Goal: Task Accomplishment & Management: Complete application form

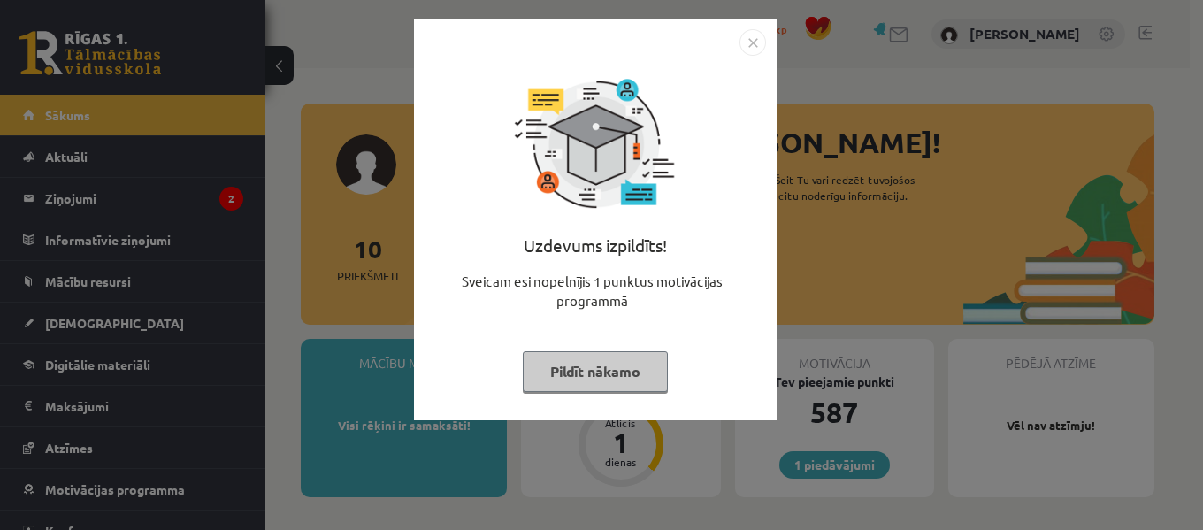
click at [759, 45] on img "Close" at bounding box center [752, 42] width 27 height 27
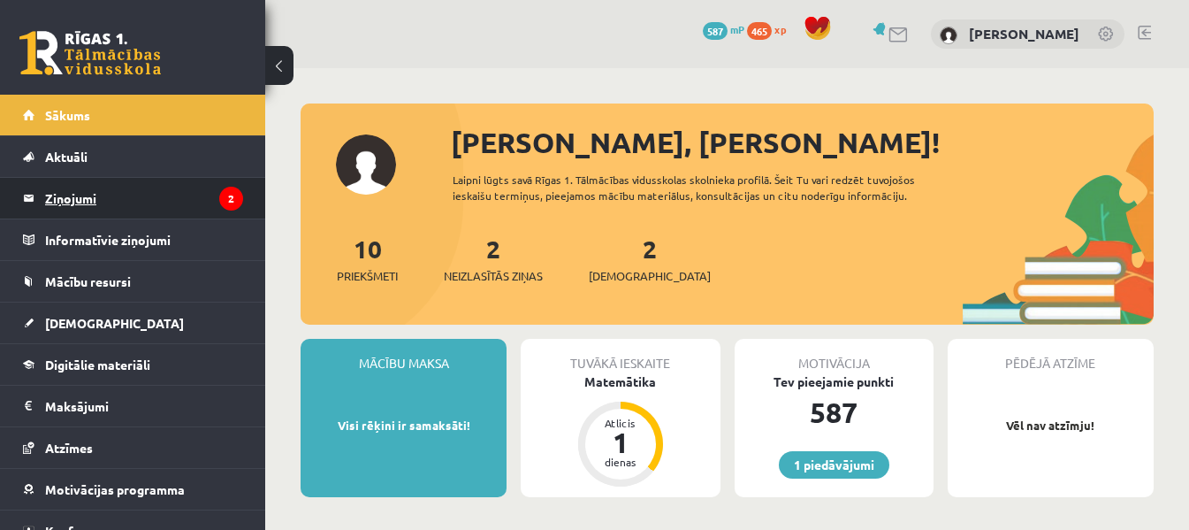
click at [96, 187] on legend "Ziņojumi 2" at bounding box center [144, 198] width 198 height 41
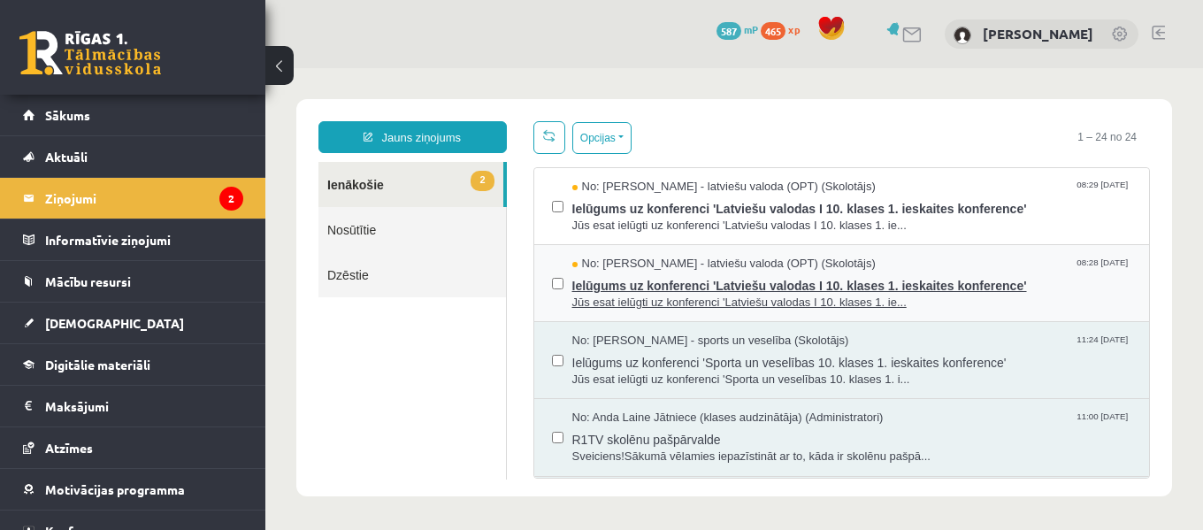
click at [649, 276] on span "Ielūgums uz konferenci 'Latviešu valodas I 10. klases 1. ieskaites konference'" at bounding box center [852, 283] width 560 height 22
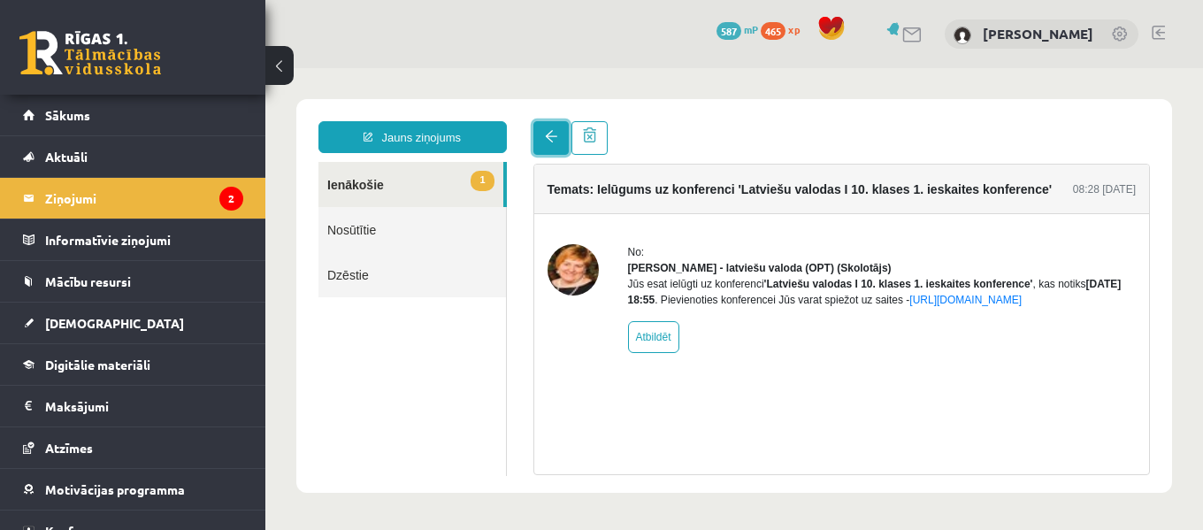
click at [539, 135] on link at bounding box center [550, 138] width 35 height 34
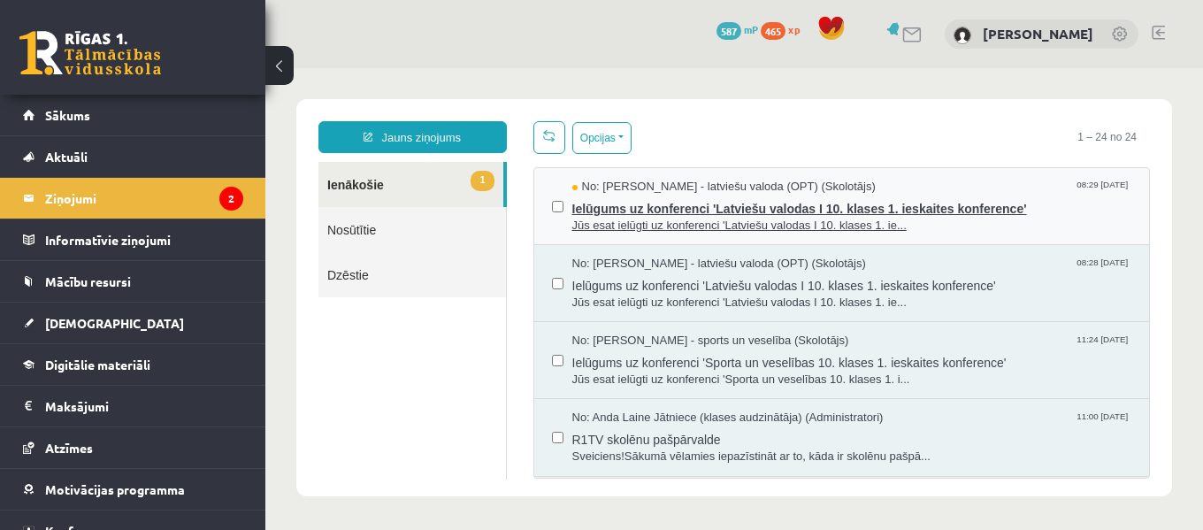
click at [707, 214] on span "Ielūgums uz konferenci 'Latviešu valodas I 10. klases 1. ieskaites konference'" at bounding box center [852, 206] width 560 height 22
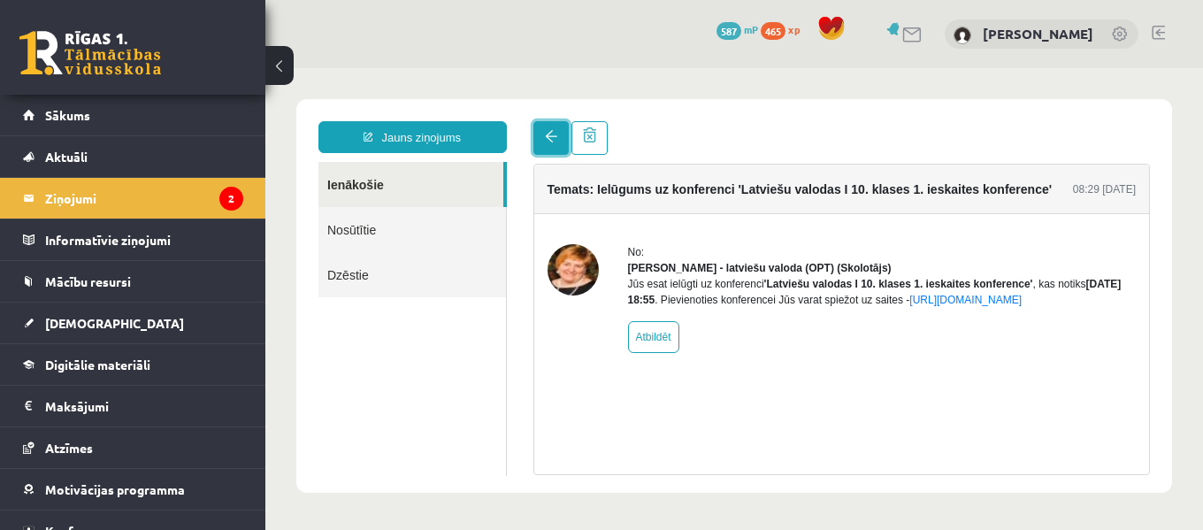
click at [546, 143] on link at bounding box center [550, 138] width 35 height 34
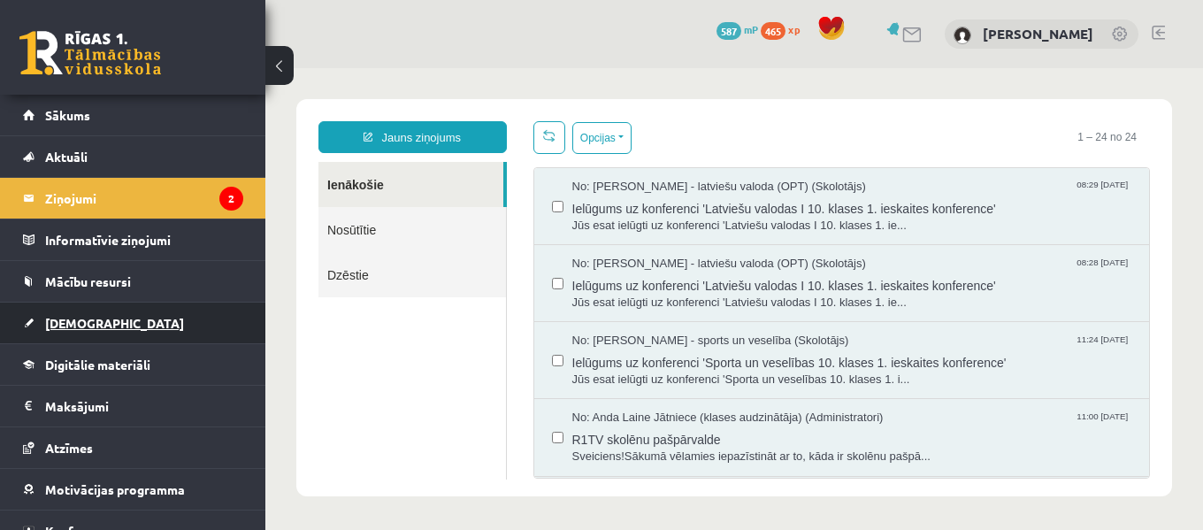
click at [94, 319] on span "[DEMOGRAPHIC_DATA]" at bounding box center [114, 323] width 139 height 16
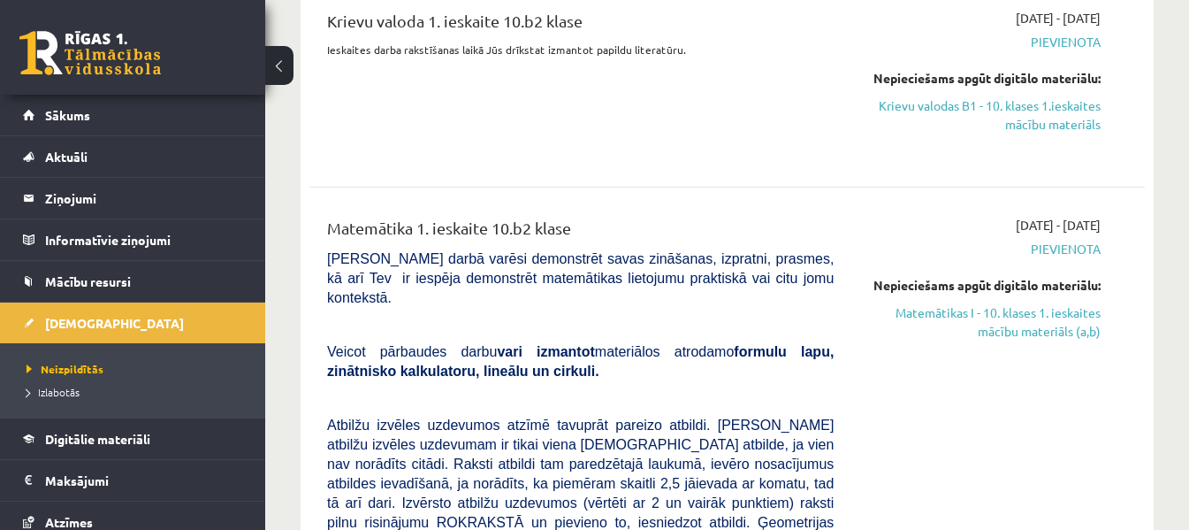
scroll to position [156, 0]
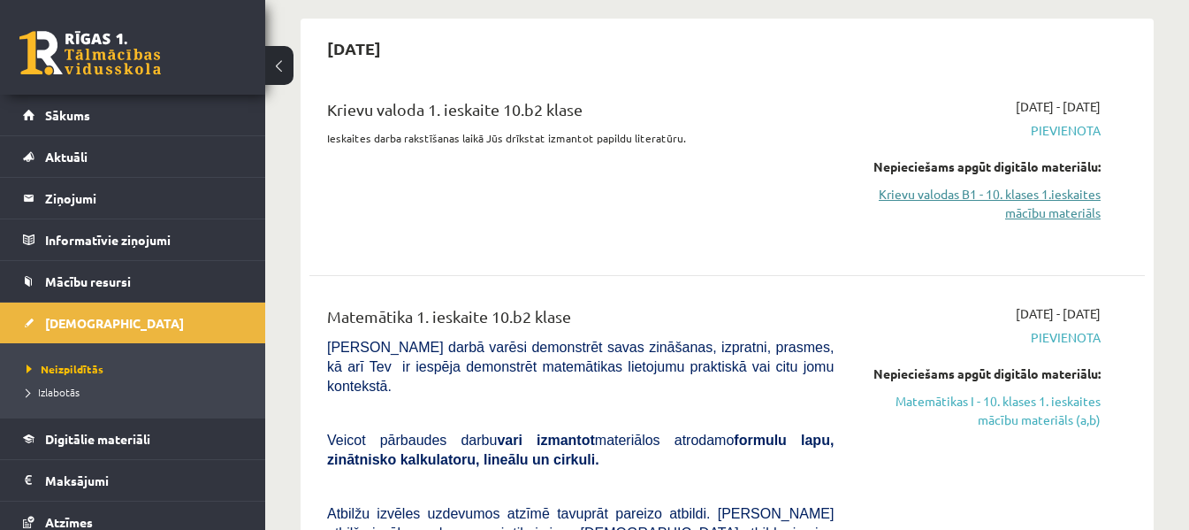
click at [1070, 196] on link "Krievu valodas B1 - 10. klases 1.ieskaites mācību materiāls" at bounding box center [980, 203] width 241 height 37
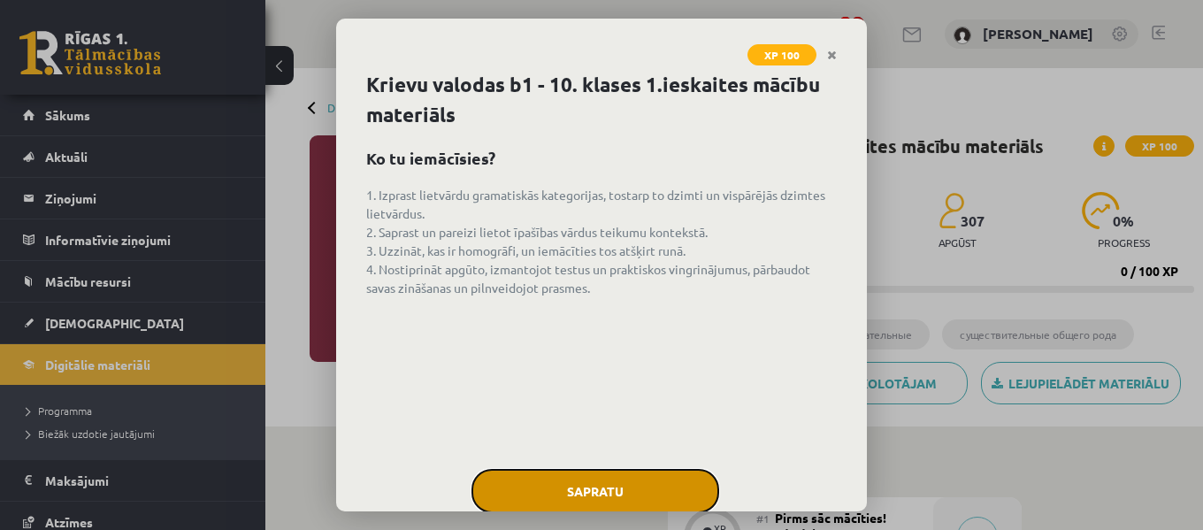
click at [606, 474] on button "Sapratu" at bounding box center [595, 491] width 248 height 44
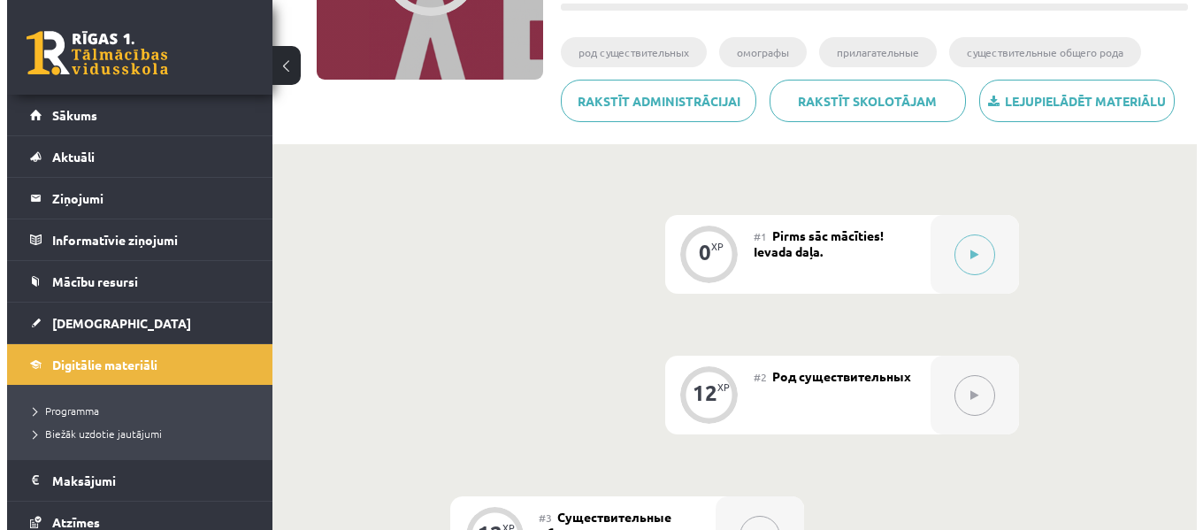
scroll to position [270, 0]
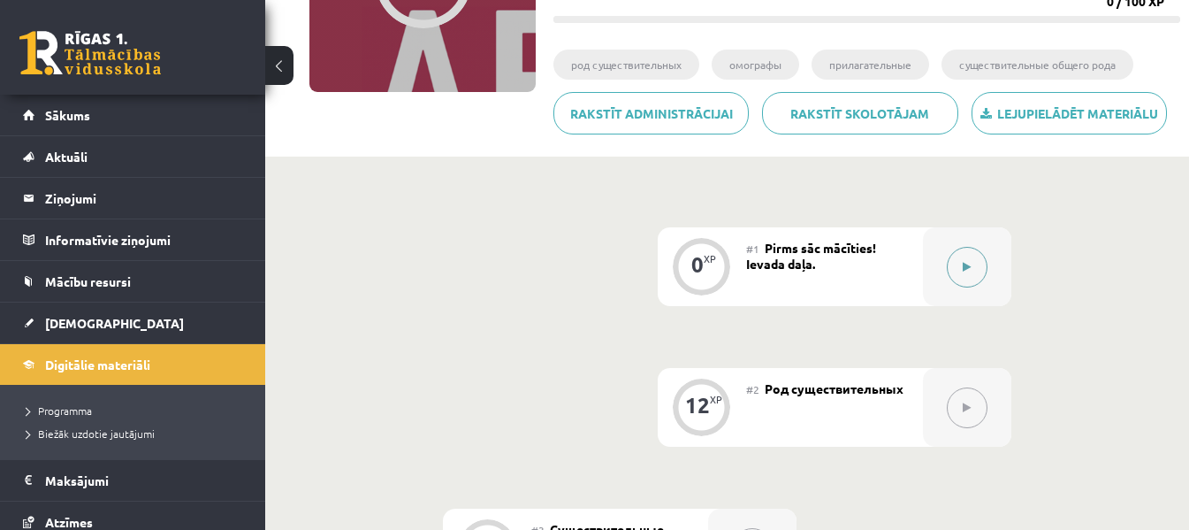
click at [957, 265] on button at bounding box center [967, 267] width 41 height 41
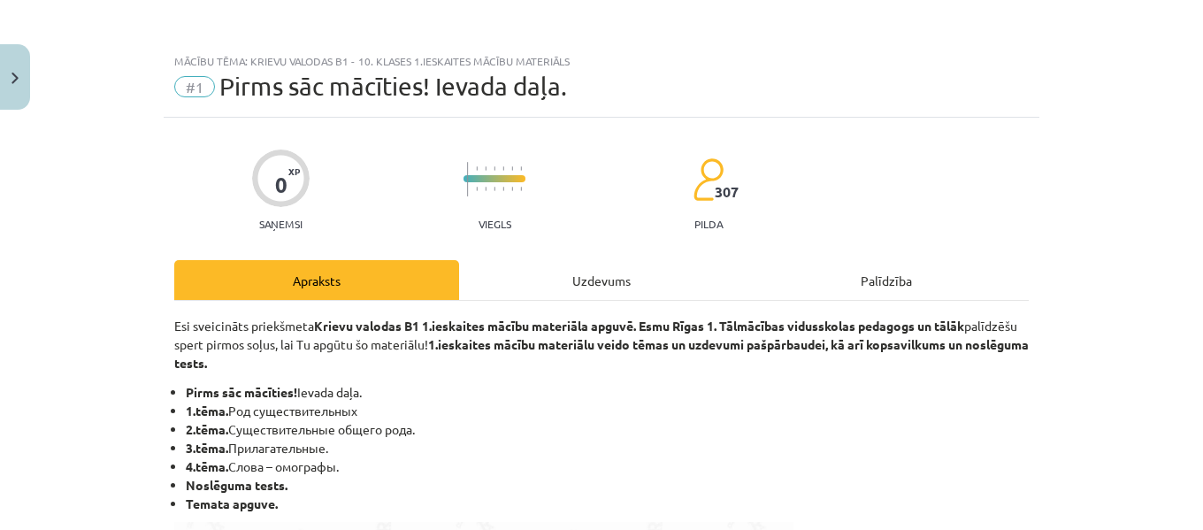
click at [611, 271] on div "Uzdevums" at bounding box center [601, 280] width 285 height 40
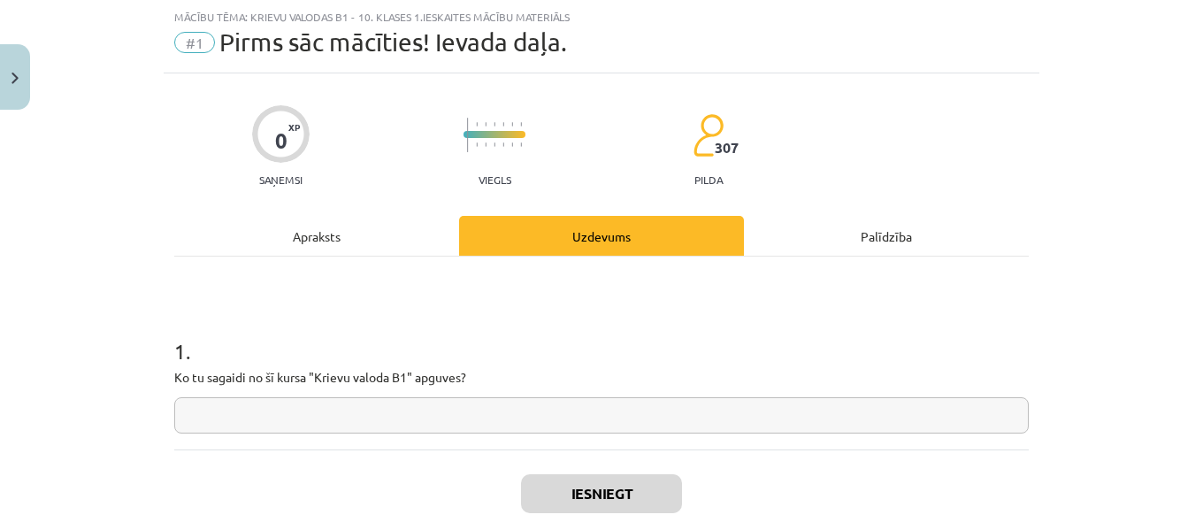
click at [353, 418] on input "text" at bounding box center [601, 415] width 854 height 36
type input "*"
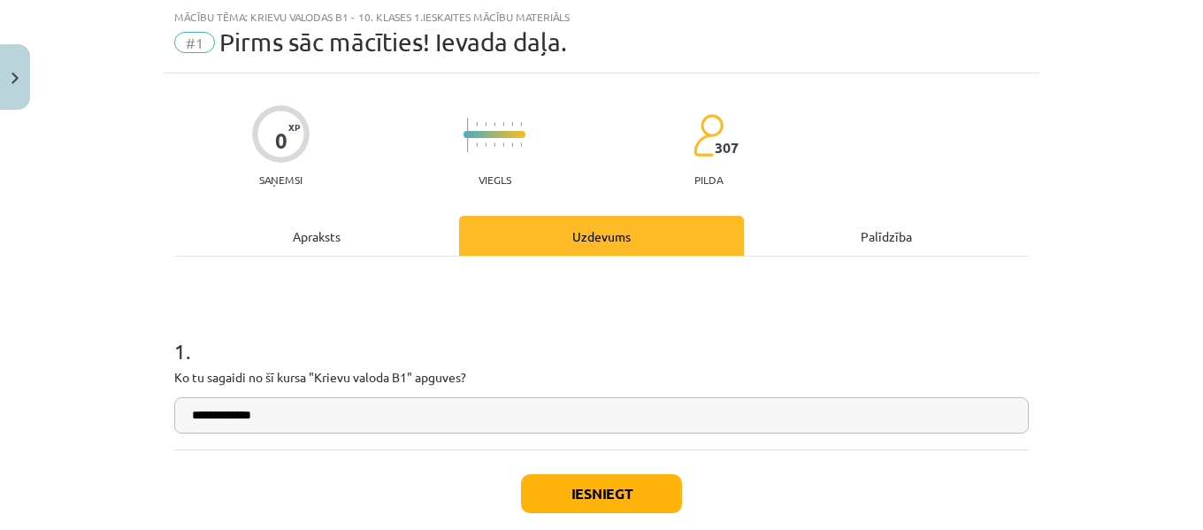
type input "**********"
click at [575, 500] on button "Iesniegt" at bounding box center [601, 493] width 161 height 39
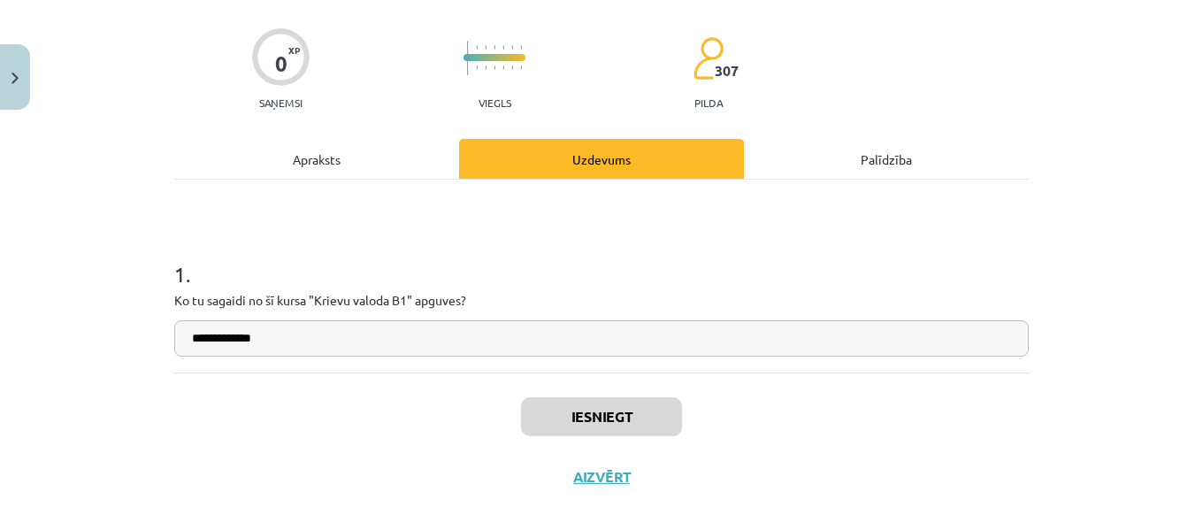
scroll to position [130, 0]
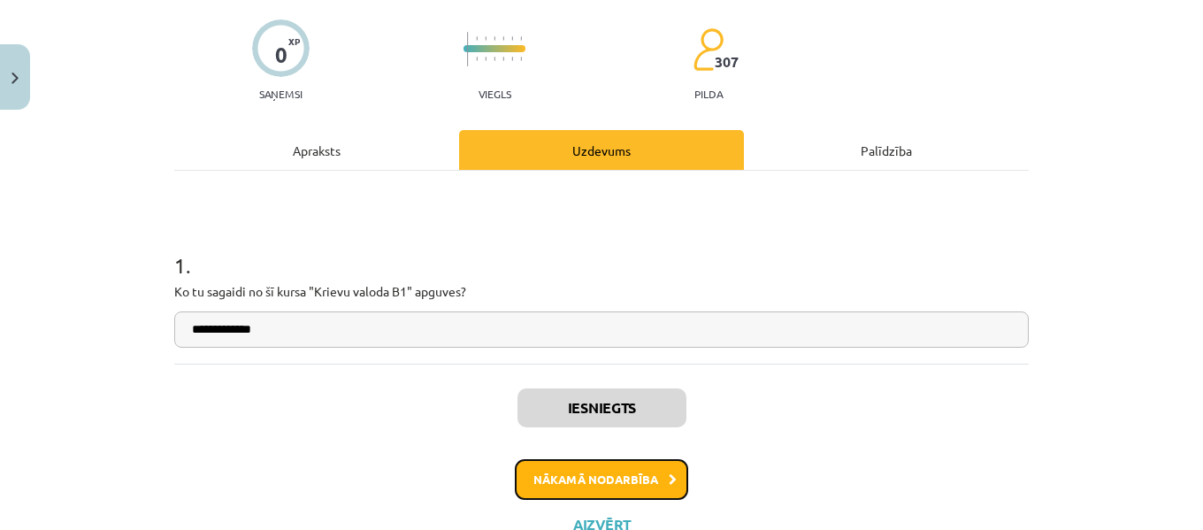
click at [582, 467] on button "Nākamā nodarbība" at bounding box center [601, 479] width 173 height 41
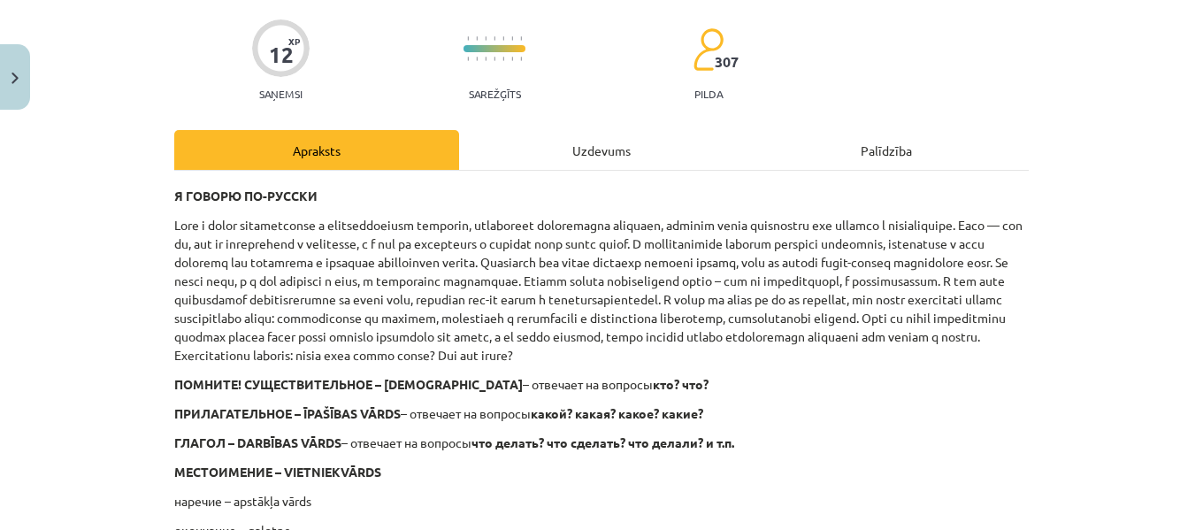
scroll to position [44, 0]
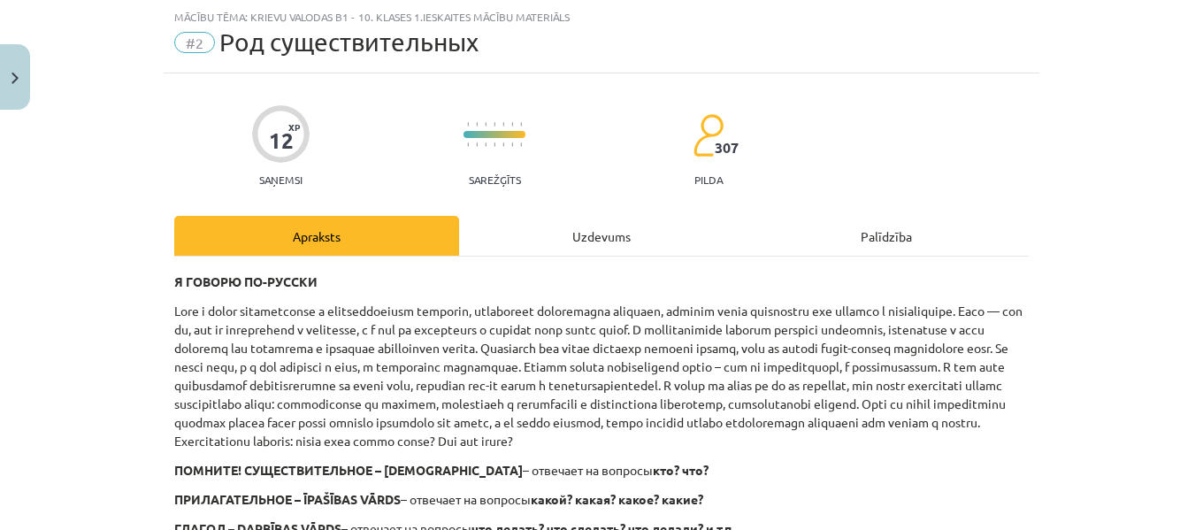
click at [590, 248] on div "Uzdevums" at bounding box center [601, 236] width 285 height 40
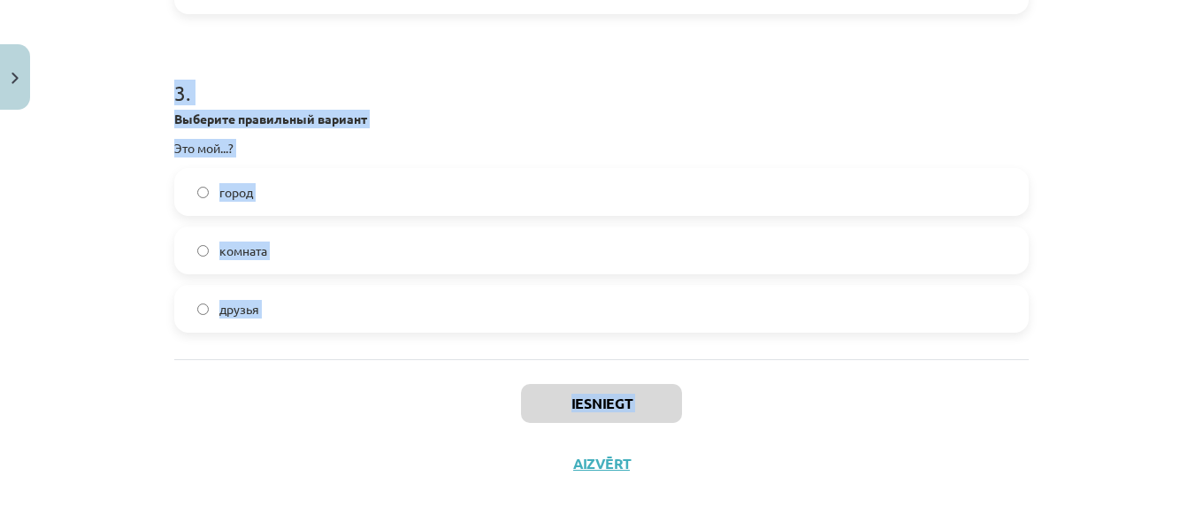
scroll to position [947, 0]
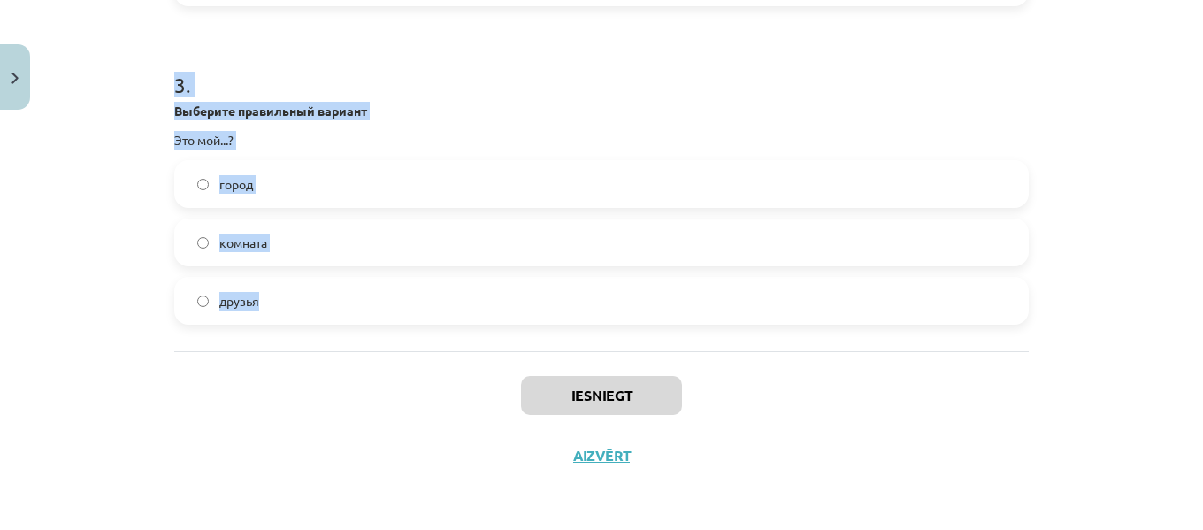
drag, startPoint x: 171, startPoint y: 348, endPoint x: 304, endPoint y: 319, distance: 136.7
copy form "1 . Выберите правильный вариант Это моё...? тетради чашка бюро 2 . Выберите пра…"
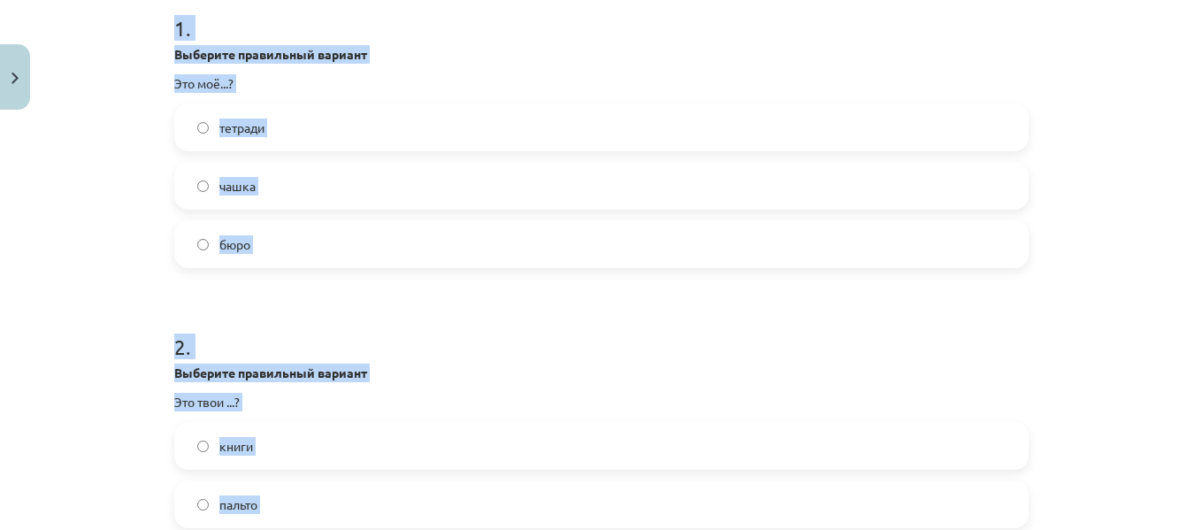
scroll to position [320, 0]
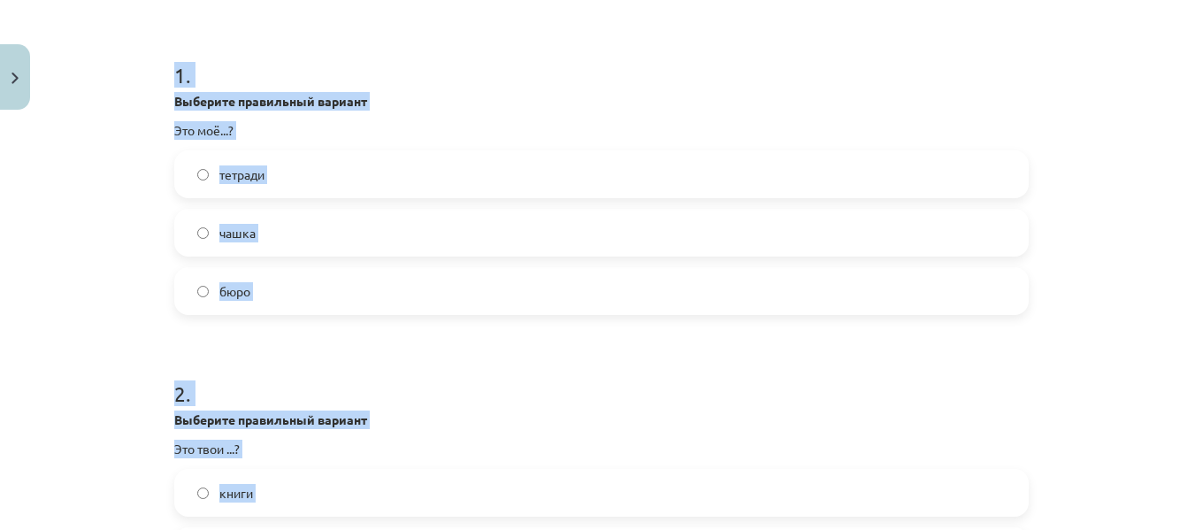
click at [379, 294] on label "бюро" at bounding box center [601, 291] width 851 height 44
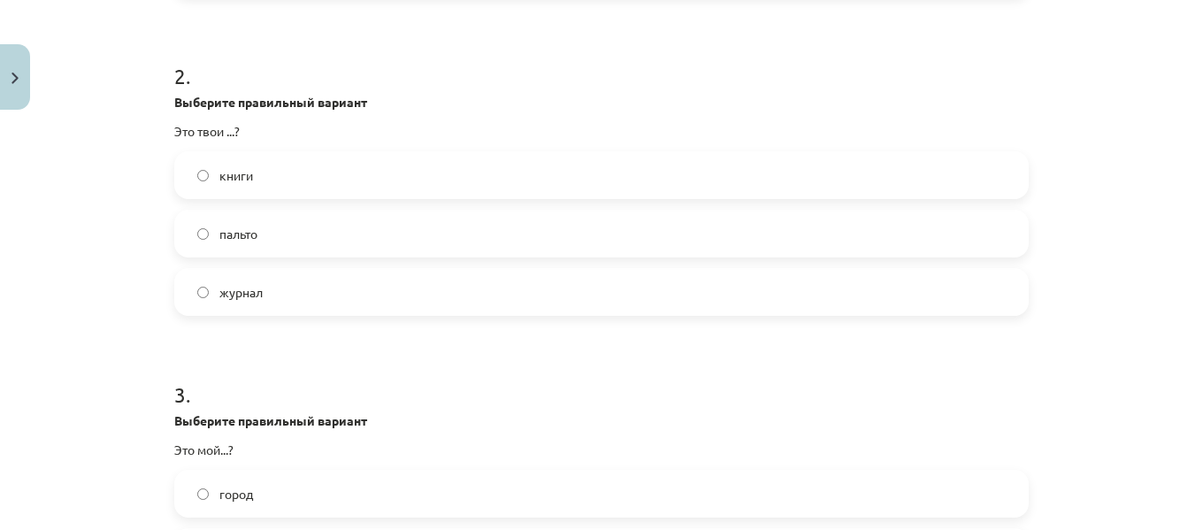
scroll to position [640, 0]
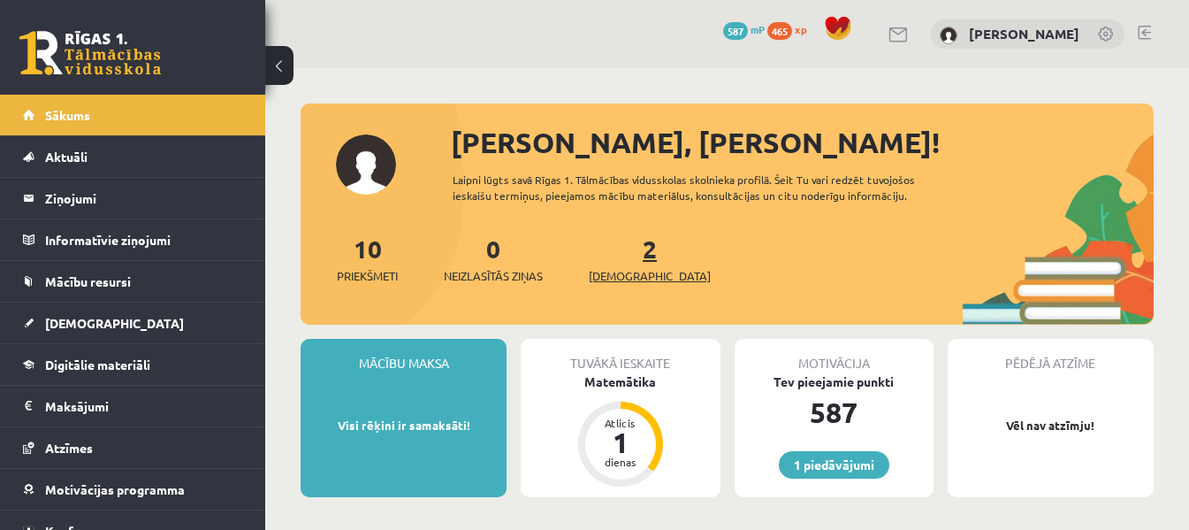
click at [623, 251] on link "2 Ieskaites" at bounding box center [650, 259] width 122 height 52
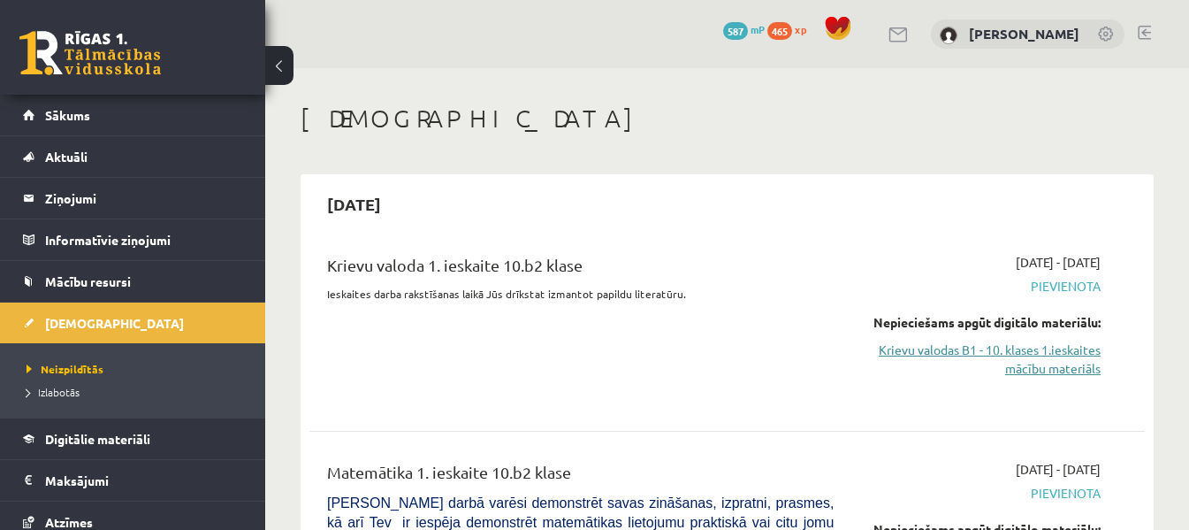
click at [1086, 359] on link "Krievu valodas B1 - 10. klases 1.ieskaites mācību materiāls" at bounding box center [980, 358] width 241 height 37
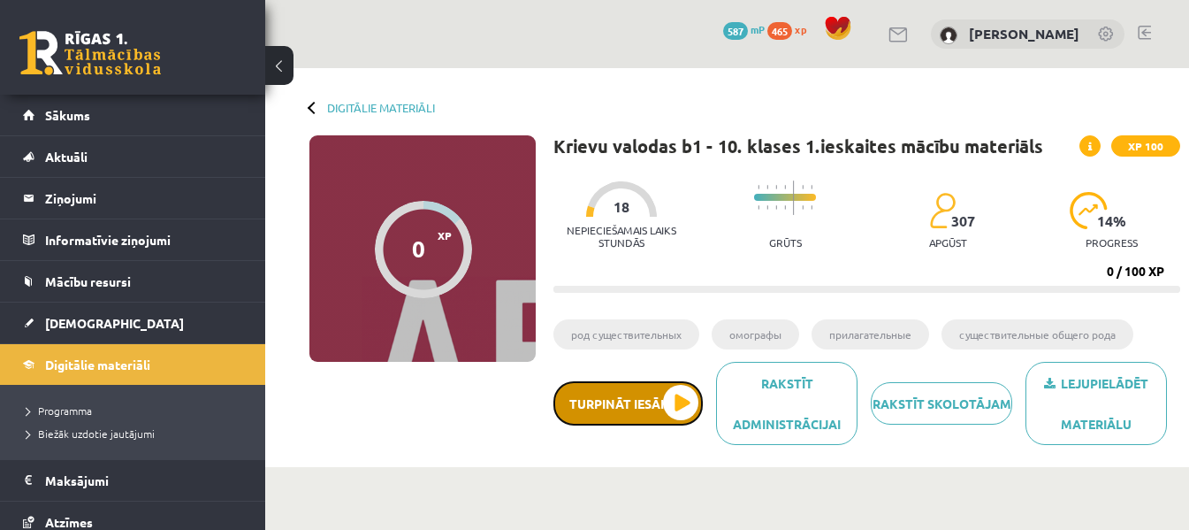
click at [671, 389] on button "Turpināt iesākto" at bounding box center [628, 403] width 149 height 44
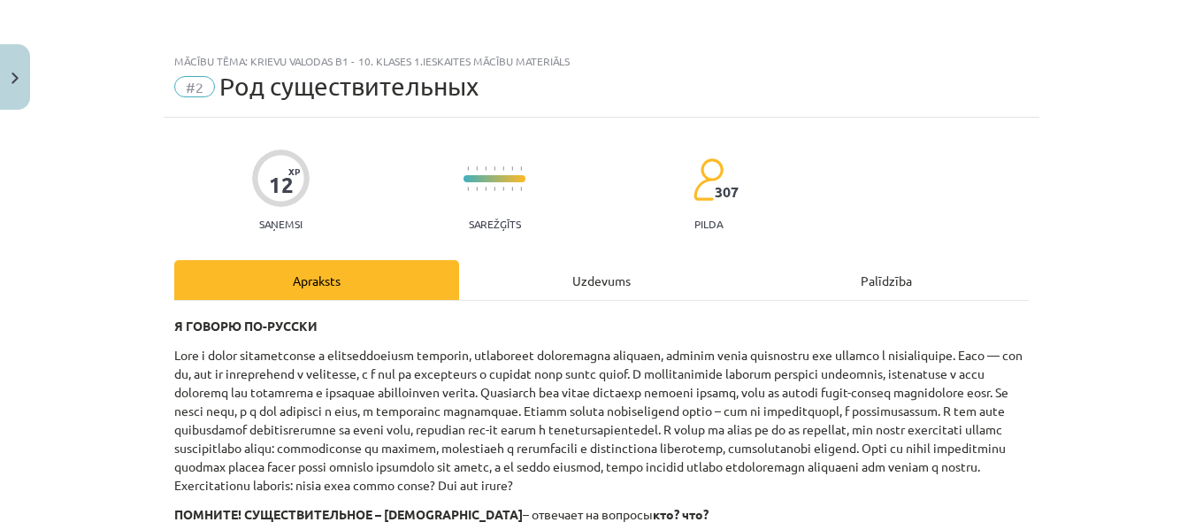
click at [586, 279] on div "Uzdevums" at bounding box center [601, 280] width 285 height 40
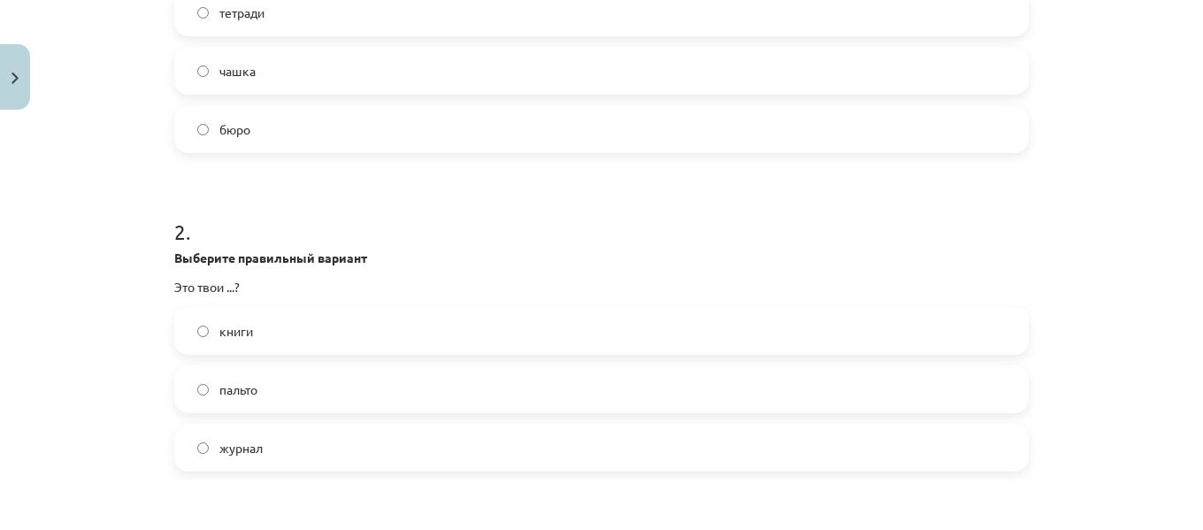
scroll to position [561, 0]
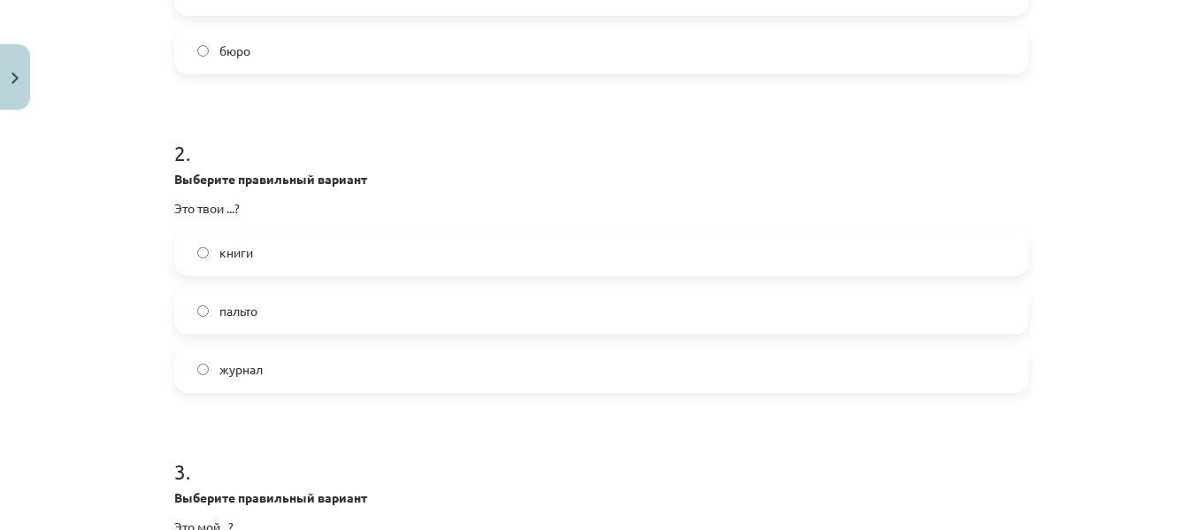
click at [515, 64] on label "бюро" at bounding box center [601, 50] width 851 height 44
click at [306, 240] on label "книги" at bounding box center [601, 252] width 851 height 44
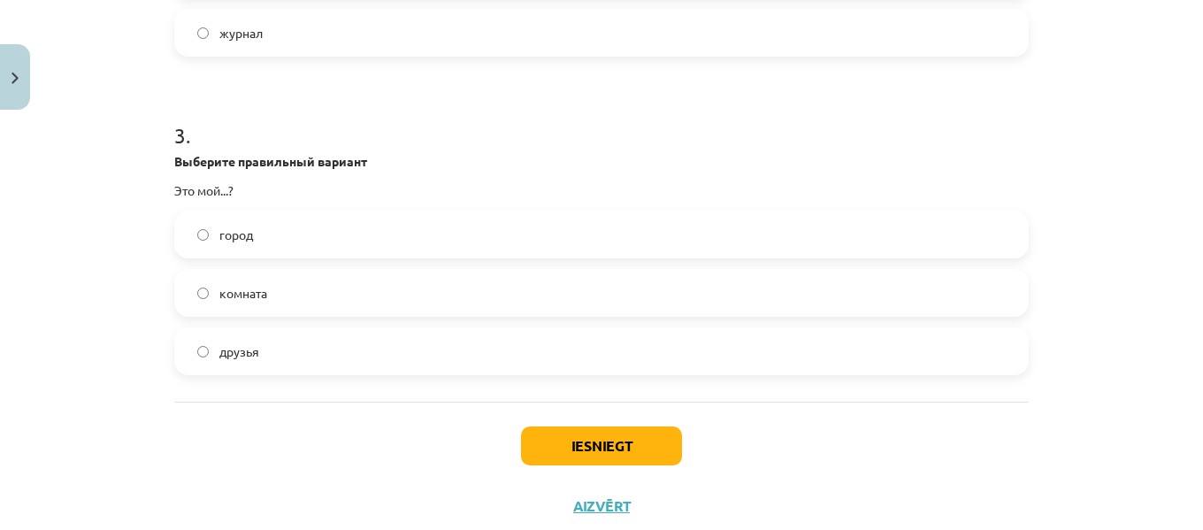
scroll to position [918, 0]
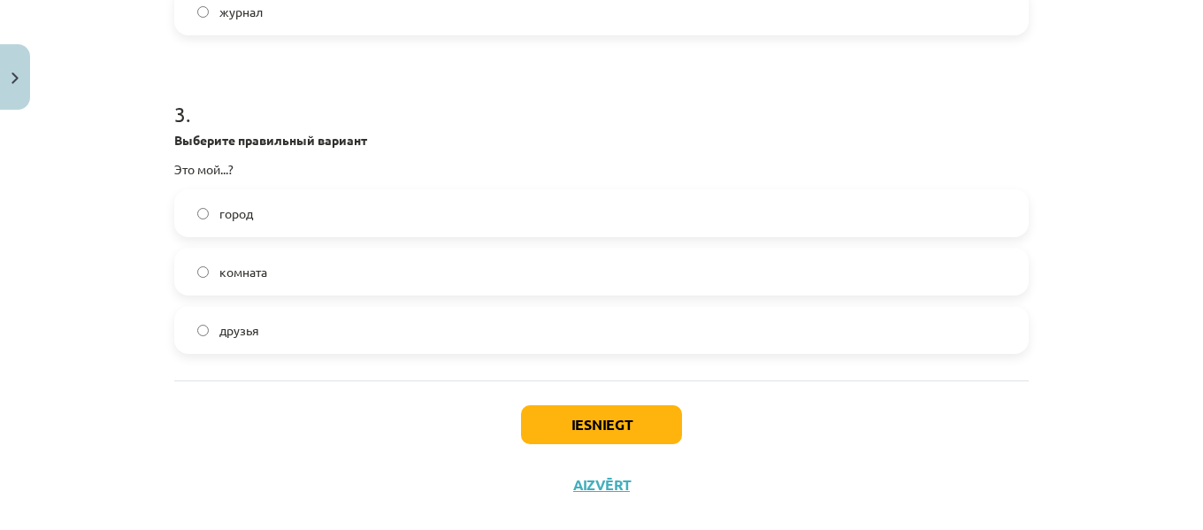
click at [338, 204] on label "город" at bounding box center [601, 213] width 851 height 44
click at [603, 419] on button "Iesniegt" at bounding box center [601, 424] width 161 height 39
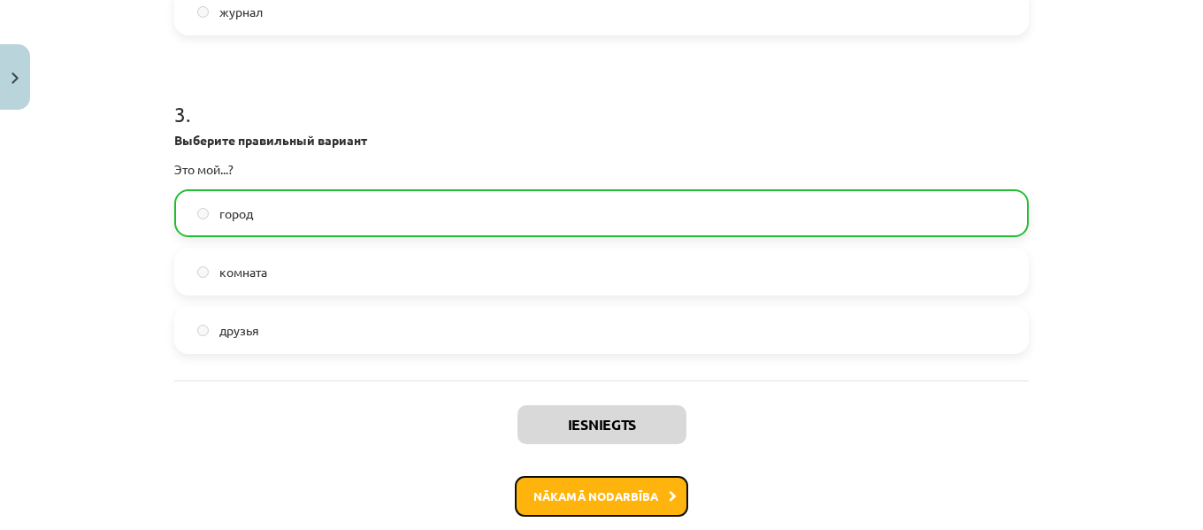
click at [604, 489] on button "Nākamā nodarbība" at bounding box center [601, 496] width 173 height 41
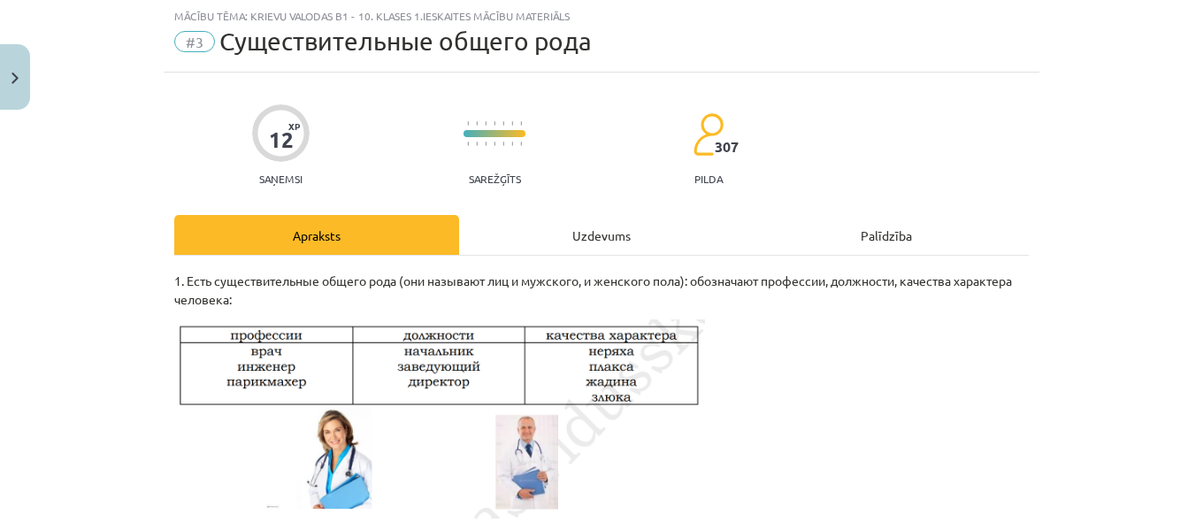
scroll to position [44, 0]
click at [622, 225] on div "Uzdevums" at bounding box center [601, 236] width 285 height 40
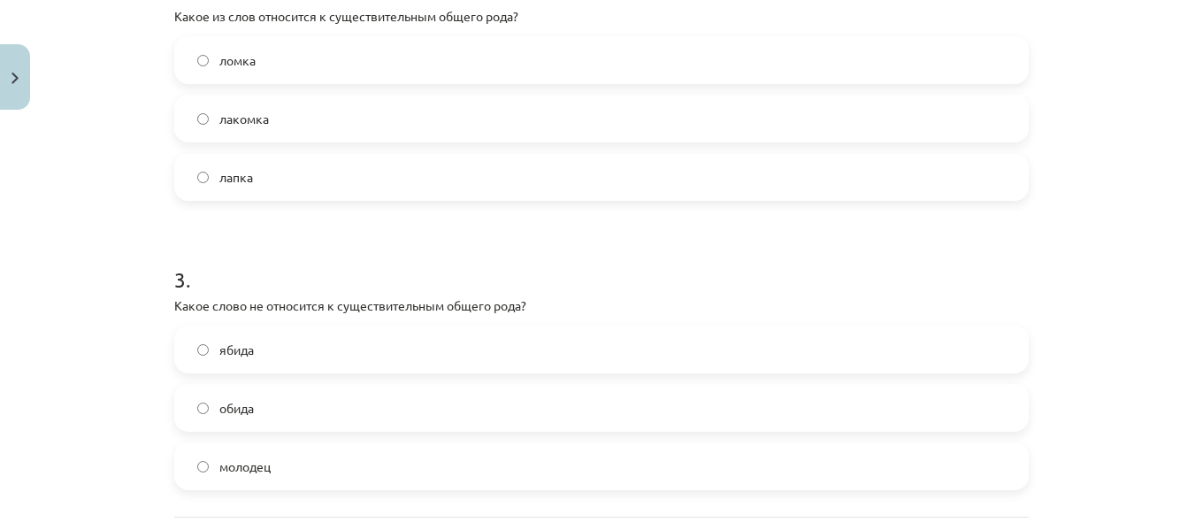
scroll to position [860, 0]
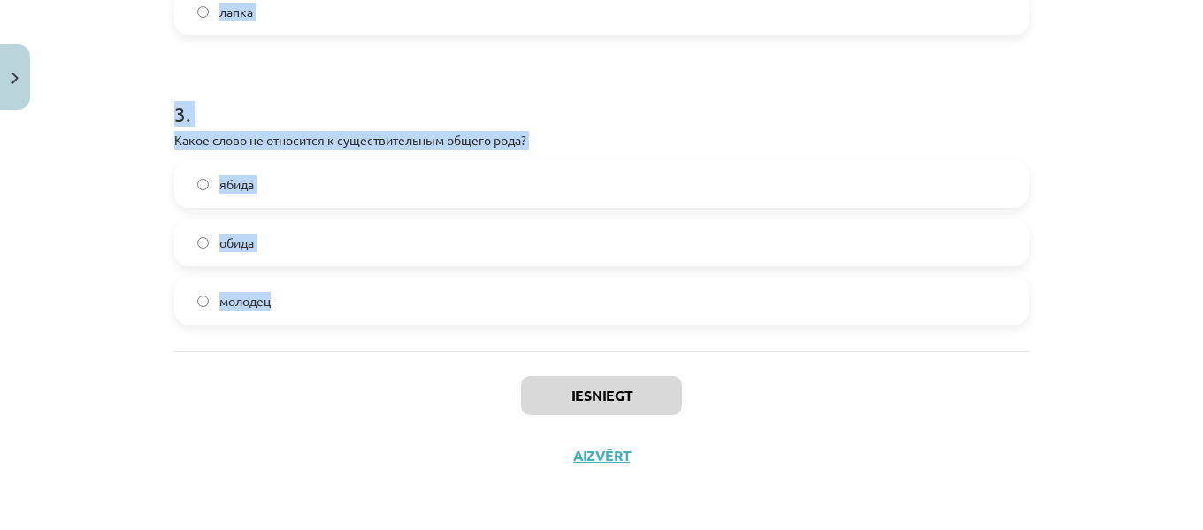
drag, startPoint x: 166, startPoint y: 349, endPoint x: 318, endPoint y: 307, distance: 157.9
copy form "1 . В каком стиле чаще всего употребляются существительные общего рода? в разго…"
click at [705, 83] on h1 "3 ." at bounding box center [601, 98] width 854 height 55
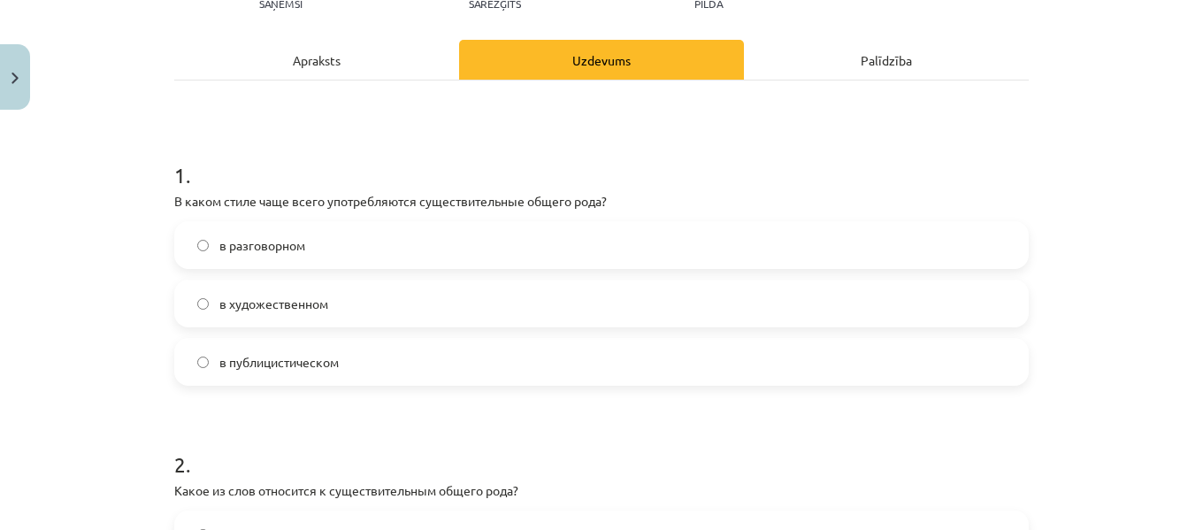
scroll to position [187, 0]
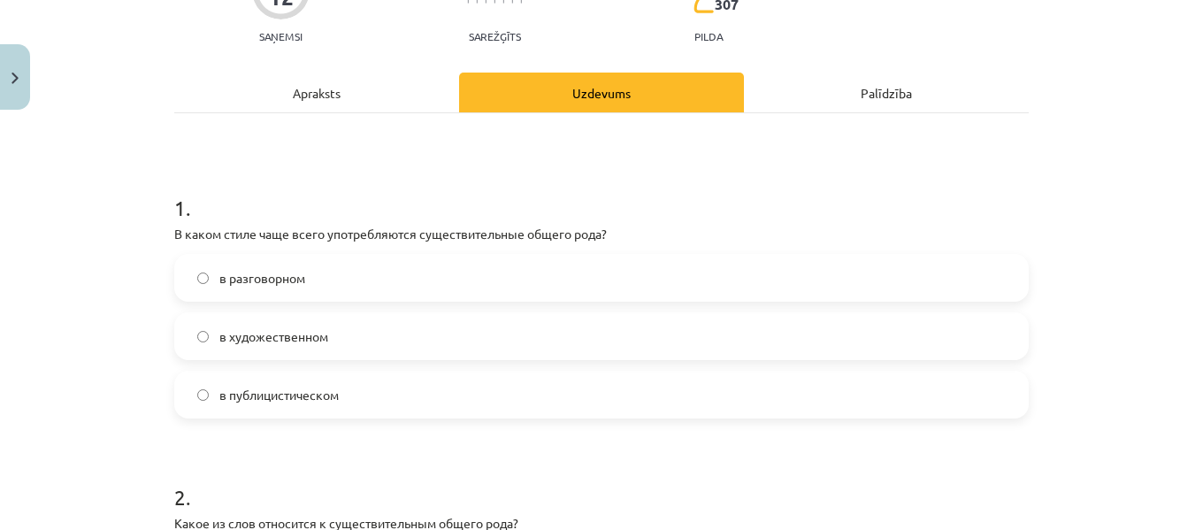
click at [282, 265] on label "в разговорном" at bounding box center [601, 278] width 851 height 44
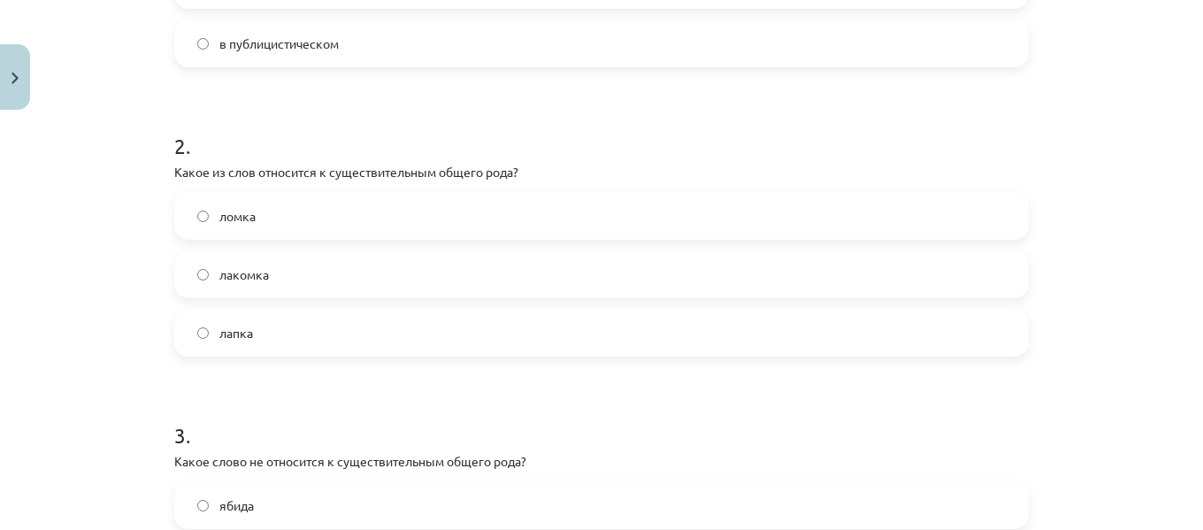
scroll to position [551, 0]
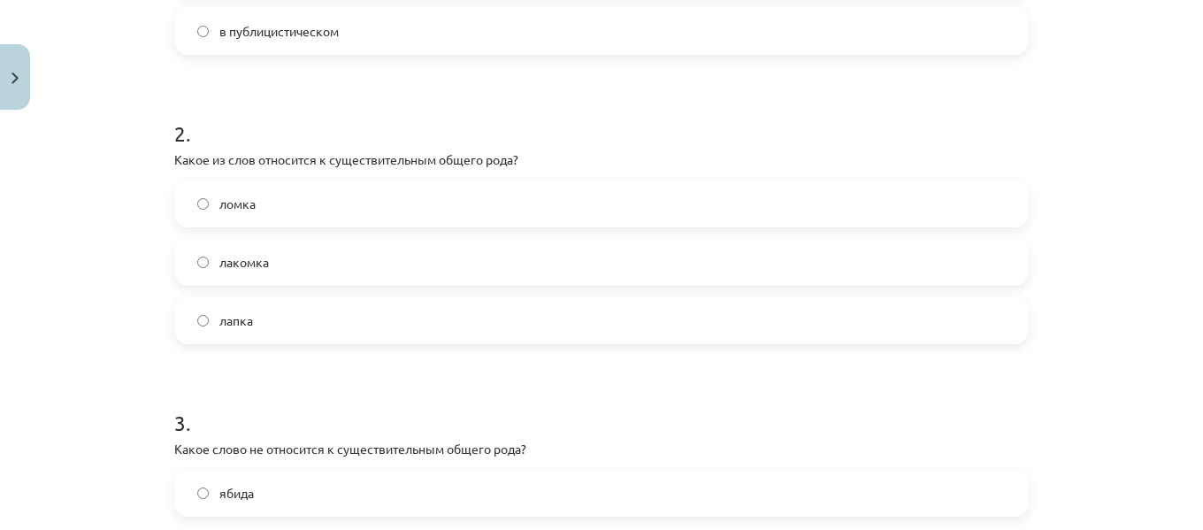
click at [294, 254] on label "лакомка" at bounding box center [601, 262] width 851 height 44
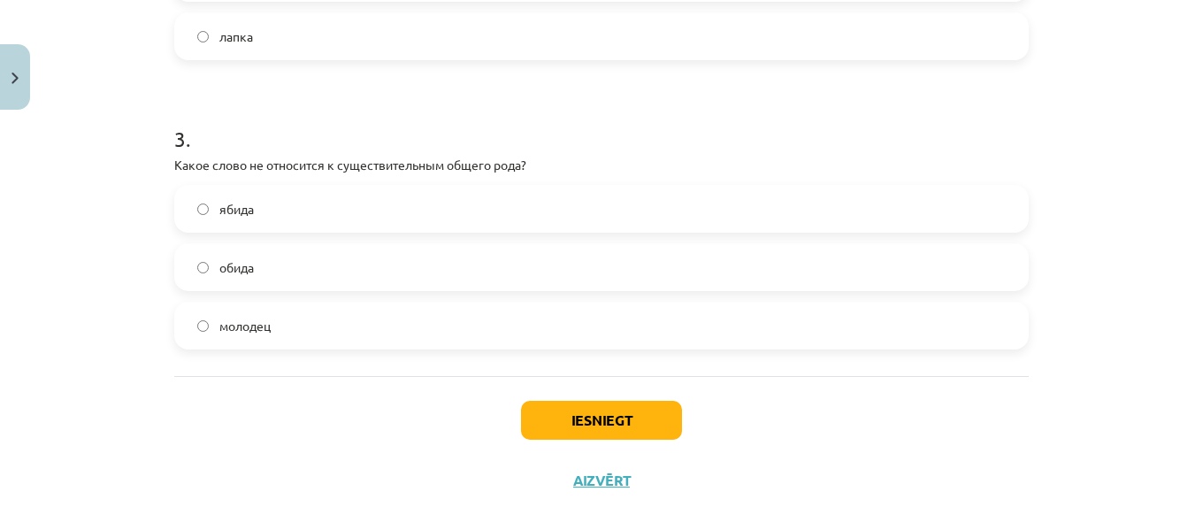
scroll to position [860, 0]
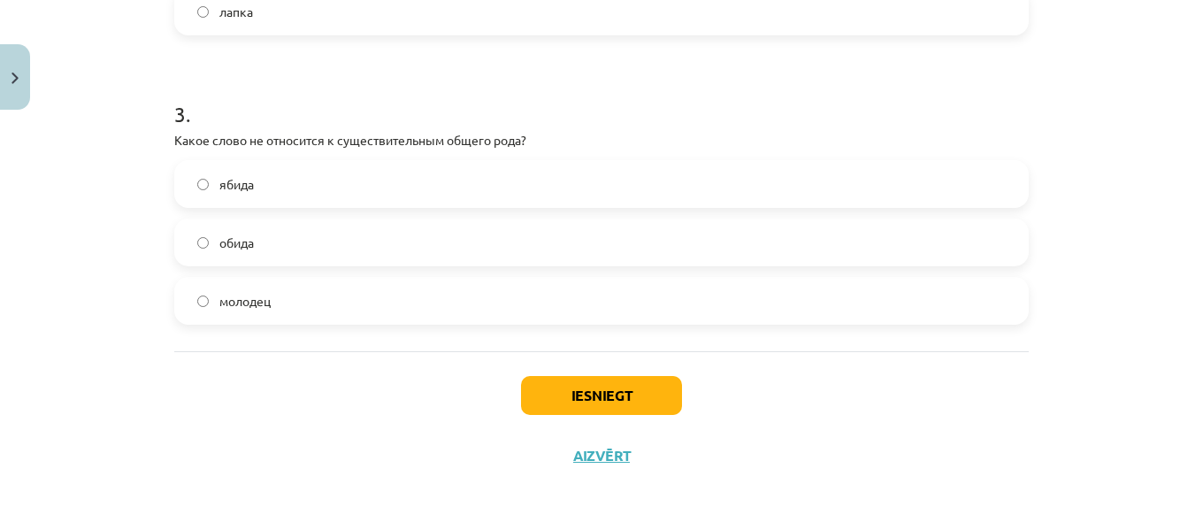
click at [255, 236] on label "обида" at bounding box center [601, 242] width 851 height 44
click at [633, 398] on button "Iesniegt" at bounding box center [601, 395] width 161 height 39
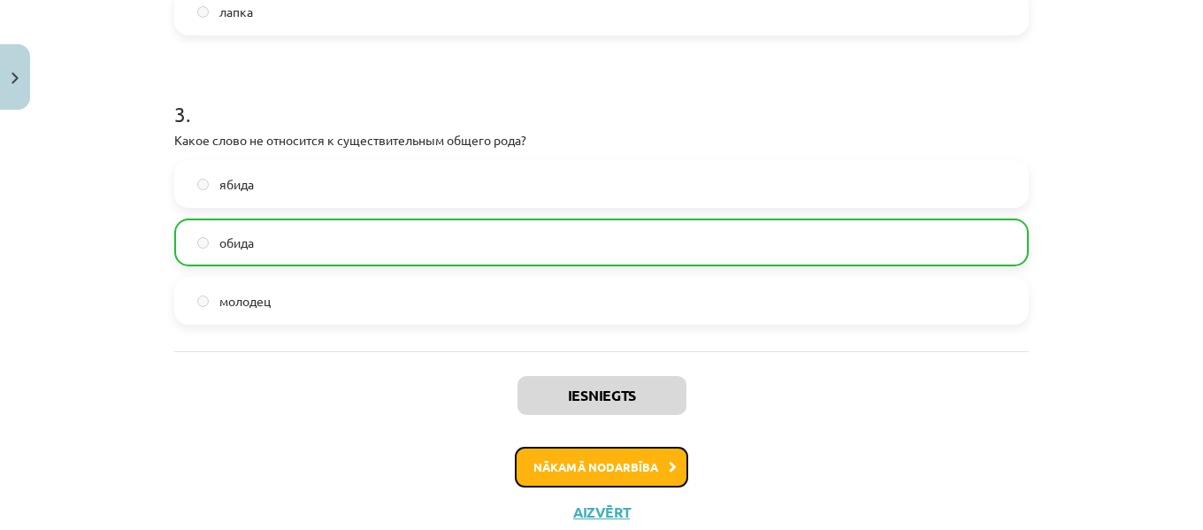
click at [639, 468] on button "Nākamā nodarbība" at bounding box center [601, 467] width 173 height 41
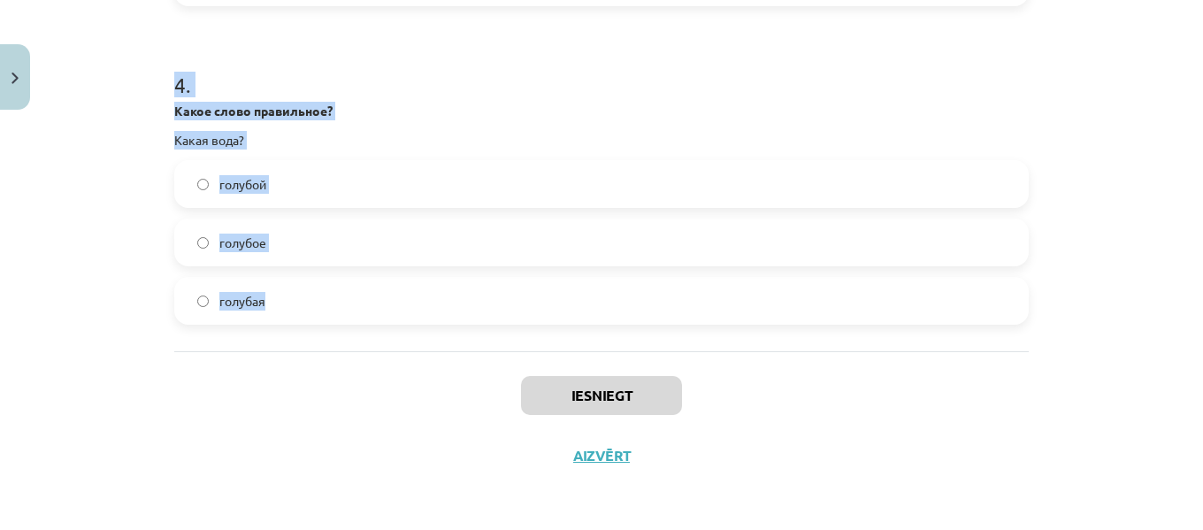
click at [469, 71] on h1 "4 ." at bounding box center [601, 69] width 854 height 55
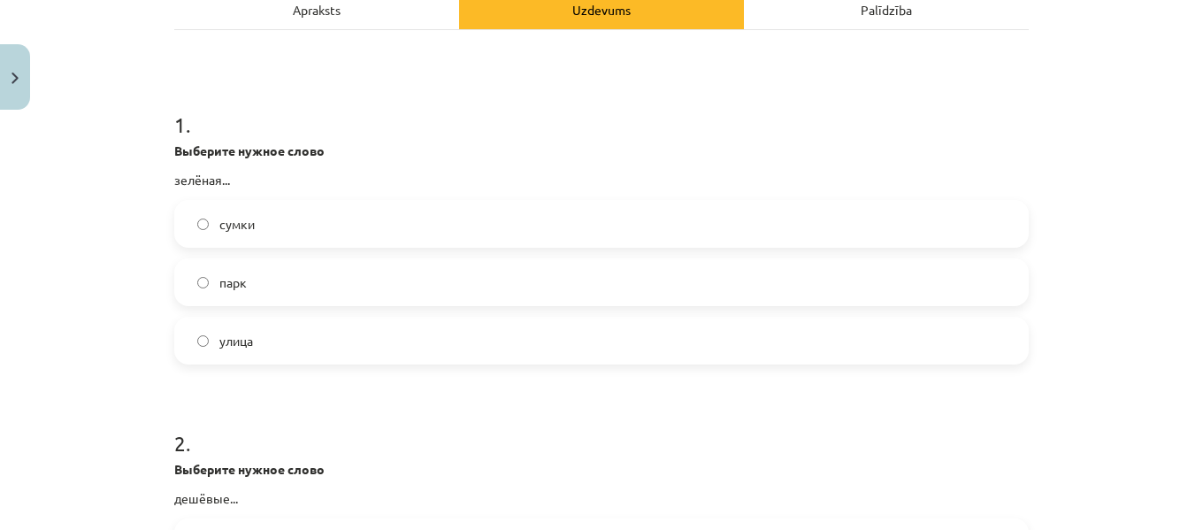
scroll to position [268, 0]
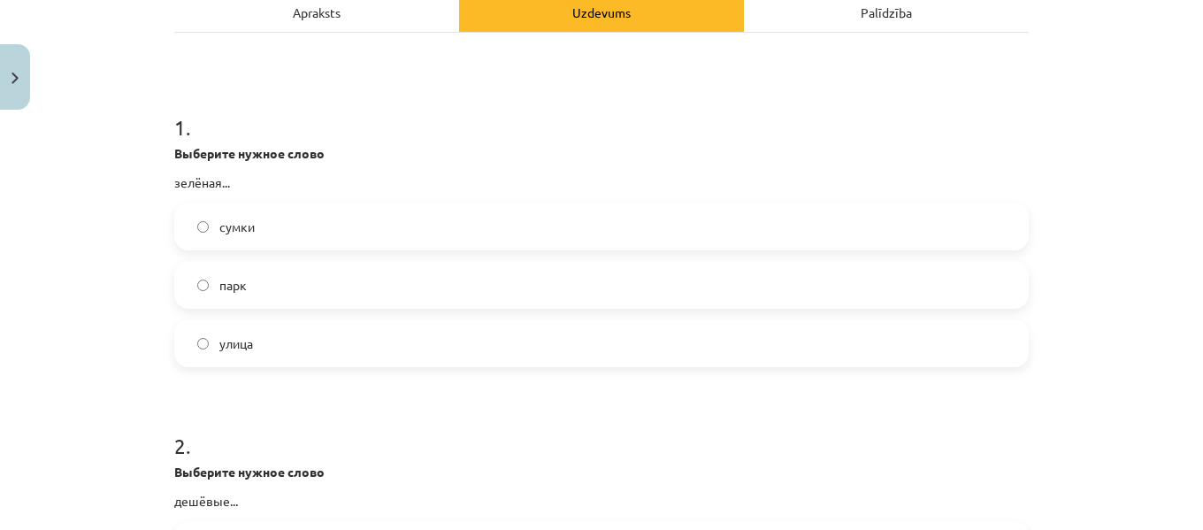
click at [224, 334] on span "улица" at bounding box center [236, 343] width 34 height 19
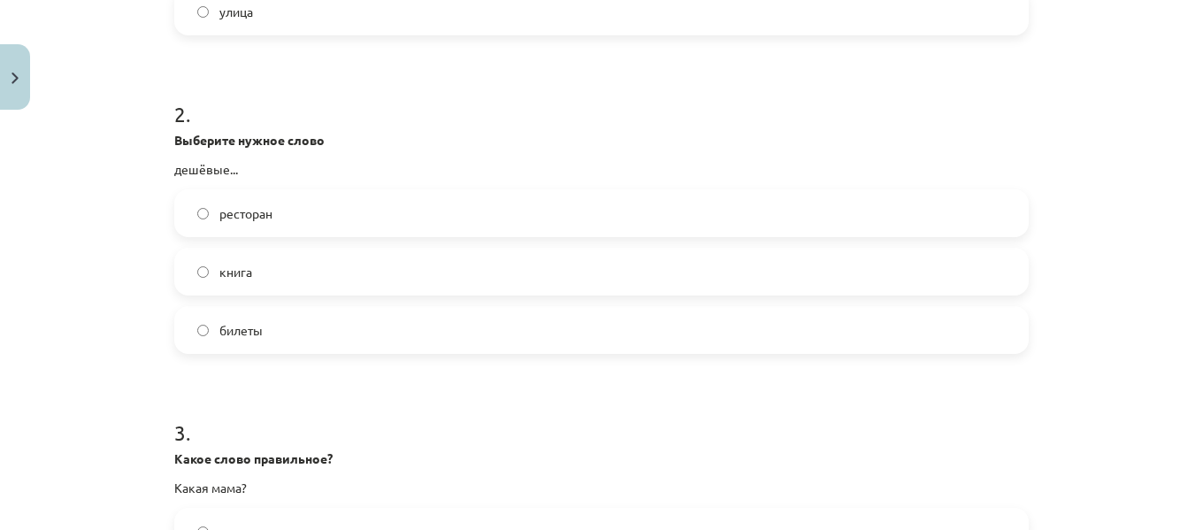
scroll to position [602, 0]
click at [305, 322] on label "билеты" at bounding box center [601, 327] width 851 height 44
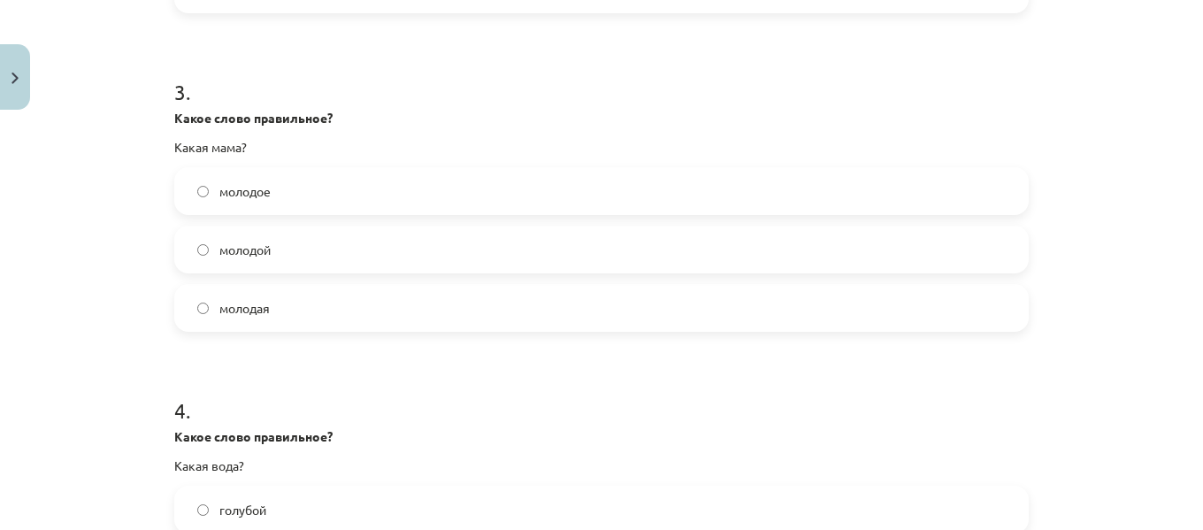
scroll to position [1023, 0]
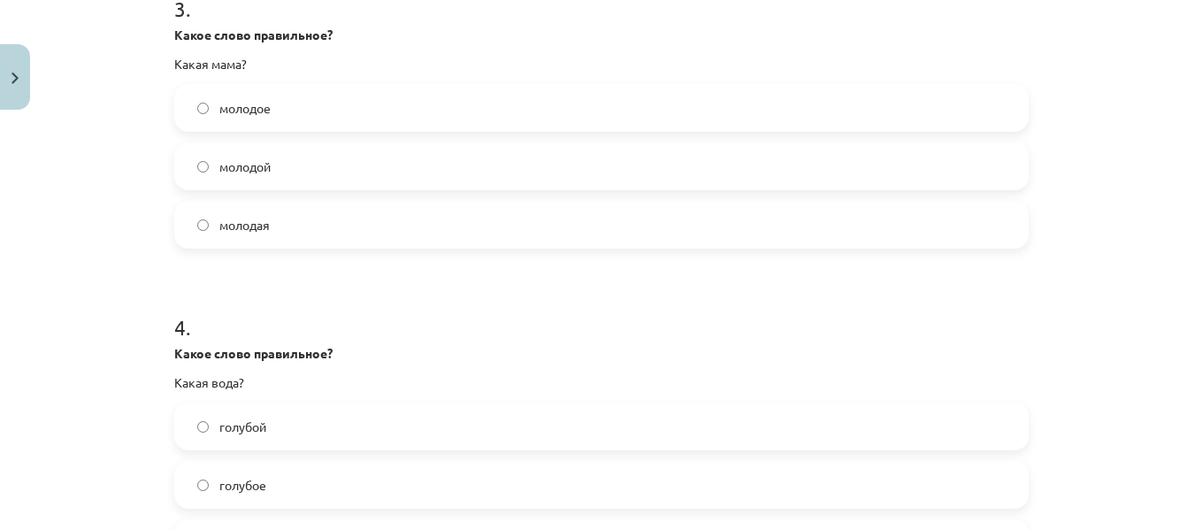
click at [294, 210] on label "молодая" at bounding box center [601, 224] width 851 height 44
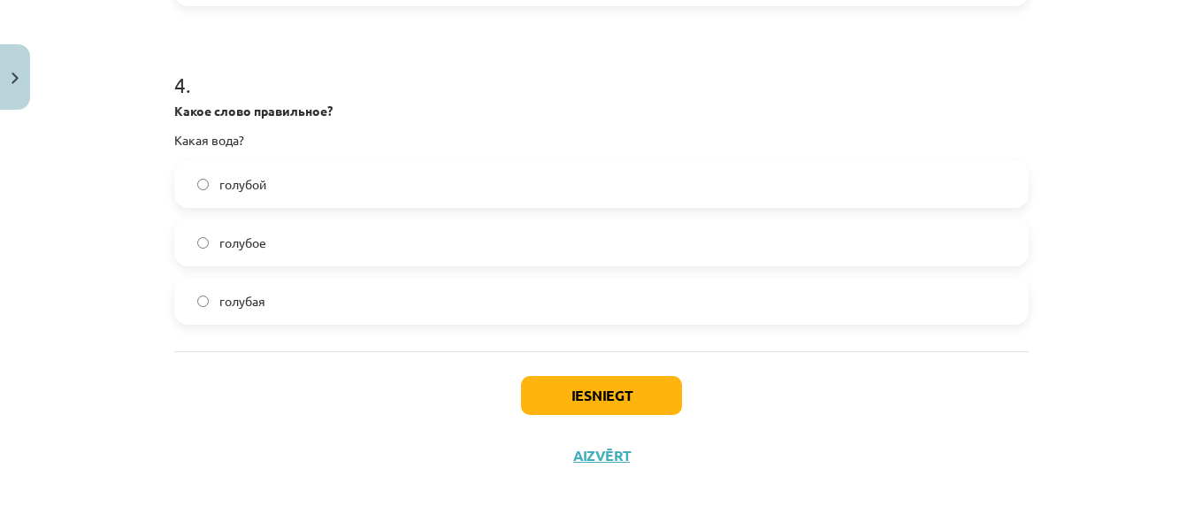
click at [309, 293] on label "голубая" at bounding box center [601, 301] width 851 height 44
drag, startPoint x: 462, startPoint y: 111, endPoint x: 464, endPoint y: 122, distance: 10.9
click at [462, 117] on p "Какое слово правильное?" at bounding box center [601, 111] width 854 height 19
click at [463, 164] on label "голубой" at bounding box center [601, 184] width 851 height 44
click at [564, 398] on button "Iesniegt" at bounding box center [601, 395] width 161 height 39
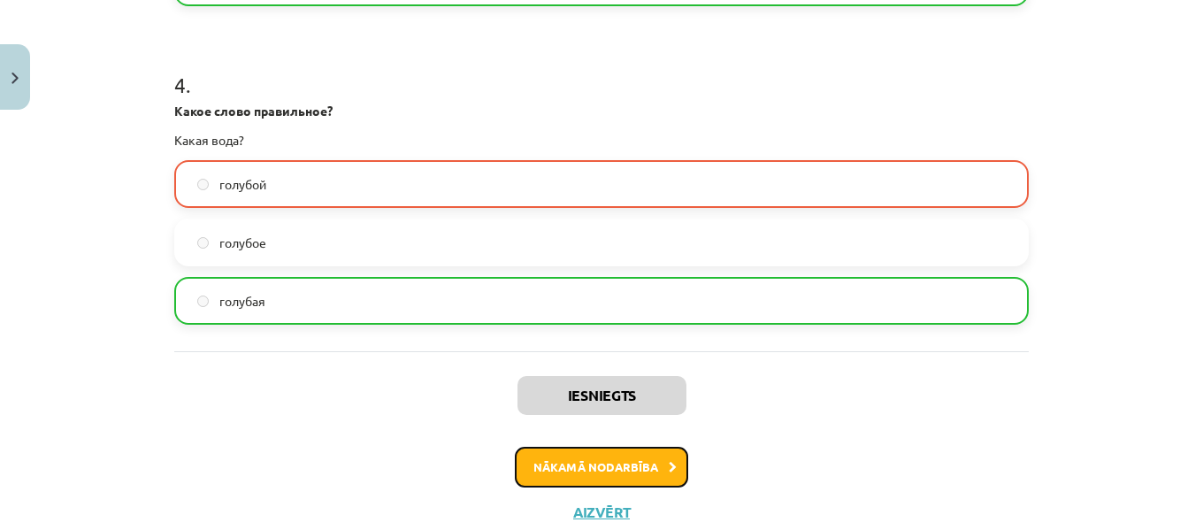
click at [558, 467] on button "Nākamā nodarbība" at bounding box center [601, 467] width 173 height 41
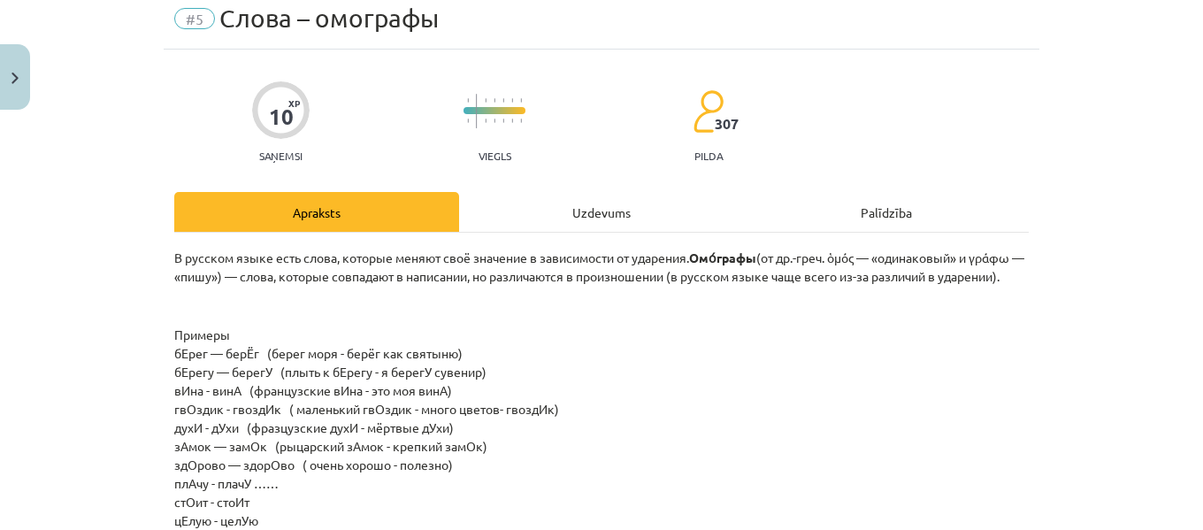
scroll to position [44, 0]
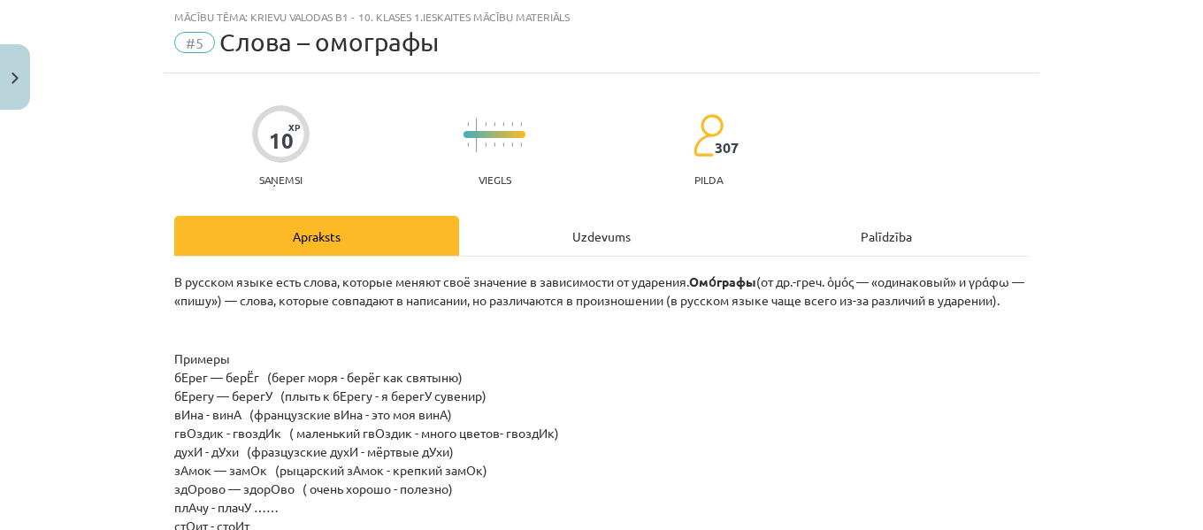
click at [565, 245] on div "Uzdevums" at bounding box center [601, 236] width 285 height 40
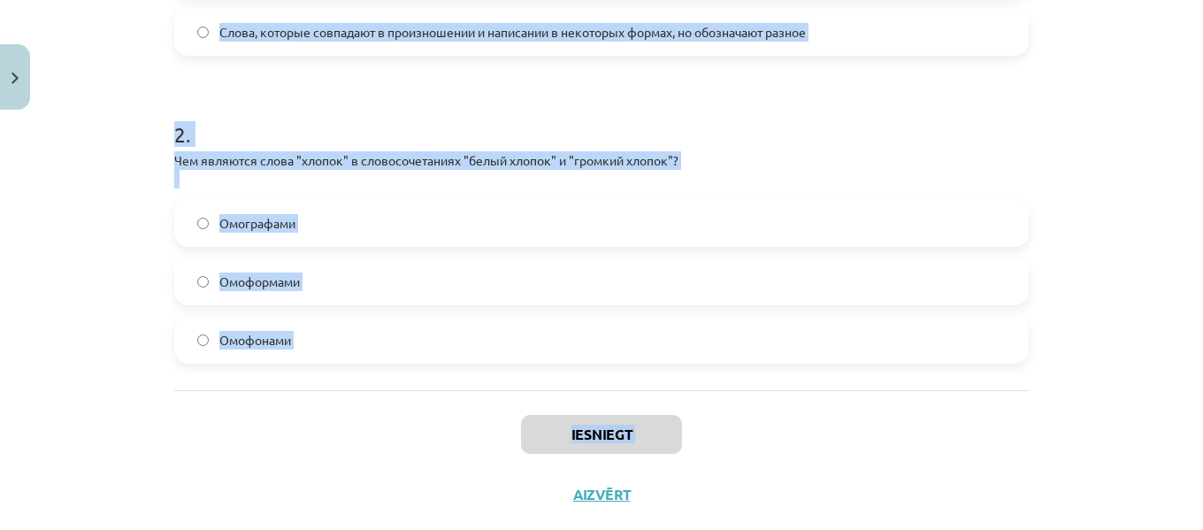
scroll to position [676, 0]
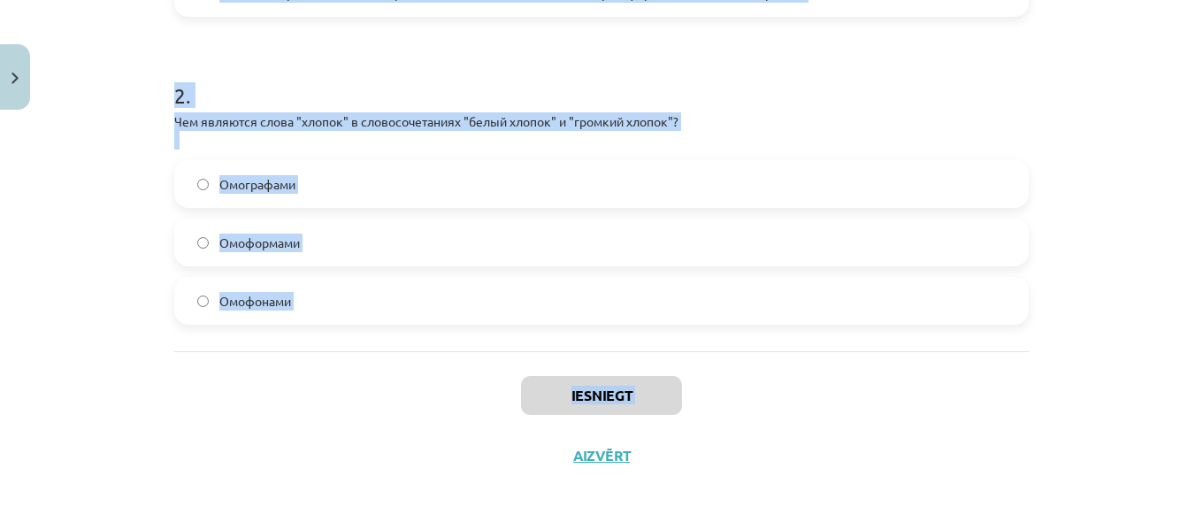
drag, startPoint x: 167, startPoint y: 349, endPoint x: 301, endPoint y: 283, distance: 149.1
click at [301, 283] on form "1 . Что такое "омографы"? Слова, которые пишутся по-разному, а произносятся оди…" at bounding box center [601, -1] width 854 height 649
copy form "1 . Что такое "омографы"? Слова, которые пишутся по-разному, а произносятся оди…"
click at [335, 177] on label "Омографами" at bounding box center [601, 184] width 851 height 44
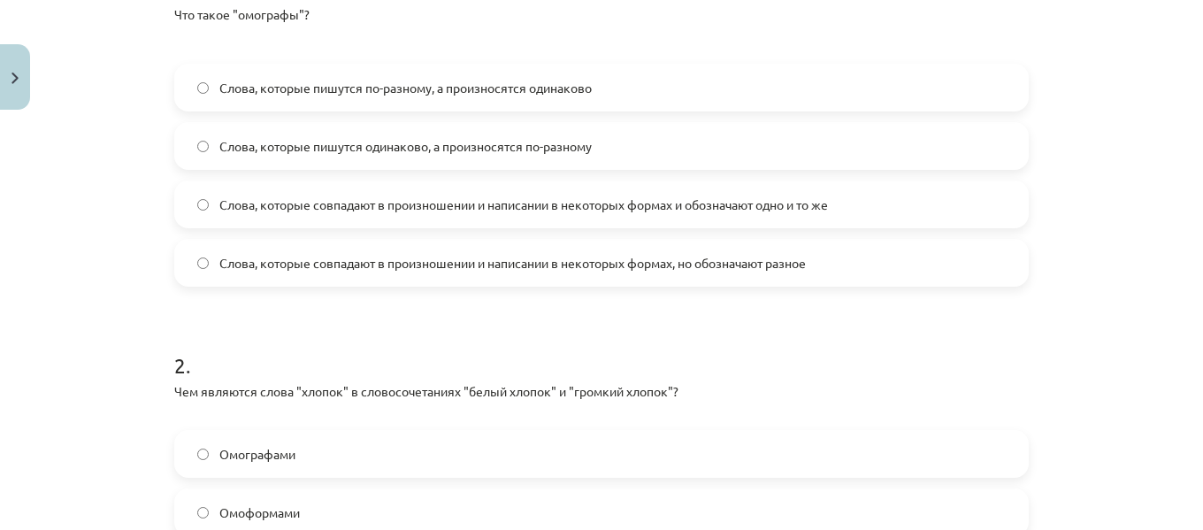
scroll to position [345, 0]
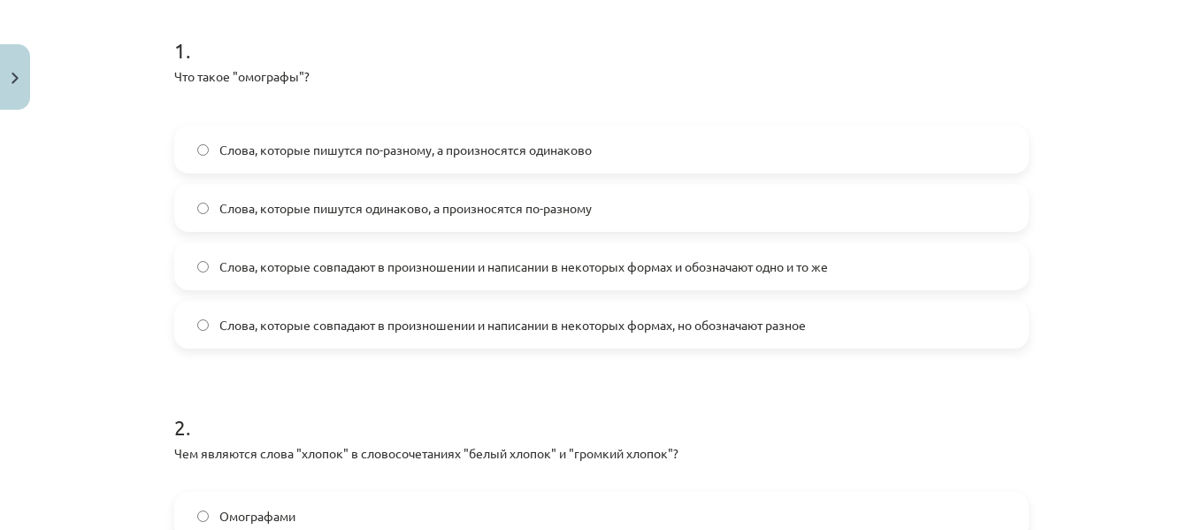
click at [412, 204] on span "Слова, которые пишутся одинаково, а произносятся по-разному" at bounding box center [405, 208] width 372 height 19
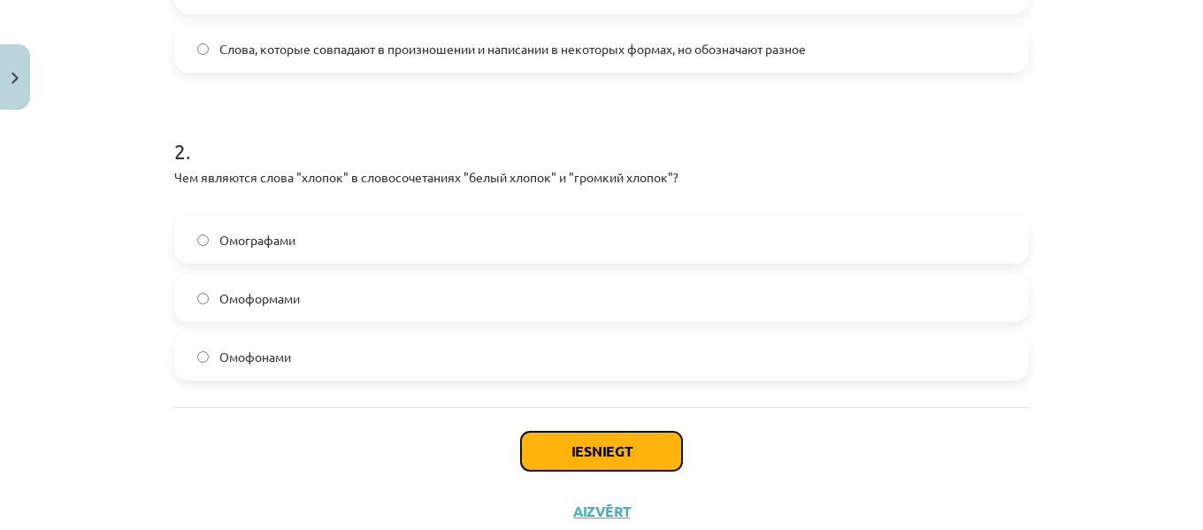
click at [551, 445] on button "Iesniegt" at bounding box center [601, 451] width 161 height 39
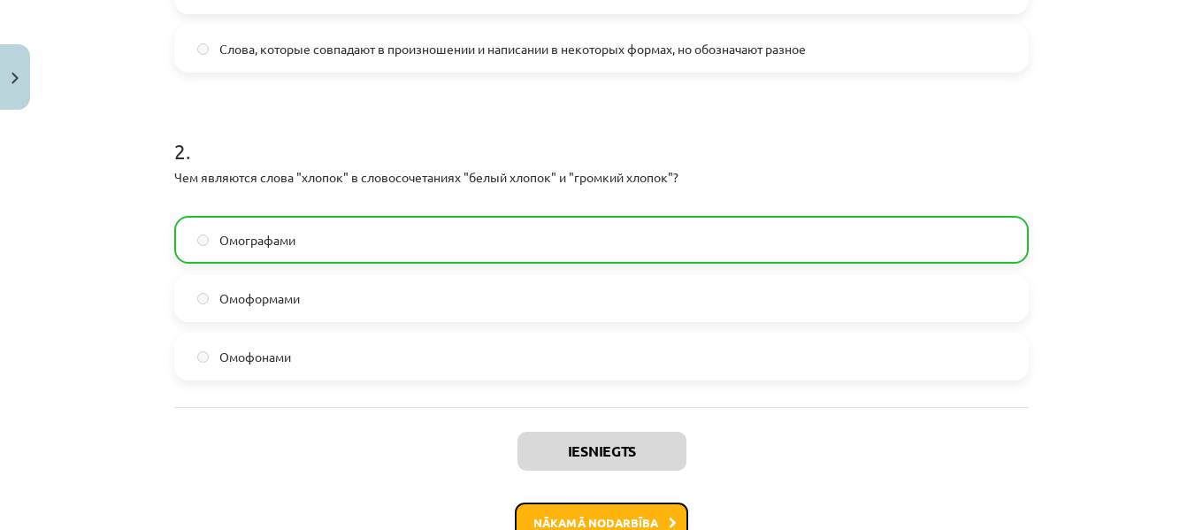
click at [597, 508] on button "Nākamā nodarbība" at bounding box center [601, 522] width 173 height 41
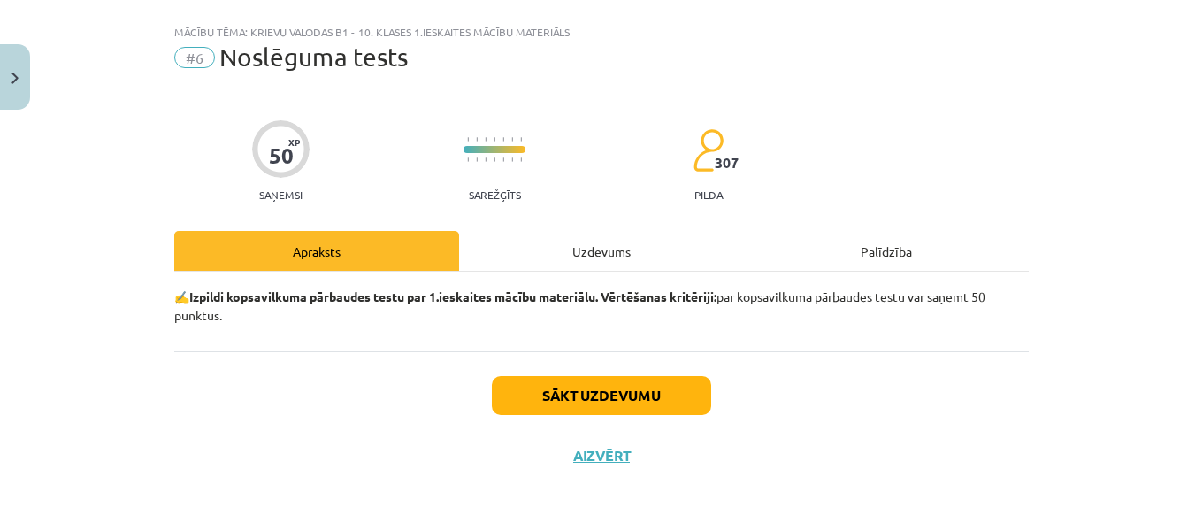
scroll to position [29, 0]
click at [593, 394] on button "Sākt uzdevumu" at bounding box center [601, 395] width 219 height 39
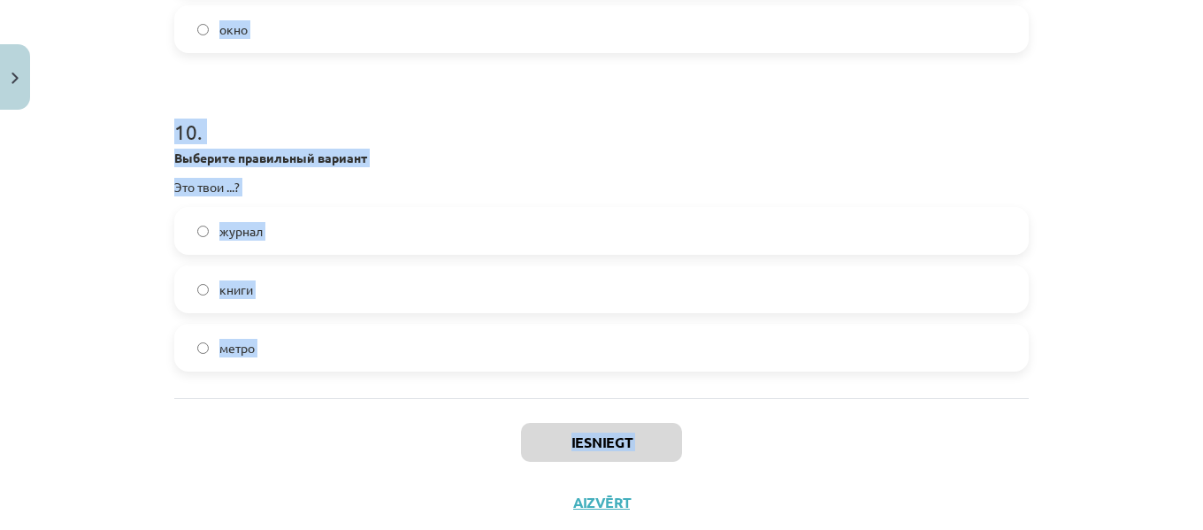
scroll to position [3117, 0]
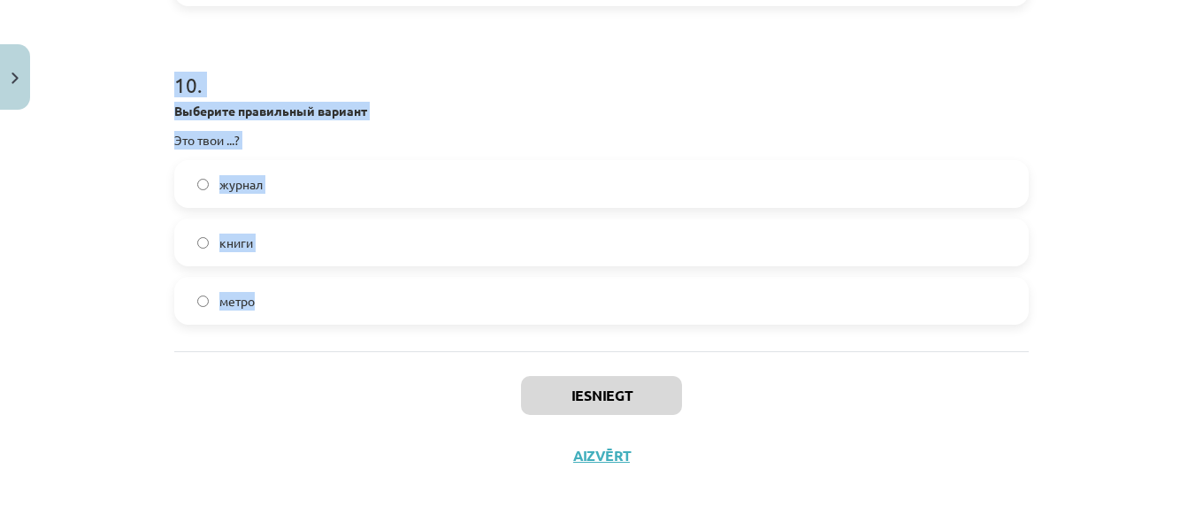
drag, startPoint x: 171, startPoint y: 368, endPoint x: 282, endPoint y: 299, distance: 131.0
copy form "1 . Какое слово правильное? Какая машина? хорошая хорошее хороший 2 . Как сказа…"
click at [576, 78] on h1 "10 ." at bounding box center [601, 69] width 854 height 55
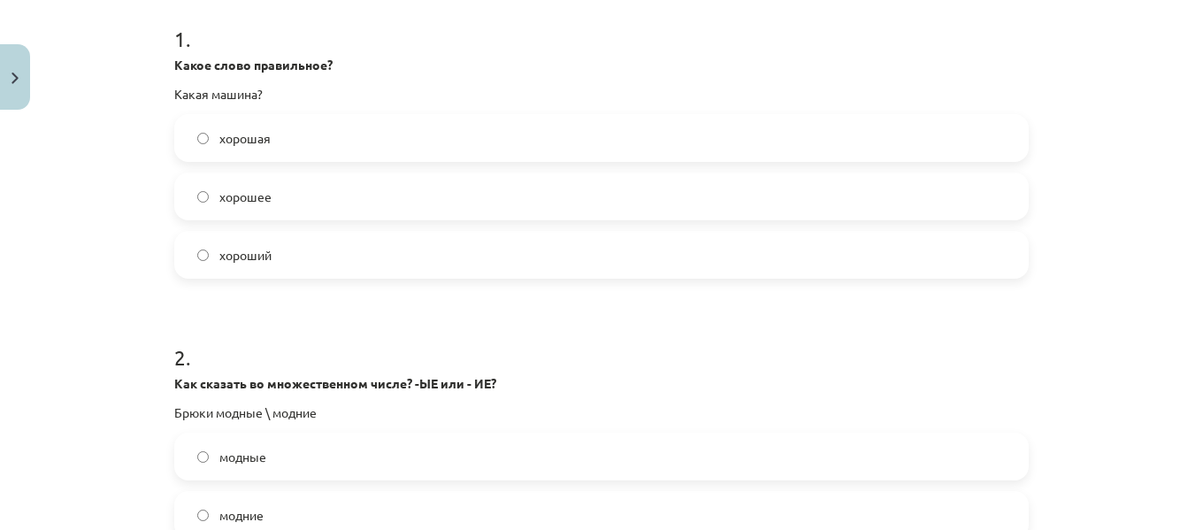
scroll to position [317, 0]
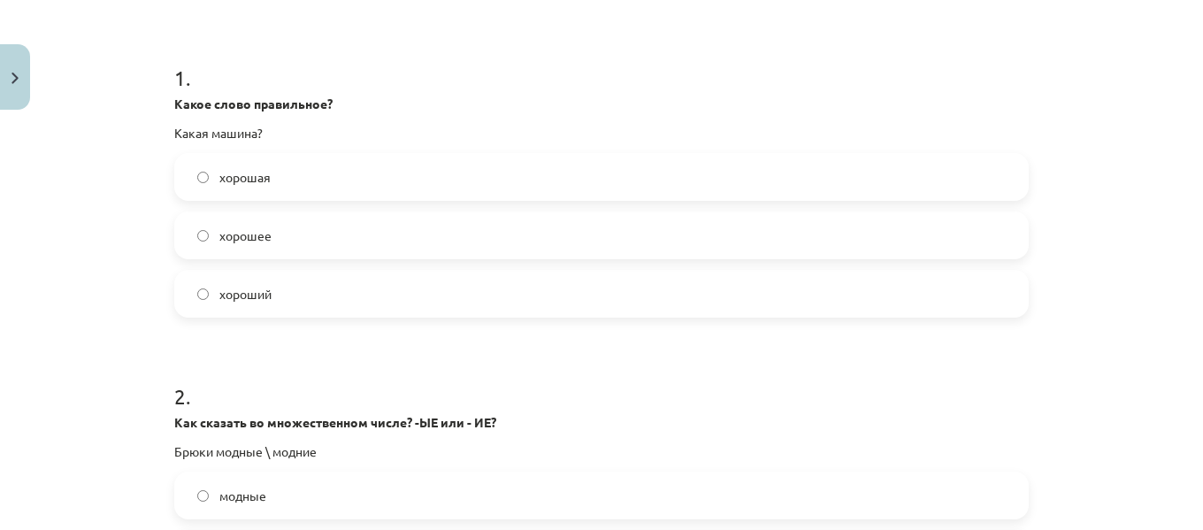
click at [350, 168] on label "хорошая" at bounding box center [601, 177] width 851 height 44
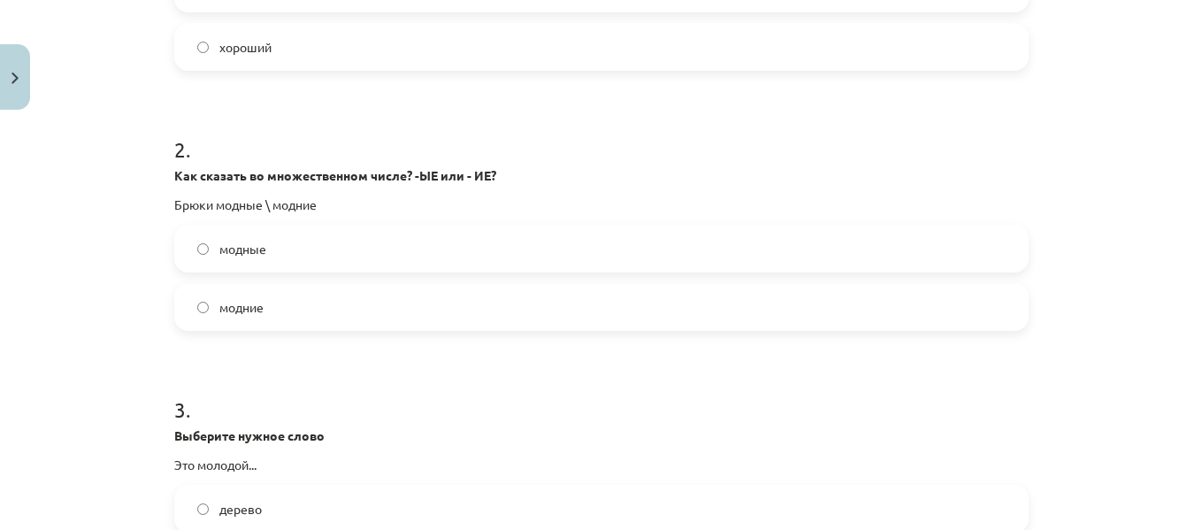
scroll to position [674, 0]
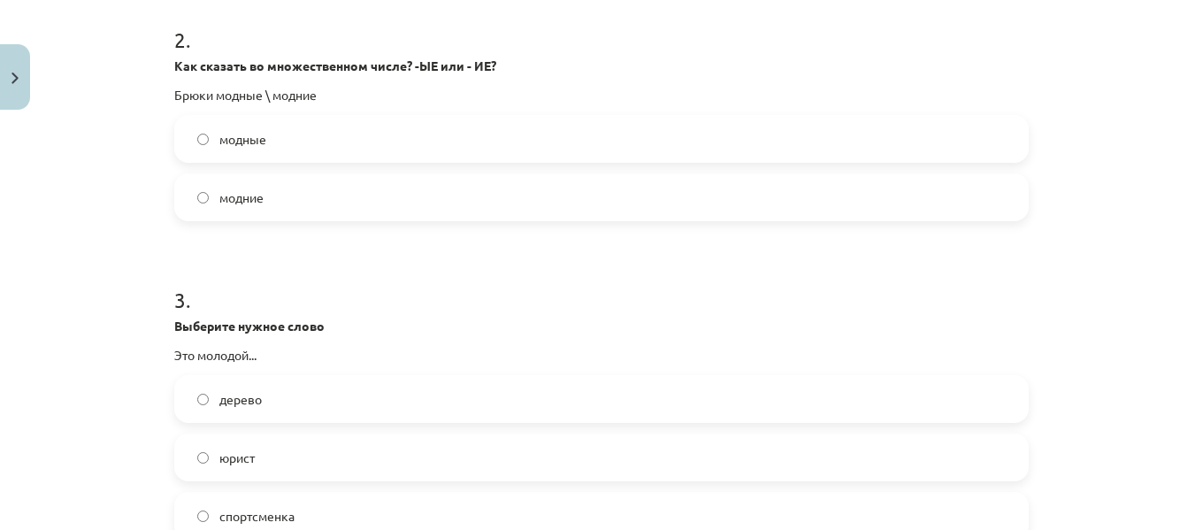
click at [274, 134] on label "модные" at bounding box center [601, 139] width 851 height 44
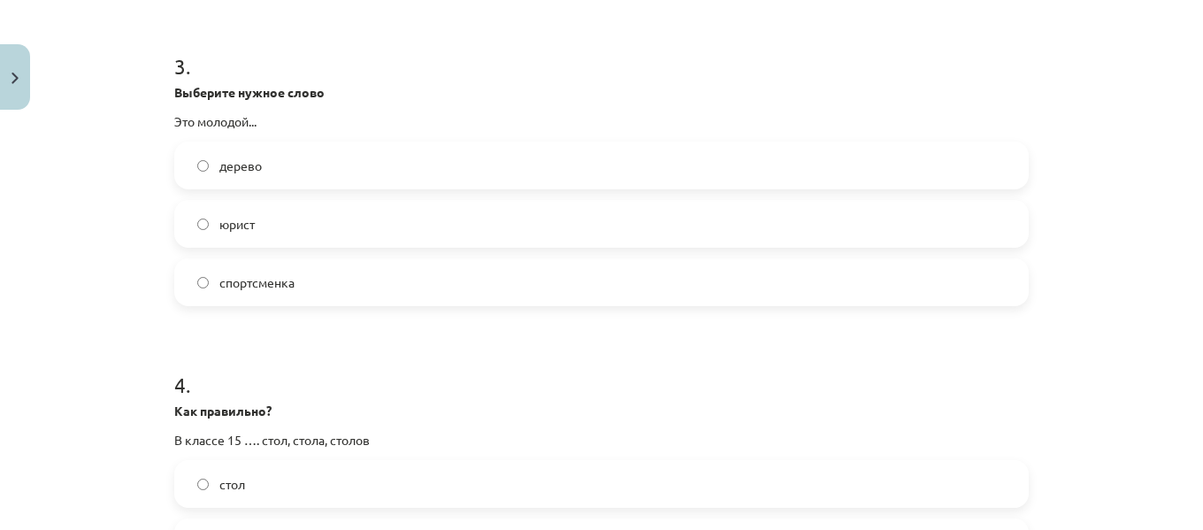
scroll to position [959, 0]
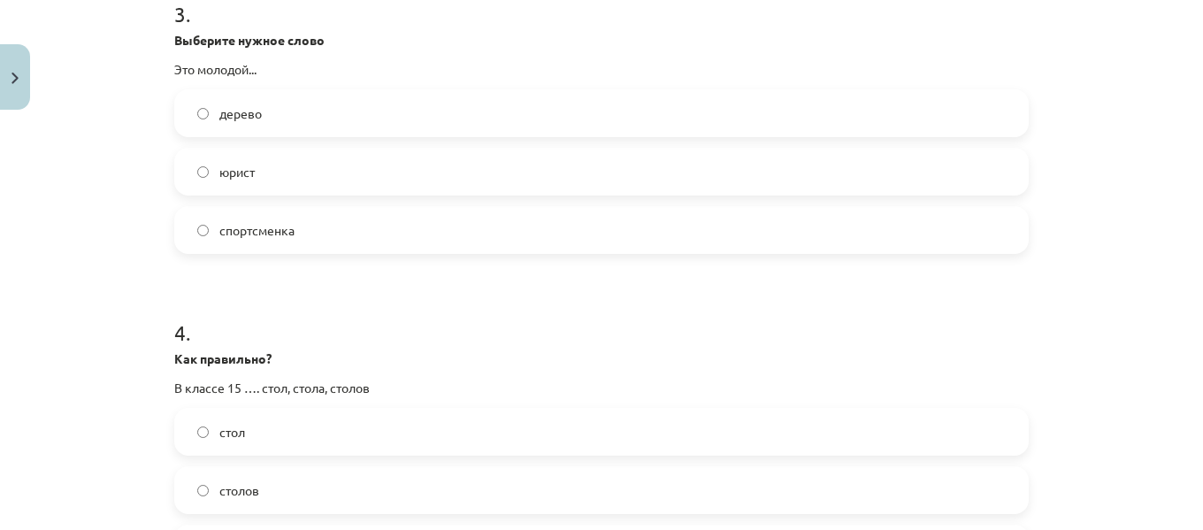
click at [309, 161] on label "юрист" at bounding box center [601, 171] width 851 height 44
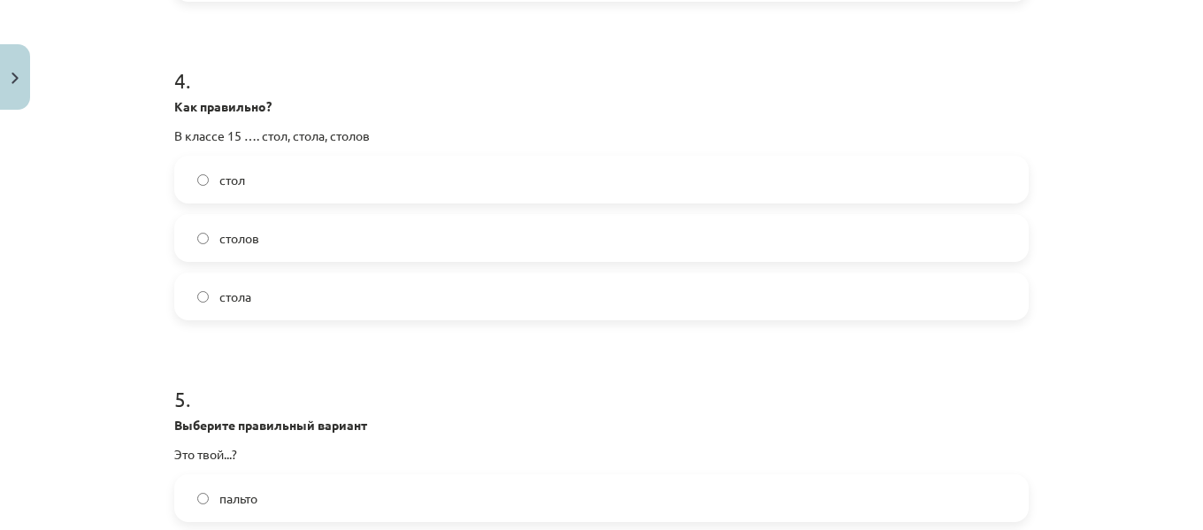
scroll to position [1244, 0]
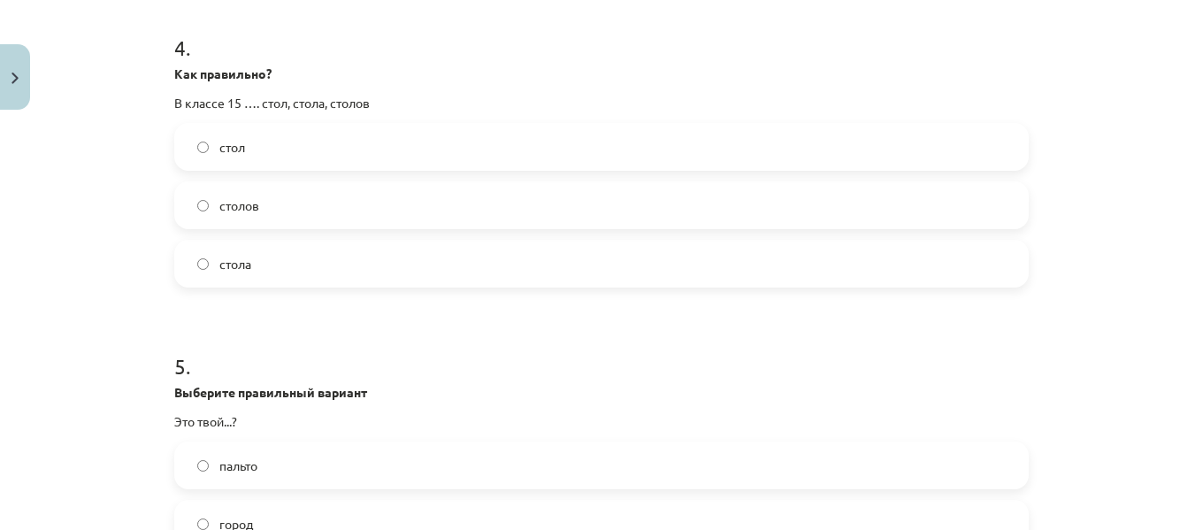
click at [278, 261] on label "стола" at bounding box center [601, 263] width 851 height 44
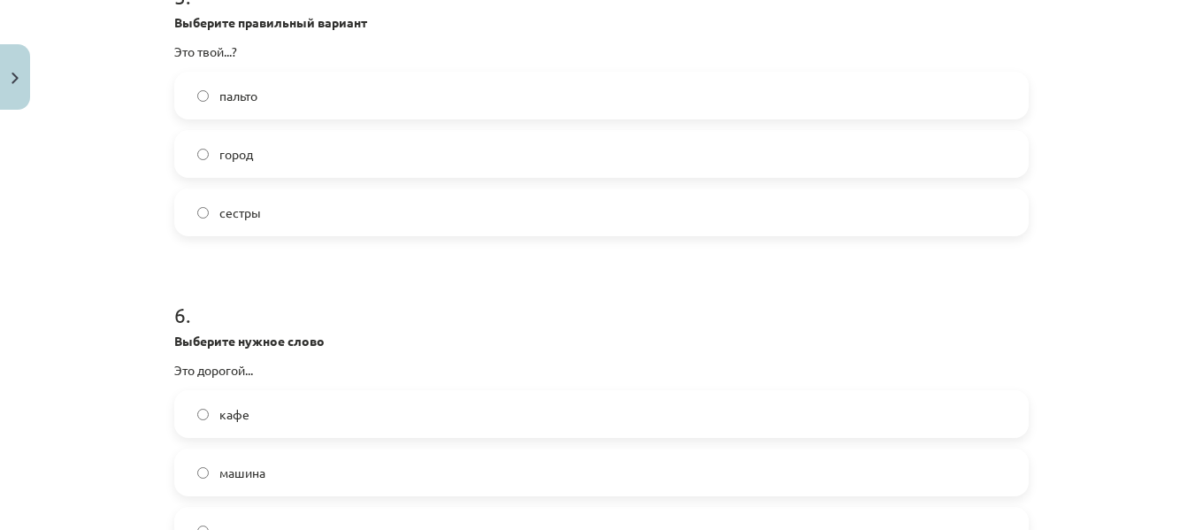
click at [189, 225] on label "сестры" at bounding box center [601, 212] width 851 height 44
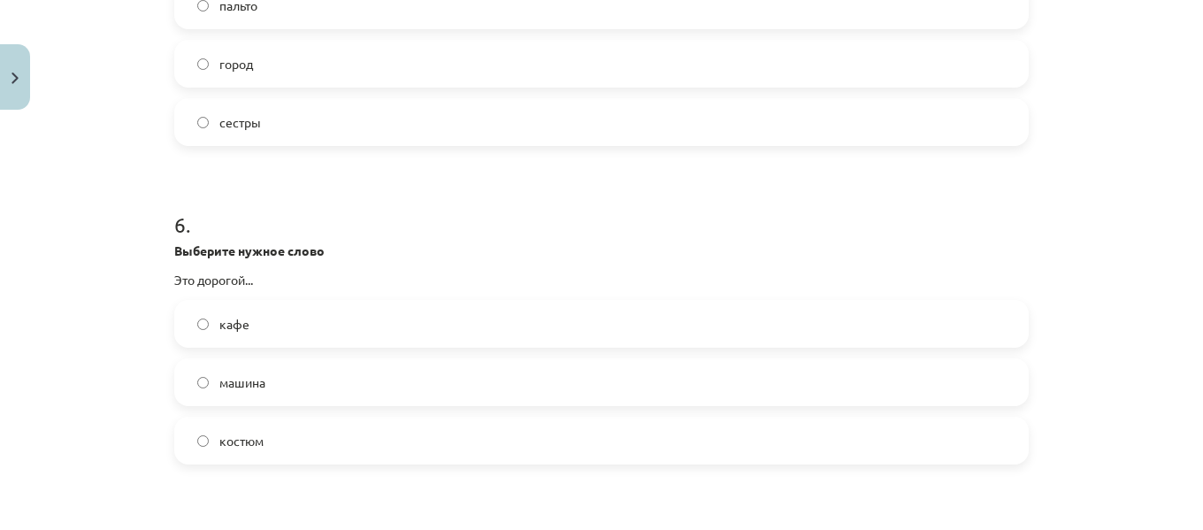
scroll to position [1795, 0]
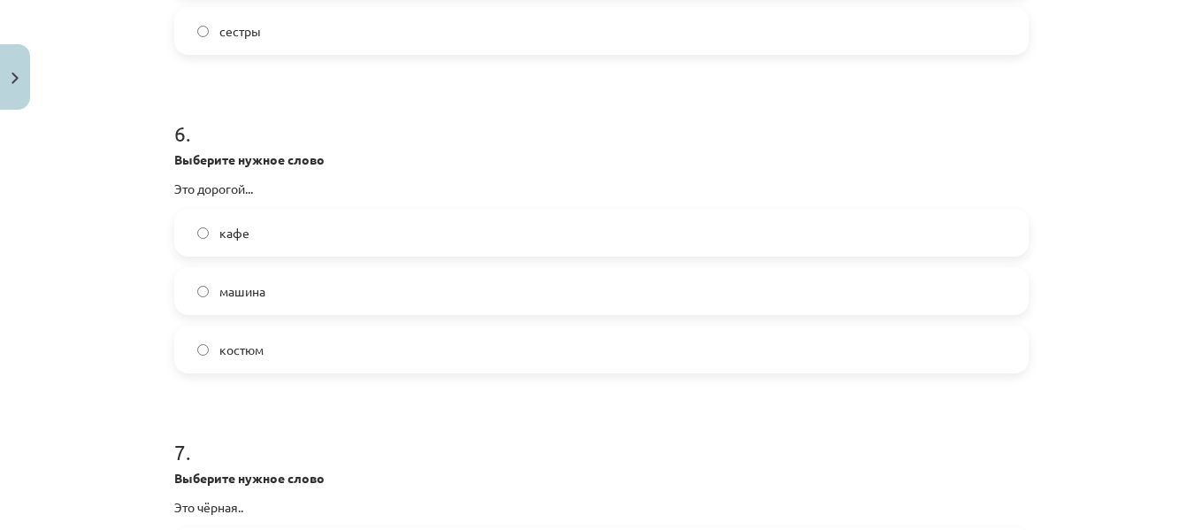
click at [325, 344] on label "костюм" at bounding box center [601, 349] width 851 height 44
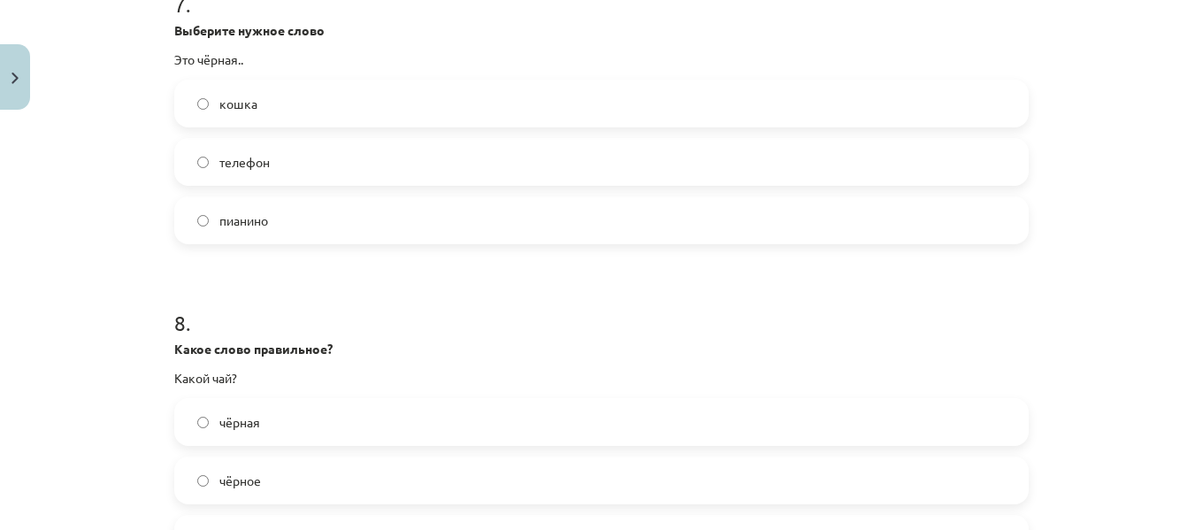
scroll to position [2288, 0]
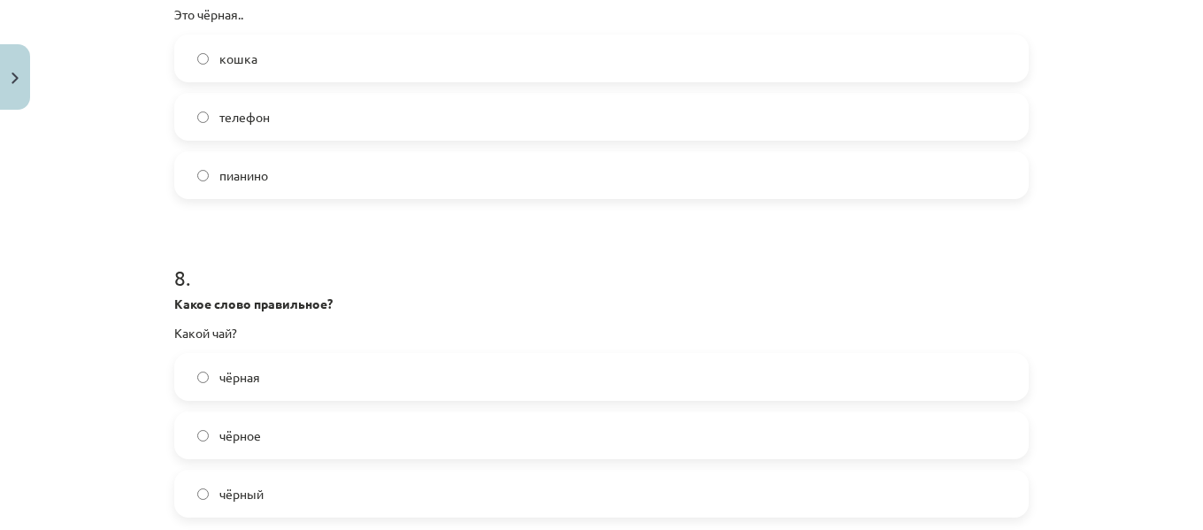
click at [310, 64] on label "кошка" at bounding box center [601, 58] width 851 height 44
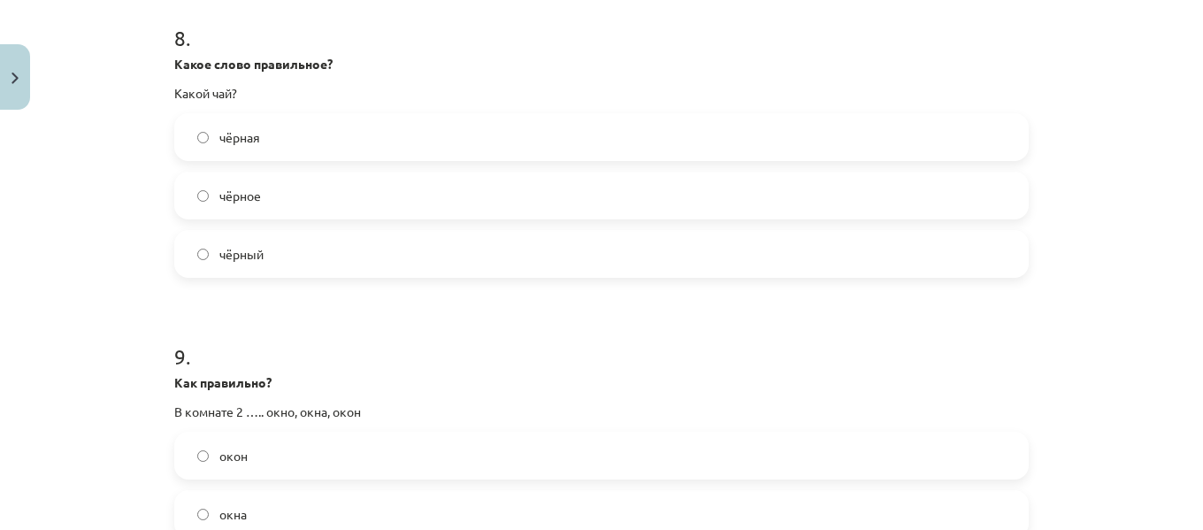
scroll to position [2599, 0]
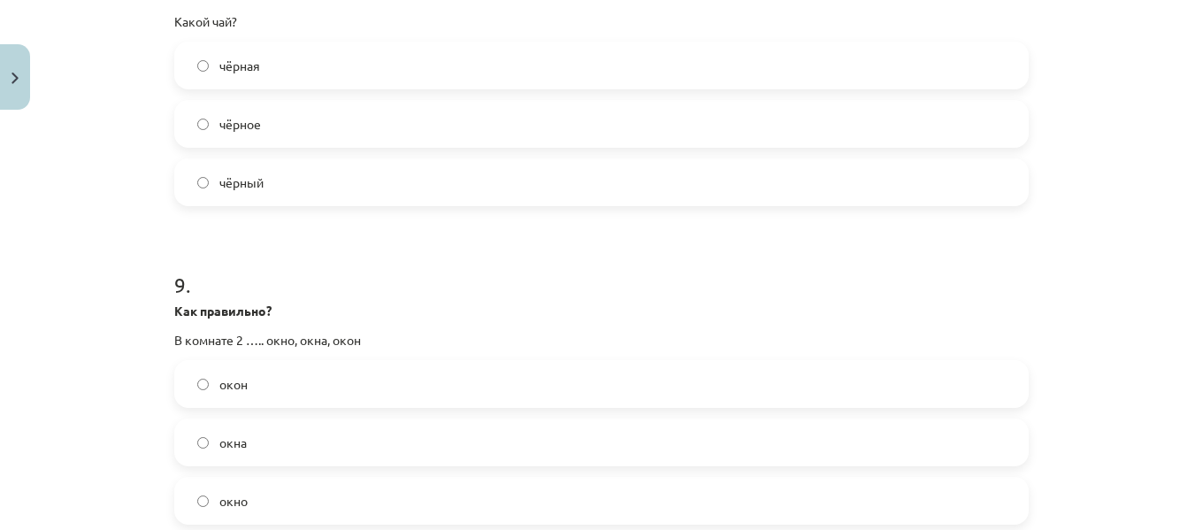
click at [271, 180] on label "чёрный" at bounding box center [601, 182] width 851 height 44
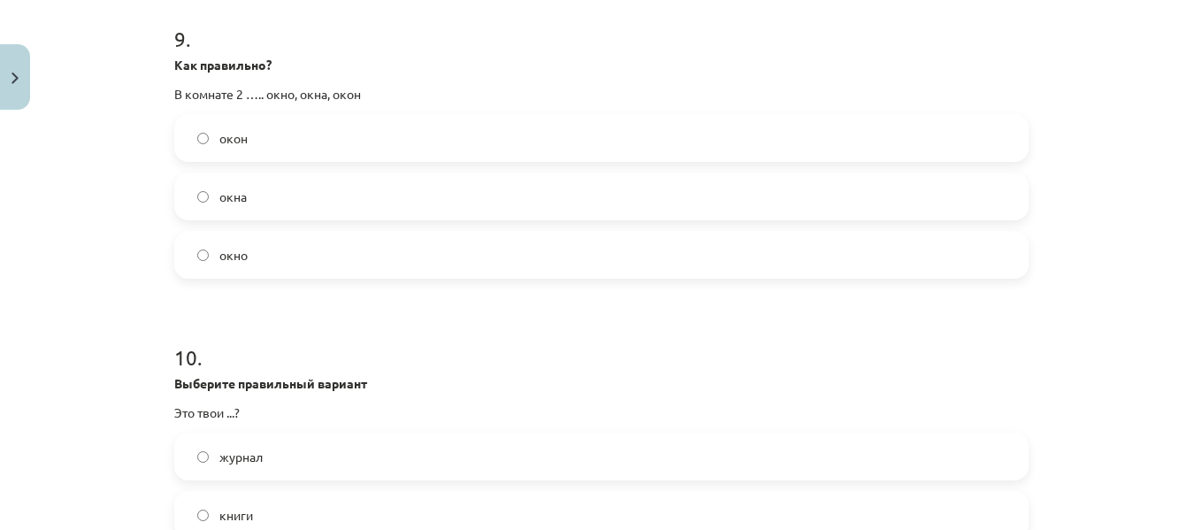
scroll to position [2897, 0]
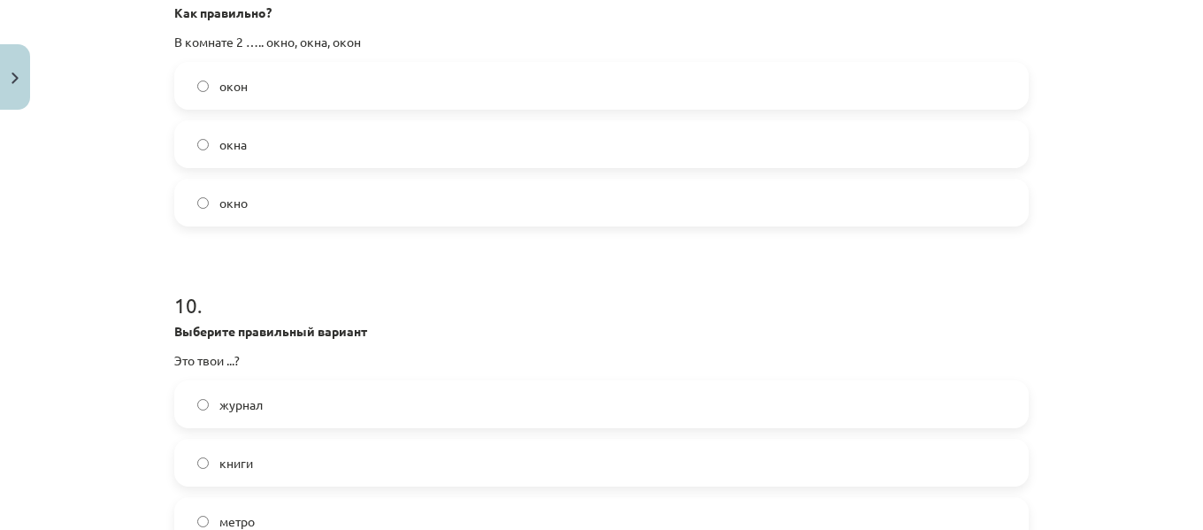
click at [295, 139] on label "окна" at bounding box center [601, 144] width 851 height 44
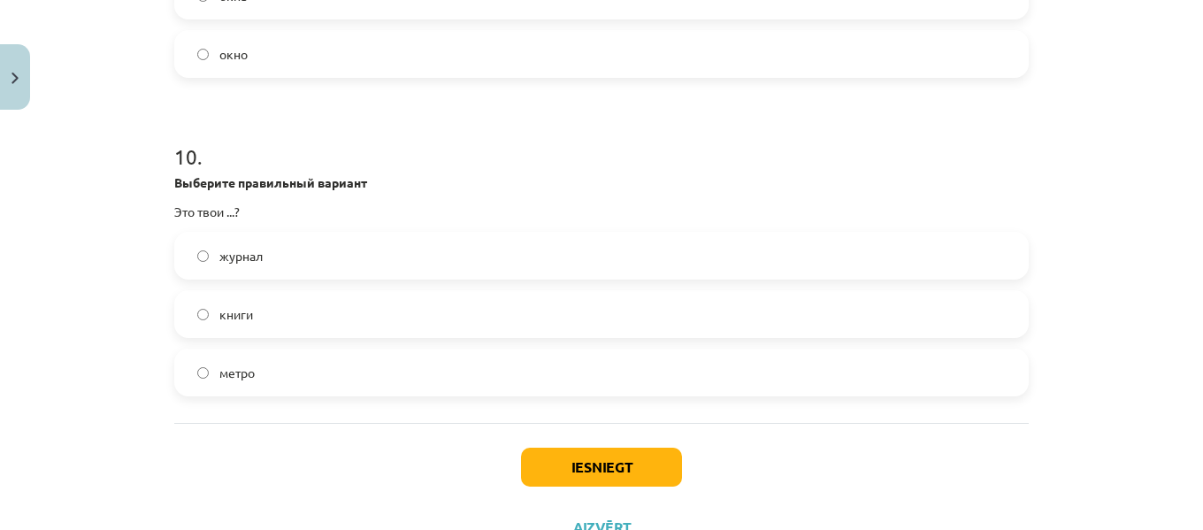
scroll to position [3091, 0]
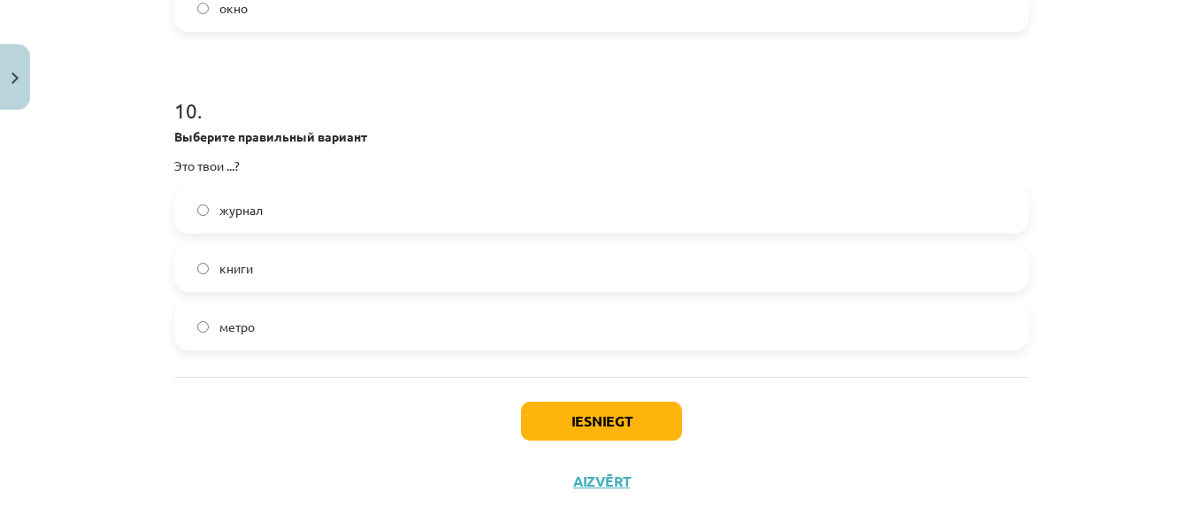
click at [306, 257] on label "книги" at bounding box center [601, 268] width 851 height 44
click at [572, 435] on button "Iesniegt" at bounding box center [601, 420] width 161 height 39
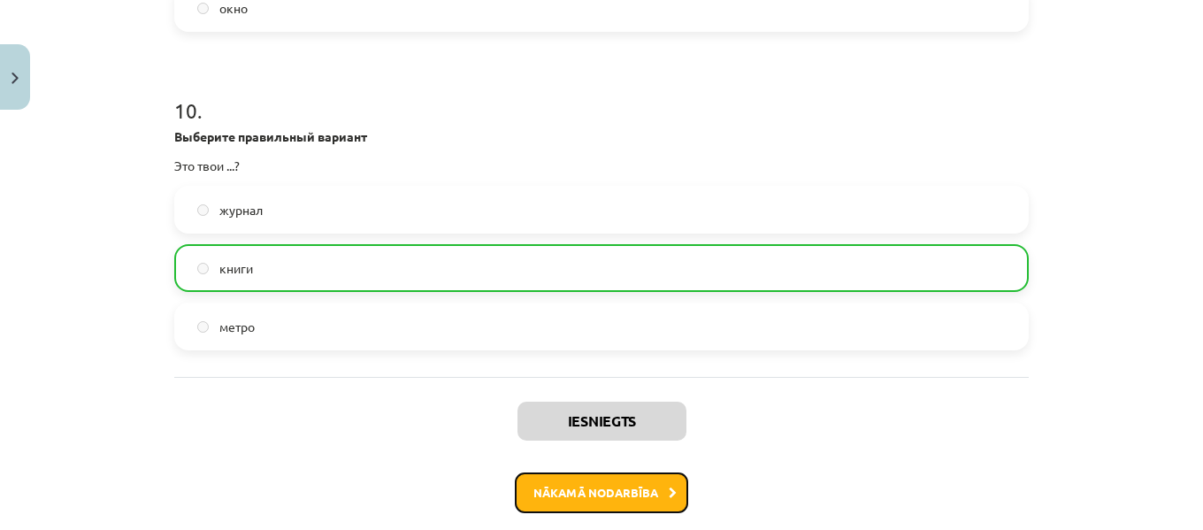
click at [537, 487] on button "Nākamā nodarbība" at bounding box center [601, 492] width 173 height 41
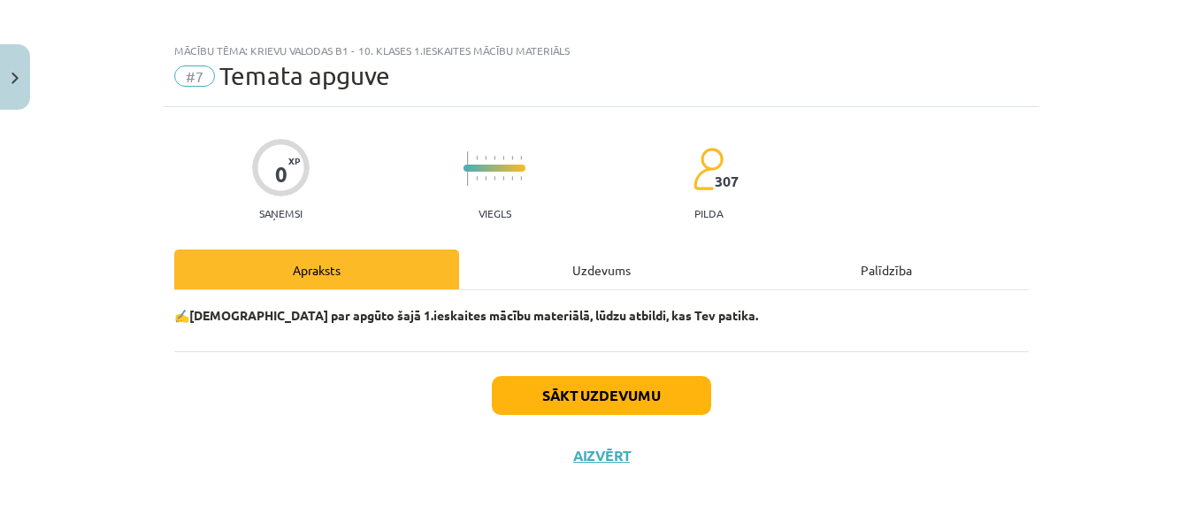
scroll to position [11, 0]
click at [539, 403] on button "Sākt uzdevumu" at bounding box center [601, 395] width 219 height 39
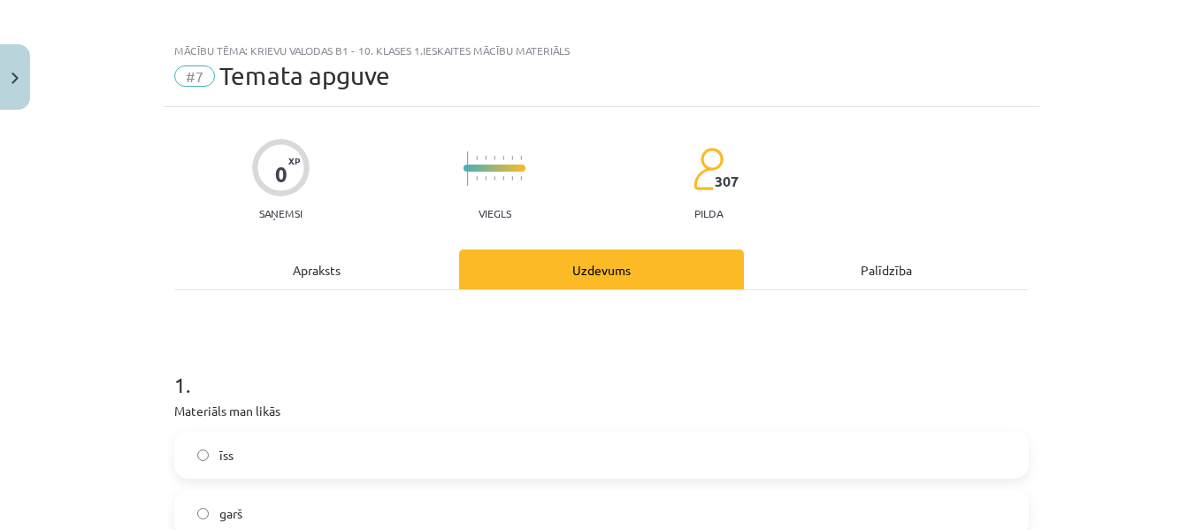
click at [373, 458] on label "īss" at bounding box center [601, 454] width 851 height 44
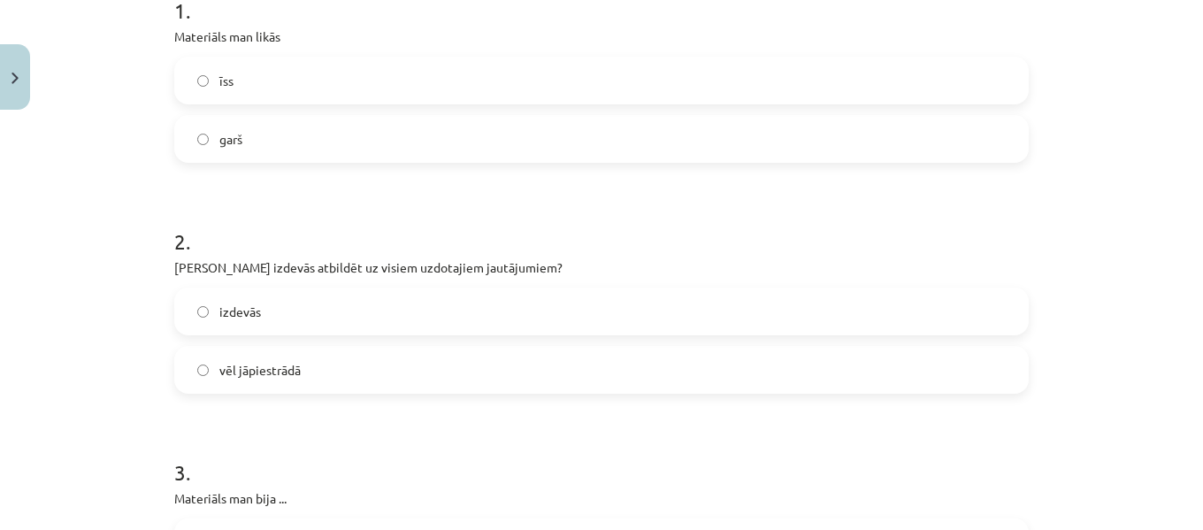
scroll to position [427, 0]
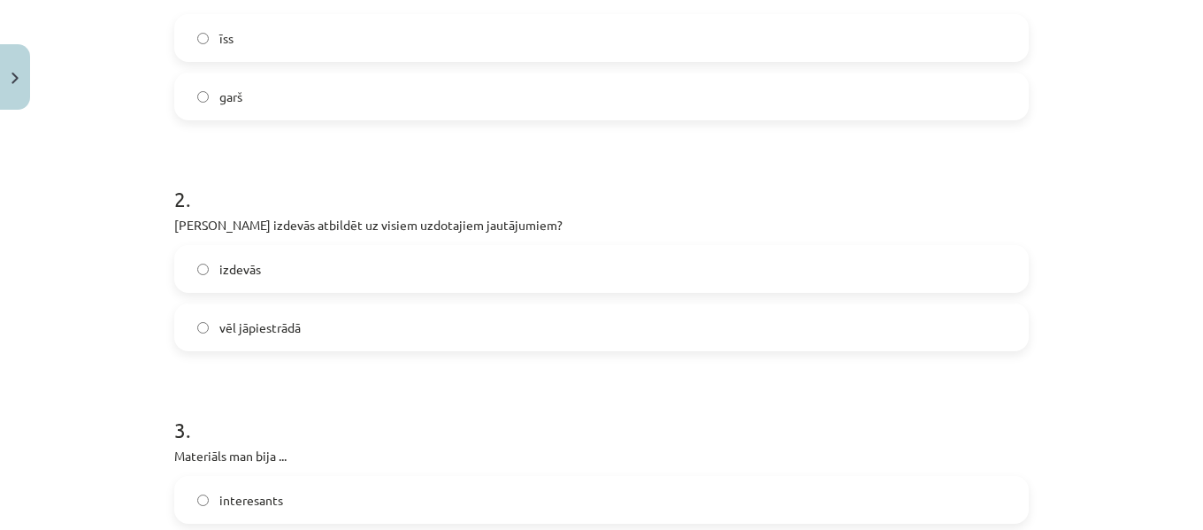
click at [516, 281] on label "izdevās" at bounding box center [601, 269] width 851 height 44
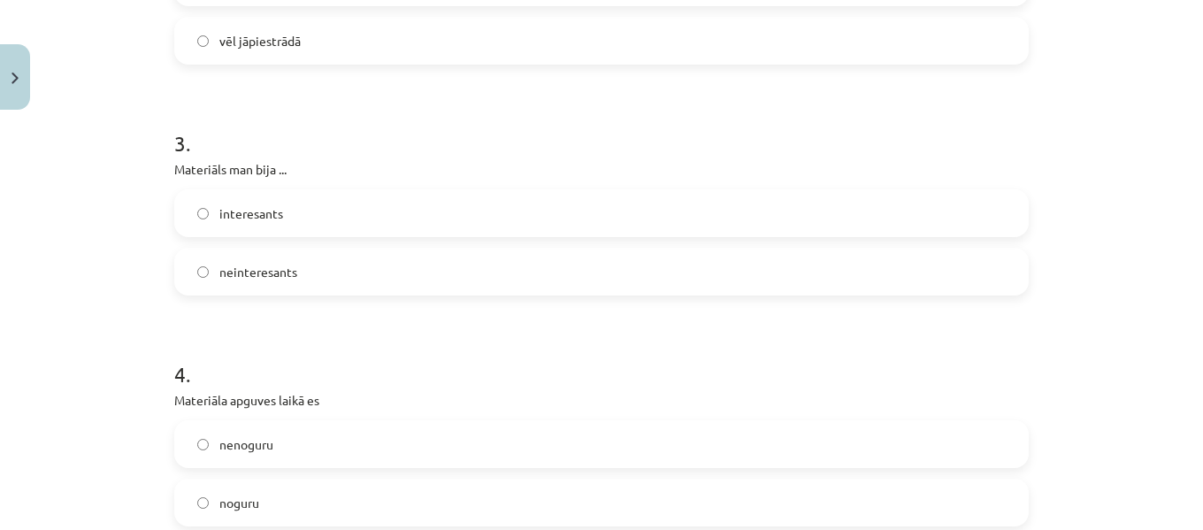
scroll to position [752, 0]
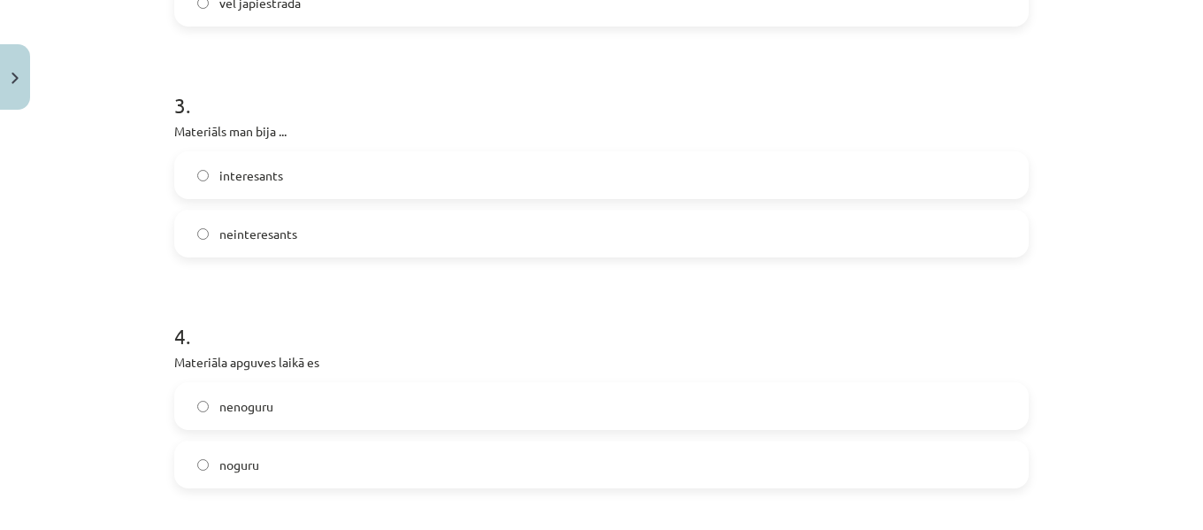
click at [489, 184] on label "interesants" at bounding box center [601, 175] width 851 height 44
click at [317, 409] on label "nenoguru" at bounding box center [601, 406] width 851 height 44
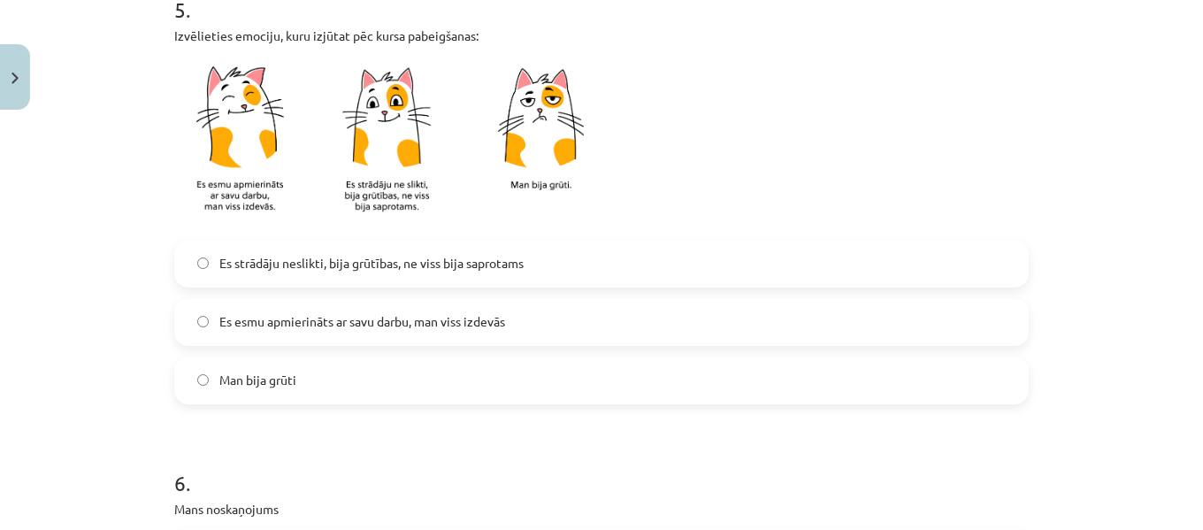
scroll to position [1320, 0]
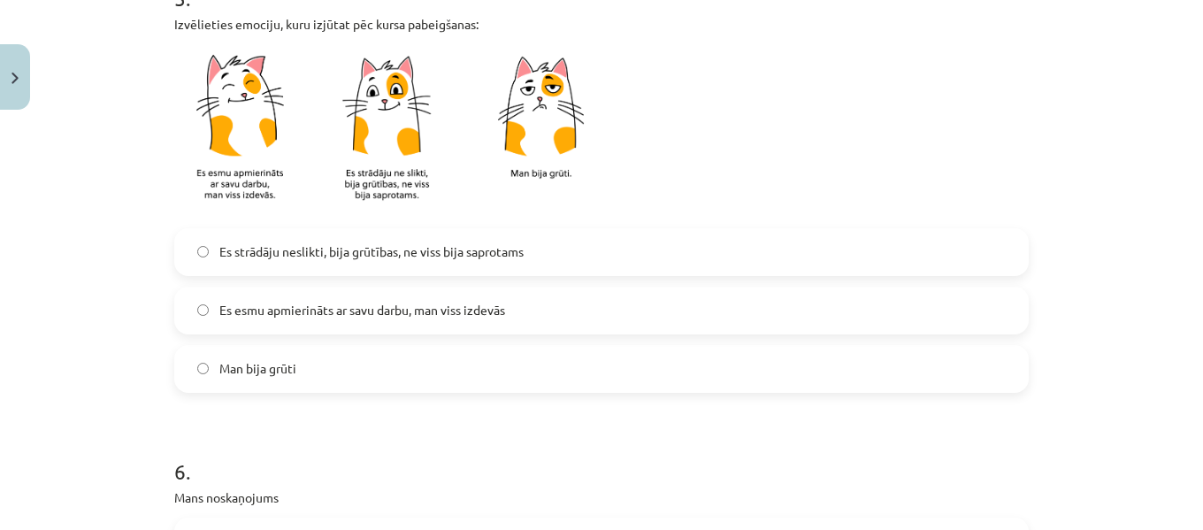
click at [478, 304] on span "Es esmu apmierināts ar savu darbu, man viss izdevās" at bounding box center [362, 310] width 286 height 19
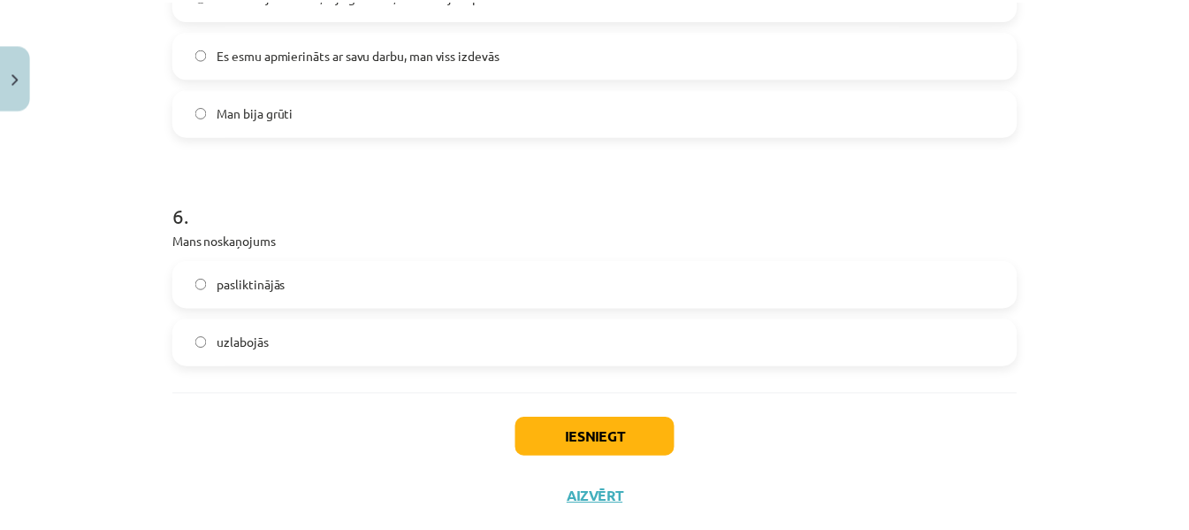
scroll to position [1610, 0]
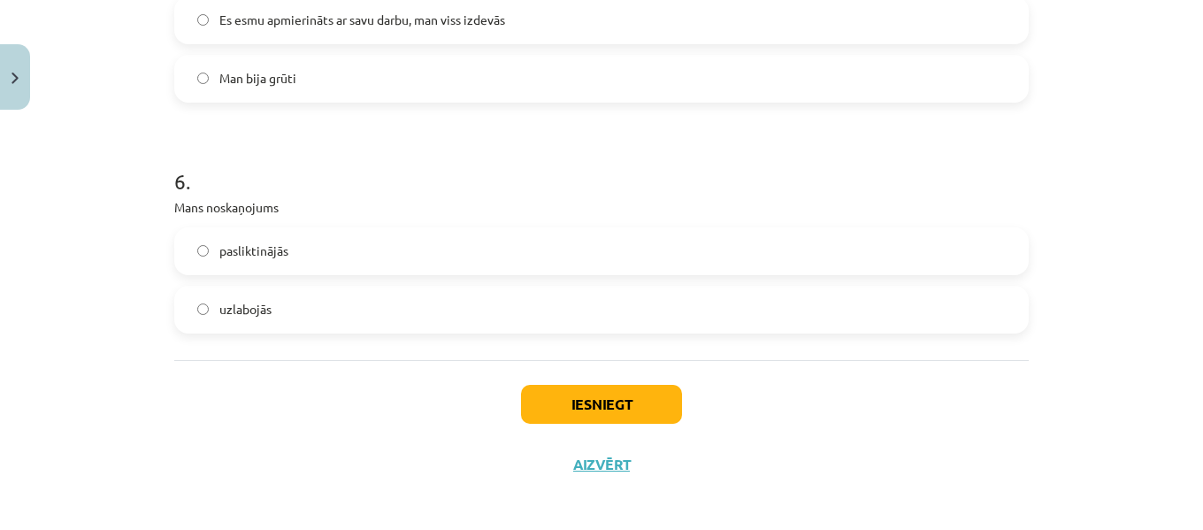
click at [283, 294] on label "uzlabojās" at bounding box center [601, 309] width 851 height 44
click at [545, 389] on button "Iesniegt" at bounding box center [601, 404] width 161 height 39
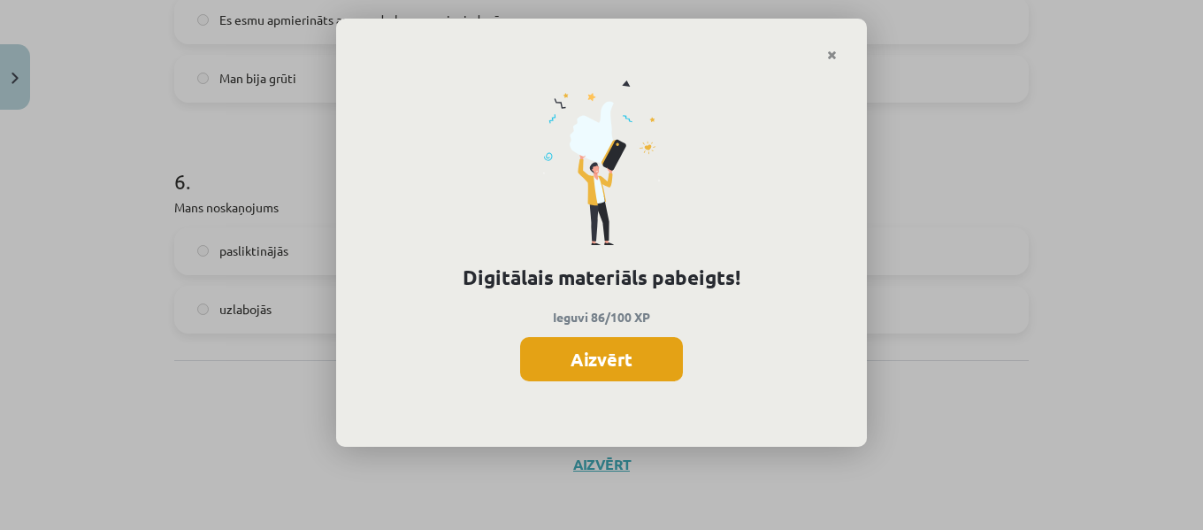
click at [620, 366] on button "Aizvērt" at bounding box center [601, 359] width 163 height 44
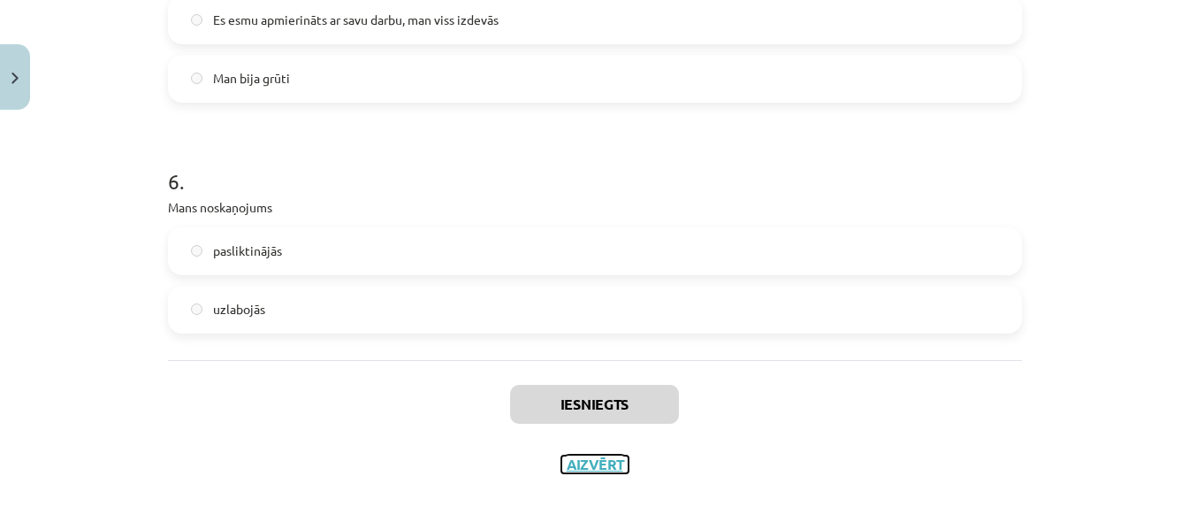
click at [604, 470] on button "Aizvērt" at bounding box center [595, 464] width 67 height 18
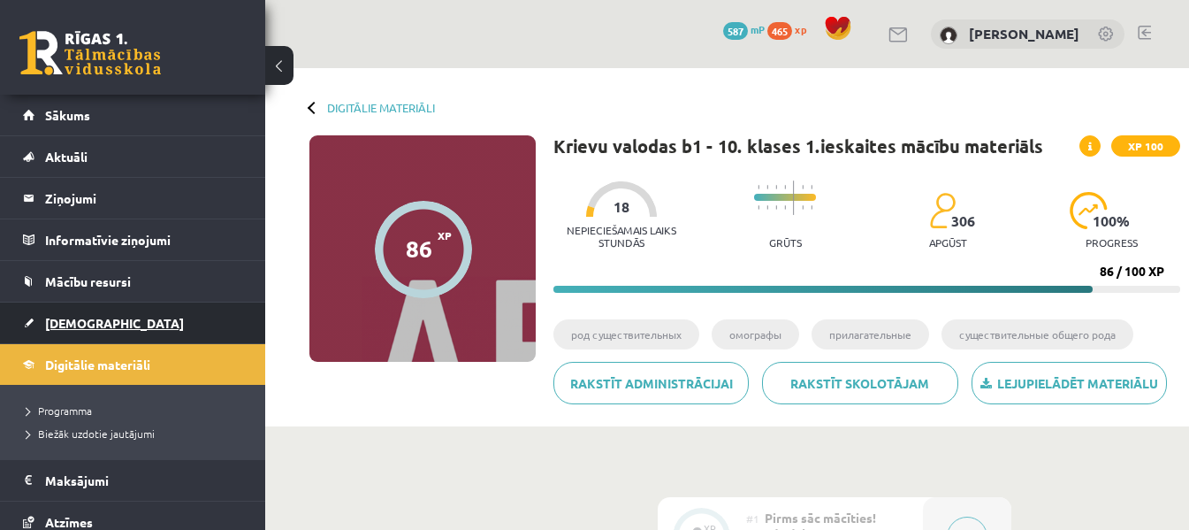
click at [74, 316] on span "[DEMOGRAPHIC_DATA]" at bounding box center [114, 323] width 139 height 16
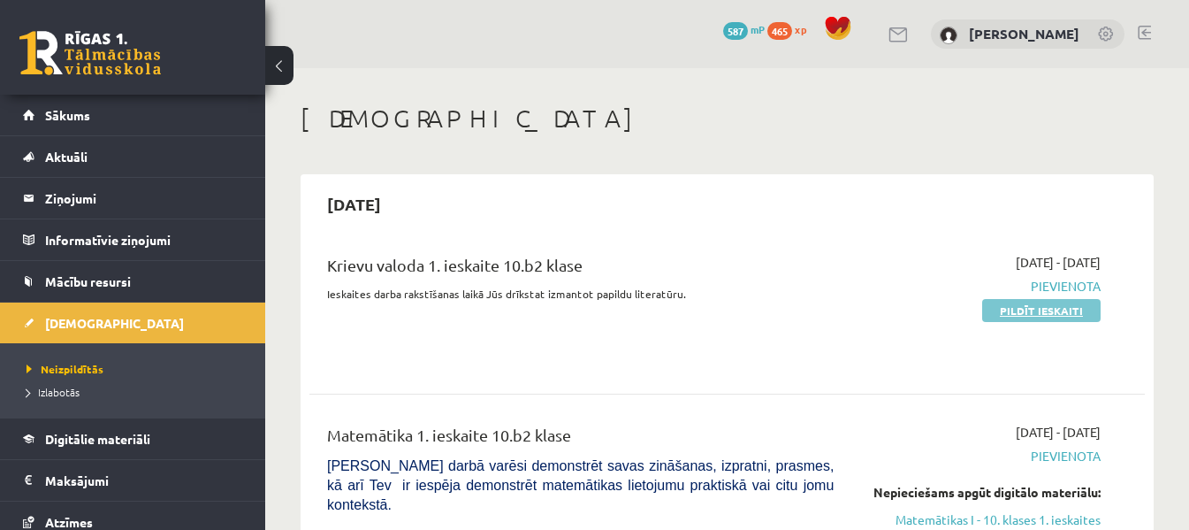
click at [1015, 308] on link "Pildīt ieskaiti" at bounding box center [1041, 310] width 118 height 23
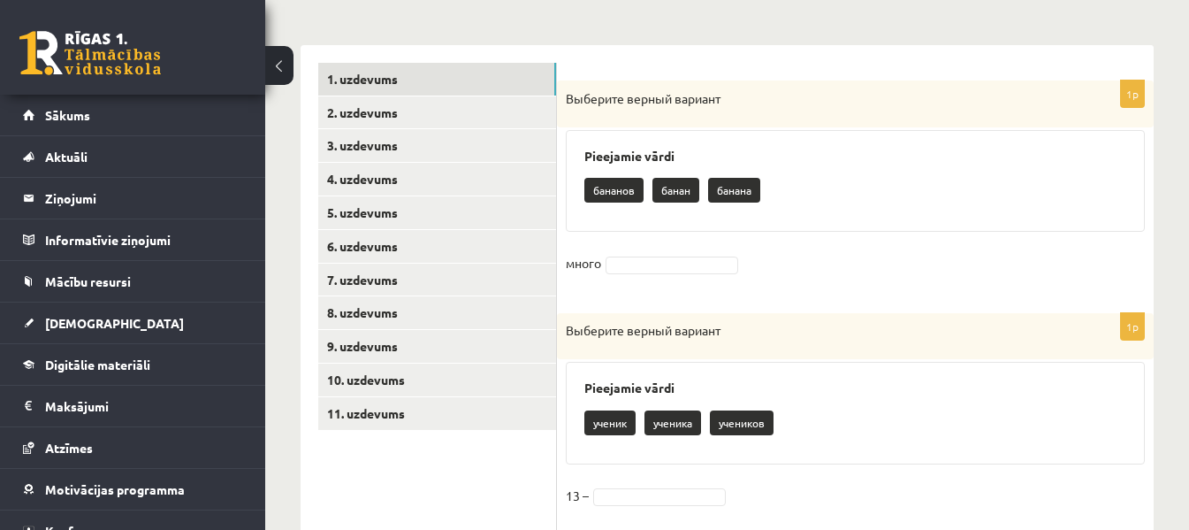
scroll to position [379, 0]
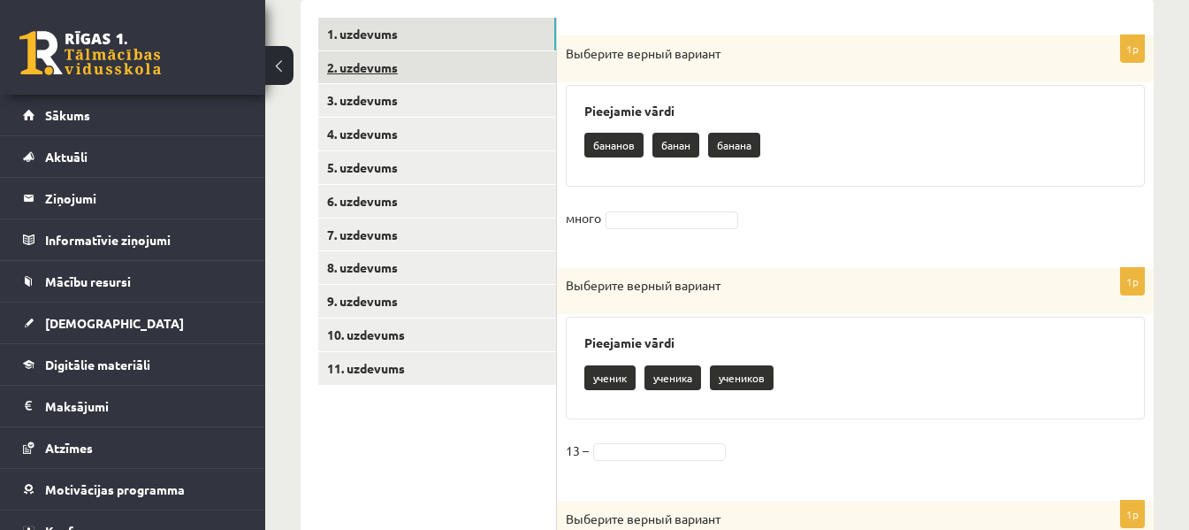
click at [506, 53] on link "2. uzdevums" at bounding box center [437, 67] width 238 height 33
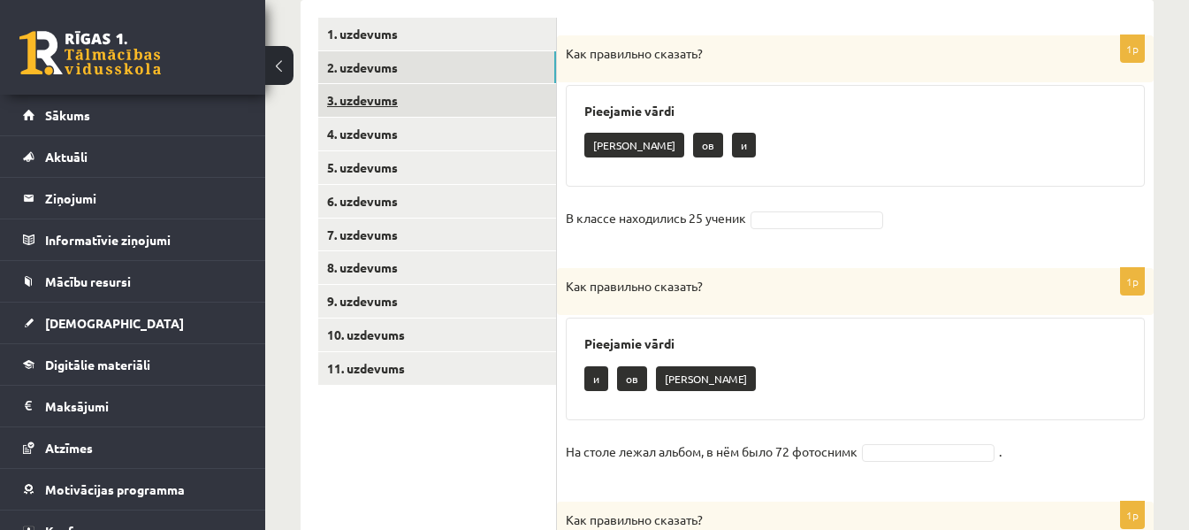
click at [503, 105] on link "3. uzdevums" at bounding box center [437, 100] width 238 height 33
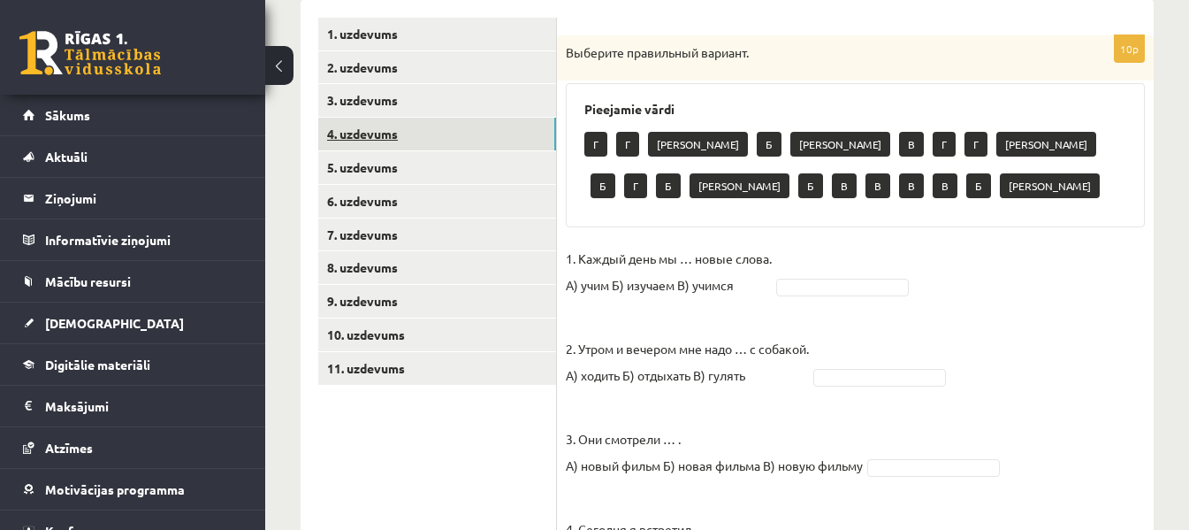
click at [501, 130] on link "4. uzdevums" at bounding box center [437, 134] width 238 height 33
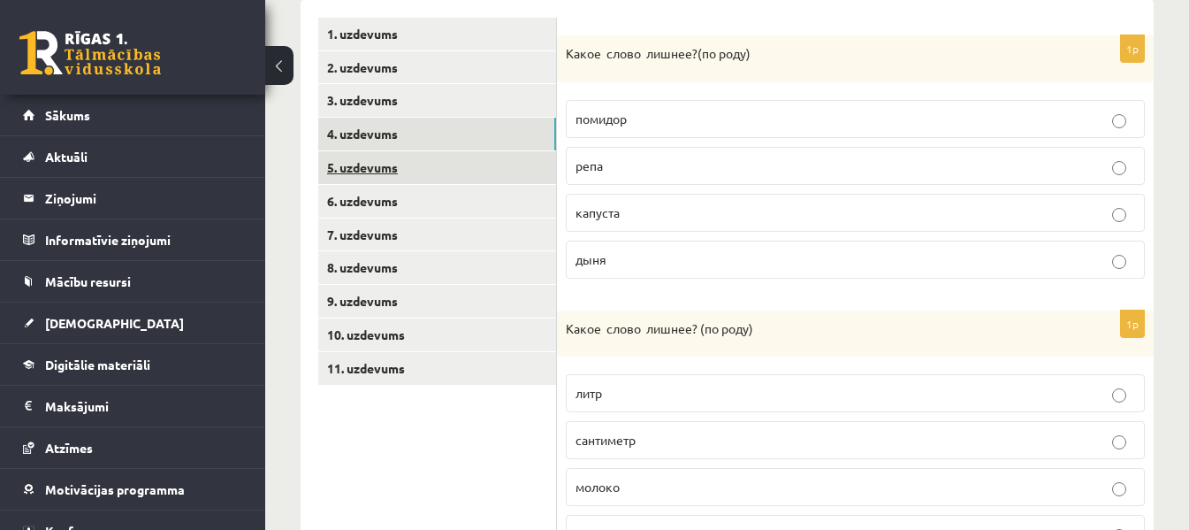
click at [501, 162] on link "5. uzdevums" at bounding box center [437, 167] width 238 height 33
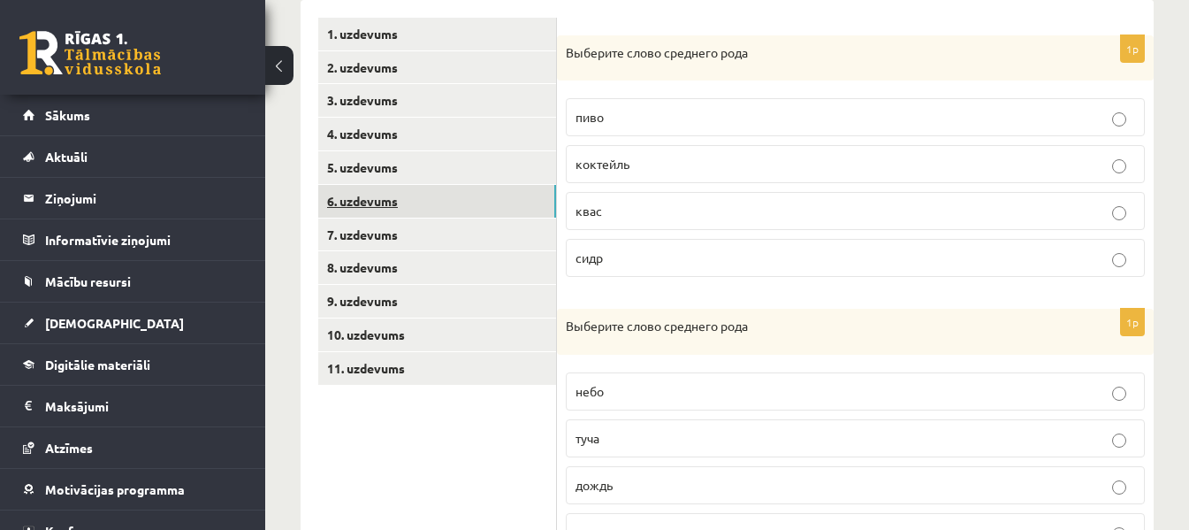
click at [501, 200] on link "6. uzdevums" at bounding box center [437, 201] width 238 height 33
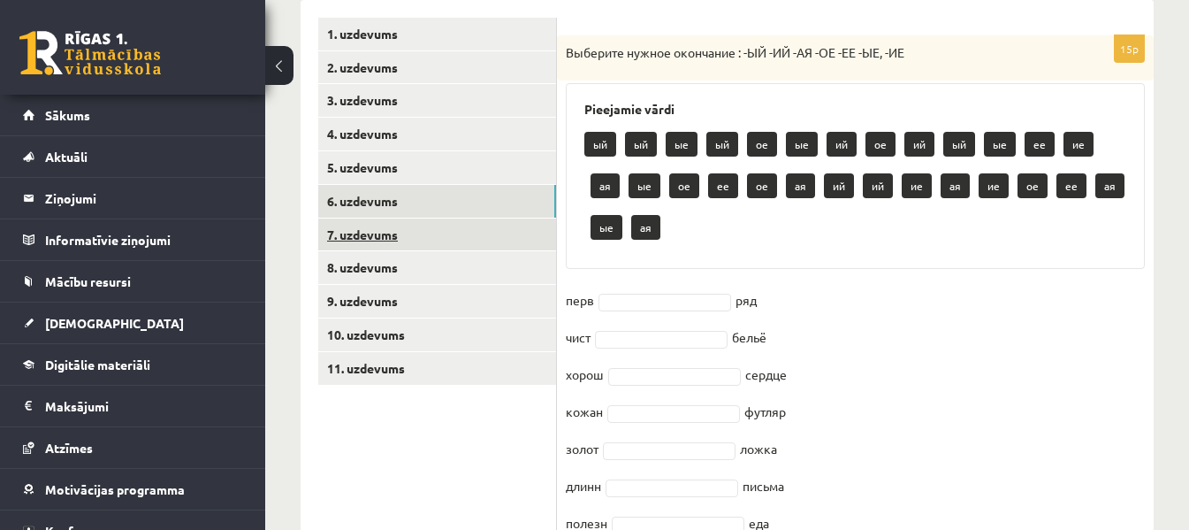
click at [504, 235] on link "7. uzdevums" at bounding box center [437, 234] width 238 height 33
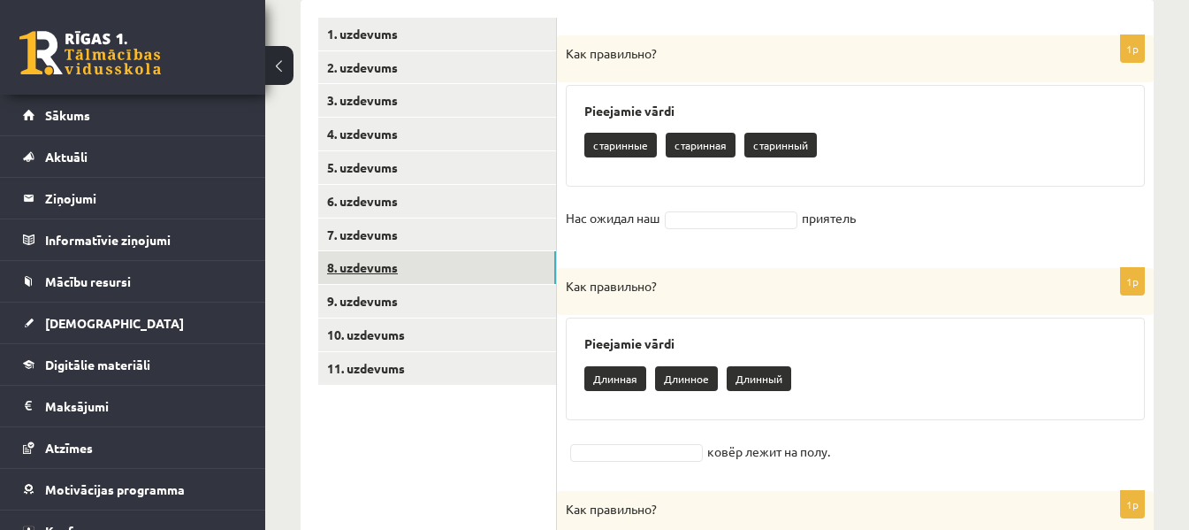
click at [504, 266] on link "8. uzdevums" at bounding box center [437, 267] width 238 height 33
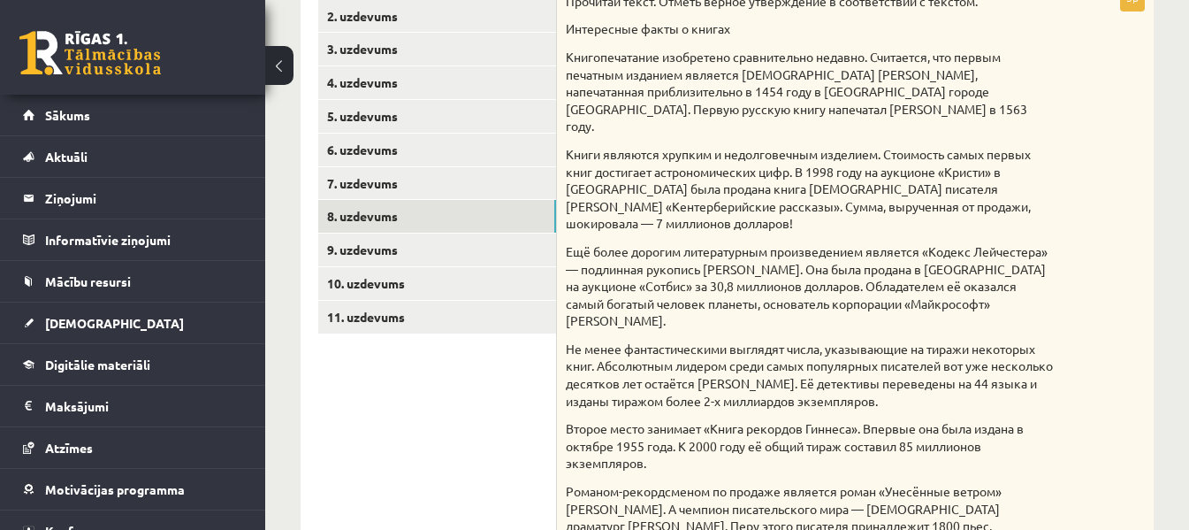
scroll to position [386, 0]
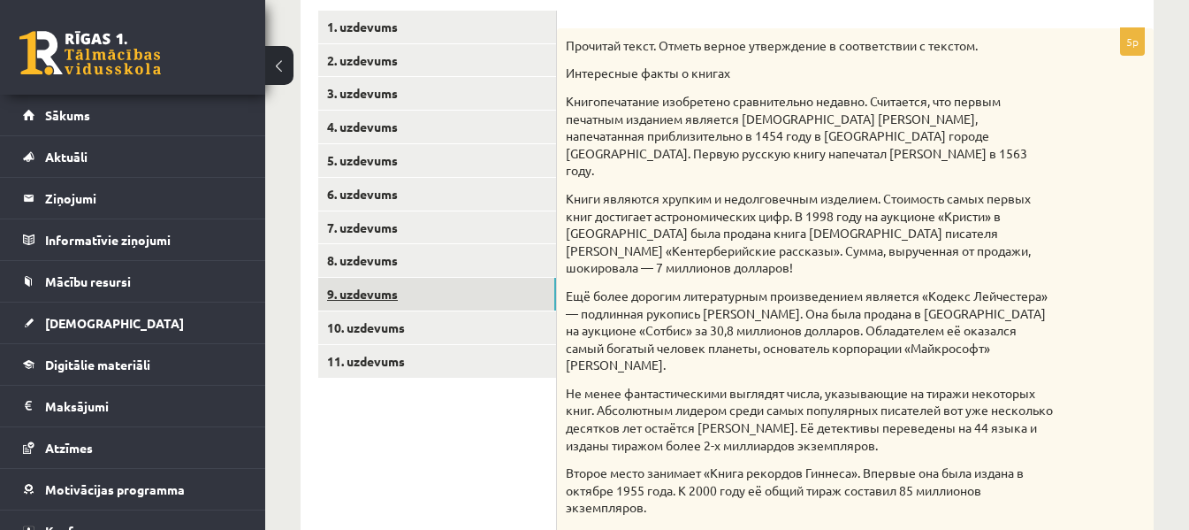
click at [473, 279] on link "9. uzdevums" at bounding box center [437, 294] width 238 height 33
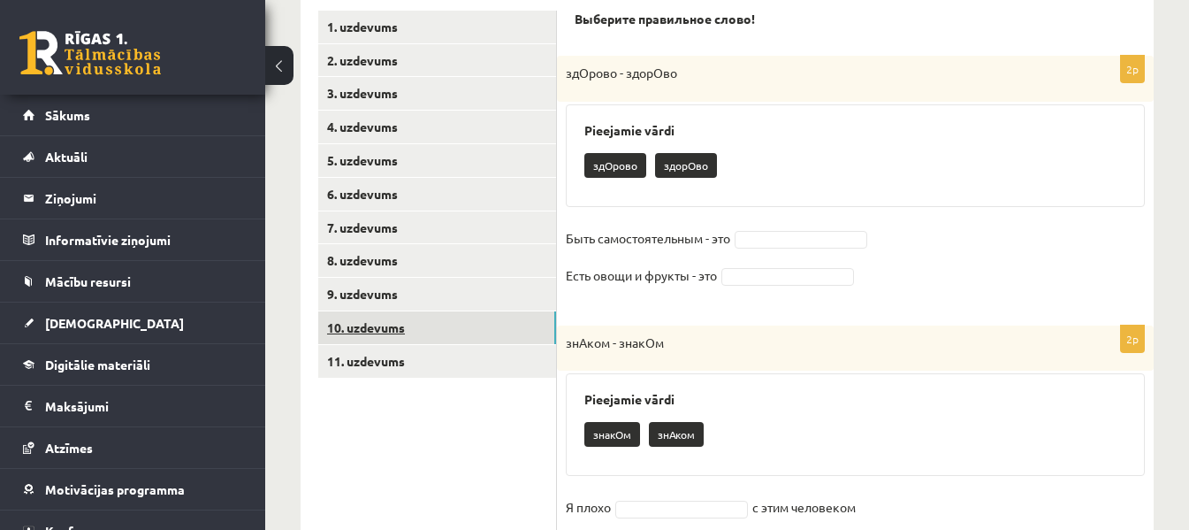
click at [470, 319] on link "10. uzdevums" at bounding box center [437, 327] width 238 height 33
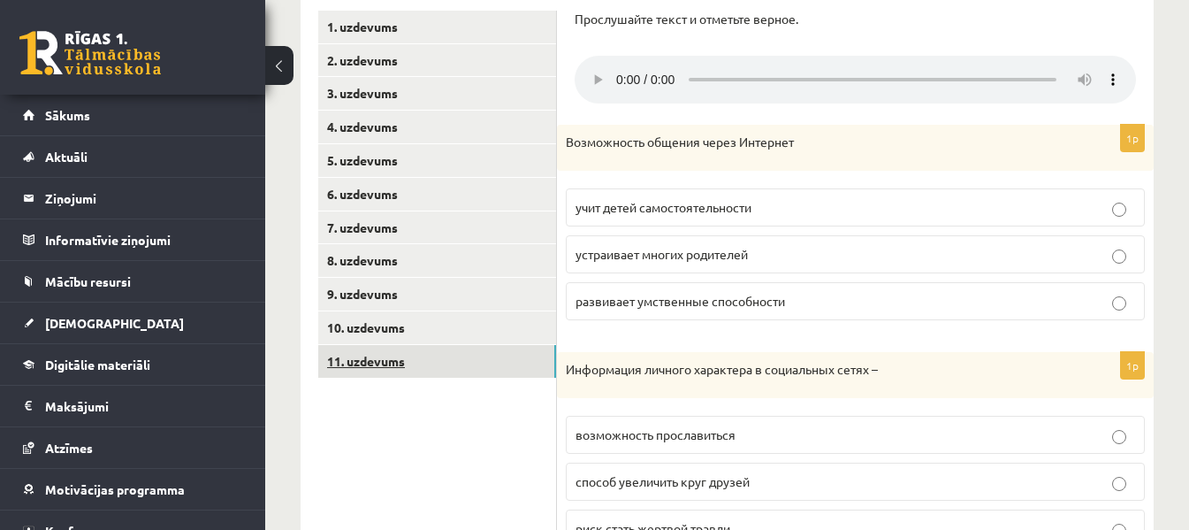
click at [470, 354] on link "11. uzdevums" at bounding box center [437, 361] width 238 height 33
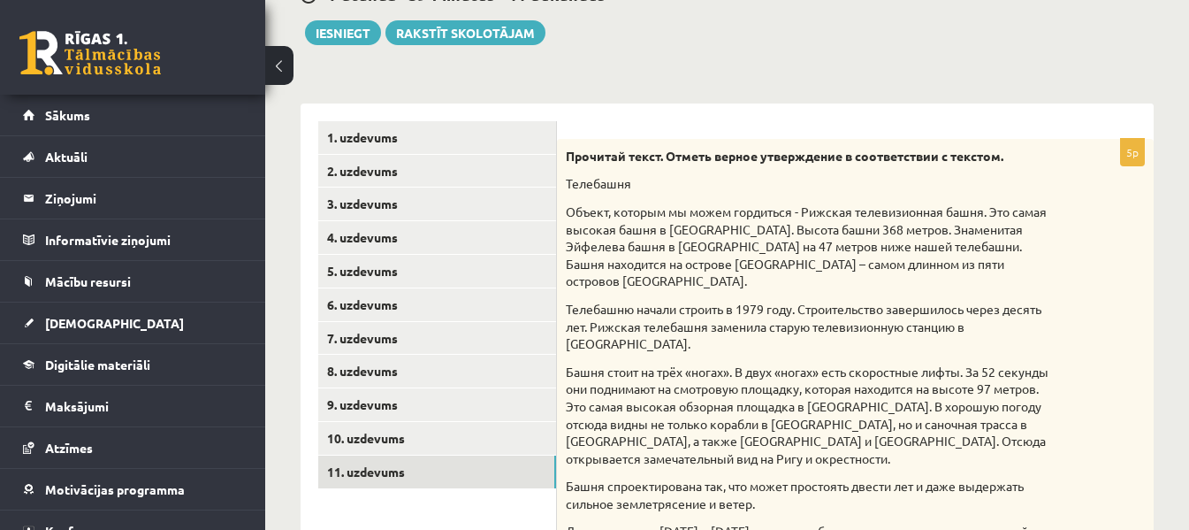
scroll to position [271, 0]
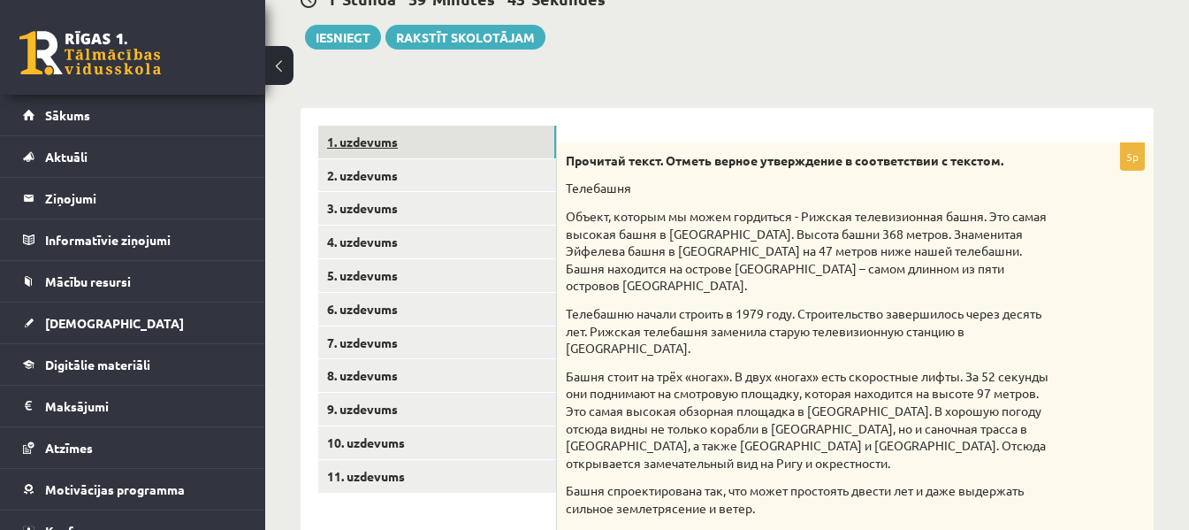
click at [462, 132] on link "1. uzdevums" at bounding box center [437, 142] width 238 height 33
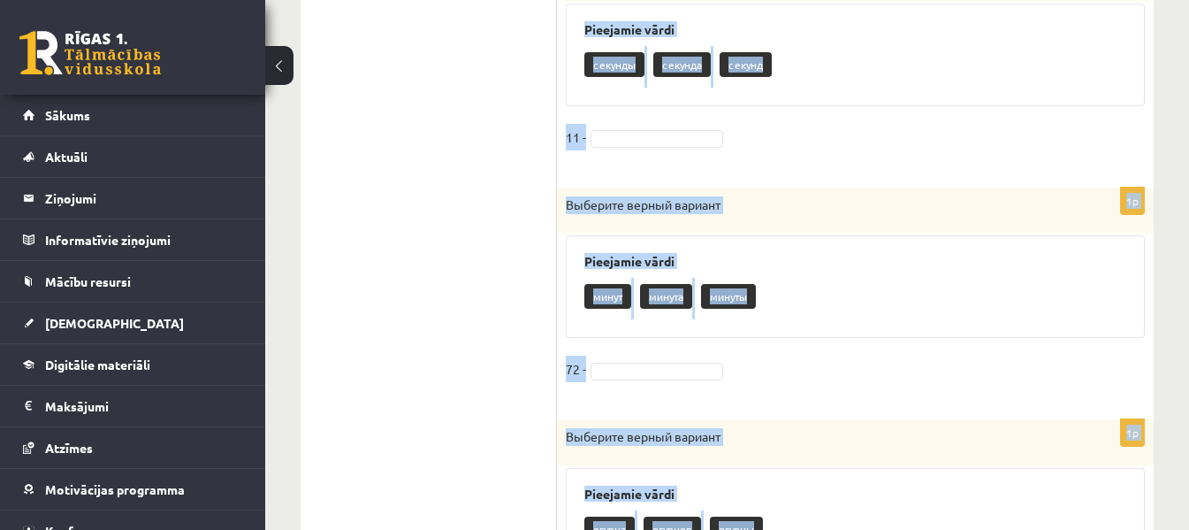
scroll to position [2016, 0]
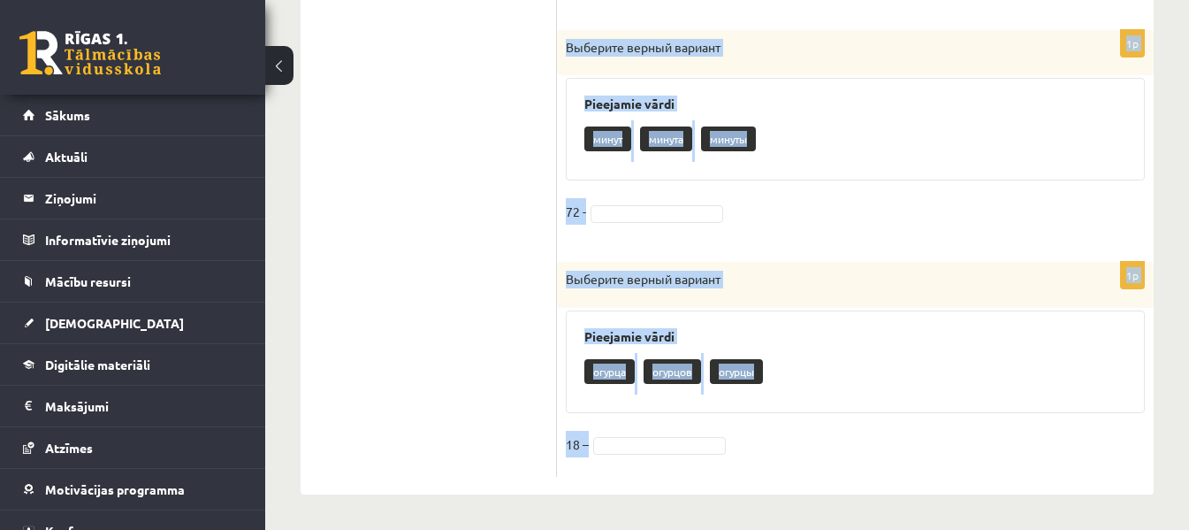
drag, startPoint x: 567, startPoint y: 159, endPoint x: 785, endPoint y: 430, distance: 347.7
copy form "Выберите верный вариант Pieejamie vārdi банана бананов банан много 1p Выберите …"
click at [991, 225] on fieldset "72 -" at bounding box center [855, 216] width 579 height 37
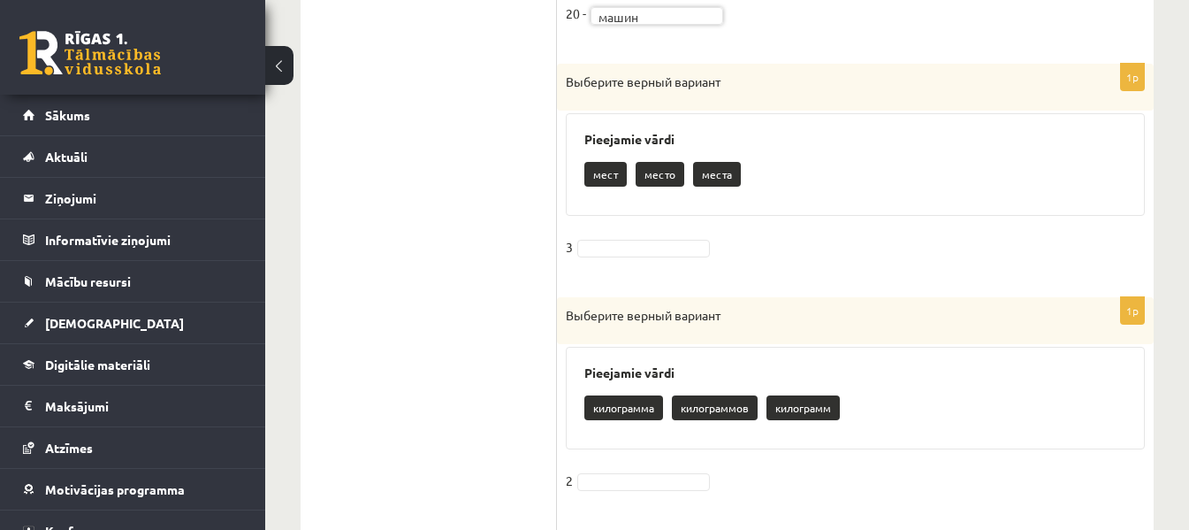
scroll to position [1053, 0]
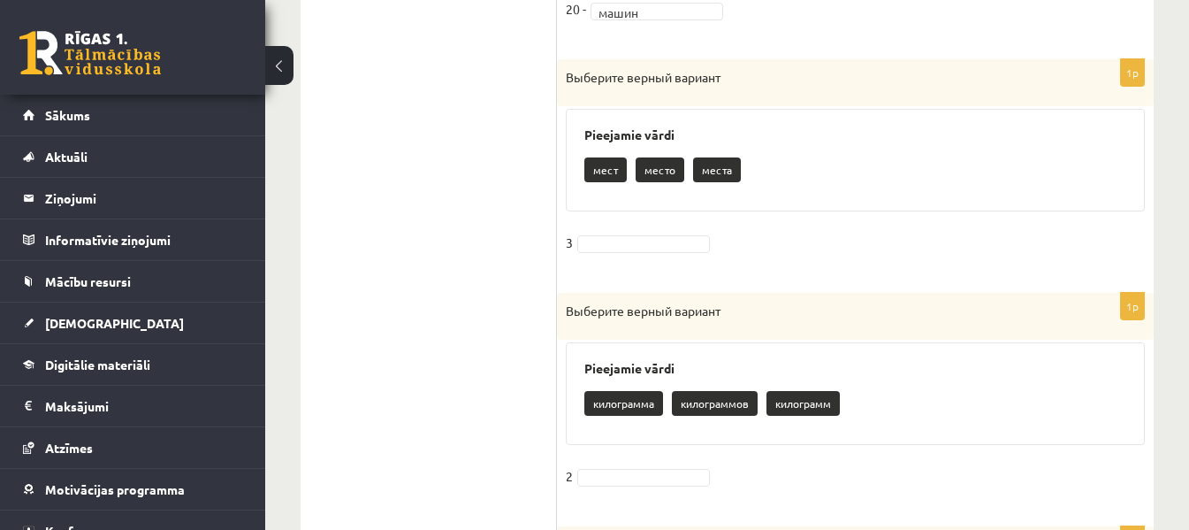
click at [622, 255] on fieldset "3" at bounding box center [855, 247] width 579 height 37
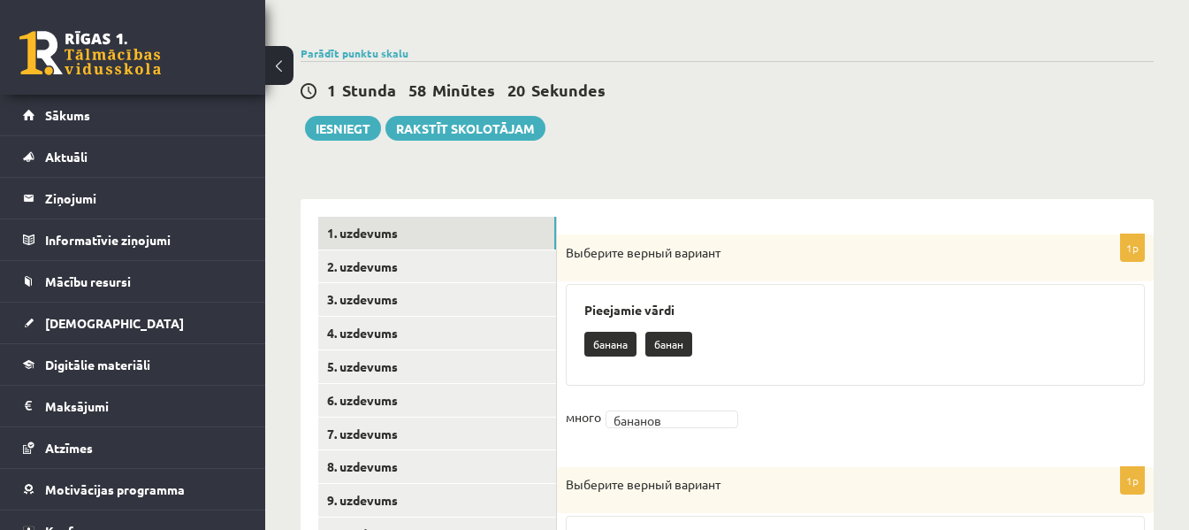
scroll to position [109, 0]
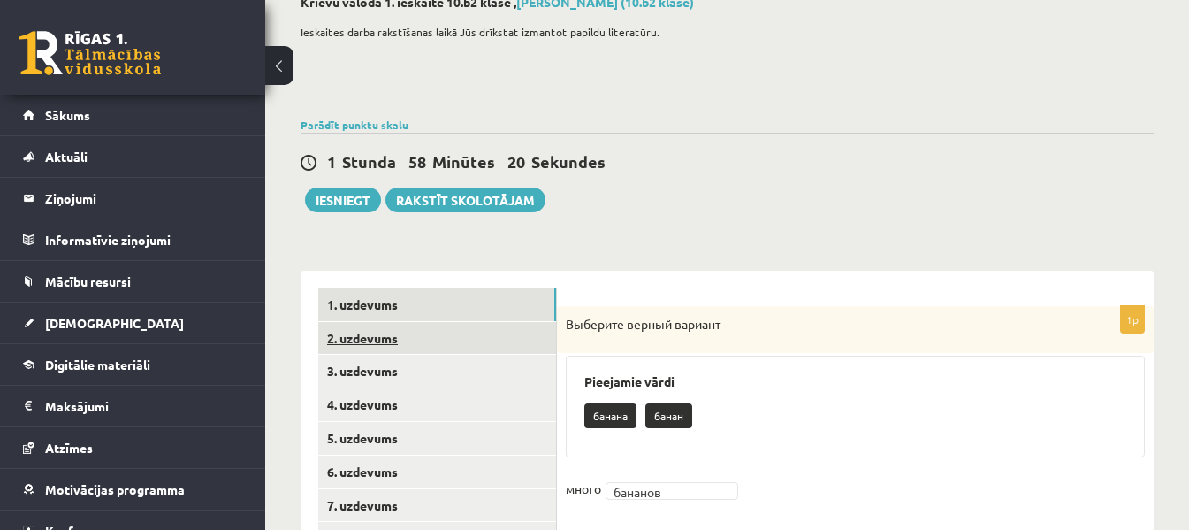
click at [421, 335] on link "2. uzdevums" at bounding box center [437, 338] width 238 height 33
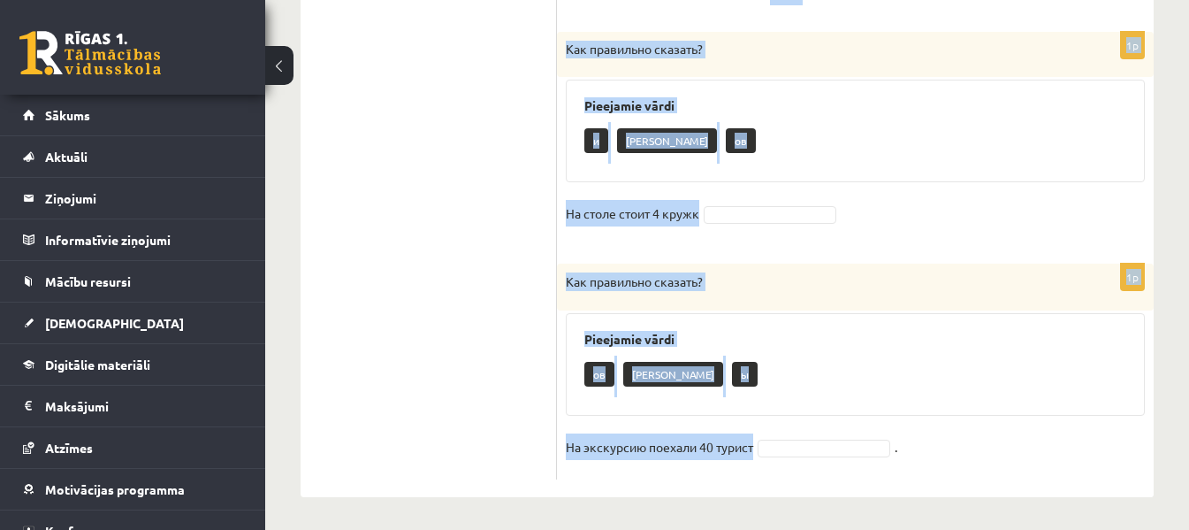
scroll to position [1086, 0]
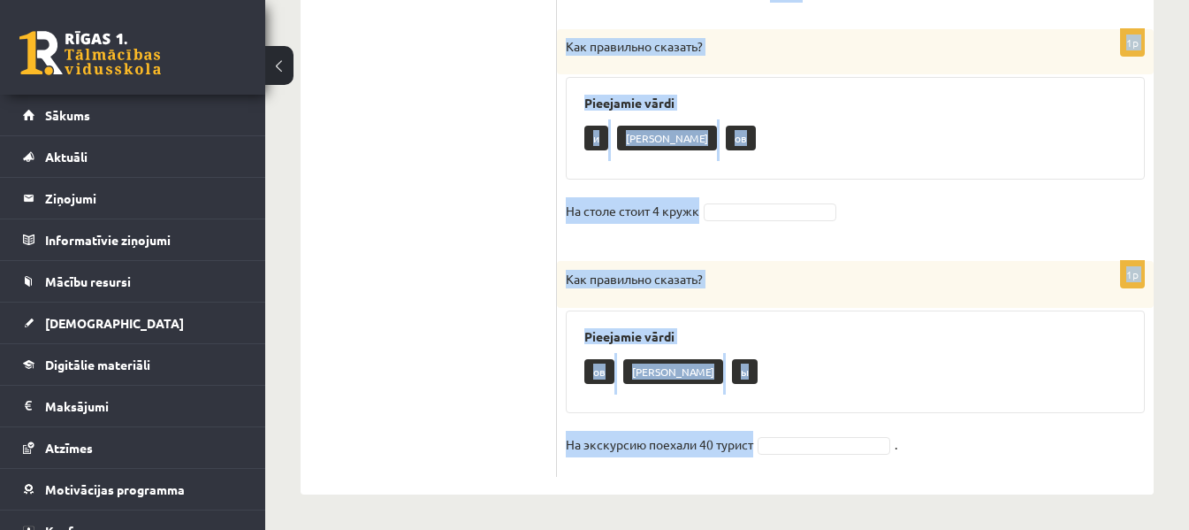
drag, startPoint x: 565, startPoint y: 322, endPoint x: 754, endPoint y: 447, distance: 227.1
copy form "Как правильно сказать? Pieejamie vārdi ов а и В классе находились 25 ученик 1p …"
click at [803, 97] on h3 "Pieejamie vārdi" at bounding box center [855, 103] width 542 height 15
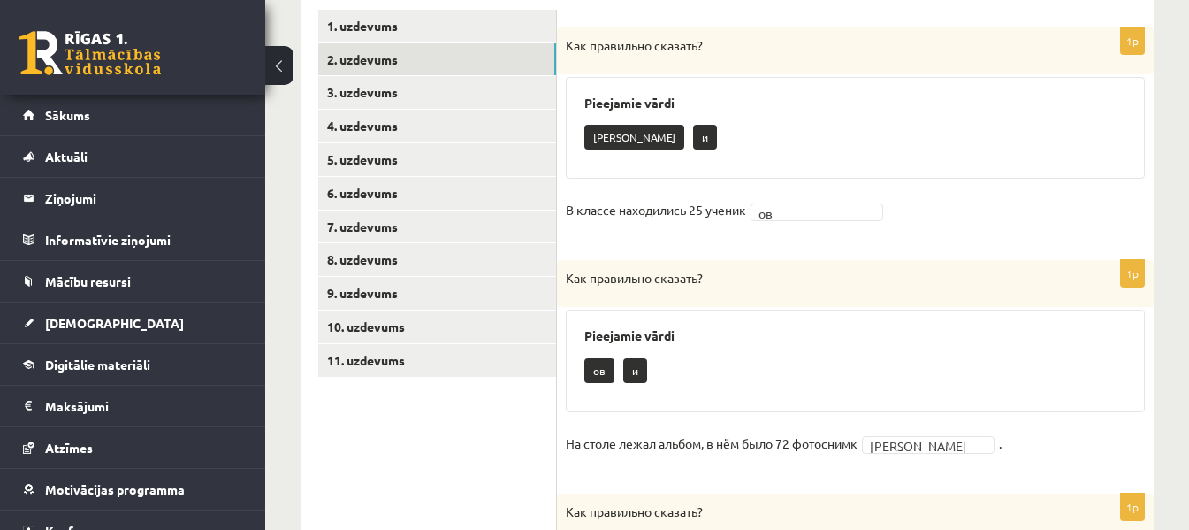
scroll to position [143, 0]
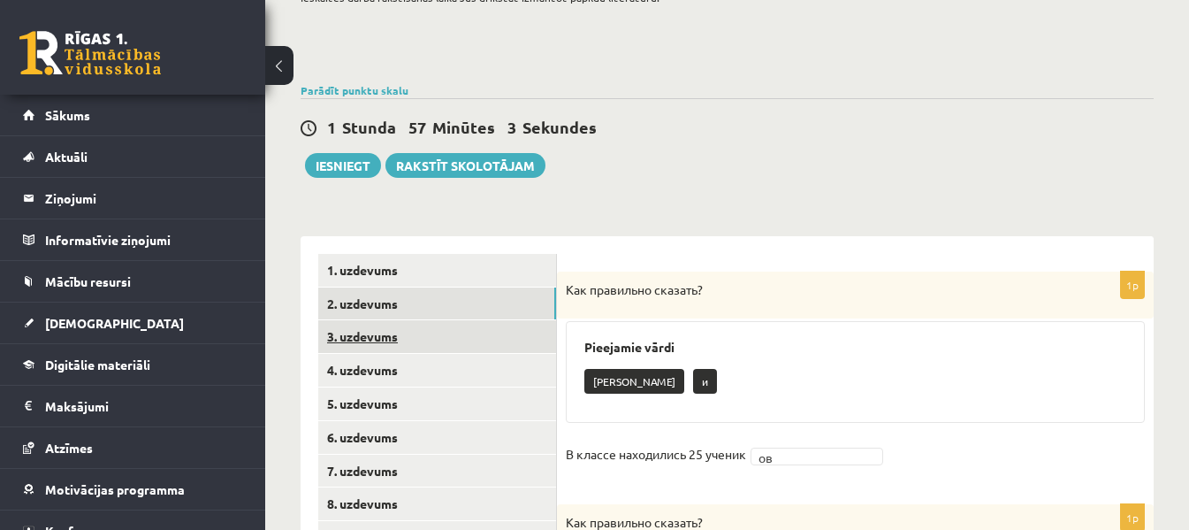
click at [478, 333] on link "3. uzdevums" at bounding box center [437, 336] width 238 height 33
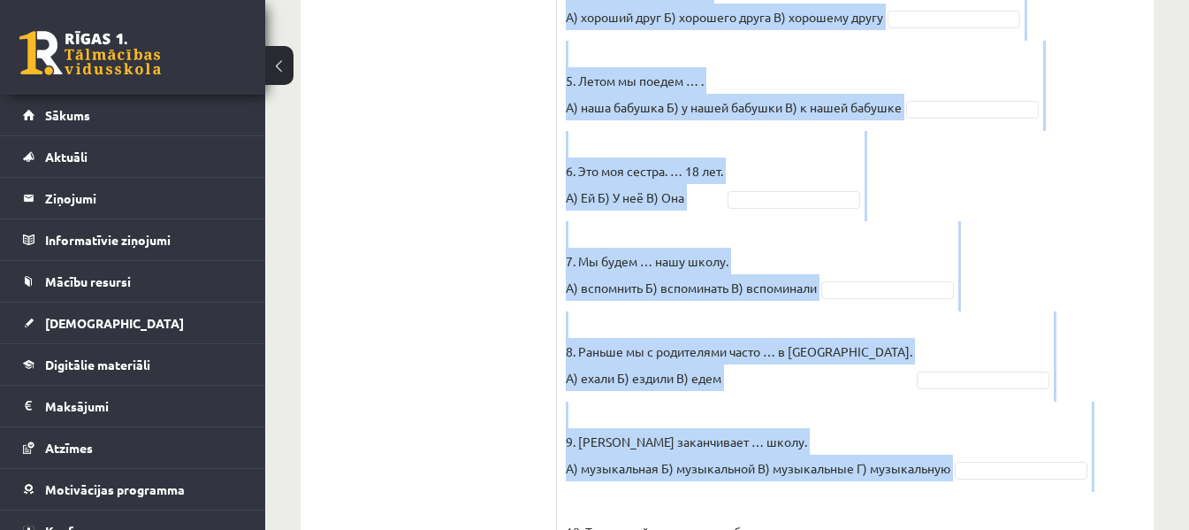
scroll to position [1033, 0]
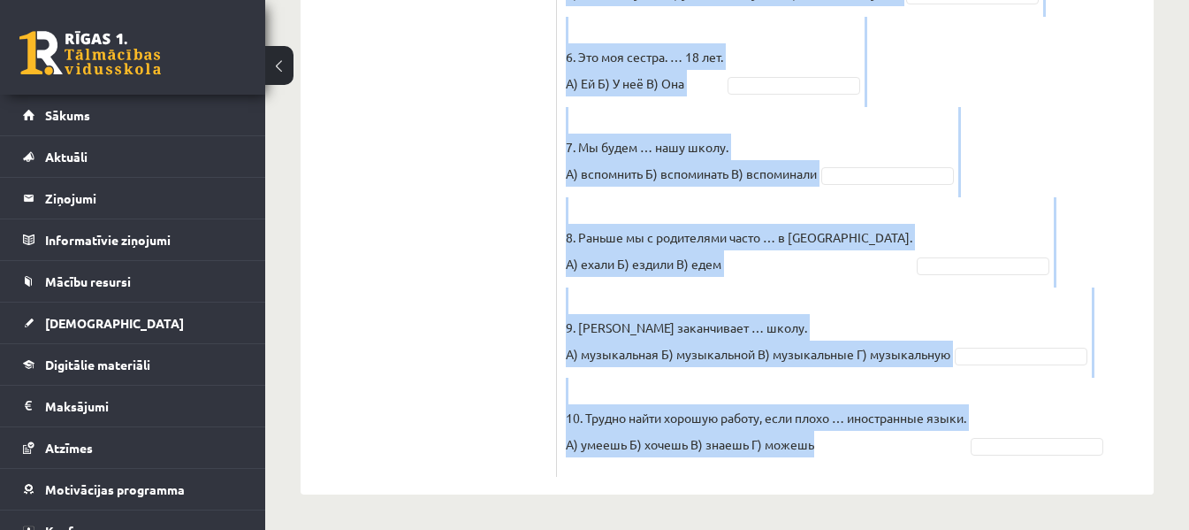
drag, startPoint x: 569, startPoint y: 290, endPoint x: 914, endPoint y: 491, distance: 399.8
copy div "Выберите правильный вариант. Pieejamie vārdi А А Б А А В Б Б В Г Г Г Б В В Г Б …"
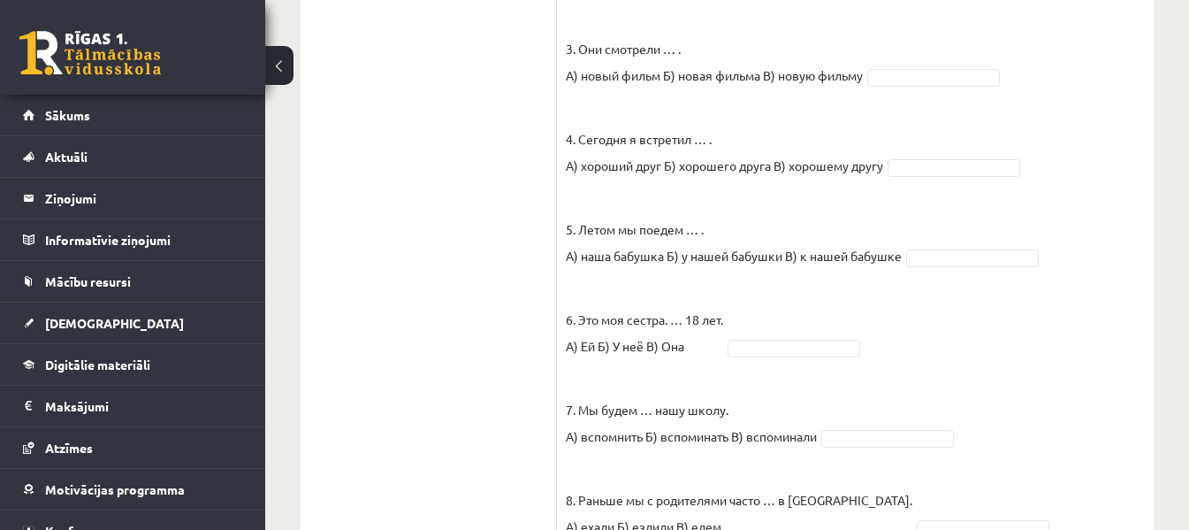
scroll to position [772, 0]
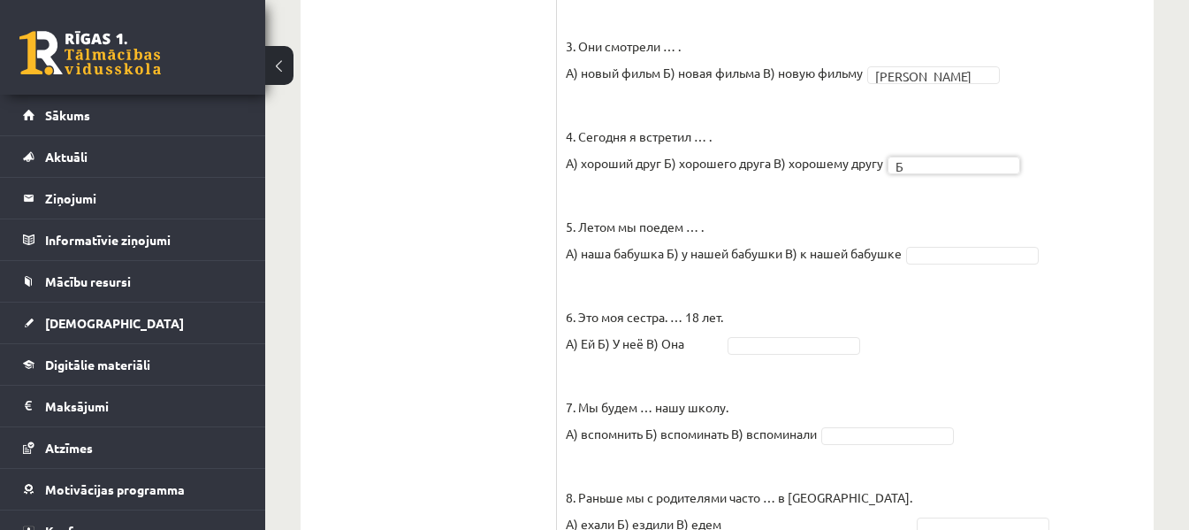
click at [914, 223] on fieldset "1. Каждый день мы … новые слова. А) учим Б) изучаем В) учимся А * 2. Утром и ве…" at bounding box center [855, 289] width 579 height 875
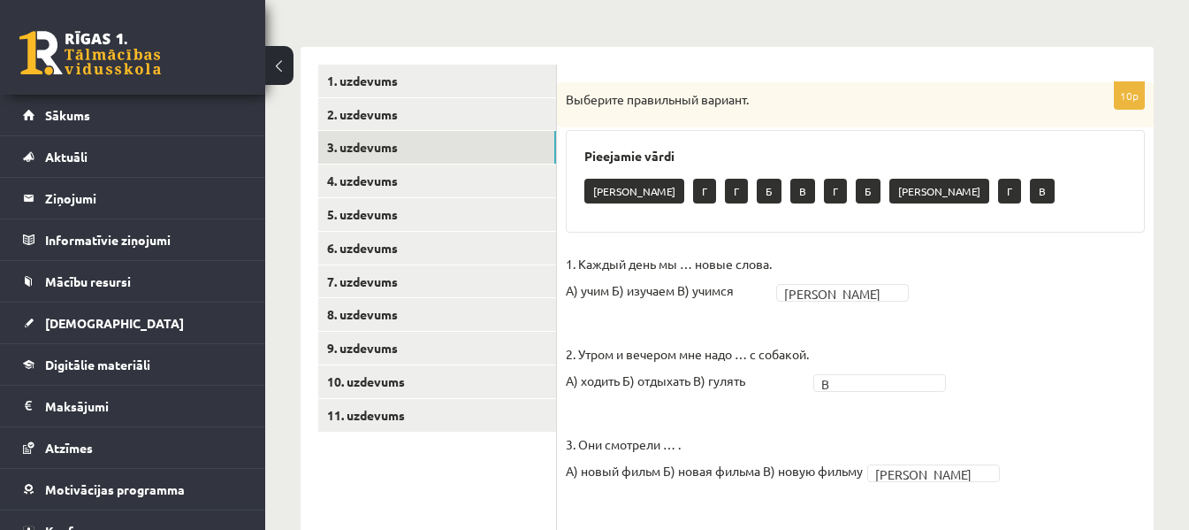
scroll to position [351, 0]
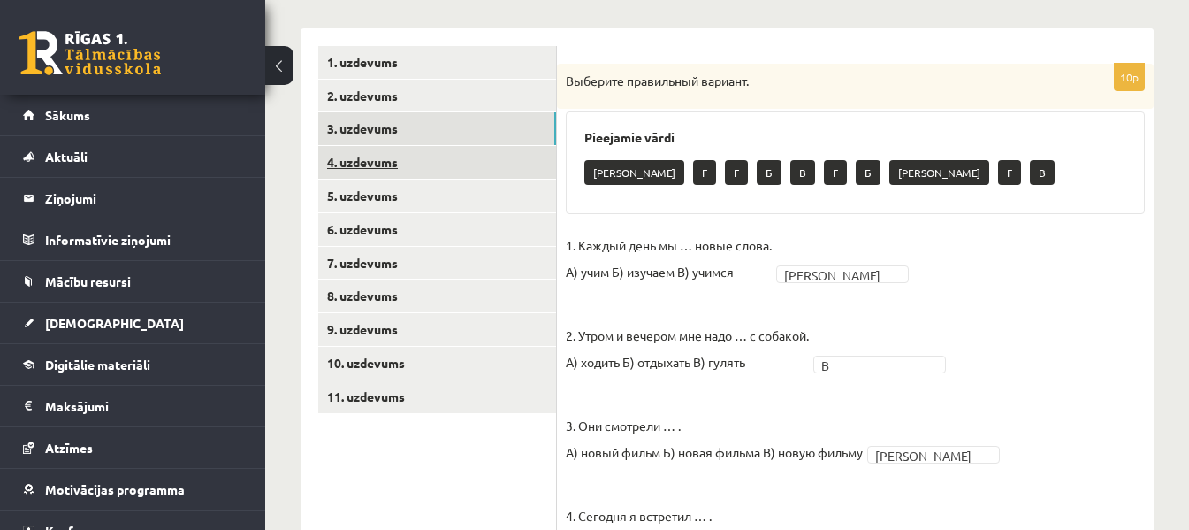
click at [382, 154] on link "4. uzdevums" at bounding box center [437, 162] width 238 height 33
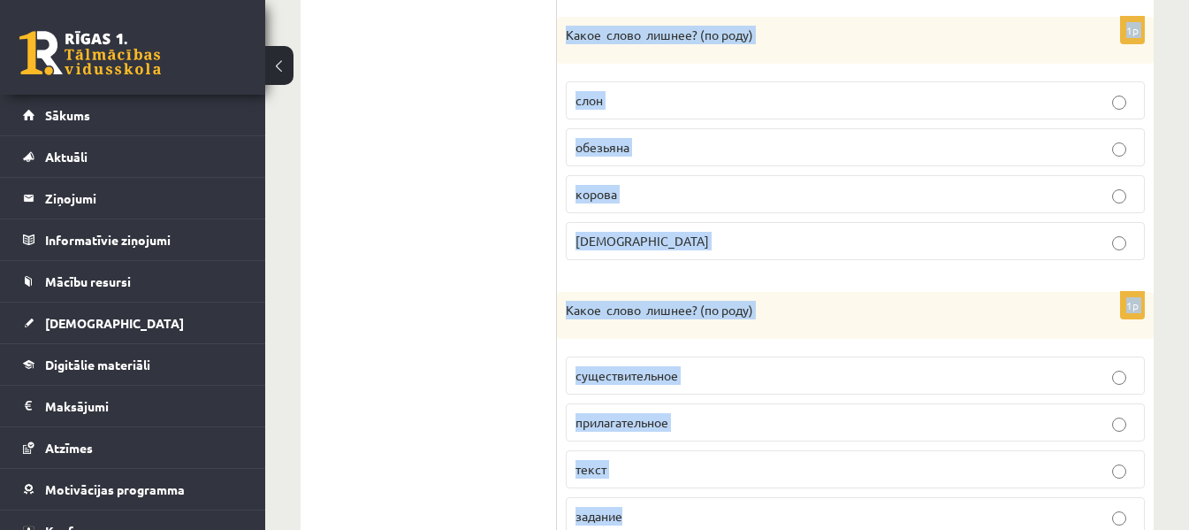
scroll to position [1295, 0]
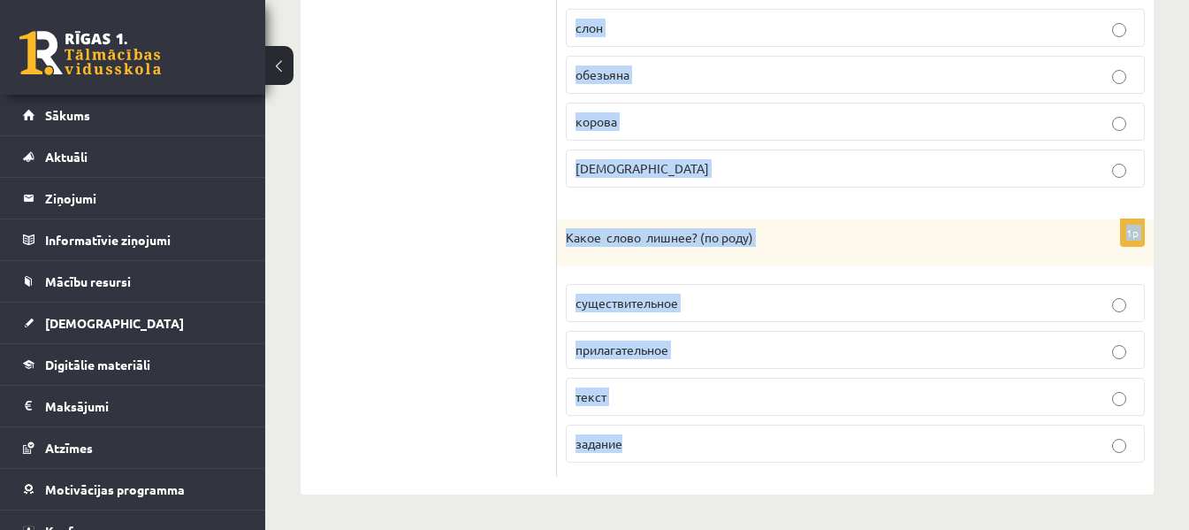
drag, startPoint x: 565, startPoint y: 80, endPoint x: 766, endPoint y: 449, distance: 419.8
copy form "Какое слово лишнее? ( по родy) помидор репа капуста дыня 1p Какое слово лишнее?…"
click at [856, 236] on p "Какое слово лишнее? ( по родy)" at bounding box center [811, 237] width 491 height 19
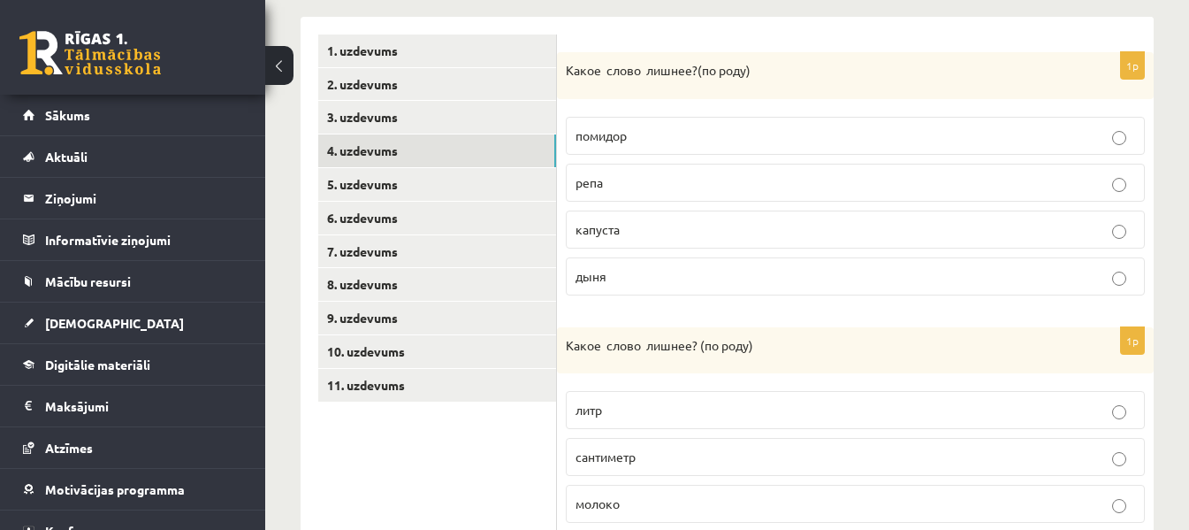
scroll to position [347, 0]
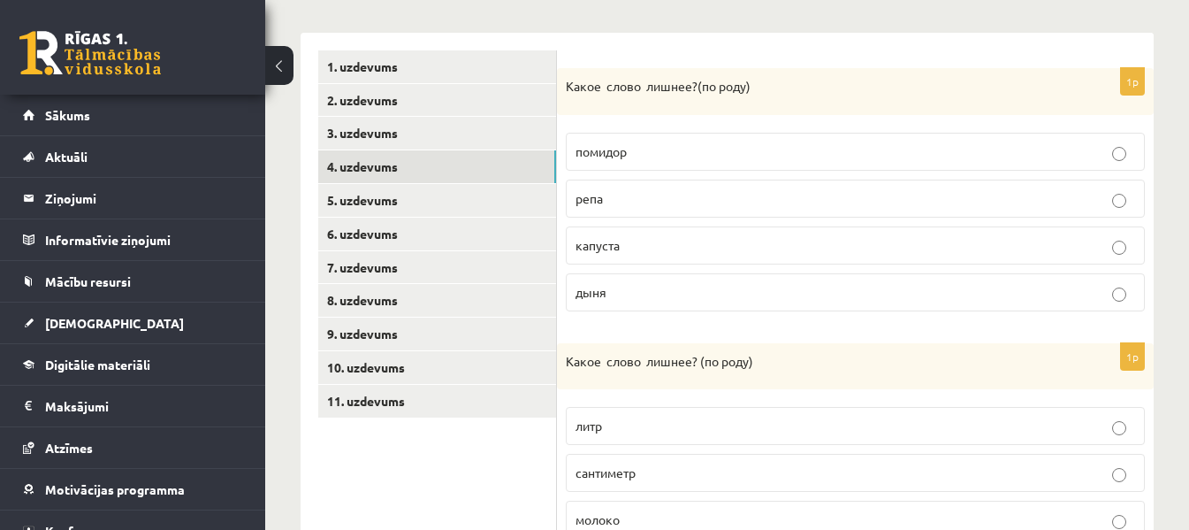
click at [647, 154] on p "помидор" at bounding box center [856, 151] width 560 height 19
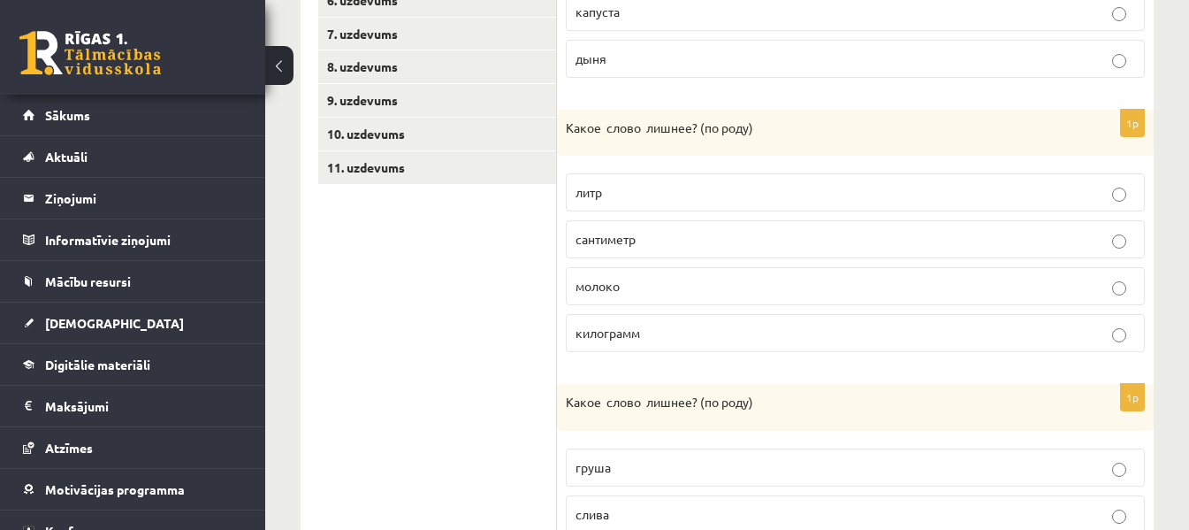
scroll to position [615, 0]
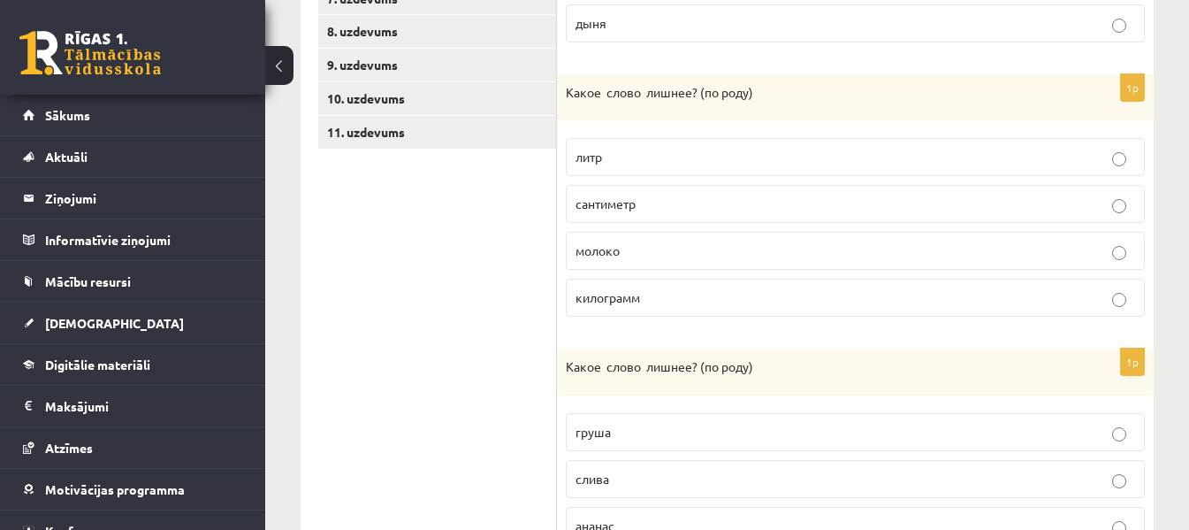
click at [598, 237] on label "молоко" at bounding box center [855, 251] width 579 height 38
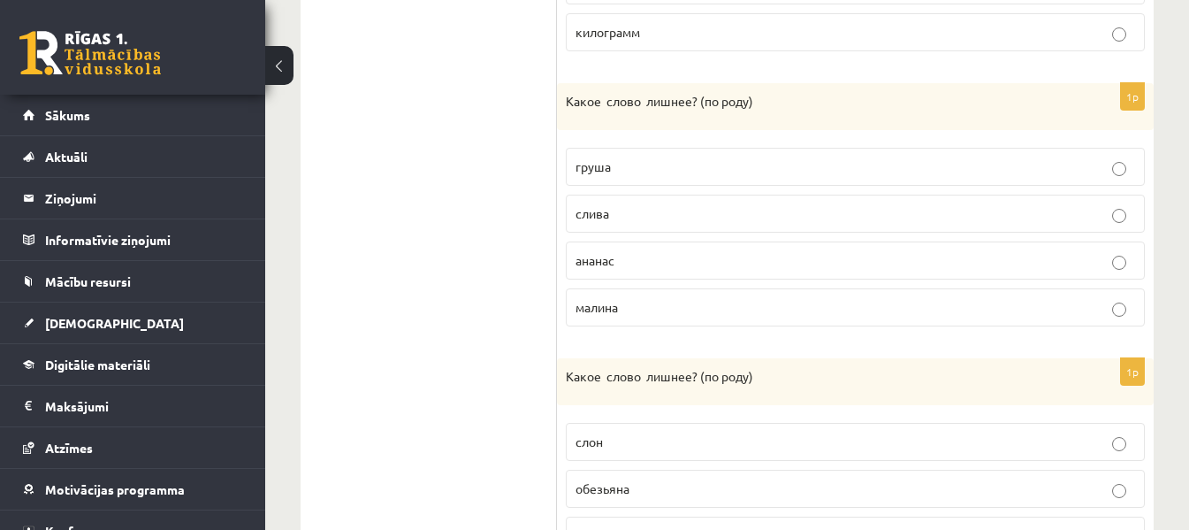
scroll to position [929, 0]
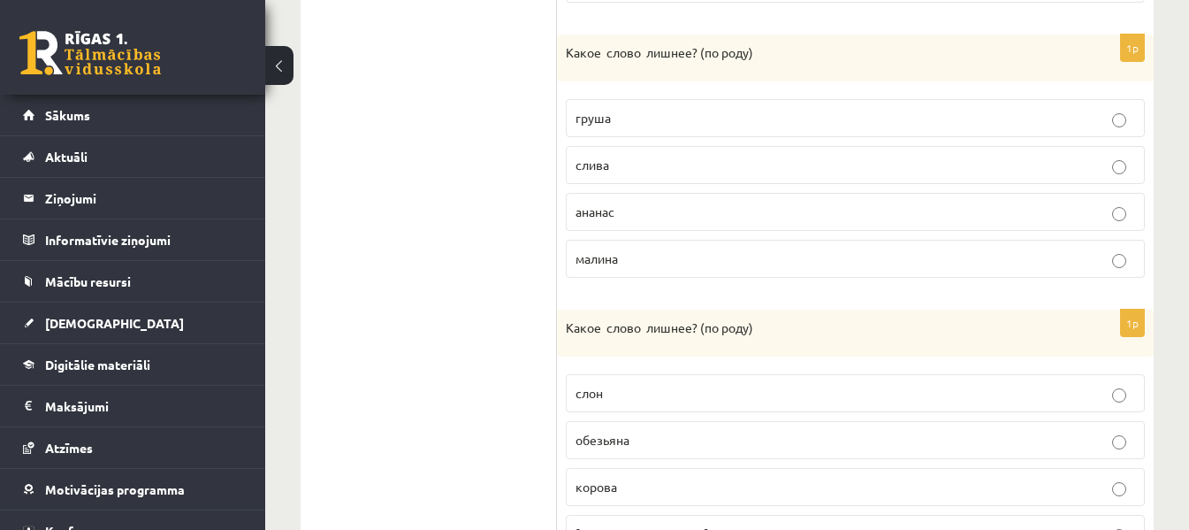
click at [622, 205] on p "ананас" at bounding box center [856, 211] width 560 height 19
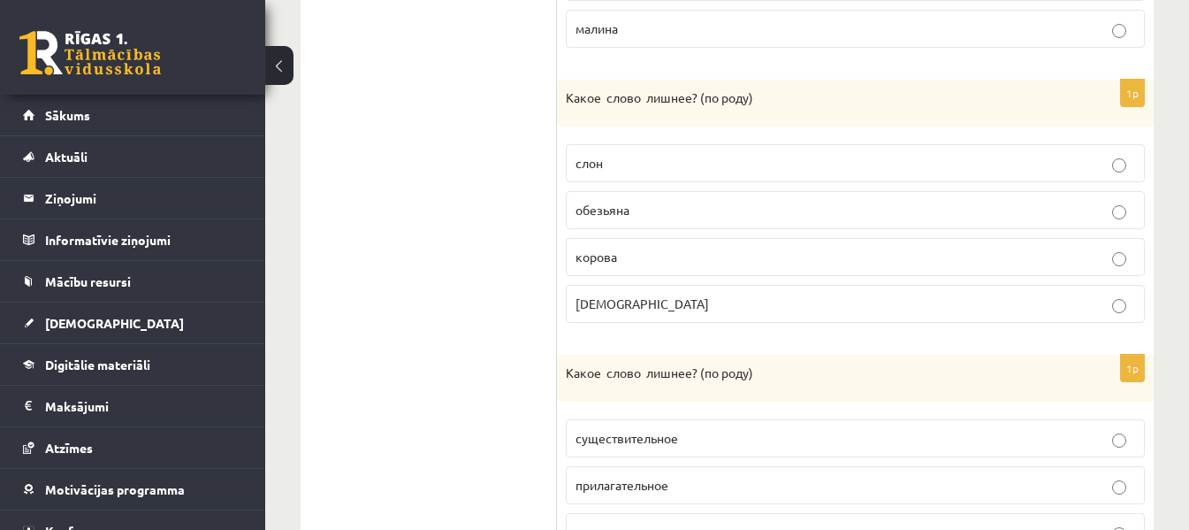
scroll to position [1182, 0]
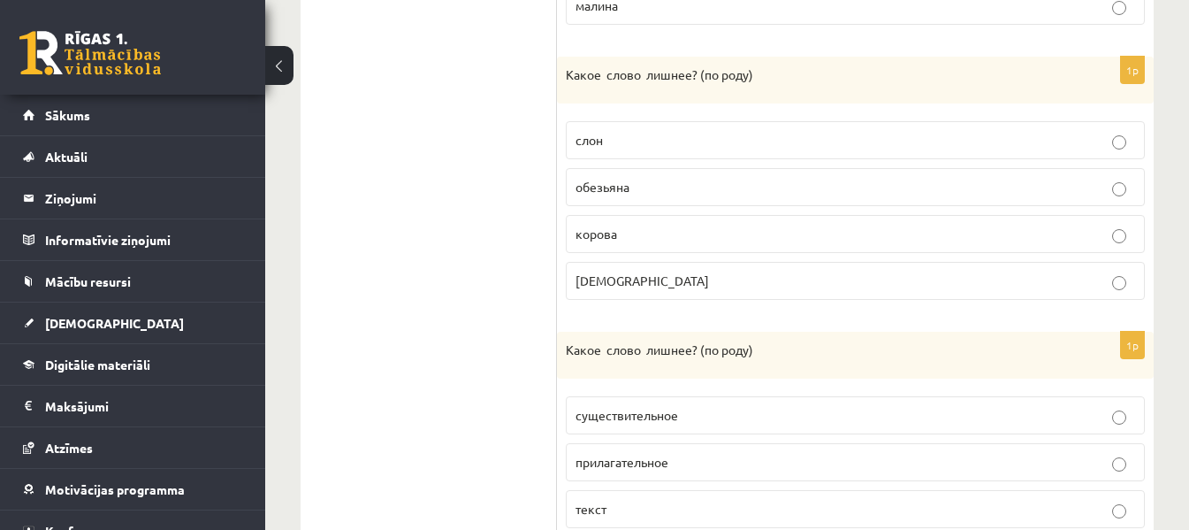
click at [615, 134] on p "слон" at bounding box center [856, 140] width 560 height 19
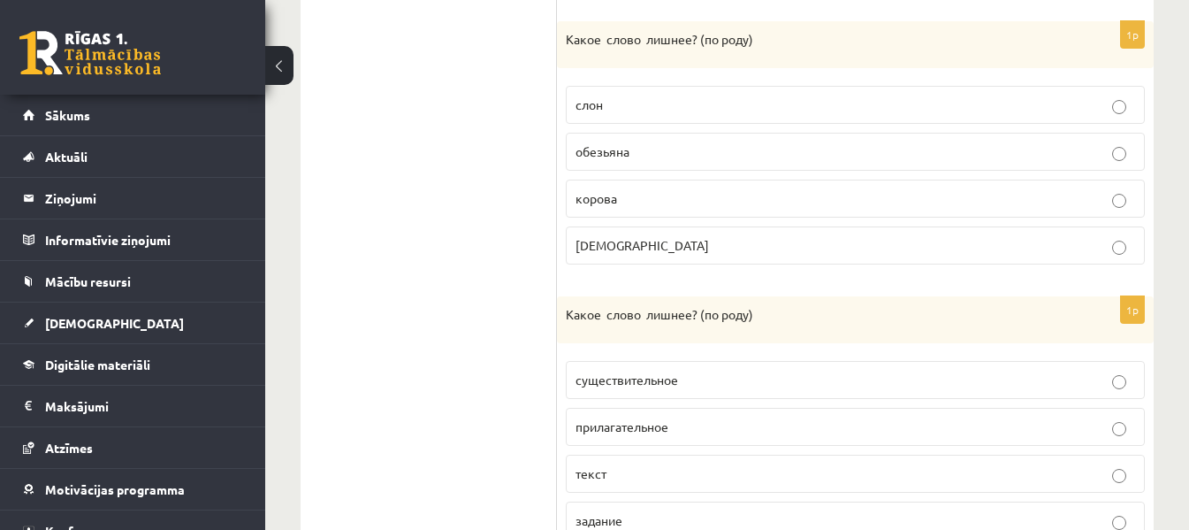
scroll to position [1295, 0]
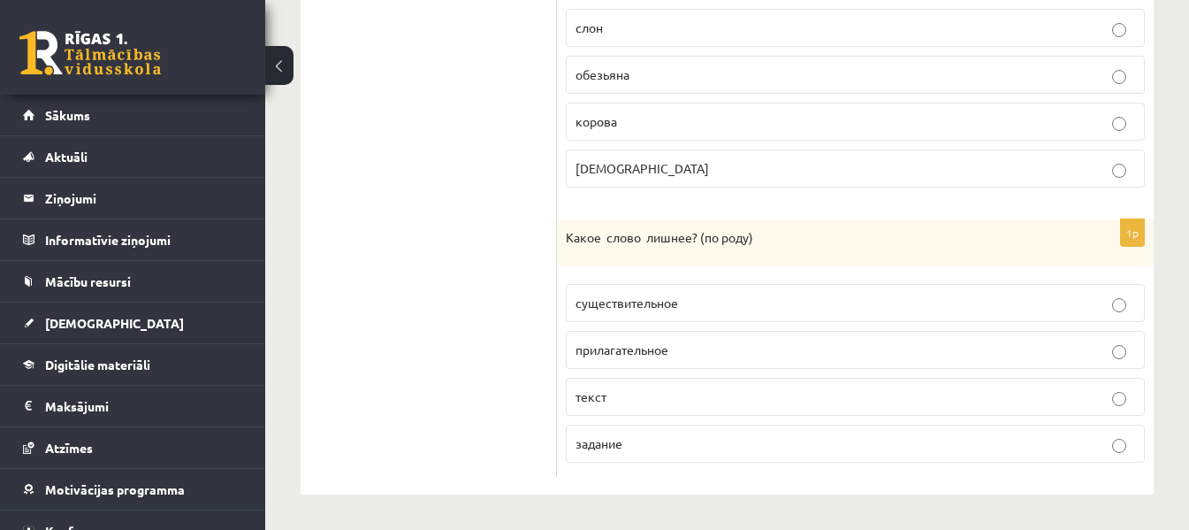
click at [590, 399] on span "текст" at bounding box center [591, 396] width 31 height 16
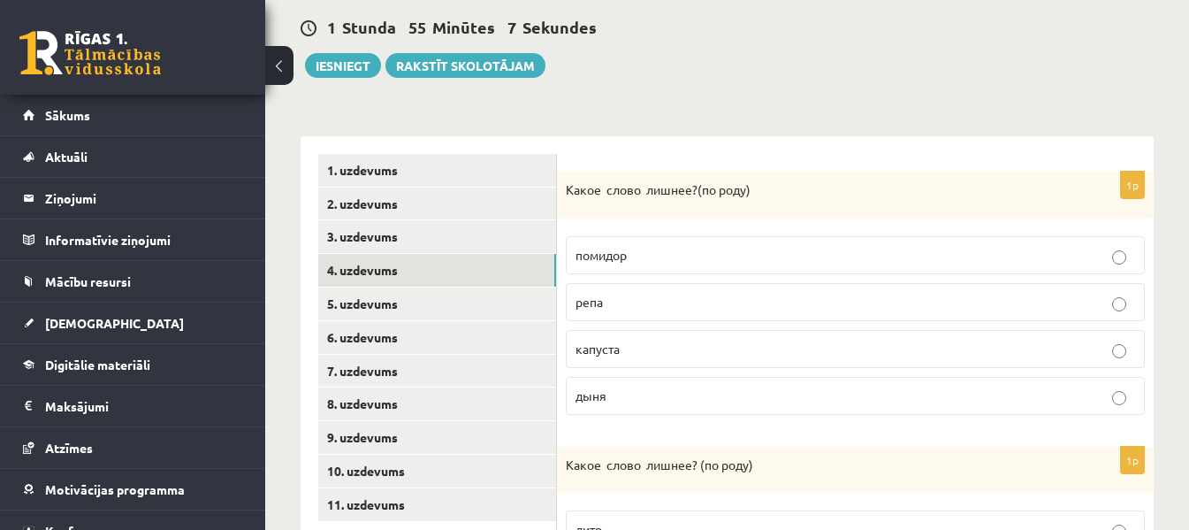
scroll to position [58, 0]
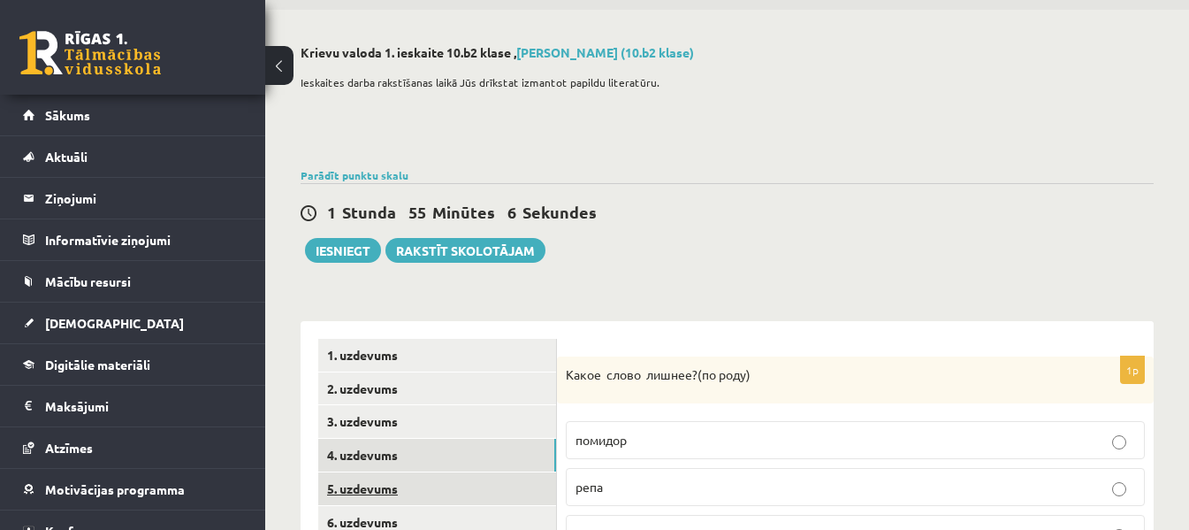
click at [531, 481] on link "5. uzdevums" at bounding box center [437, 488] width 238 height 33
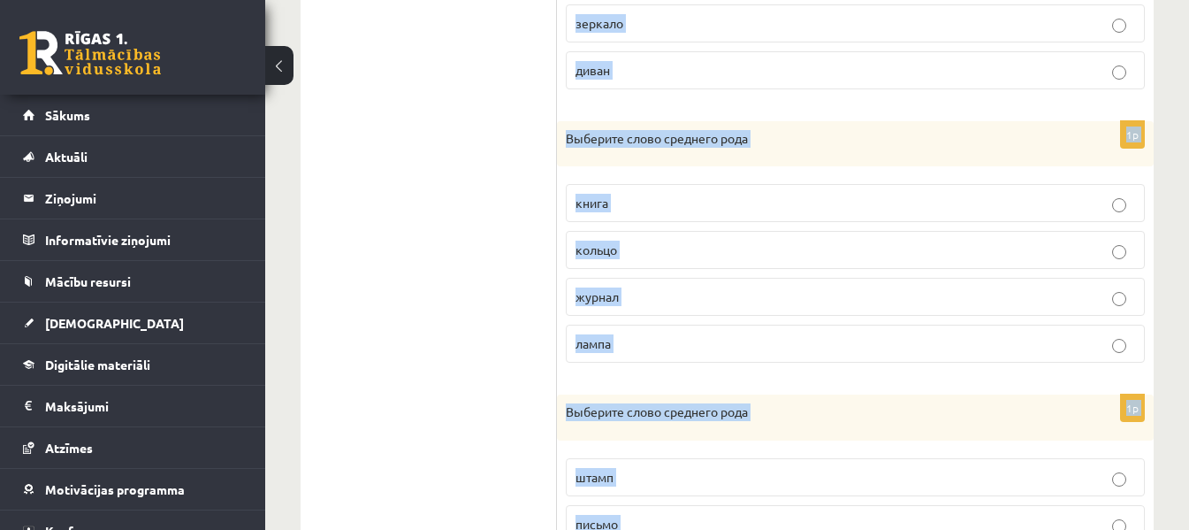
scroll to position [1290, 0]
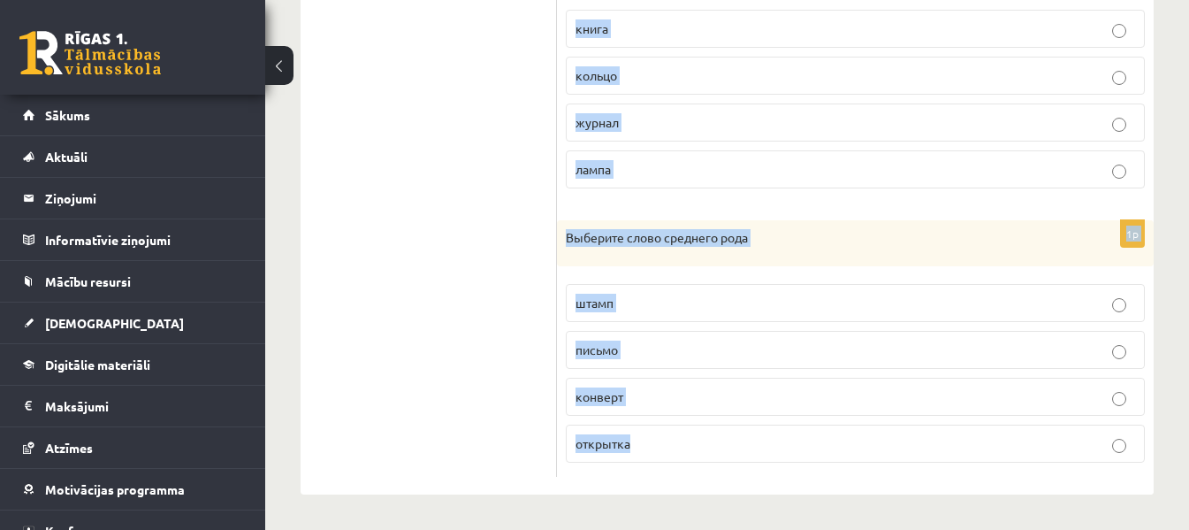
drag, startPoint x: 568, startPoint y: 377, endPoint x: 677, endPoint y: 440, distance: 126.8
copy form "Выберите слово среднего рода пиво коктейль квас сидр 1p Выберите слово среднего…"
click at [926, 227] on div "Выберите слово среднего рода" at bounding box center [855, 243] width 597 height 46
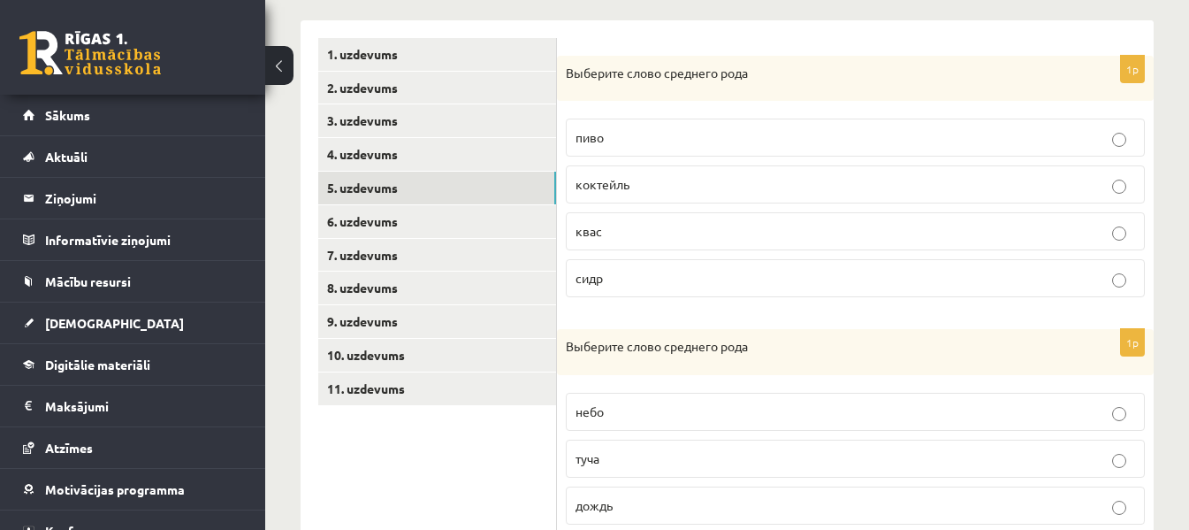
scroll to position [365, 0]
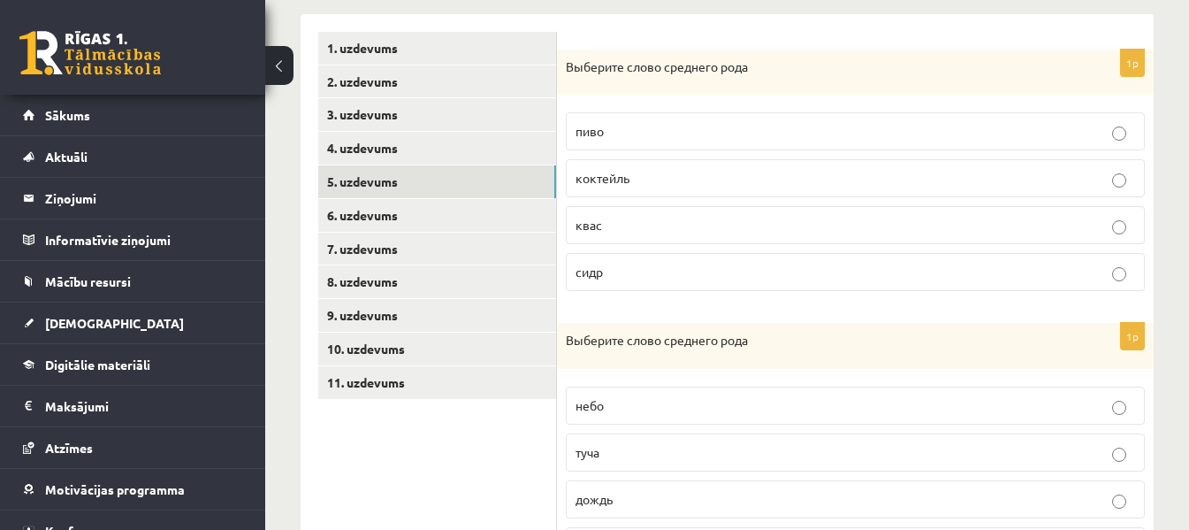
click at [627, 131] on p "пиво" at bounding box center [856, 131] width 560 height 19
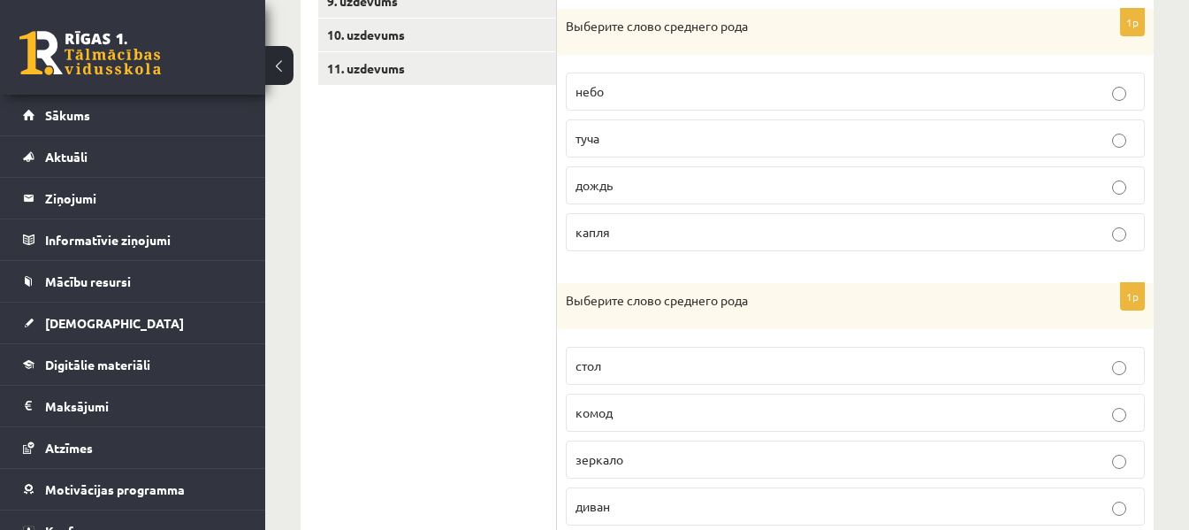
scroll to position [682, 0]
click at [636, 94] on p "небо" at bounding box center [856, 89] width 560 height 19
click at [637, 453] on p "зеркало" at bounding box center [856, 456] width 560 height 19
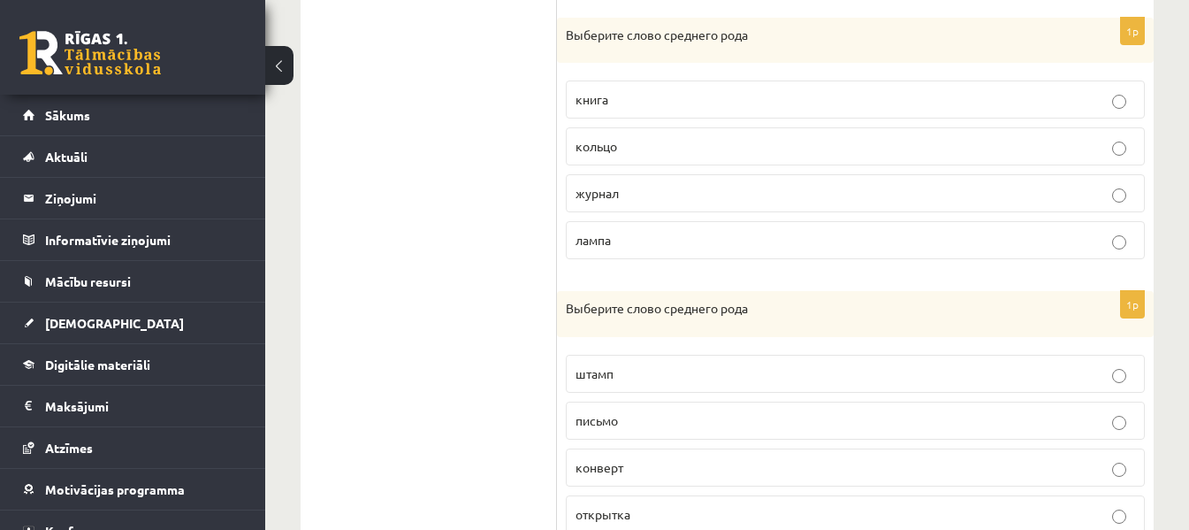
scroll to position [1228, 0]
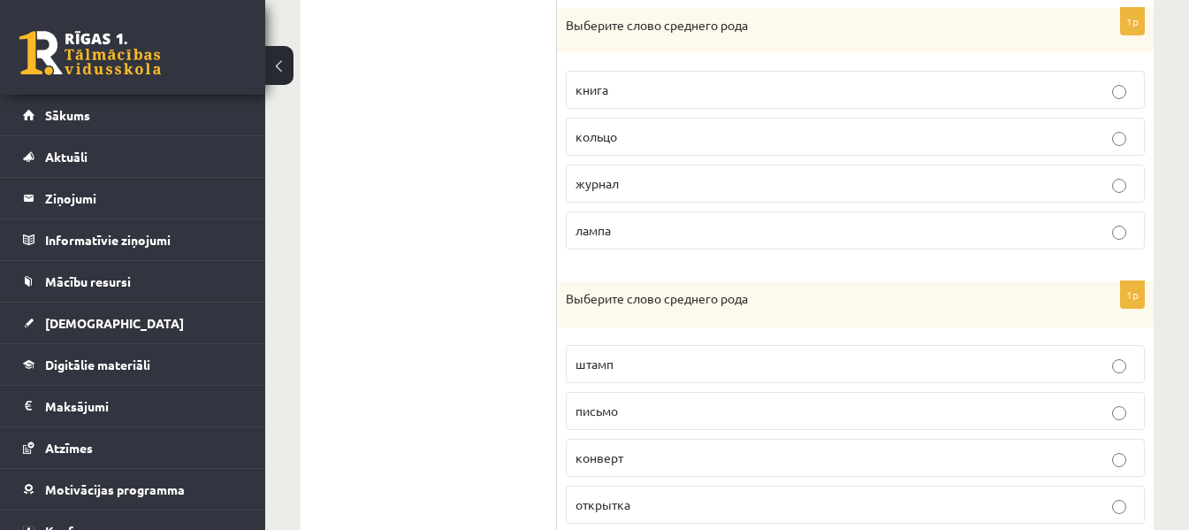
click at [615, 128] on p "кольцо" at bounding box center [856, 136] width 560 height 19
click at [634, 440] on label "конверт" at bounding box center [855, 458] width 579 height 38
click at [709, 357] on p "штамп" at bounding box center [856, 364] width 560 height 19
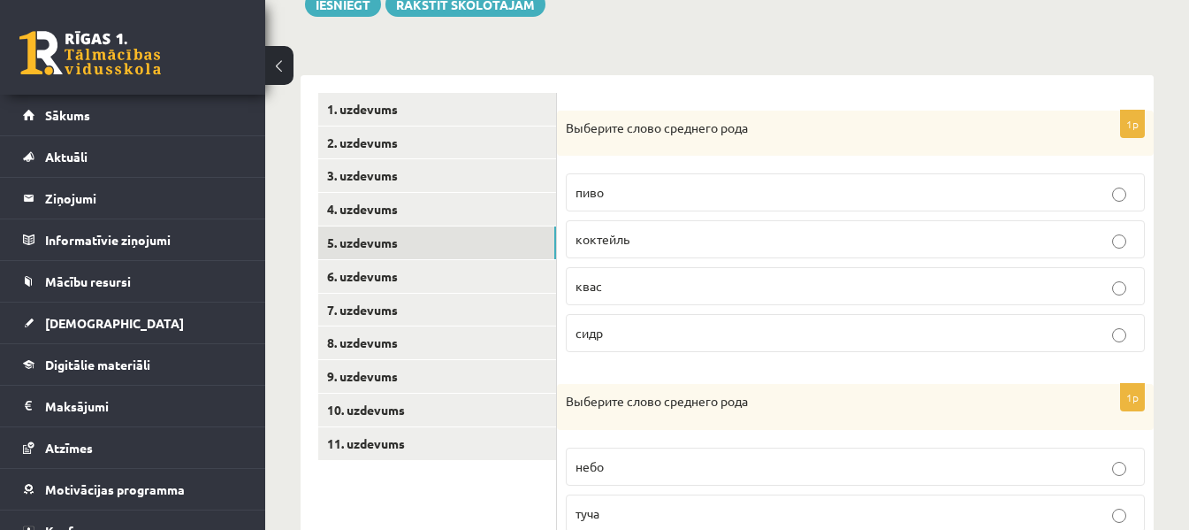
scroll to position [372, 0]
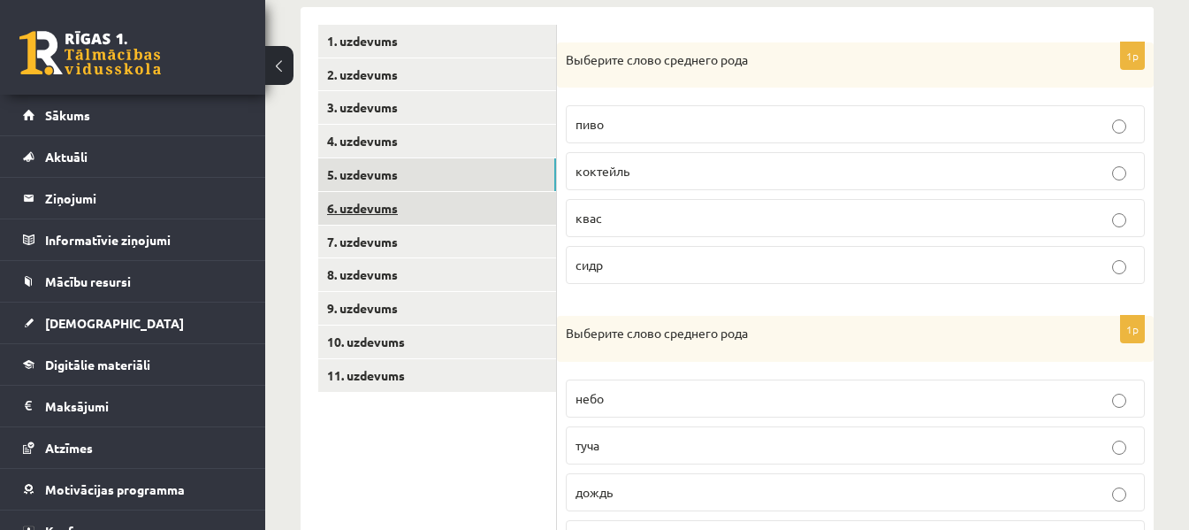
click at [505, 211] on link "6. uzdevums" at bounding box center [437, 208] width 238 height 33
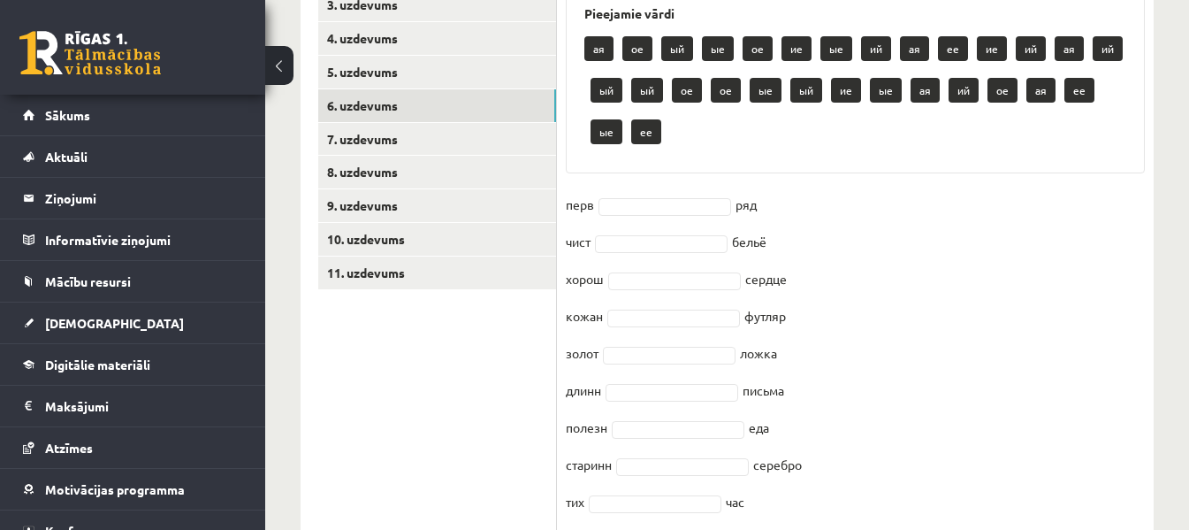
scroll to position [756, 0]
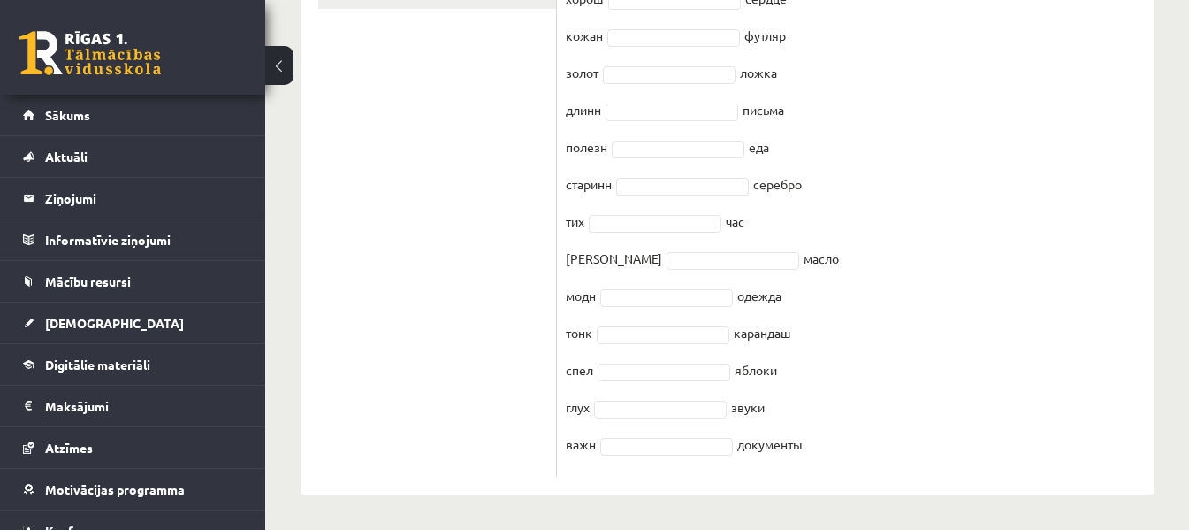
drag, startPoint x: 566, startPoint y: 63, endPoint x: 833, endPoint y: 556, distance: 561.0
copy div "Выберите нужное окончание : -ЫЙ -ИЙ -АЯ -ОЕ -ЕЕ -ЫЕ, -ИЕ Pieejamie vārdi ая ое …"
click at [454, 167] on ul "1. uzdevums 2. uzdevums 3. uzdevums 4. uzdevums 5. uzdevums 6. uzdevums 7. uzde…" at bounding box center [437, 59] width 239 height 835
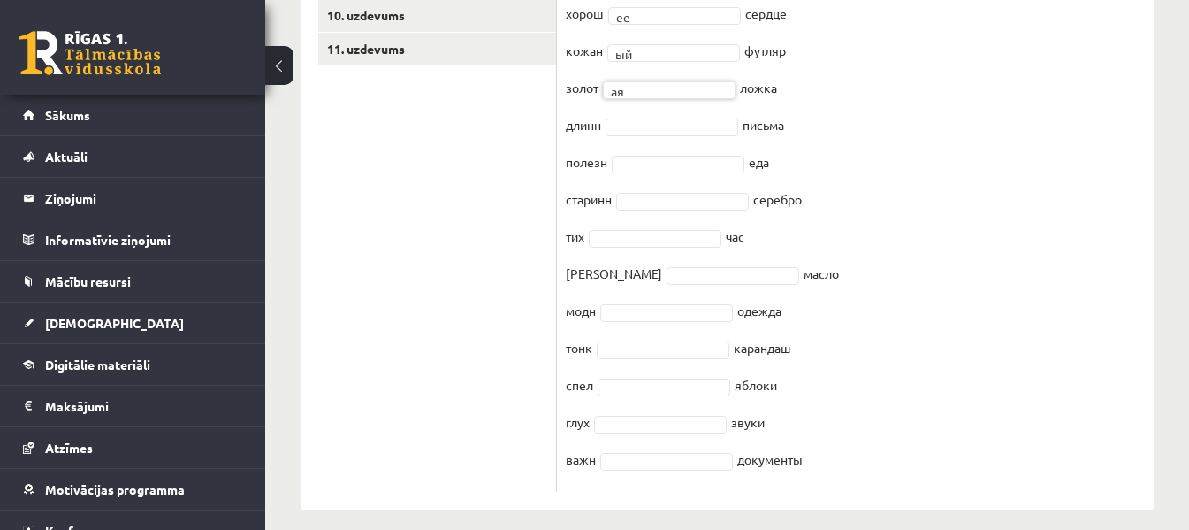
scroll to position [714, 0]
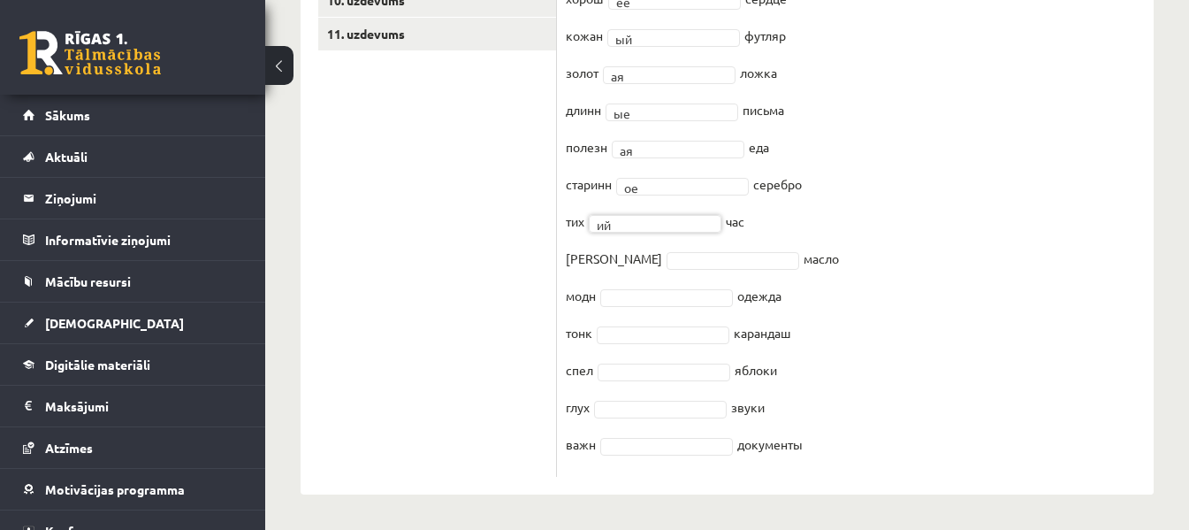
click at [634, 272] on fieldset "перв ый ** ряд чист ое ** бельё хорош ее ** сердце кожан ый ** футляр золот ая …" at bounding box center [855, 189] width 579 height 557
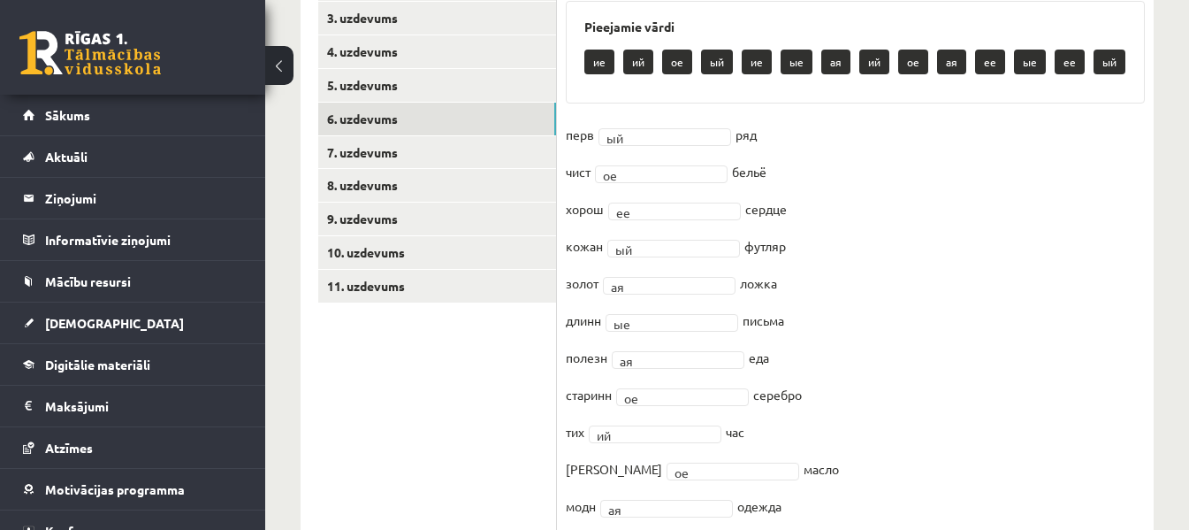
scroll to position [423, 0]
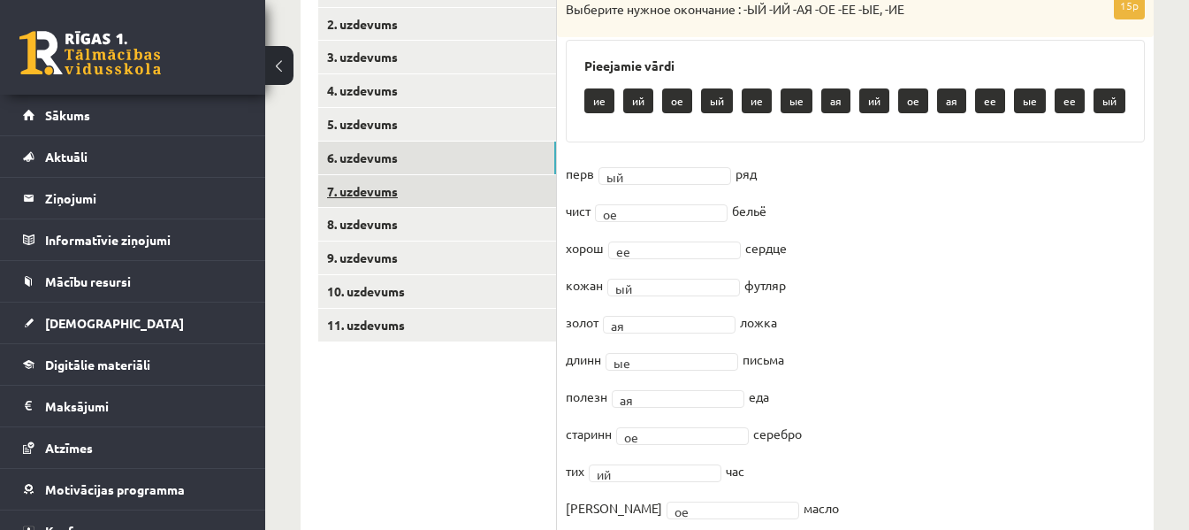
click at [462, 201] on link "7. uzdevums" at bounding box center [437, 191] width 238 height 33
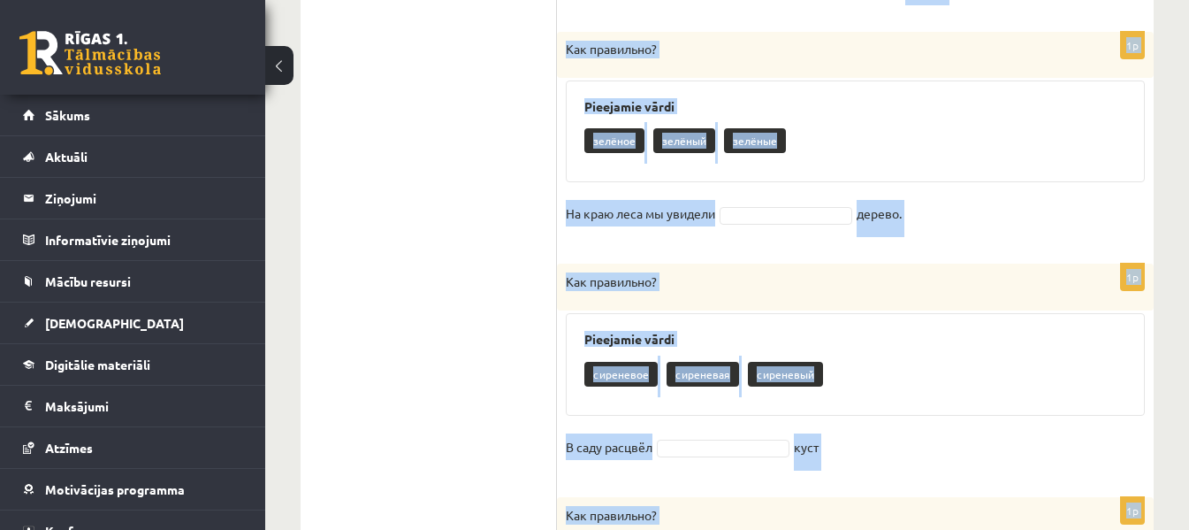
scroll to position [2241, 0]
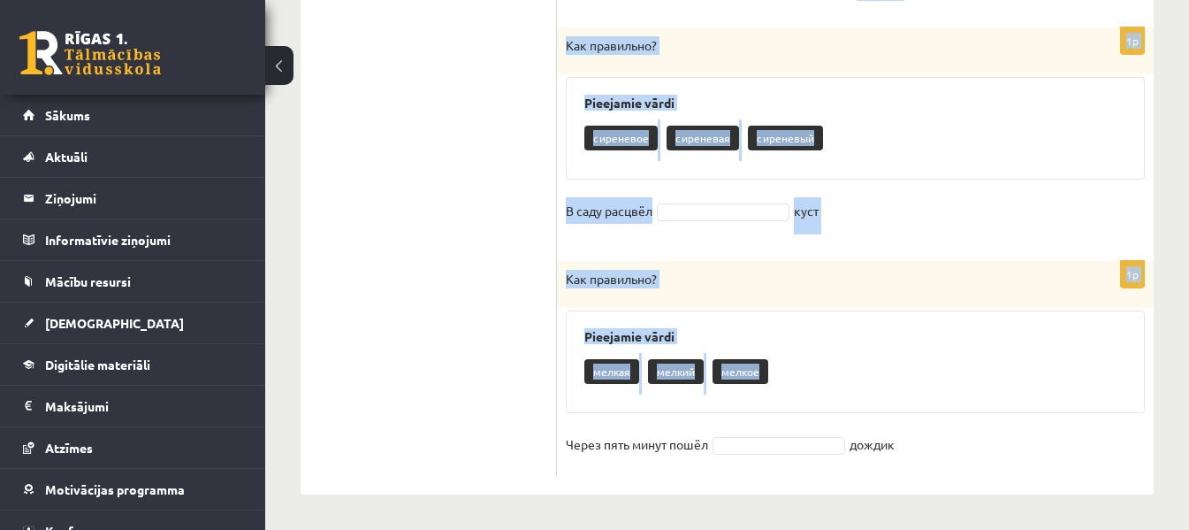
drag, startPoint x: 569, startPoint y: 411, endPoint x: 928, endPoint y: 452, distance: 361.3
copy form "Как правильно? Pieejamie vārdi старинная старинные старинный Нас ожидал наш при…"
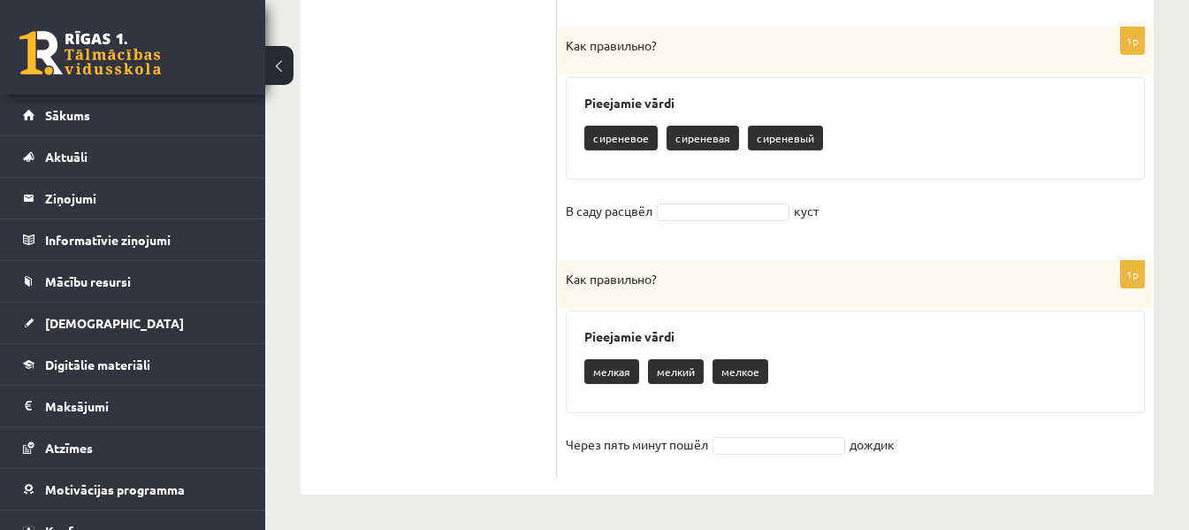
click at [768, 458] on fieldset "Через пять минут пошёл дождик" at bounding box center [855, 449] width 579 height 37
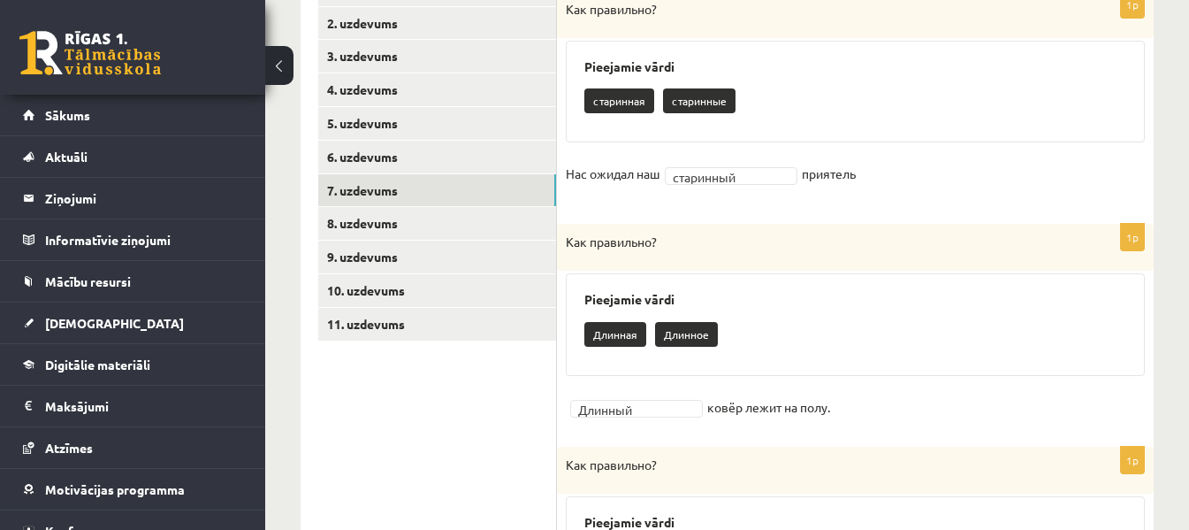
scroll to position [409, 0]
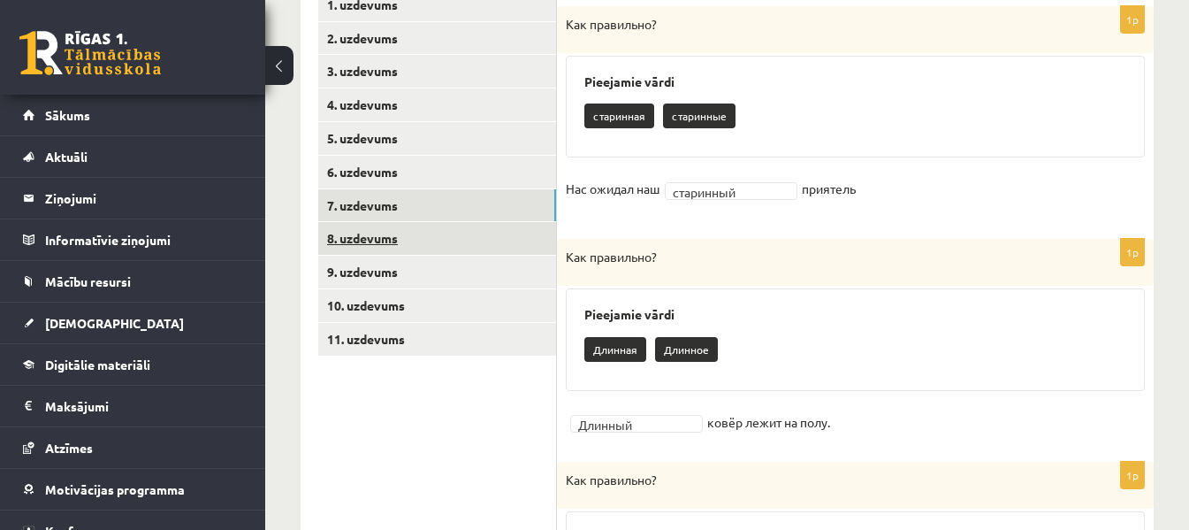
click at [426, 239] on link "8. uzdevums" at bounding box center [437, 238] width 238 height 33
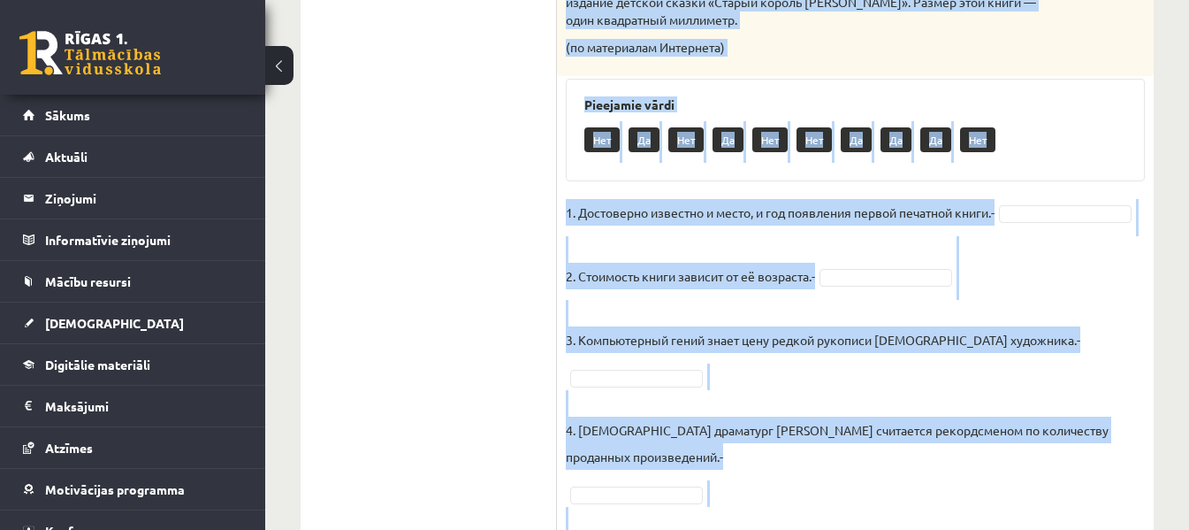
scroll to position [1272, 0]
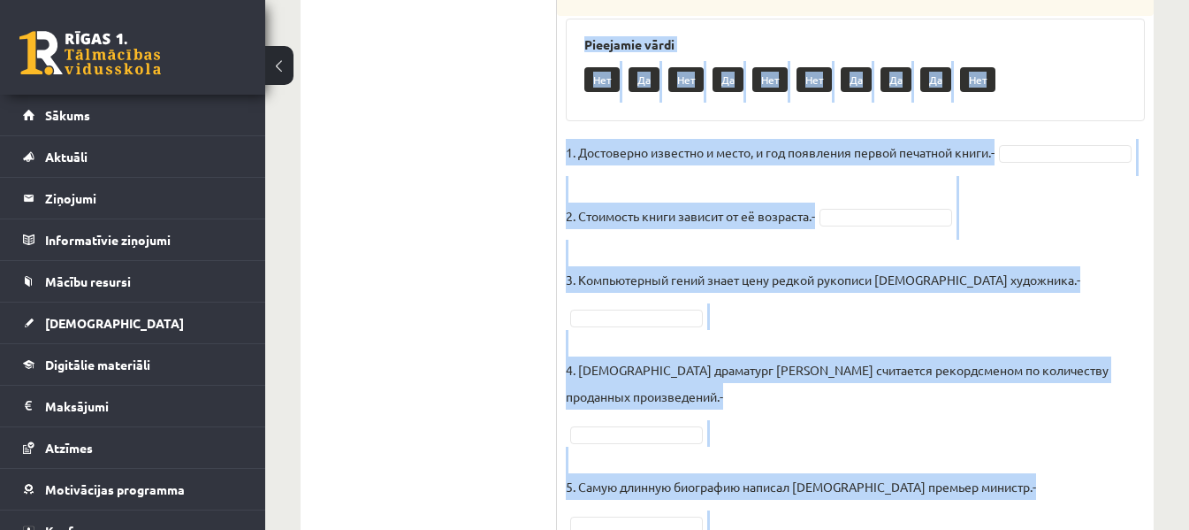
drag, startPoint x: 568, startPoint y: 100, endPoint x: 1046, endPoint y: 454, distance: 594.9
copy div "Прочитай текст. Отметь верное утверждение в соответствии с текстом. Интересные …"
click at [1102, 139] on fieldset "1. Достоверно известно и место, и год появления первой печатной книги.- 2. Стои…" at bounding box center [855, 351] width 579 height 424
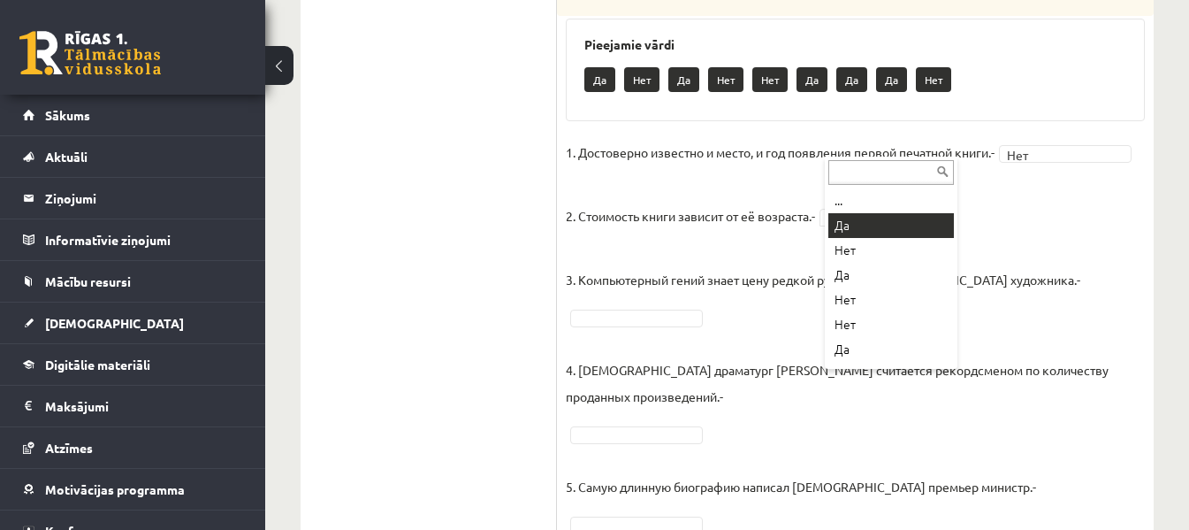
drag, startPoint x: 879, startPoint y: 225, endPoint x: 737, endPoint y: 228, distance: 141.5
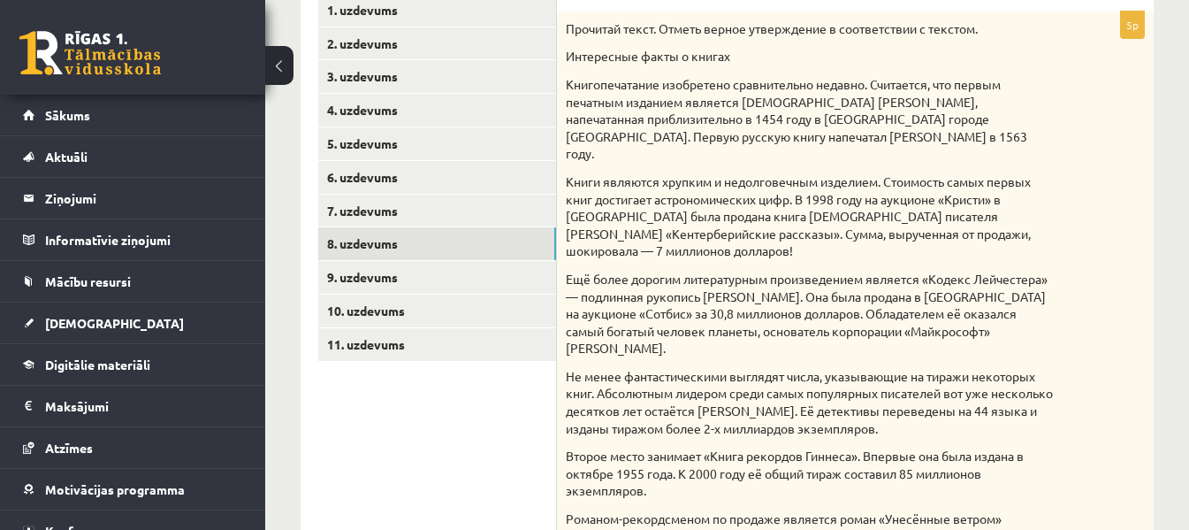
scroll to position [349, 0]
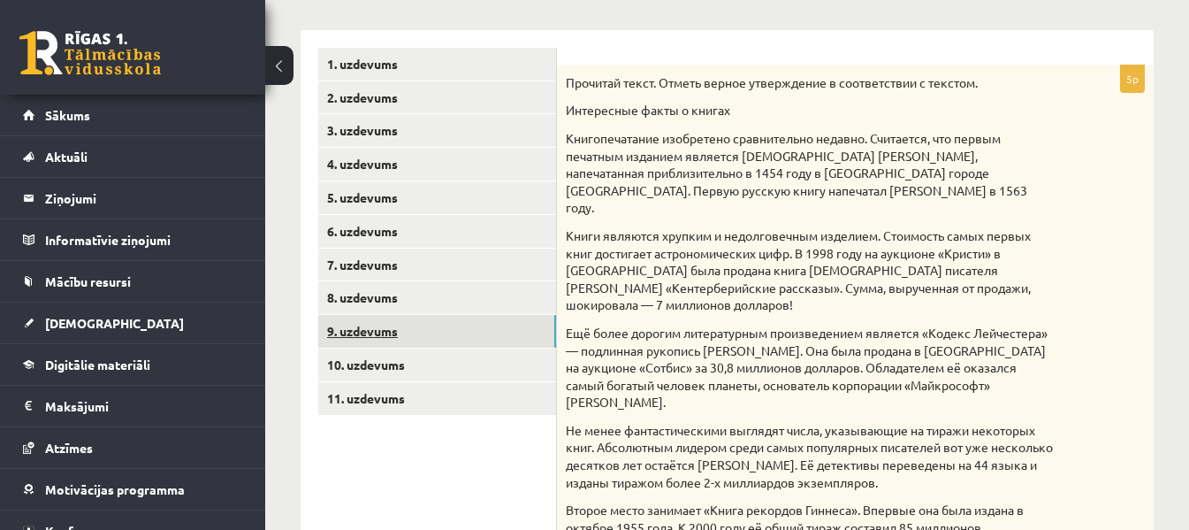
click at [522, 332] on link "9. uzdevums" at bounding box center [437, 331] width 238 height 33
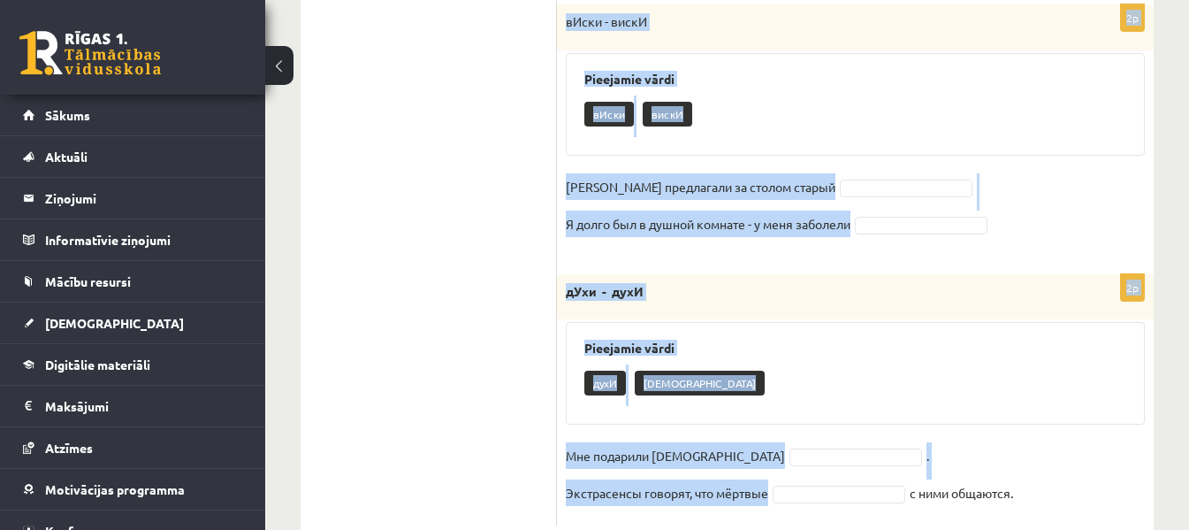
scroll to position [1026, 0]
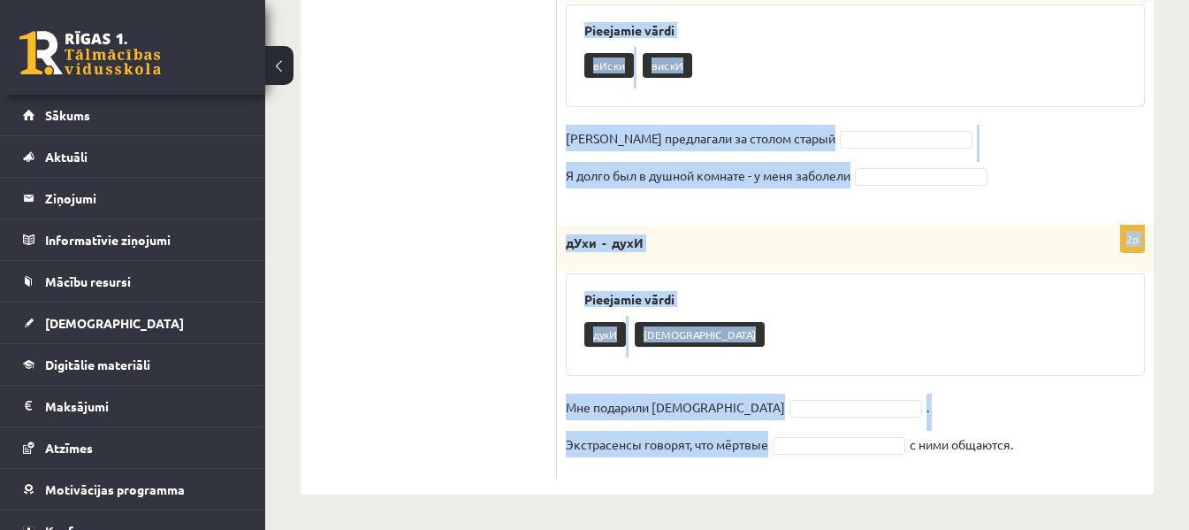
drag, startPoint x: 570, startPoint y: 53, endPoint x: 1083, endPoint y: 458, distance: 653.5
copy form "Выберите правильное слово! 2p здОрово - здорОво Pieejamie vārdi здОрово здорОво…"
click at [1048, 119] on div "2p вИски - вискИ Pieejamie vārdi вИски вискИ Гостям предлагали за столом старый…" at bounding box center [855, 81] width 597 height 251
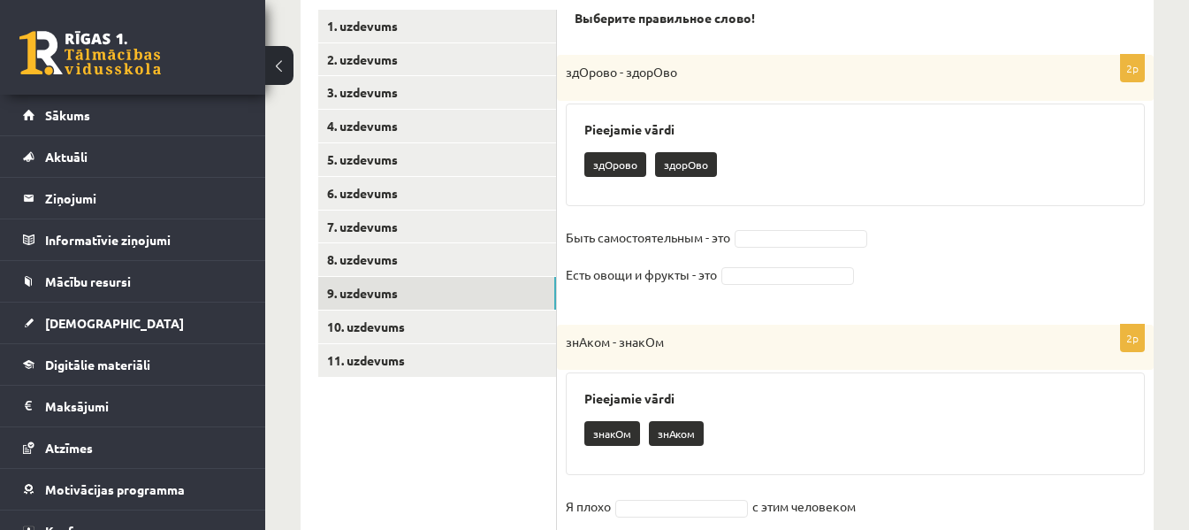
scroll to position [337, 0]
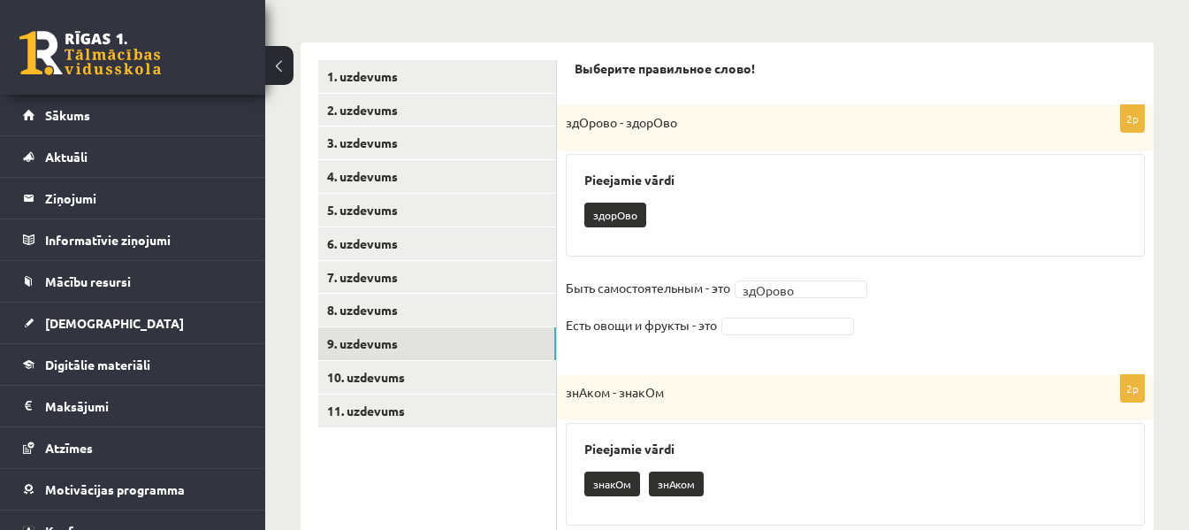
click at [793, 311] on fieldset "Быть самостоятельным - это здОрово ******* Есть овощи и фрукты - это" at bounding box center [855, 311] width 579 height 74
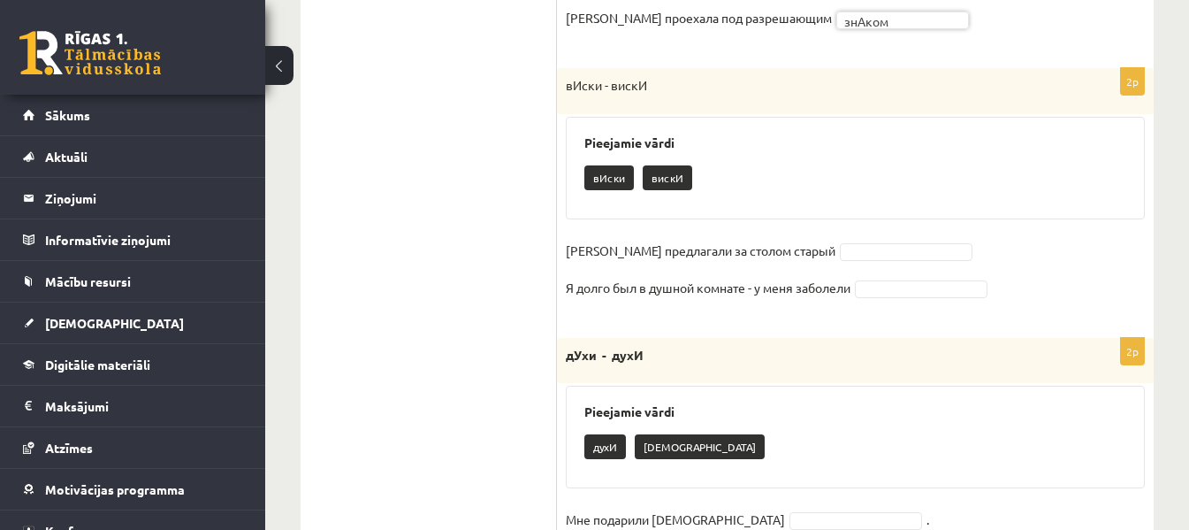
scroll to position [859, 0]
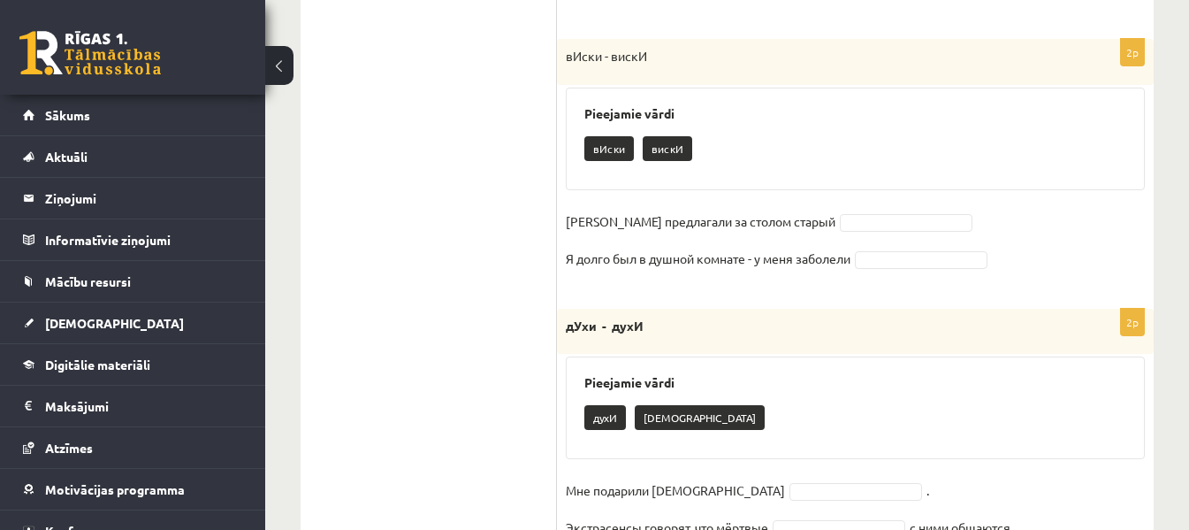
click at [829, 207] on div "2p вИски - вискИ Pieejamie vārdi вИски вискИ Гостям предлагали за столом старый…" at bounding box center [855, 164] width 597 height 251
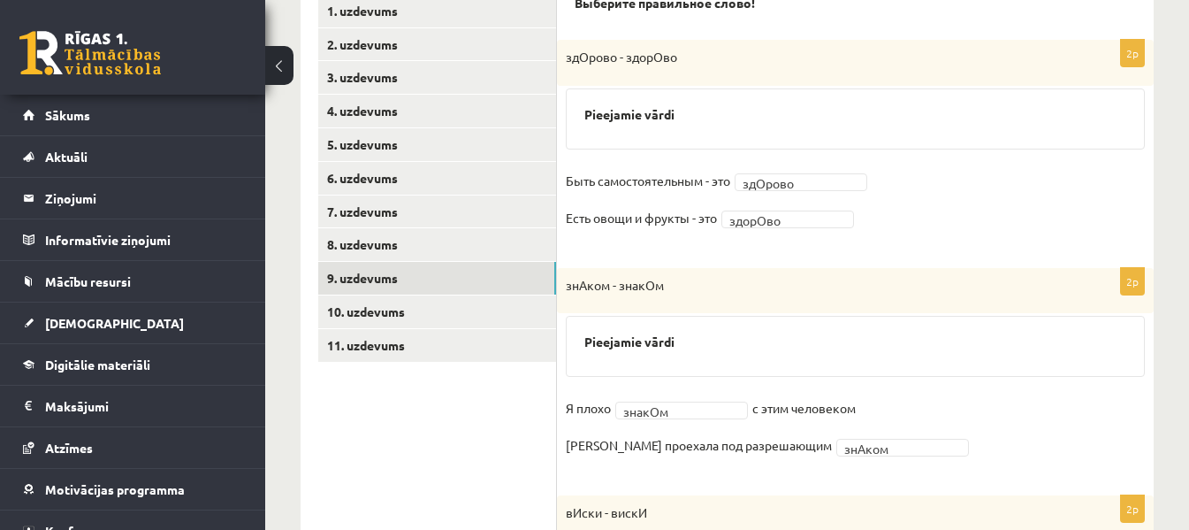
scroll to position [264, 0]
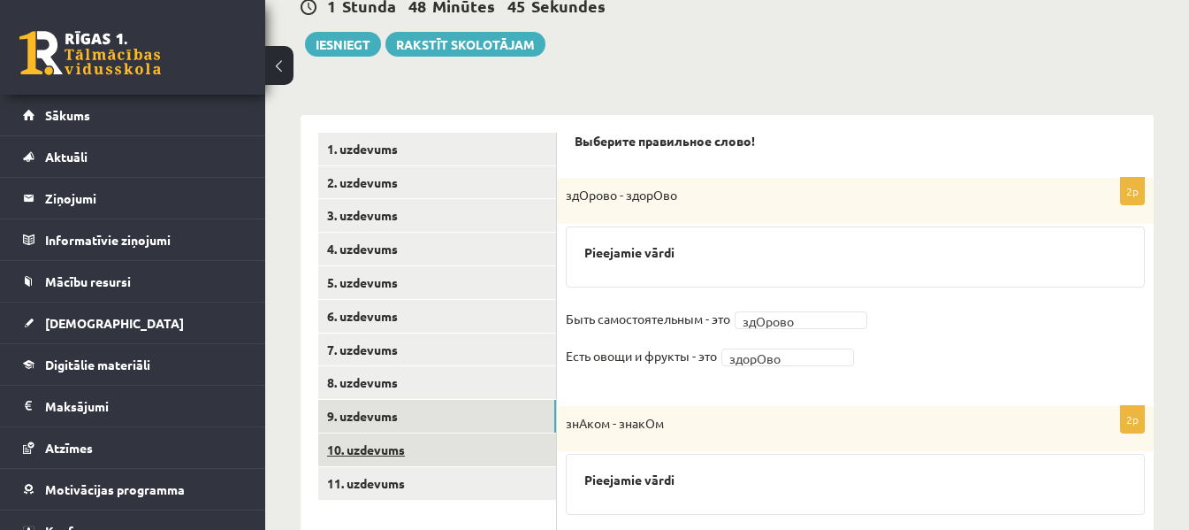
click at [351, 449] on link "10. uzdevums" at bounding box center [437, 449] width 238 height 33
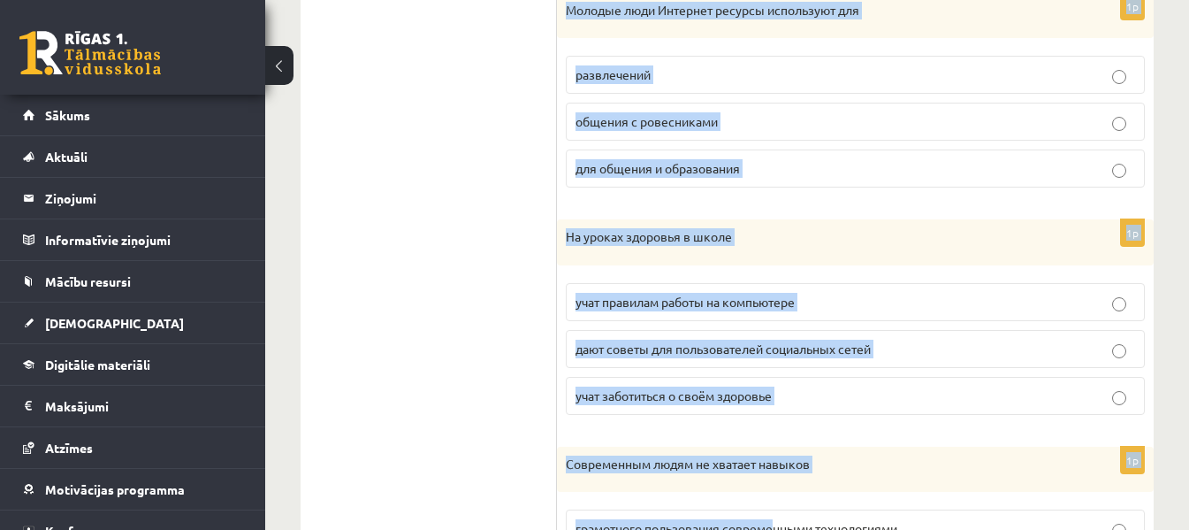
scroll to position [1153, 0]
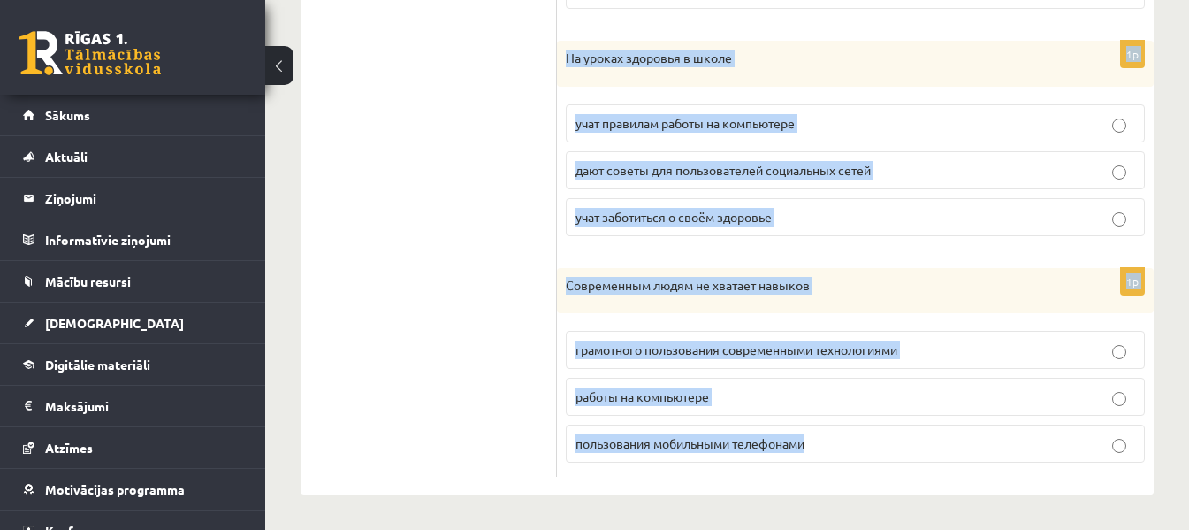
drag, startPoint x: 569, startPoint y: 142, endPoint x: 898, endPoint y: 469, distance: 462.7
copy form "Прослушайте текст и отметьте верное. 1p Возможность общения через Интернет учит…"
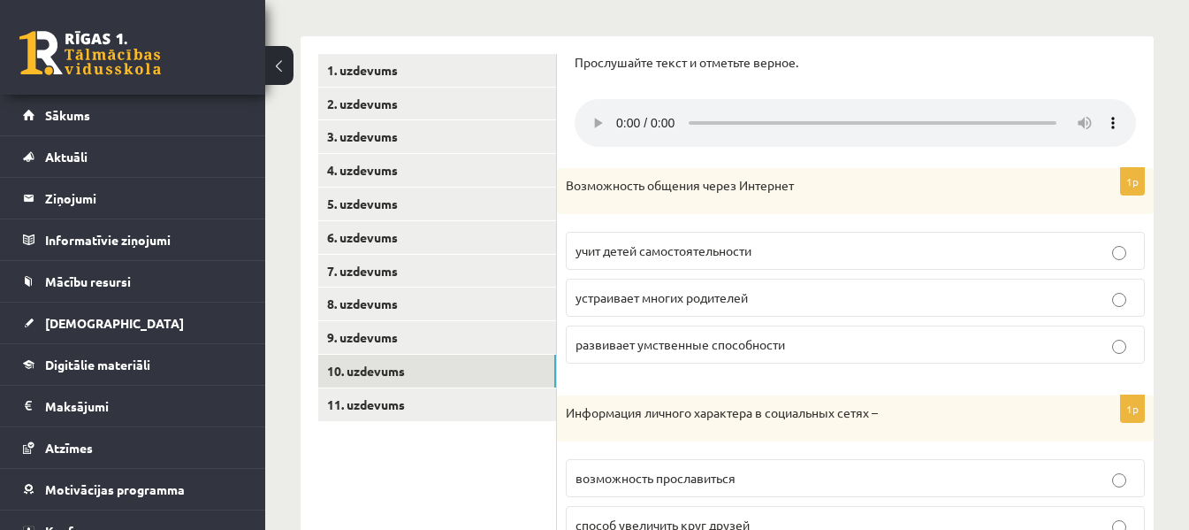
scroll to position [325, 0]
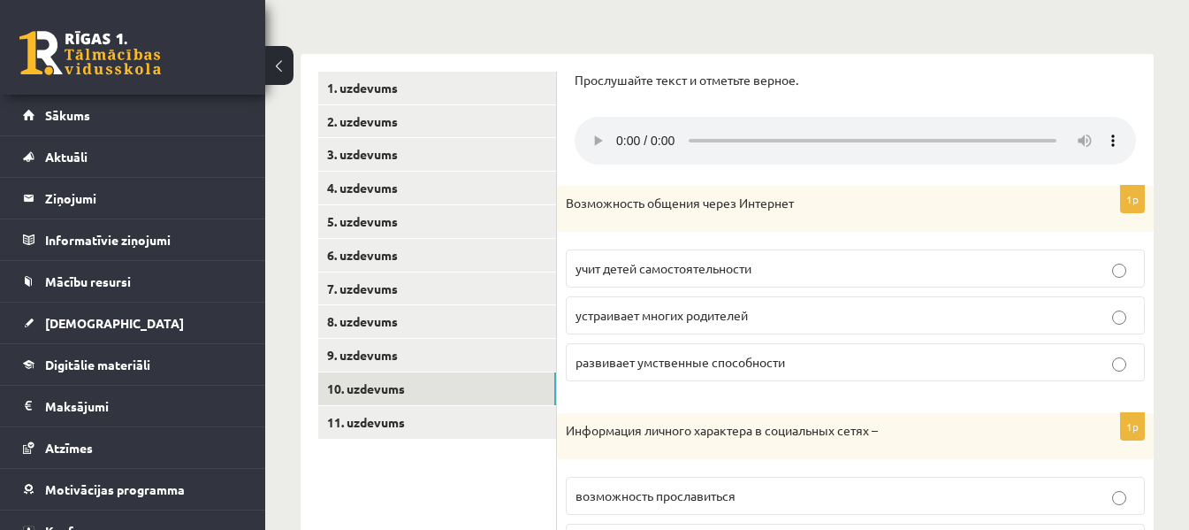
click at [735, 315] on span "устраивает многих родителей" at bounding box center [662, 315] width 172 height 16
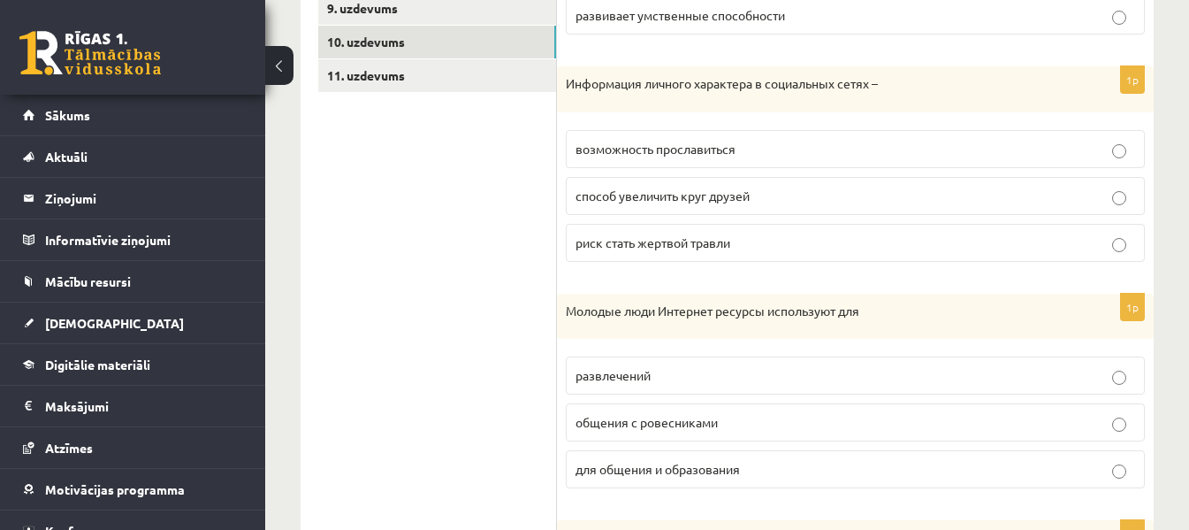
scroll to position [675, 0]
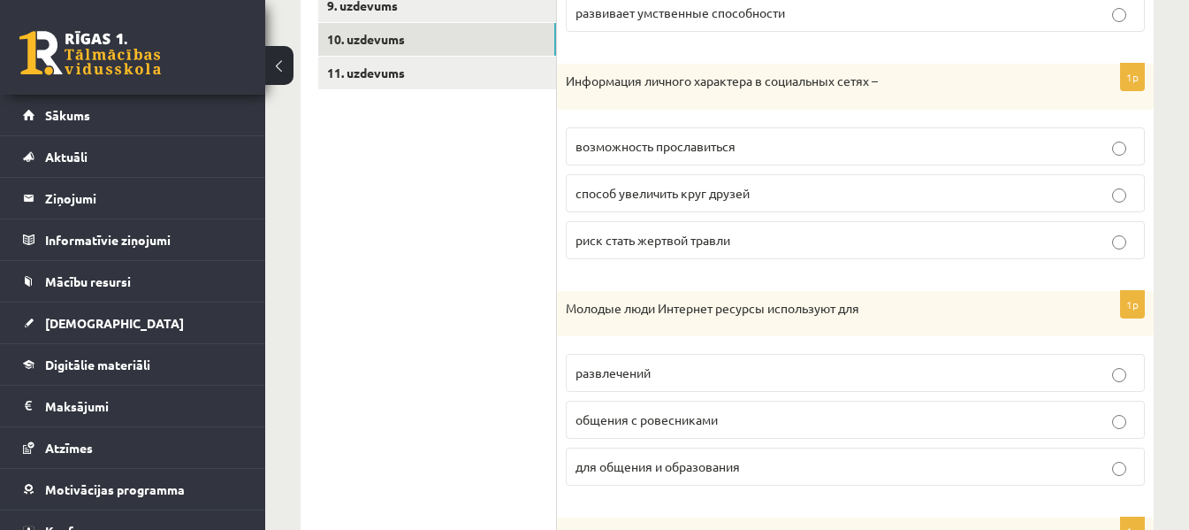
click at [728, 239] on span "риск стать жертвой травли" at bounding box center [653, 240] width 155 height 16
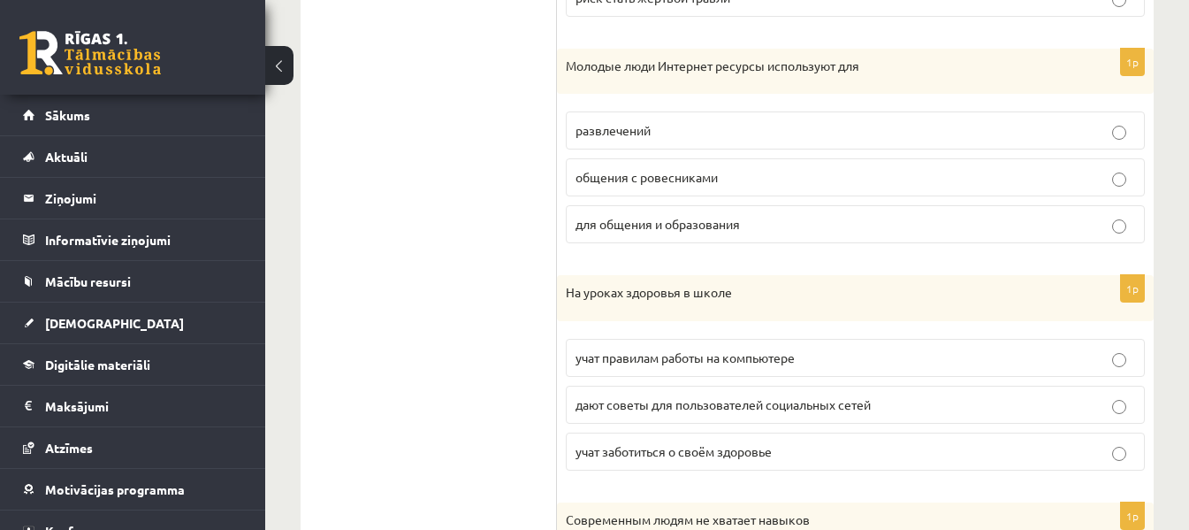
scroll to position [962, 0]
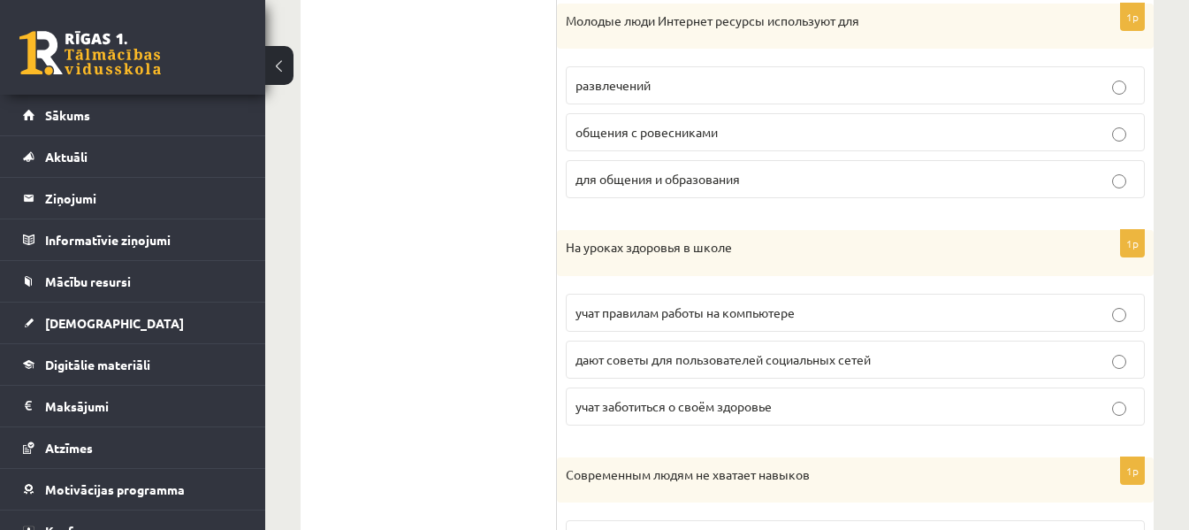
click at [749, 185] on p "для общения и образования" at bounding box center [856, 179] width 560 height 19
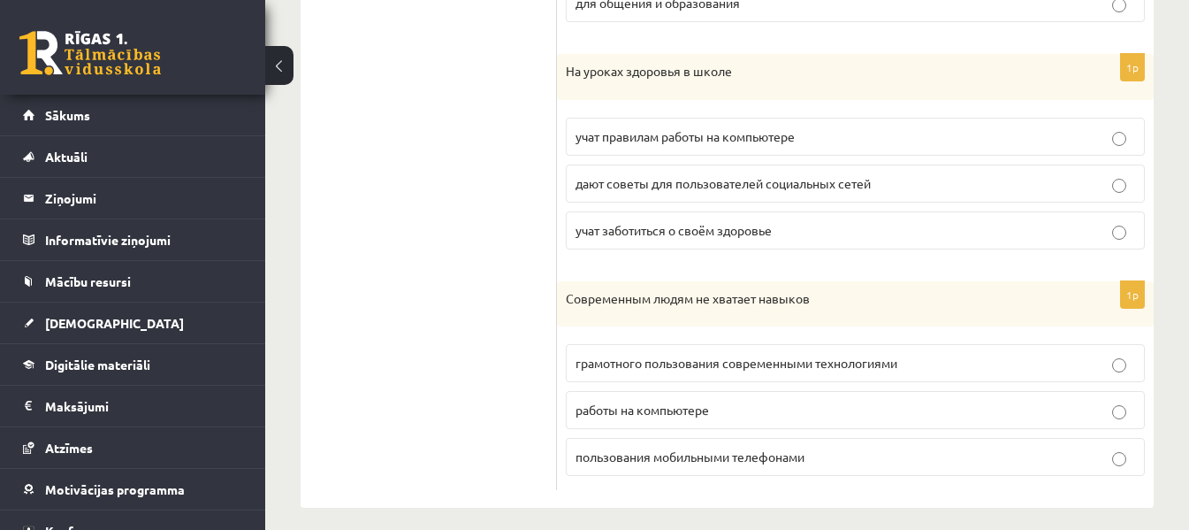
scroll to position [1153, 0]
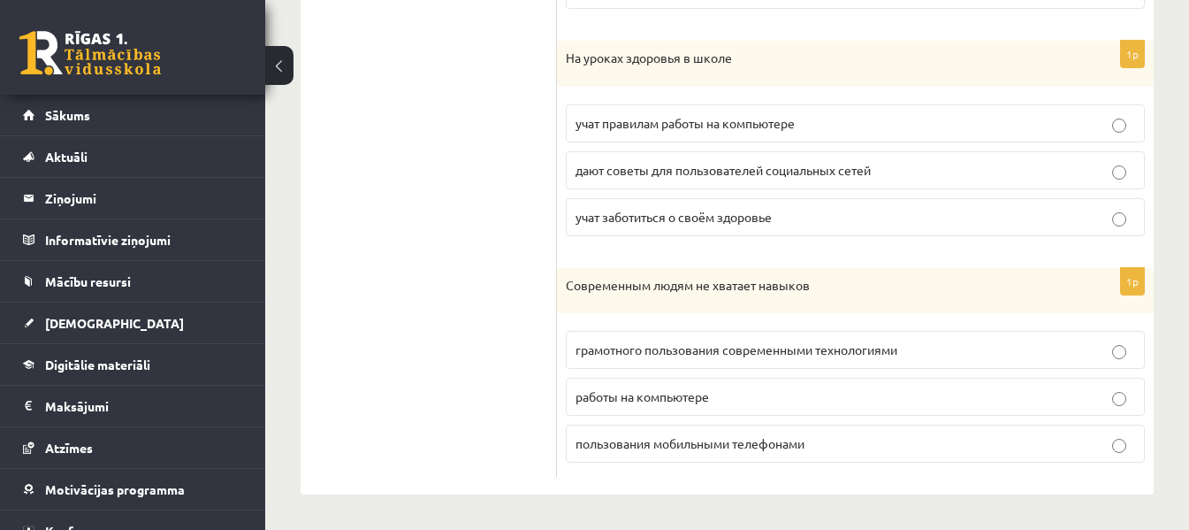
click at [749, 220] on span "учат заботиться о своём здоровье" at bounding box center [674, 217] width 196 height 16
click at [891, 353] on span "грамотного пользования современными технологиями" at bounding box center [737, 349] width 322 height 16
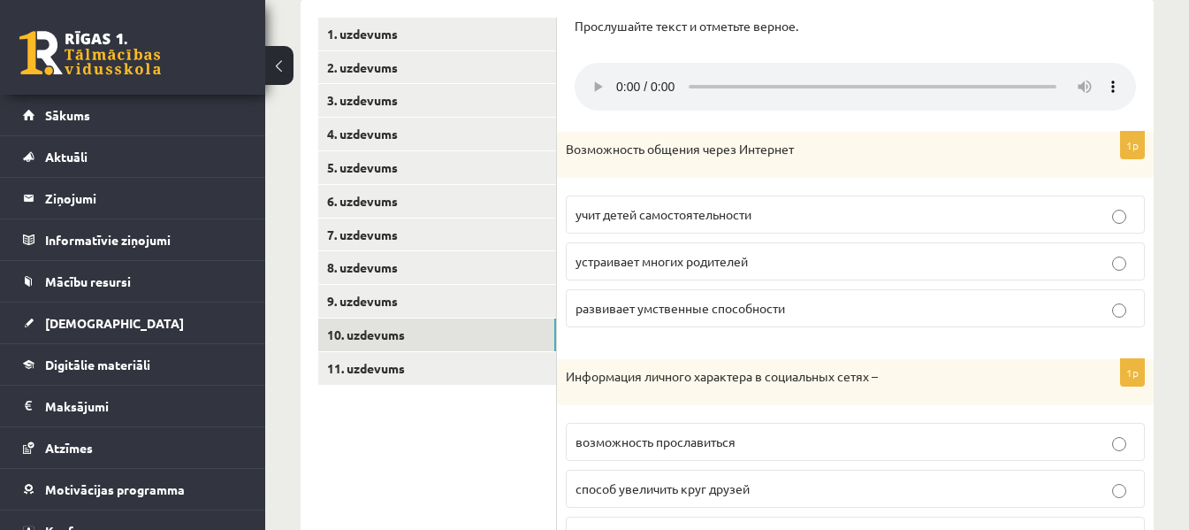
scroll to position [317, 0]
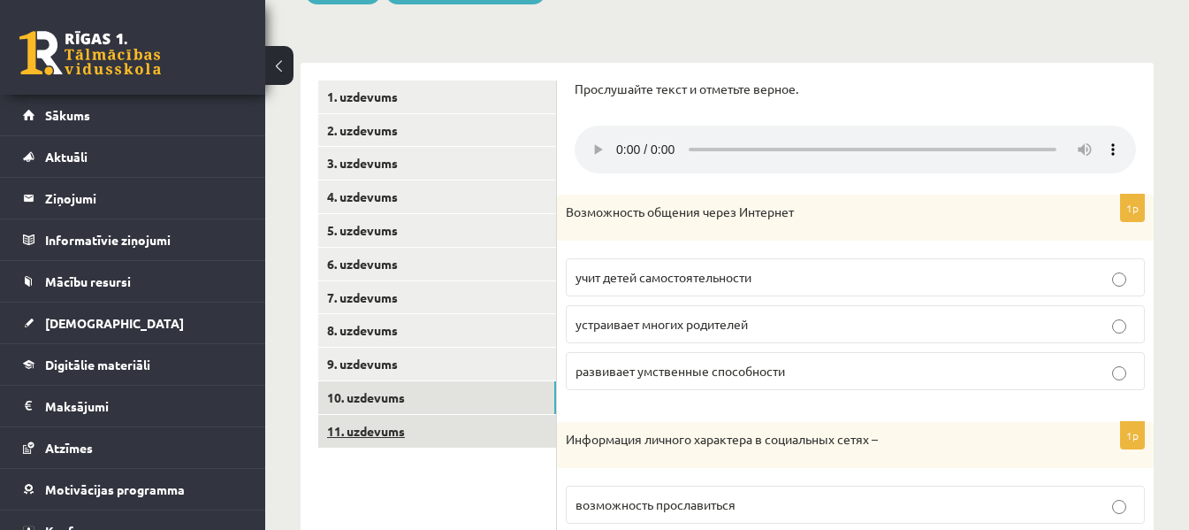
click at [508, 434] on link "11. uzdevums" at bounding box center [437, 431] width 238 height 33
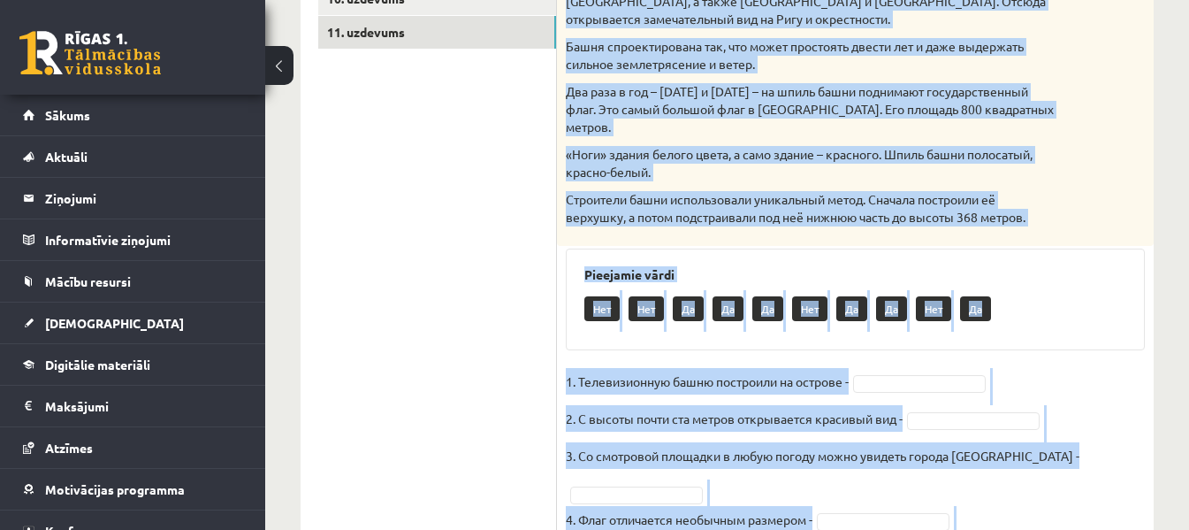
scroll to position [760, 0]
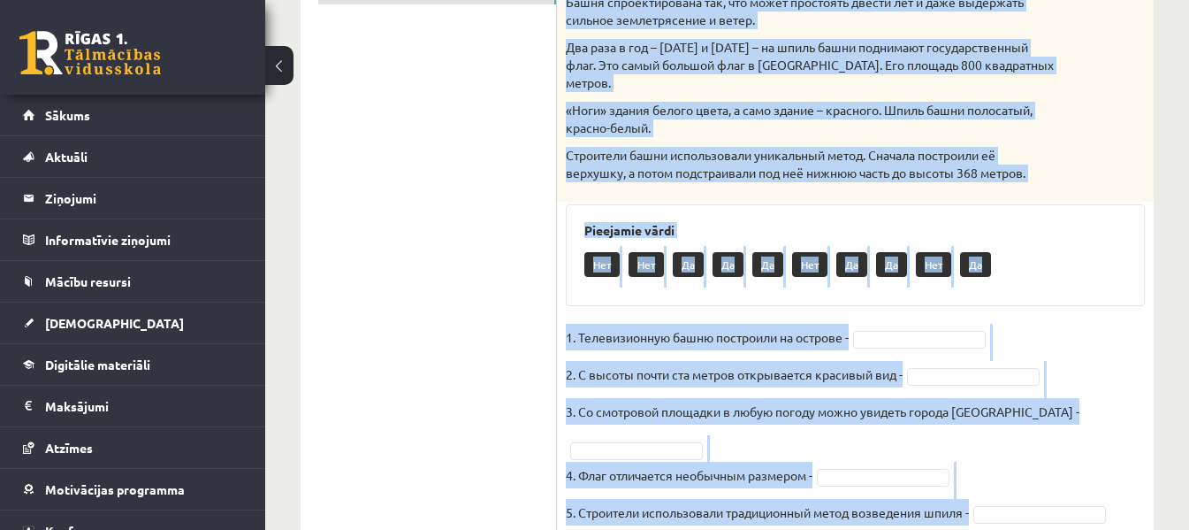
drag, startPoint x: 569, startPoint y: 119, endPoint x: 1020, endPoint y: 473, distance: 573.8
click at [1020, 473] on div "5p Прочитай текст. Отметь верное утверждение в соответствии с текстом. Телебашн…" at bounding box center [855, 100] width 597 height 890
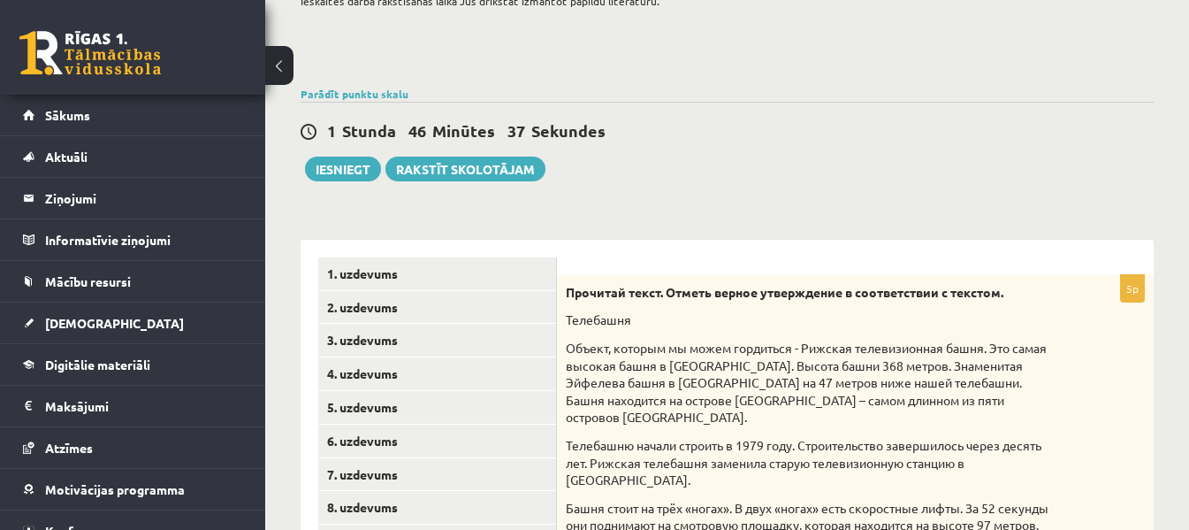
scroll to position [137, 0]
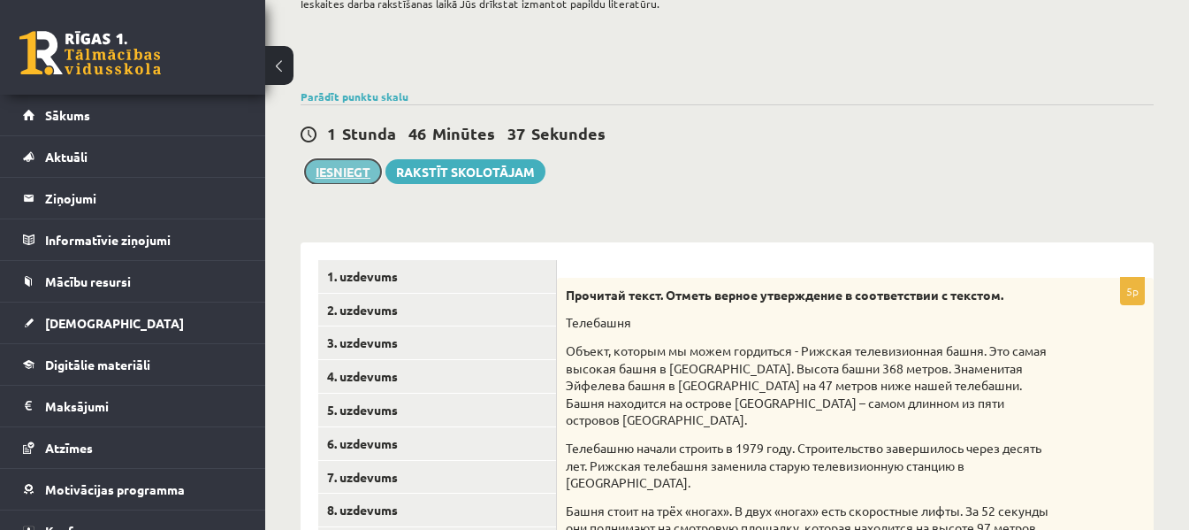
click at [371, 176] on button "Iesniegt" at bounding box center [343, 171] width 76 height 25
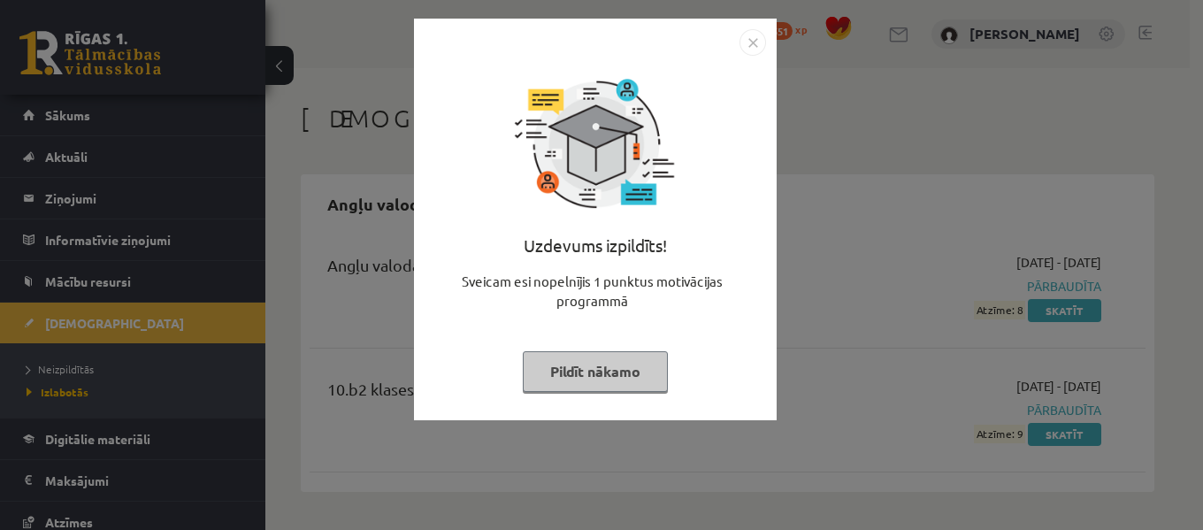
click at [753, 42] on img "Close" at bounding box center [752, 42] width 27 height 27
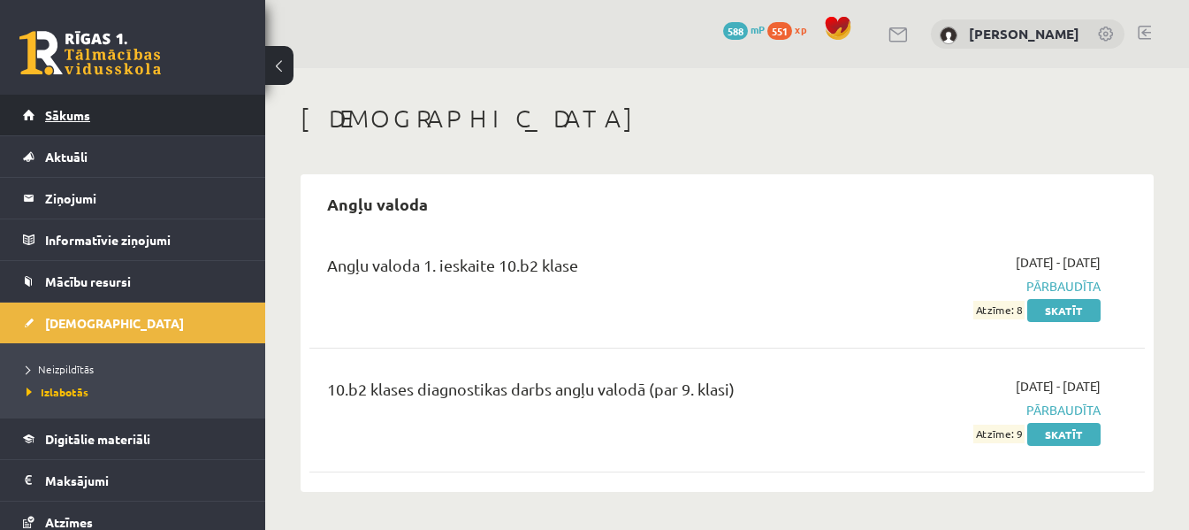
click at [52, 110] on span "Sākums" at bounding box center [67, 115] width 45 height 16
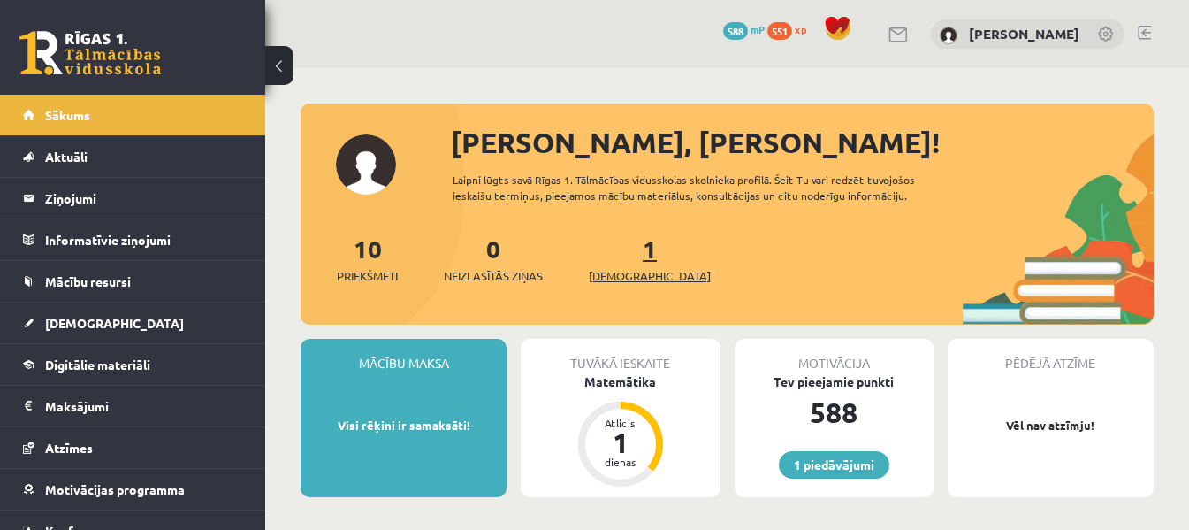
click at [620, 255] on link "1 Ieskaites" at bounding box center [650, 259] width 122 height 52
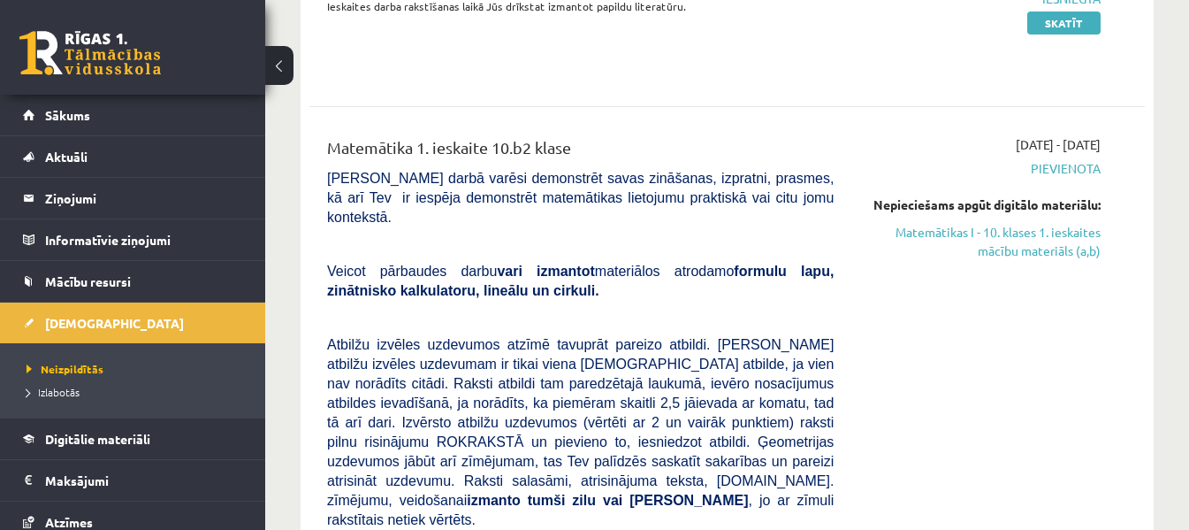
scroll to position [309, 0]
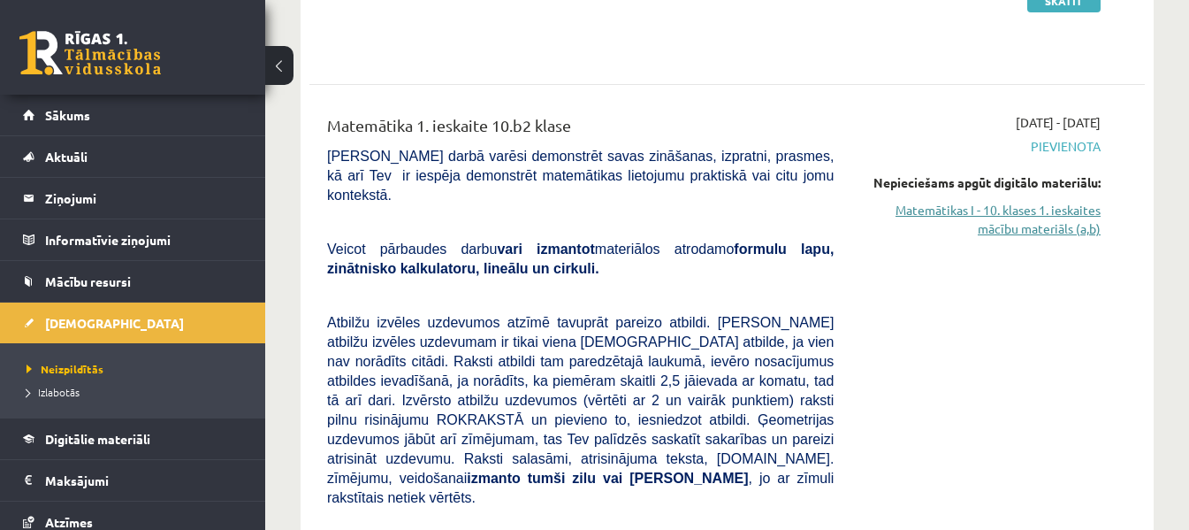
click at [1074, 226] on link "Matemātikas I - 10. klases 1. ieskaites mācību materiāls (a,b)" at bounding box center [980, 219] width 241 height 37
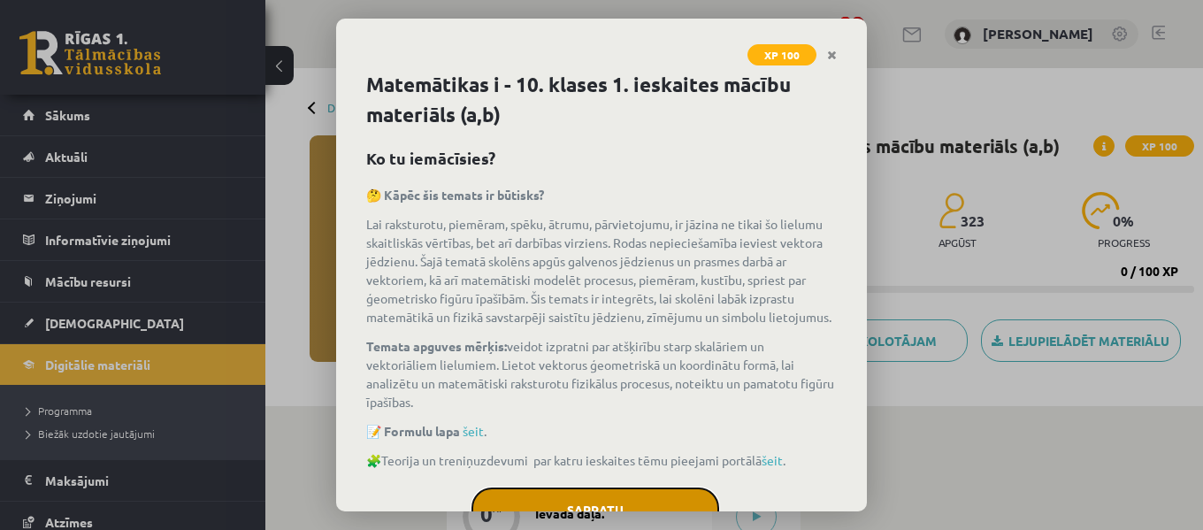
click at [630, 505] on button "Sapratu" at bounding box center [595, 509] width 248 height 44
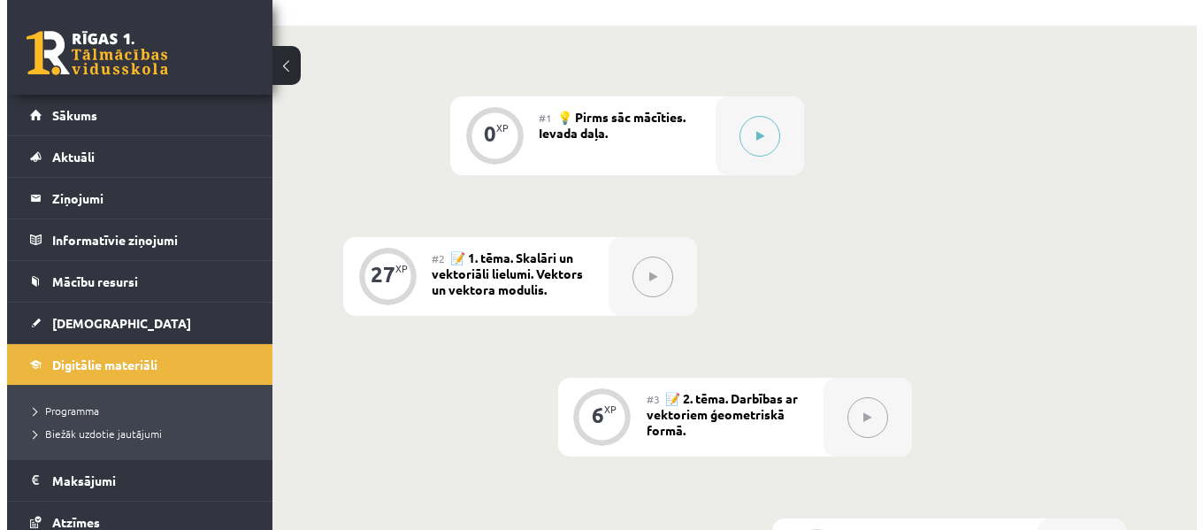
scroll to position [388, 0]
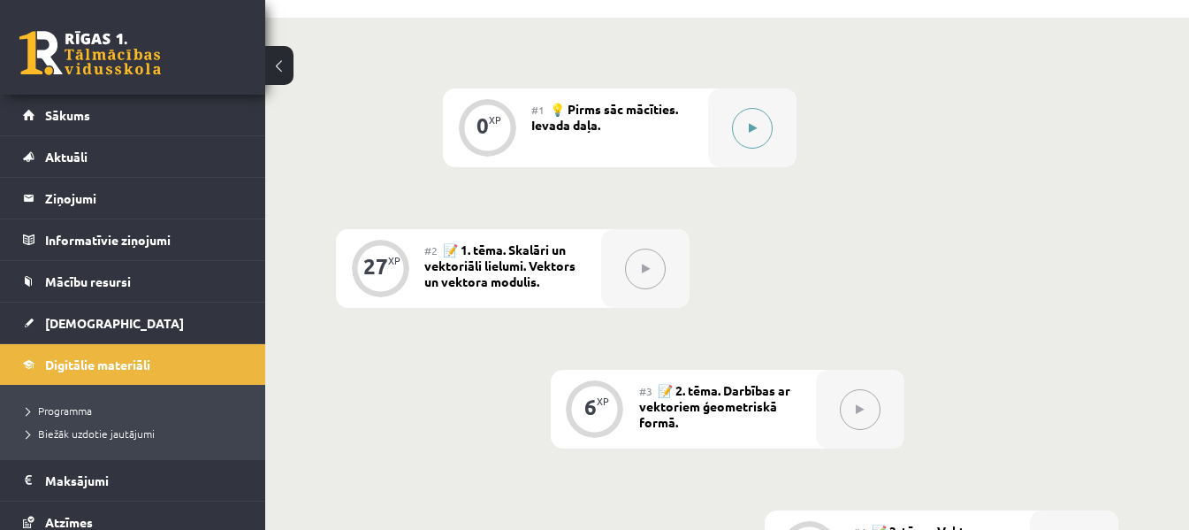
click at [764, 138] on button at bounding box center [752, 128] width 41 height 41
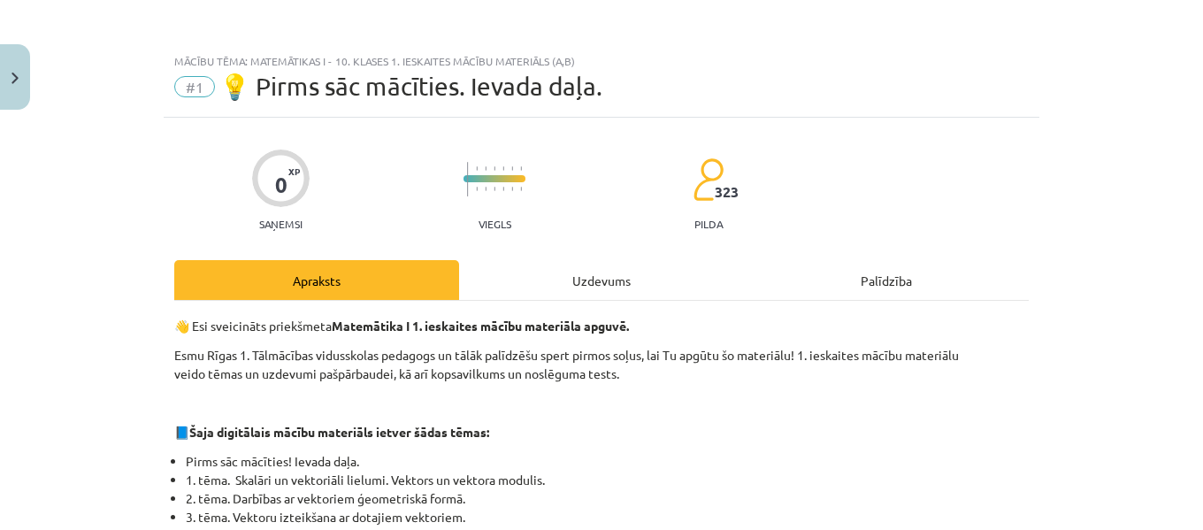
click at [593, 282] on div "Uzdevums" at bounding box center [601, 280] width 285 height 40
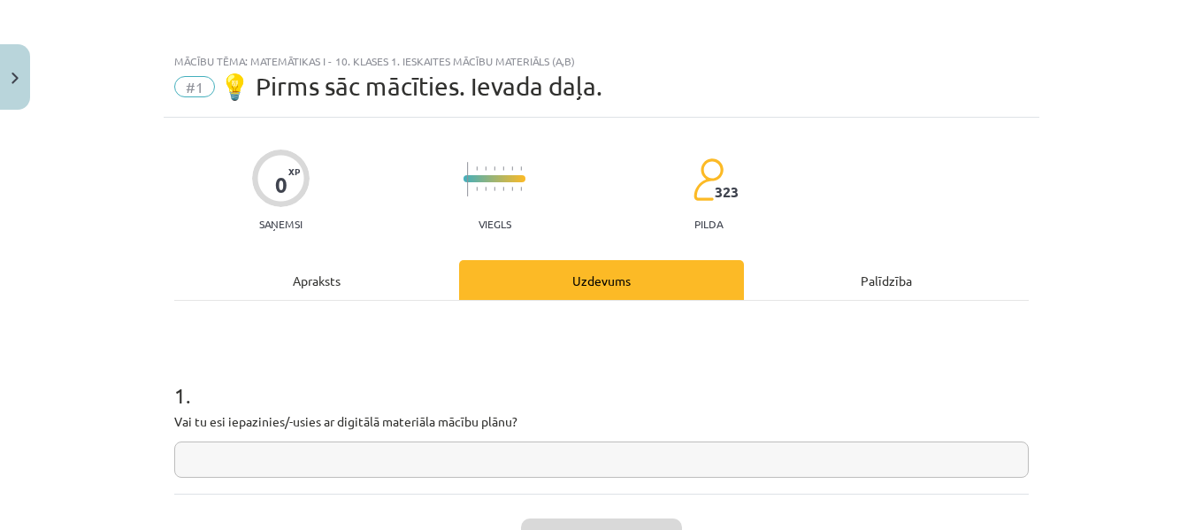
scroll to position [44, 0]
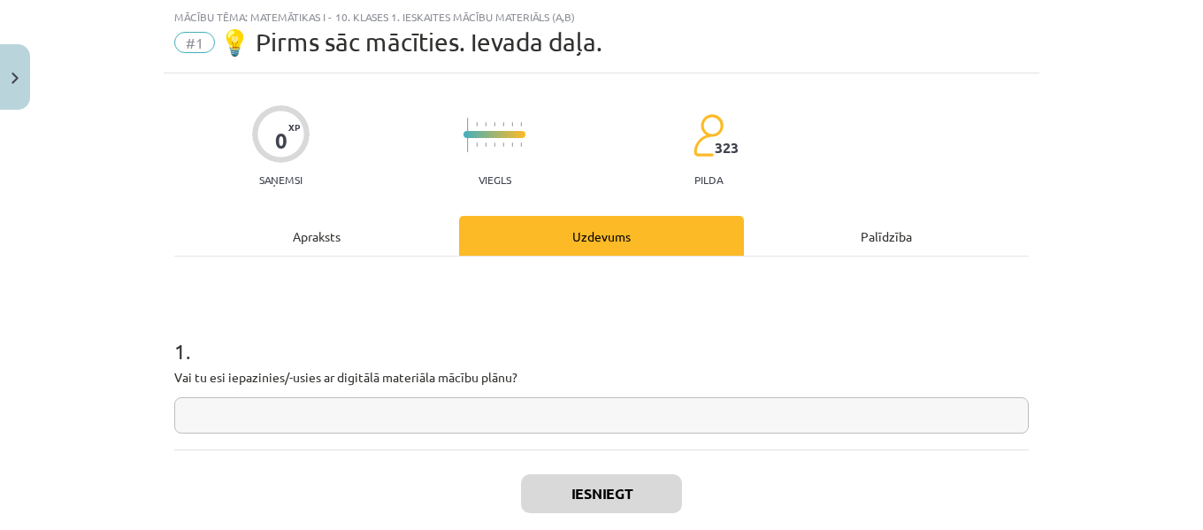
click at [467, 401] on input "text" at bounding box center [601, 415] width 854 height 36
type input "**"
click at [537, 484] on button "Iesniegt" at bounding box center [601, 493] width 161 height 39
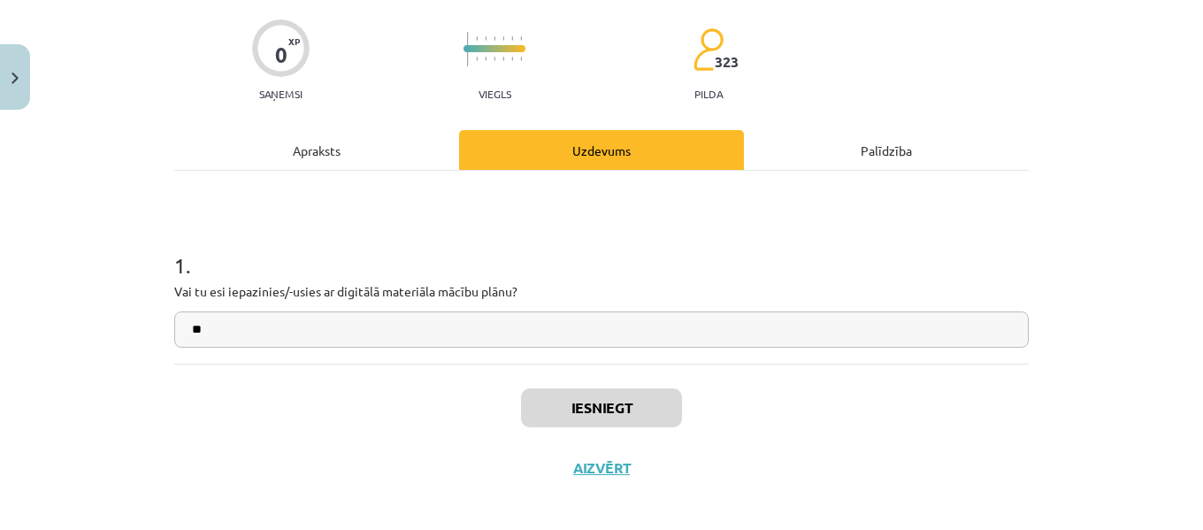
scroll to position [142, 0]
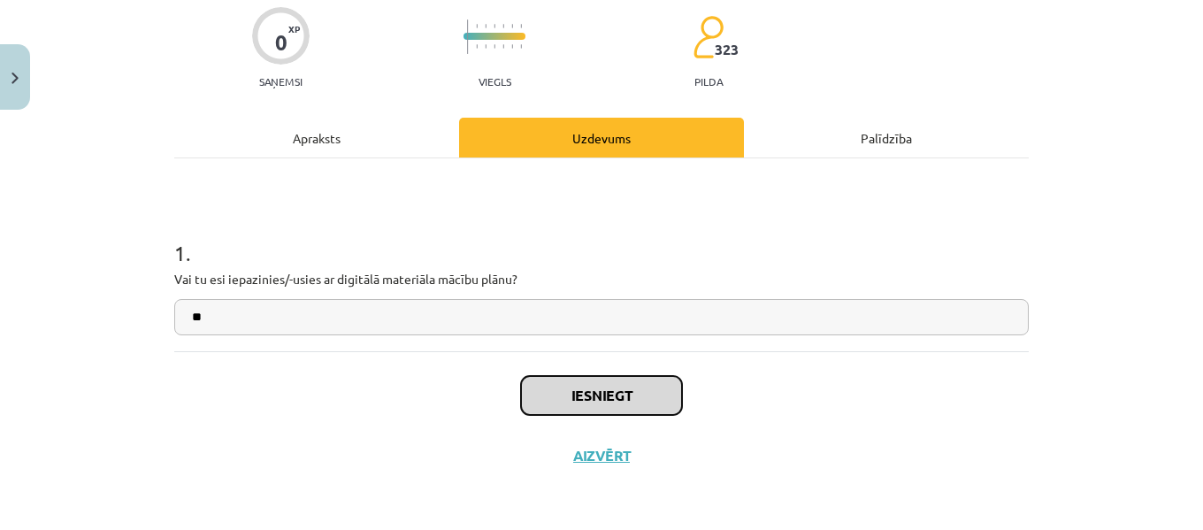
click at [638, 399] on button "Iesniegt" at bounding box center [601, 395] width 161 height 39
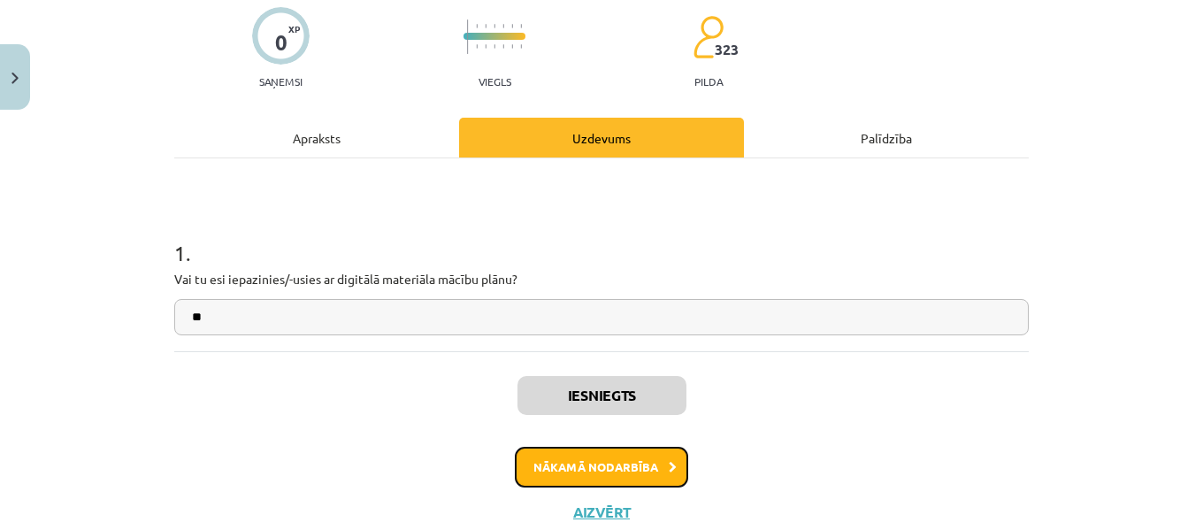
click at [638, 466] on button "Nākamā nodarbība" at bounding box center [601, 467] width 173 height 41
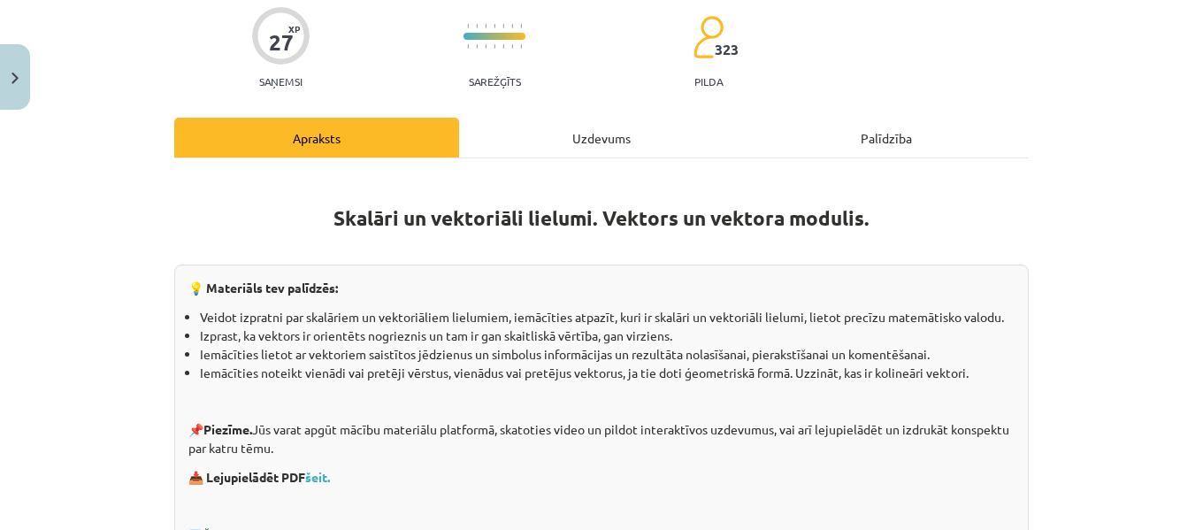
scroll to position [44, 0]
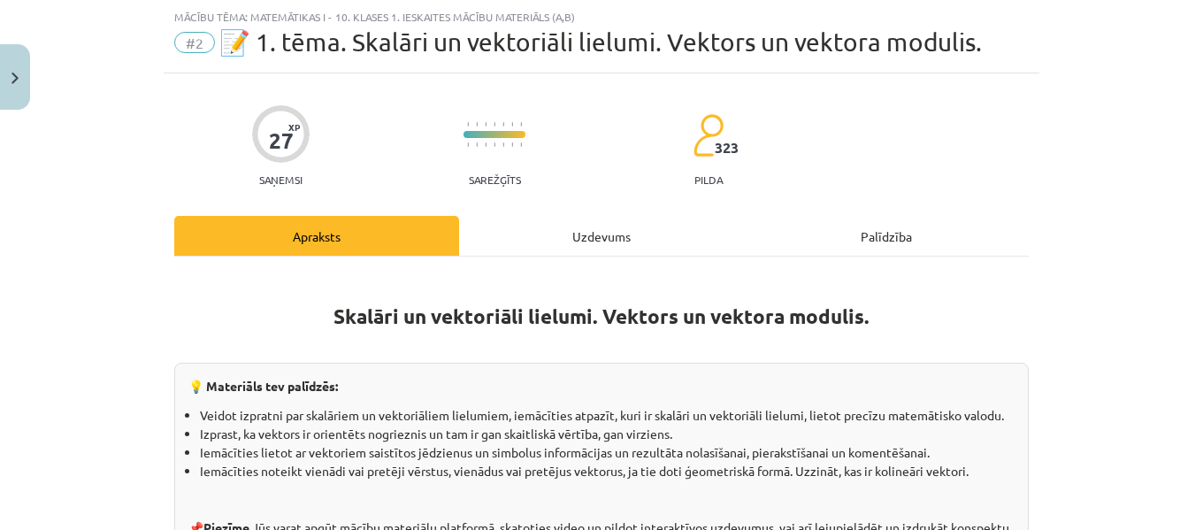
click at [609, 230] on div "Uzdevums" at bounding box center [601, 236] width 285 height 40
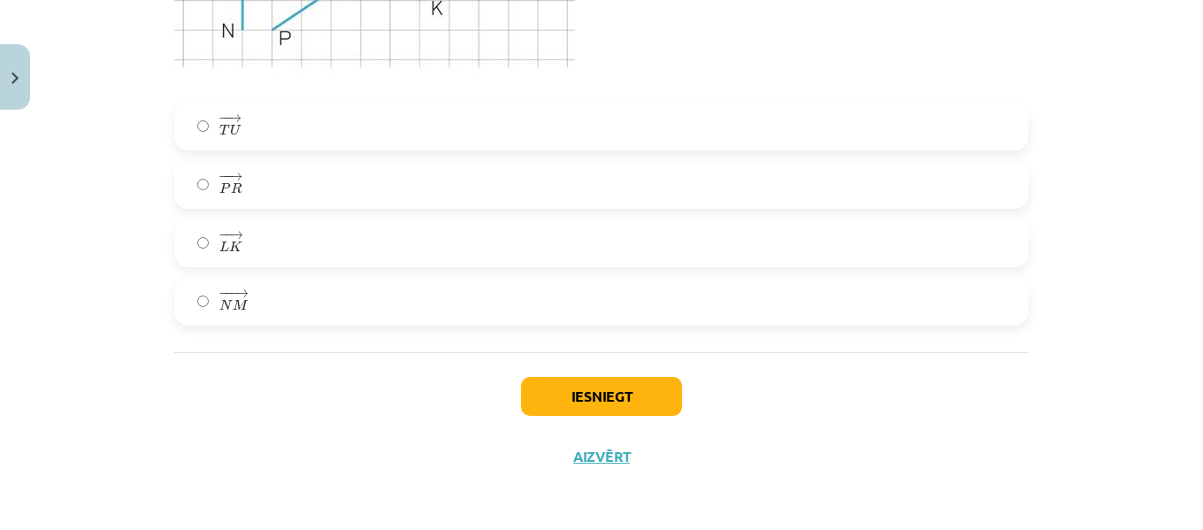
scroll to position [6748, 0]
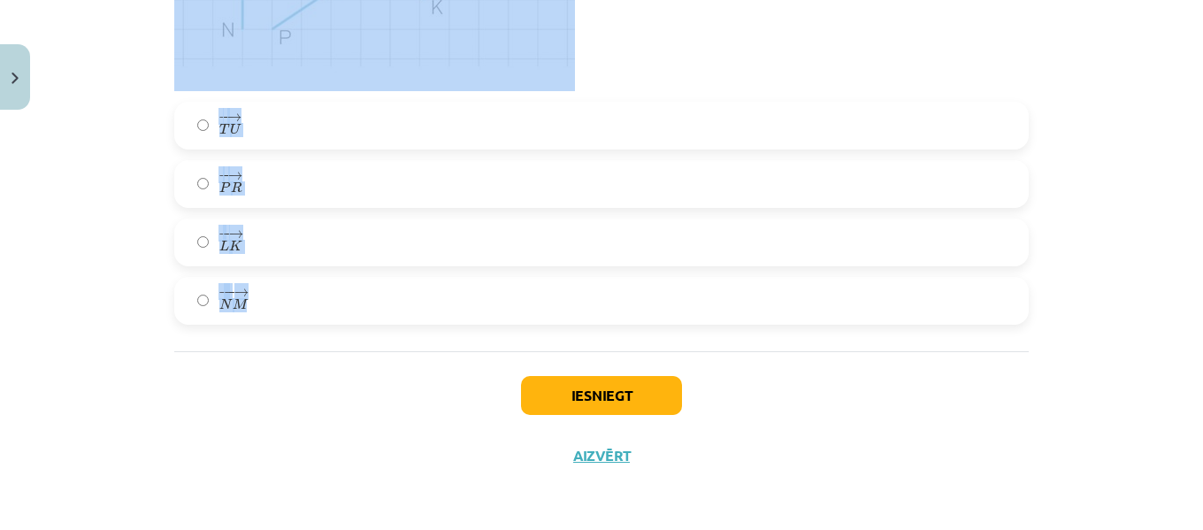
drag, startPoint x: 167, startPoint y: 350, endPoint x: 526, endPoint y: 288, distance: 364.3
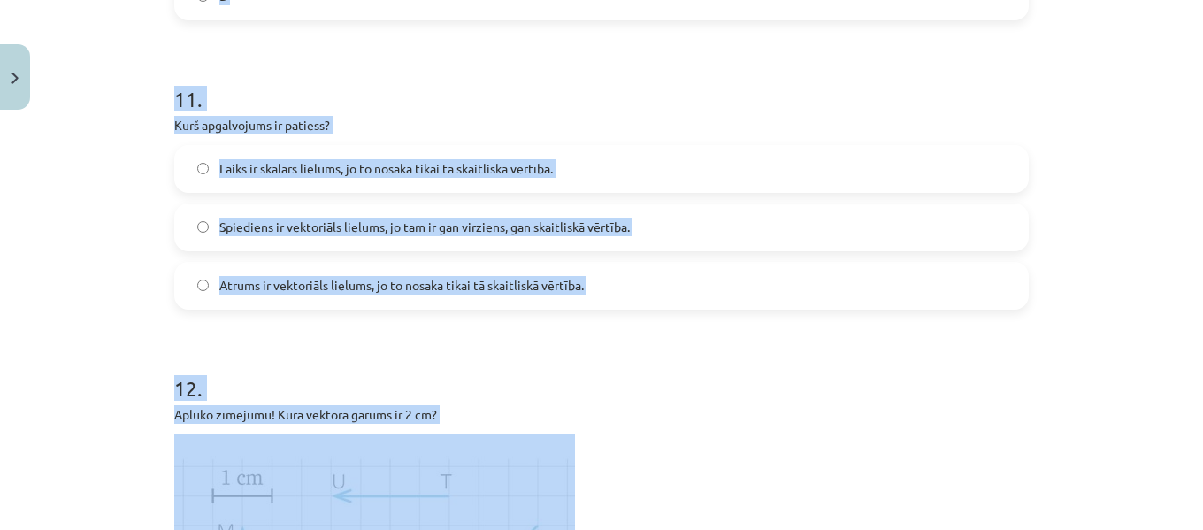
scroll to position [5804, 0]
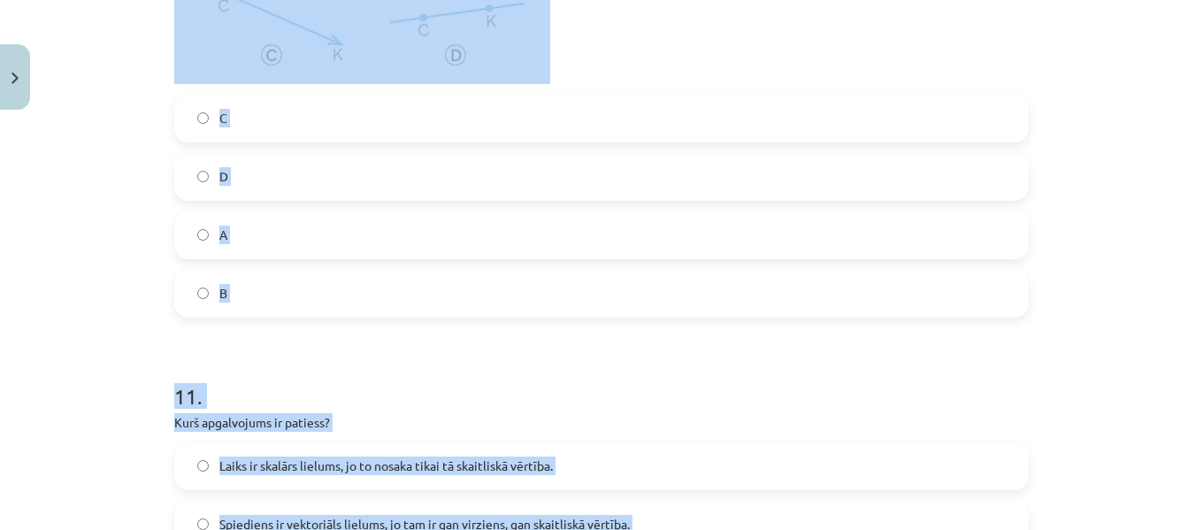
copy form "1 . Dots paralelograms ABCD. Kuri no zīmējumā attēlotajiem vektoriem ir pretēji…"
click at [1081, 113] on div "Mācību tēma: Matemātikas i - 10. klases 1. ieskaites mācību materiāls (a,b) #2 …" at bounding box center [601, 265] width 1203 height 530
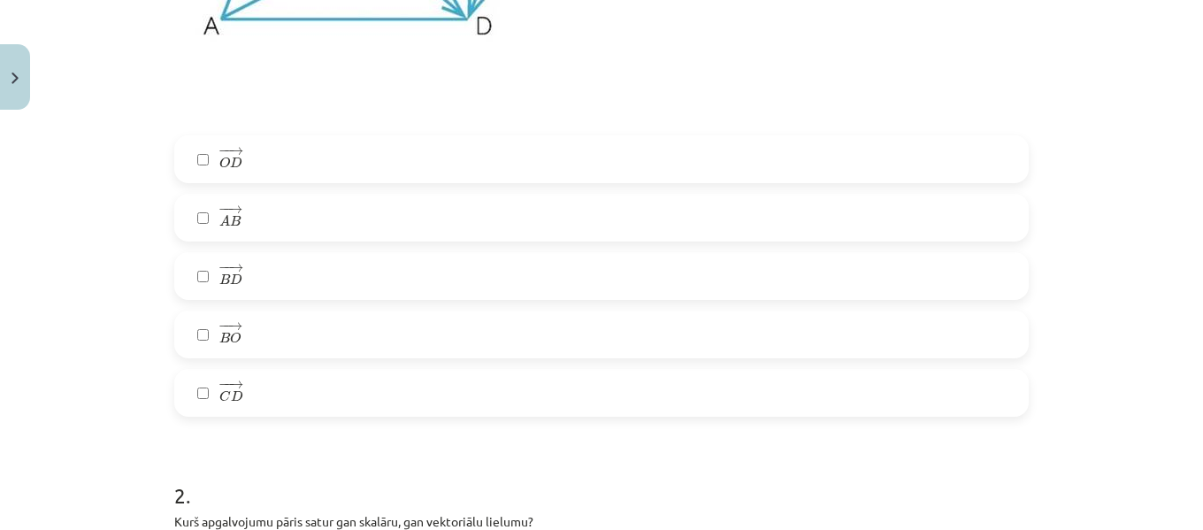
scroll to position [711, 0]
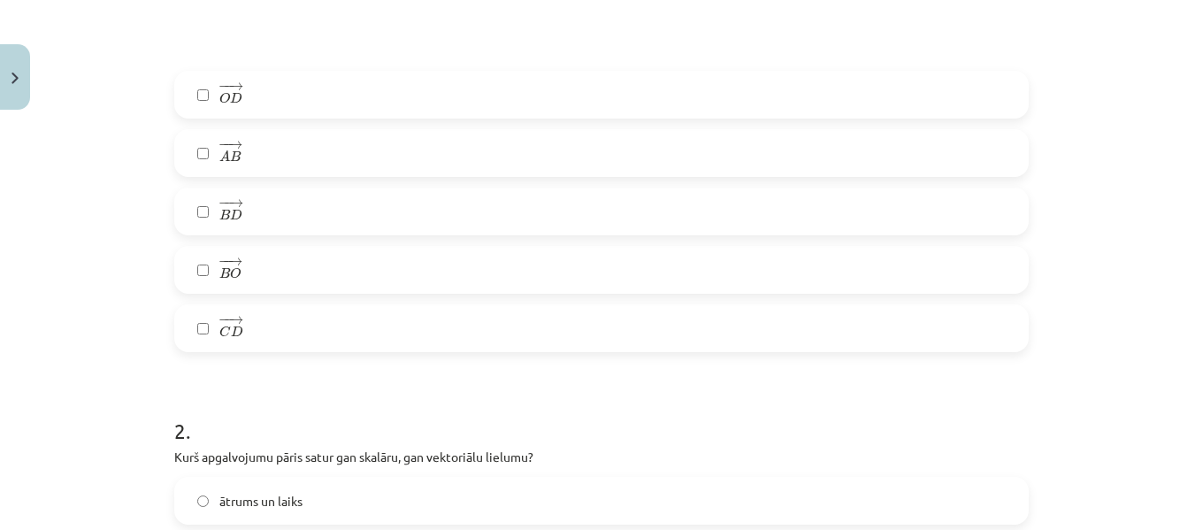
click at [257, 145] on label "− − → A B A B →" at bounding box center [601, 153] width 851 height 44
click at [276, 331] on label "− − → C D C D →" at bounding box center [601, 328] width 851 height 44
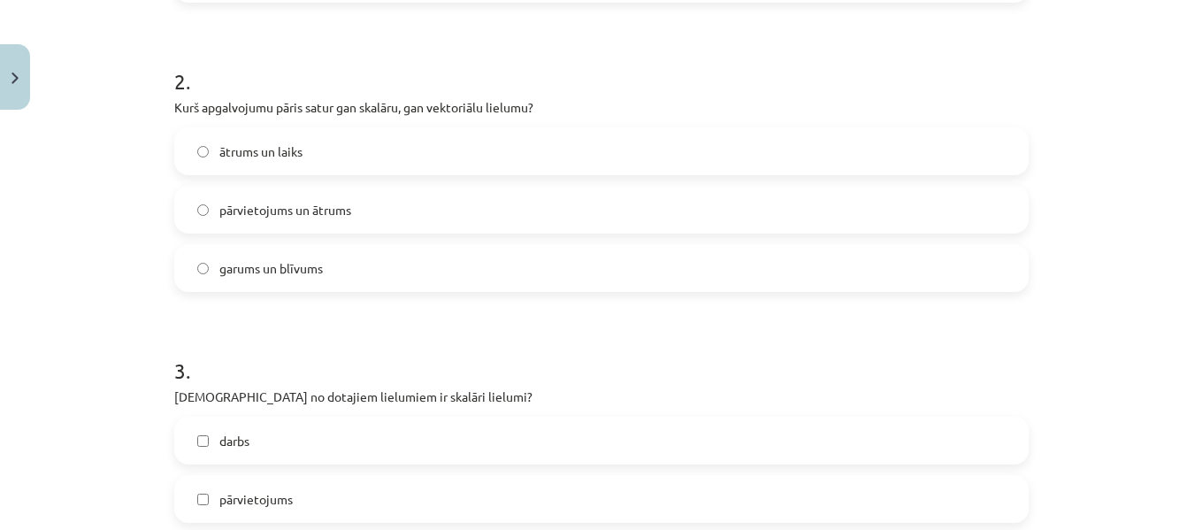
scroll to position [1035, 0]
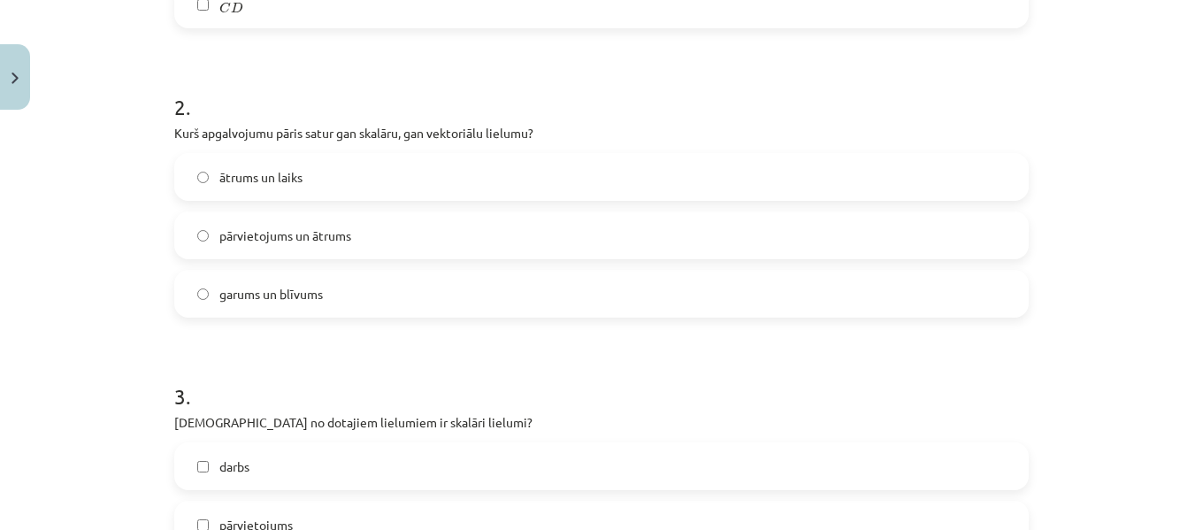
click at [302, 169] on label "ātrums un laiks" at bounding box center [601, 177] width 851 height 44
click at [1188, 109] on div "Mācību tēma: Matemātikas i - 10. klases 1. ieskaites mācību materiāls (a,b) #2 …" at bounding box center [601, 265] width 1203 height 530
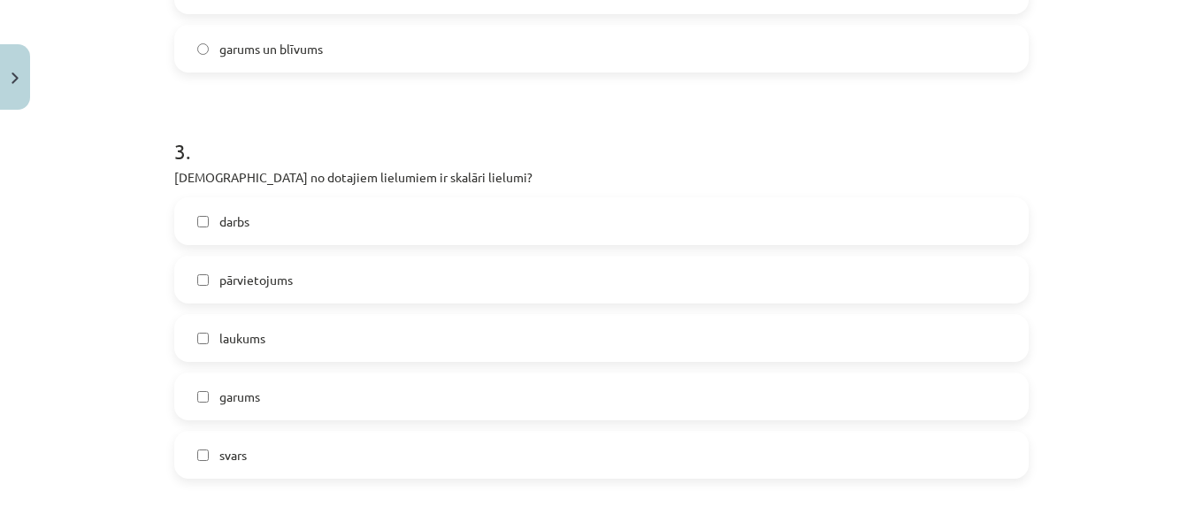
scroll to position [1344, 0]
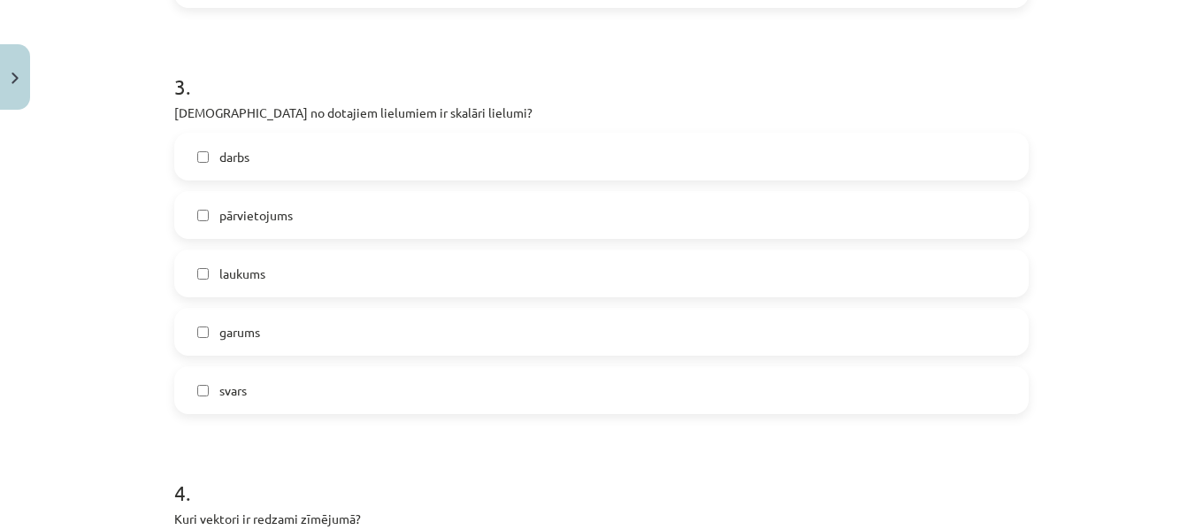
click at [487, 141] on label "darbs" at bounding box center [601, 156] width 851 height 44
click at [425, 259] on label "laukums" at bounding box center [601, 273] width 851 height 44
click at [424, 322] on label "garums" at bounding box center [601, 331] width 851 height 44
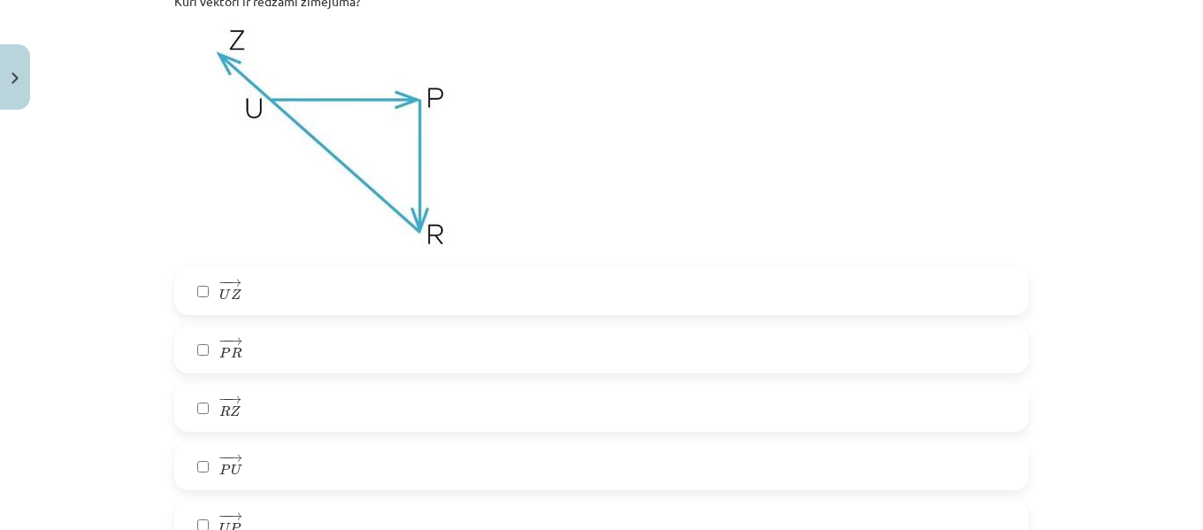
scroll to position [1887, 0]
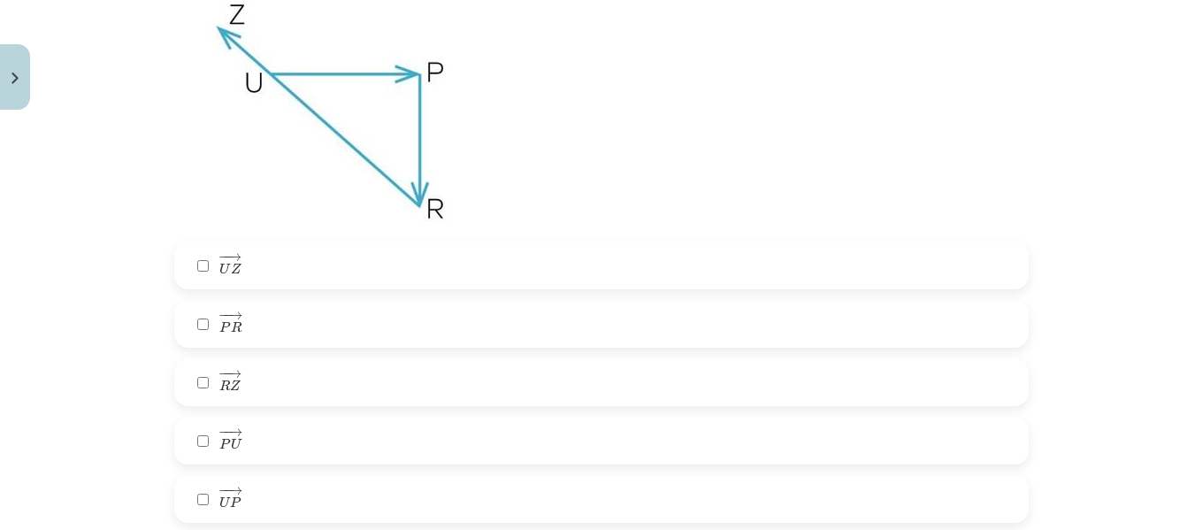
click at [640, 256] on label "− − → U Z U Z →" at bounding box center [601, 265] width 851 height 44
click at [256, 317] on label "− − → P R P R →" at bounding box center [601, 324] width 851 height 44
click at [294, 379] on label "− − → R Z R Z →" at bounding box center [601, 382] width 851 height 44
click at [283, 432] on label "− − → P U P U →" at bounding box center [601, 440] width 851 height 44
click at [284, 506] on label "− − → U P U P →" at bounding box center [601, 499] width 851 height 44
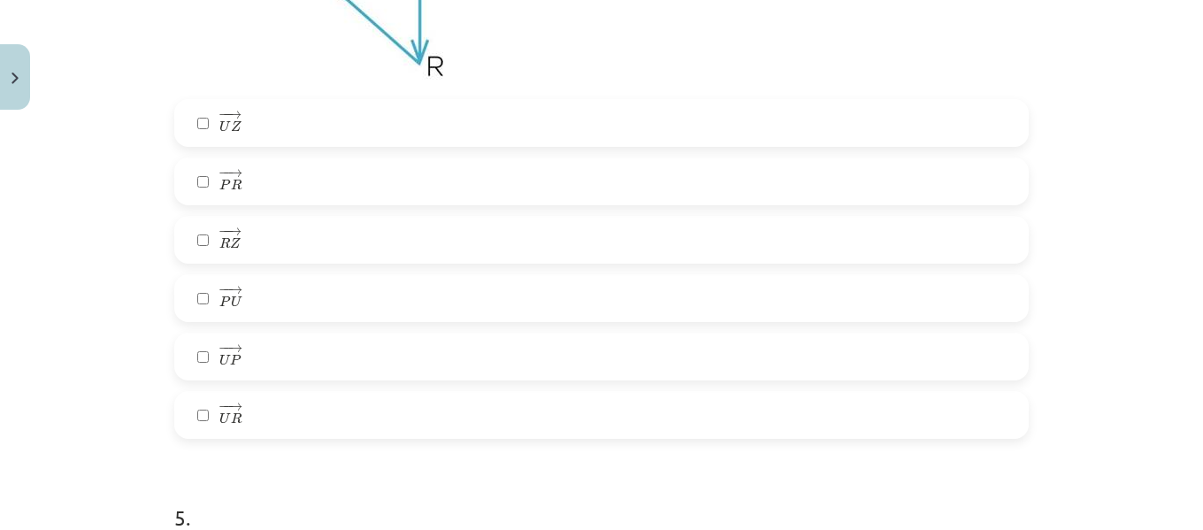
scroll to position [2185, 0]
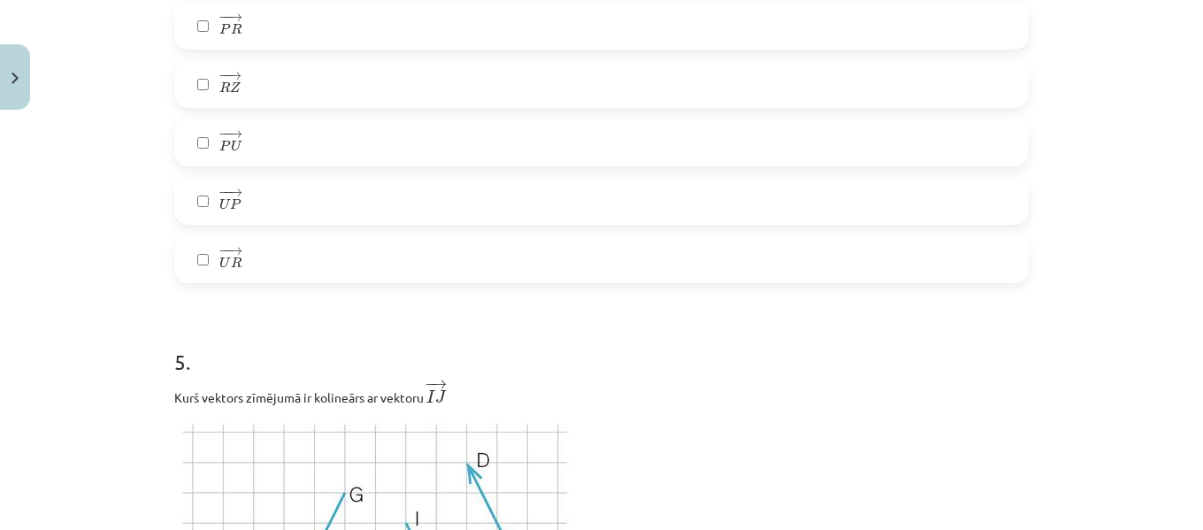
click at [529, 245] on label "− − → U R U R →" at bounding box center [601, 259] width 851 height 44
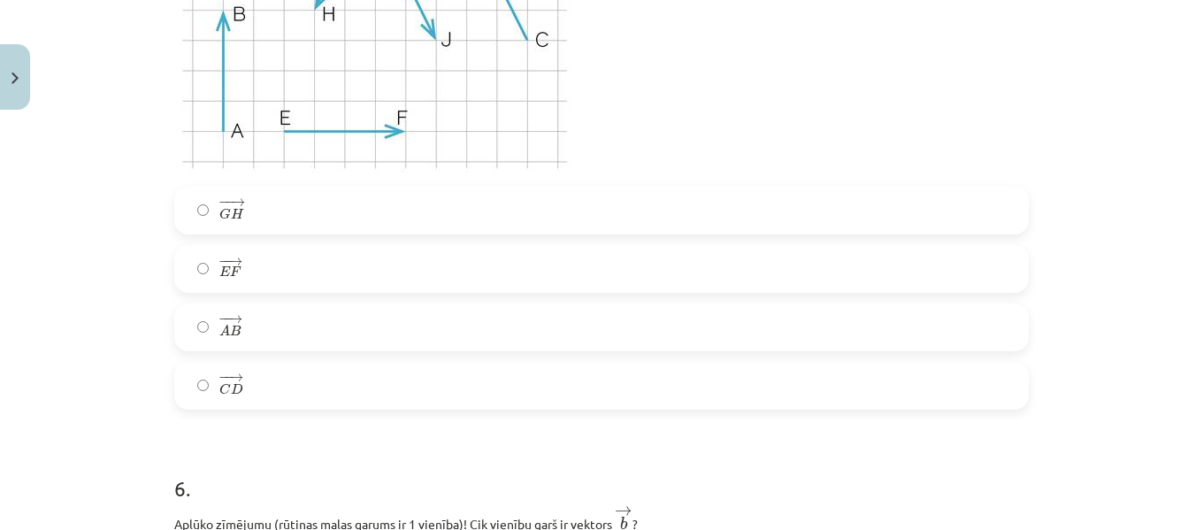
scroll to position [2831, 0]
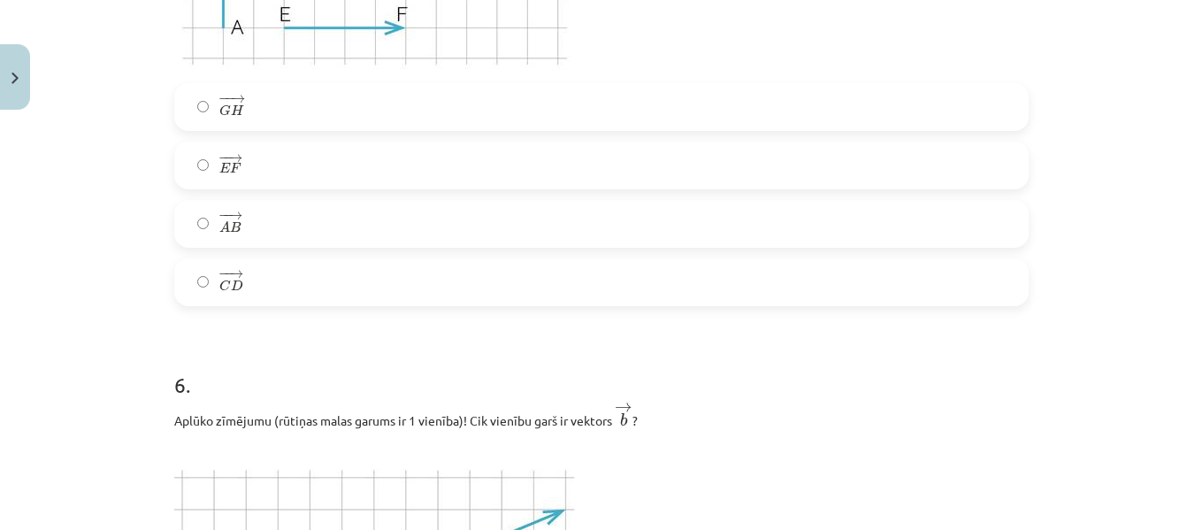
click at [257, 118] on label "− − → G H G H →" at bounding box center [601, 107] width 851 height 44
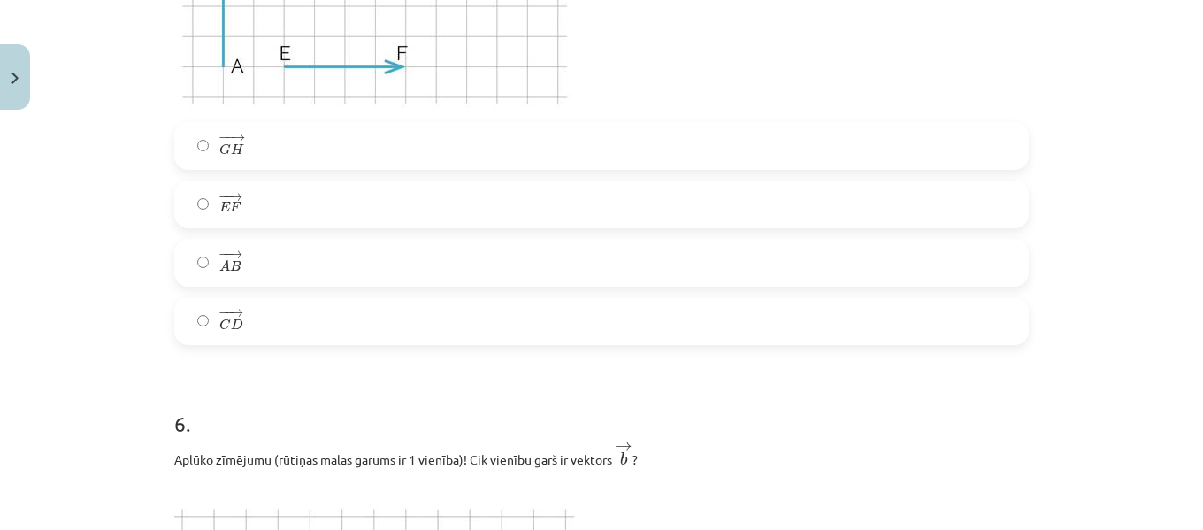
scroll to position [2805, 0]
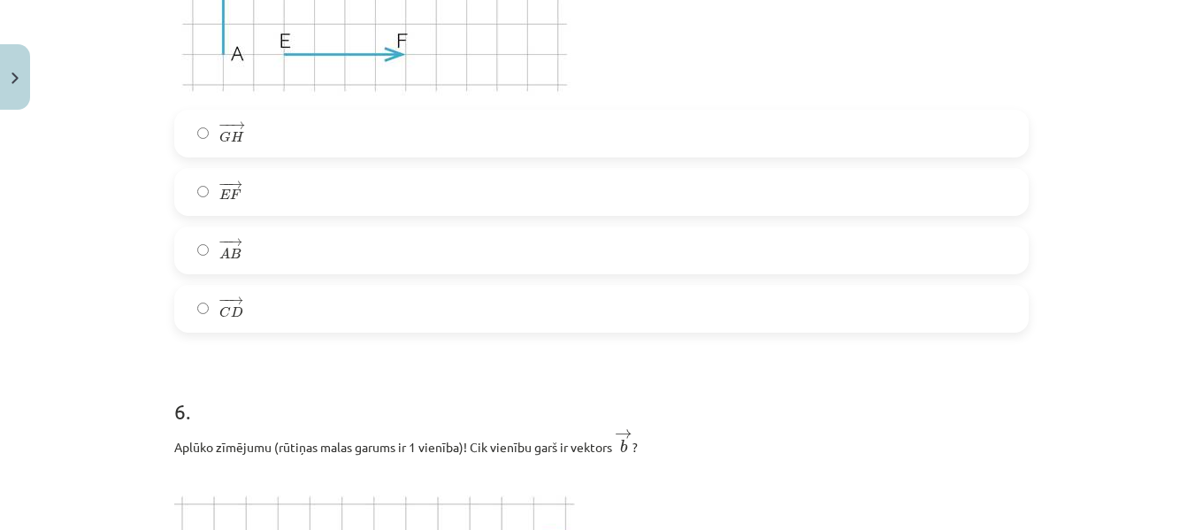
click at [243, 200] on label "− − → E F E F →" at bounding box center [601, 192] width 851 height 44
click at [252, 139] on label "− − → G H G H →" at bounding box center [601, 133] width 851 height 44
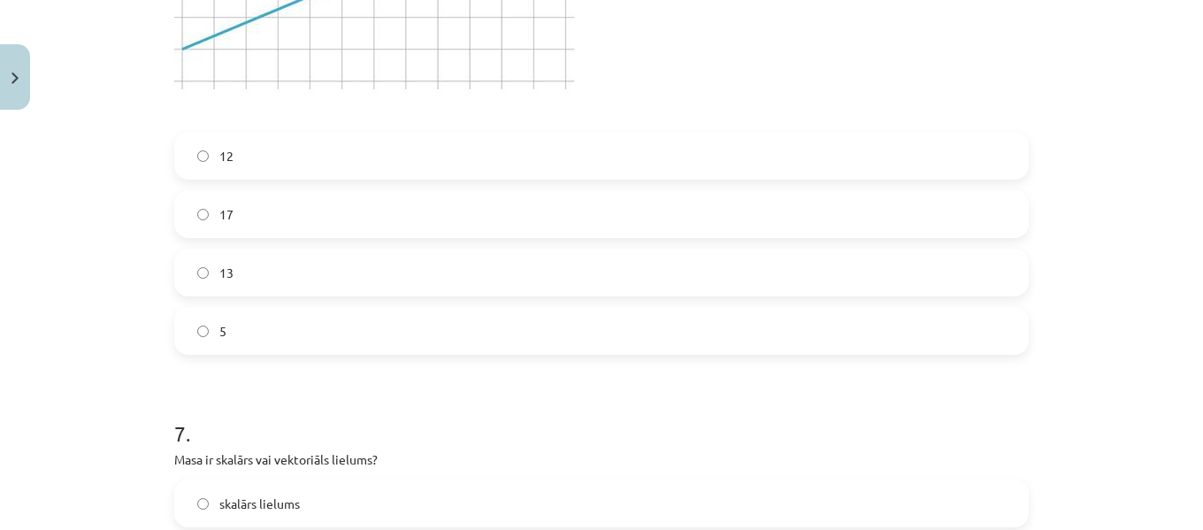
scroll to position [3594, 0]
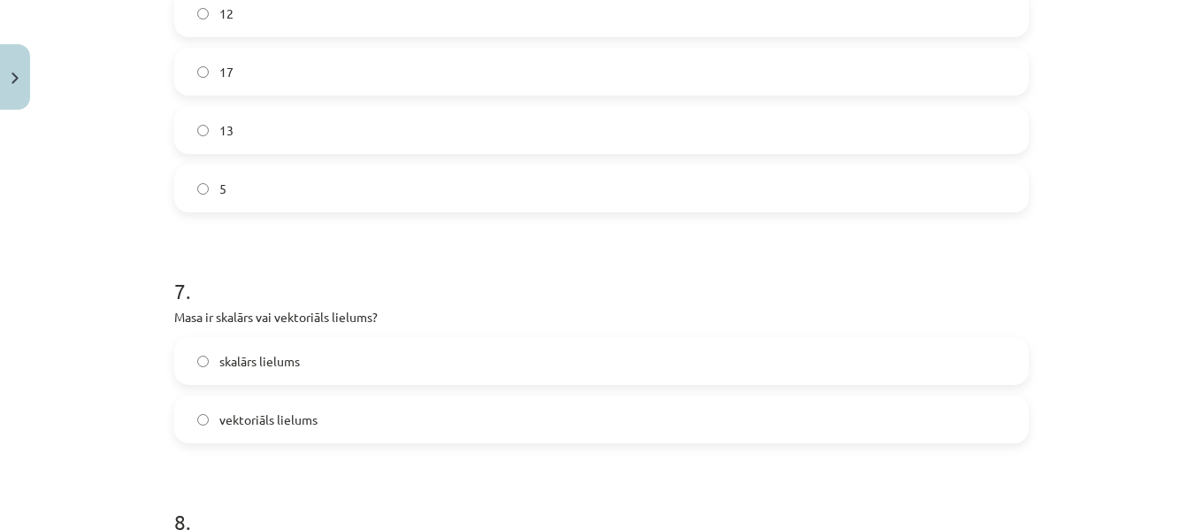
drag, startPoint x: 487, startPoint y: 217, endPoint x: 477, endPoint y: 212, distance: 11.5
click at [486, 217] on form "1 . Dots paralelograms ABCD. Kuri no zīmējumā attēlotajiem vektoriem ir pretēji…" at bounding box center [601, 117] width 854 height 6718
click at [484, 192] on label "5" at bounding box center [601, 188] width 851 height 44
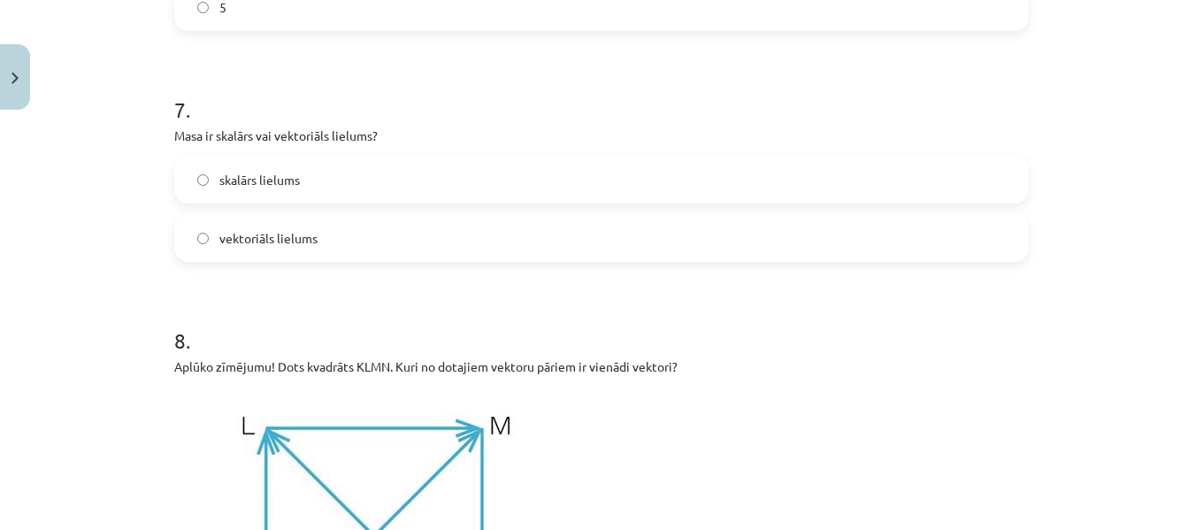
scroll to position [3787, 0]
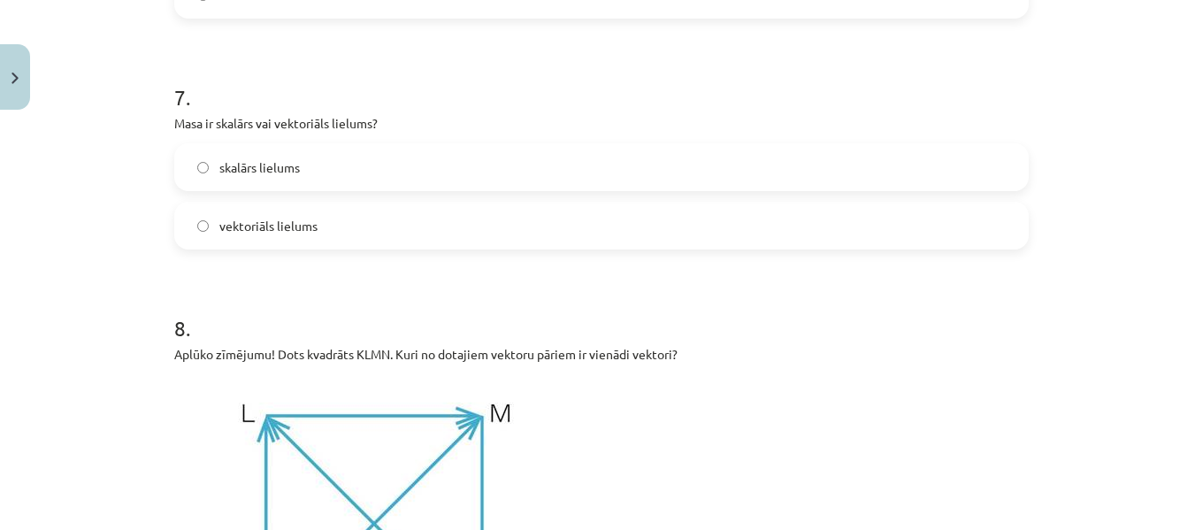
click at [306, 162] on label "skalārs lielums" at bounding box center [601, 167] width 851 height 44
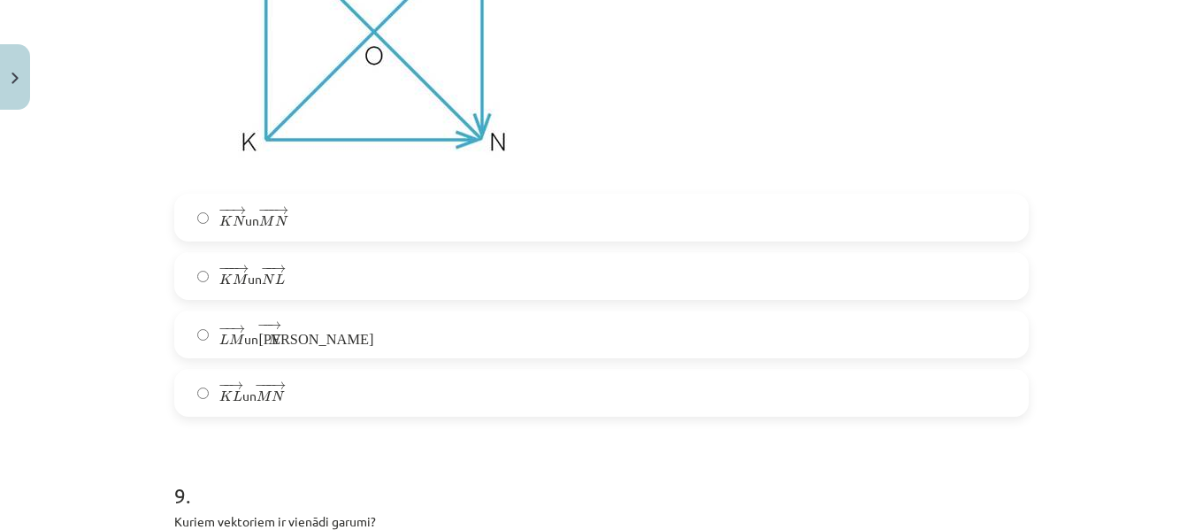
scroll to position [4382, 0]
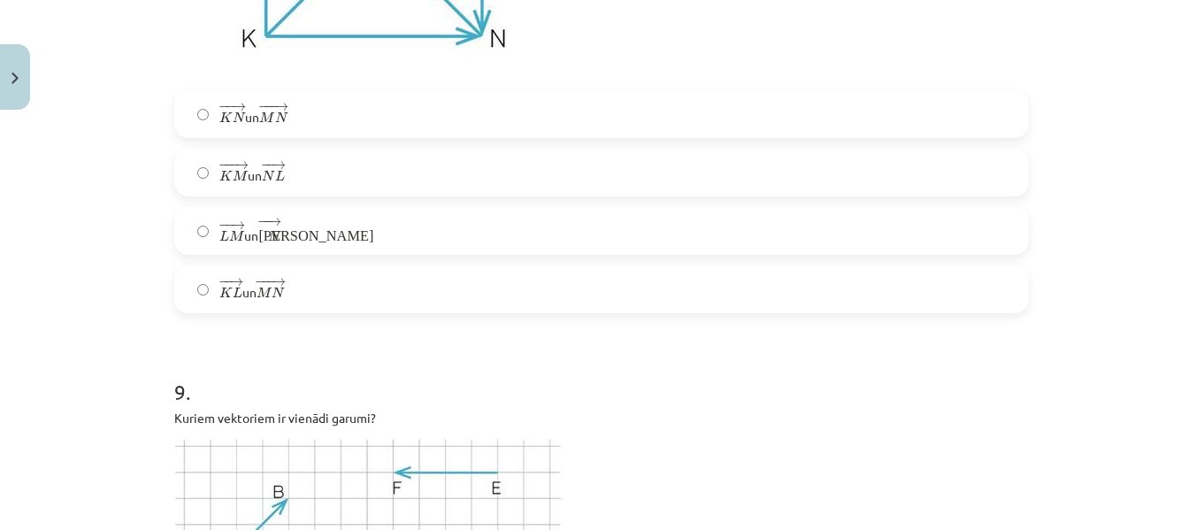
click at [287, 230] on label "− − → L M L M → un − − → К N К N →" at bounding box center [601, 231] width 851 height 44
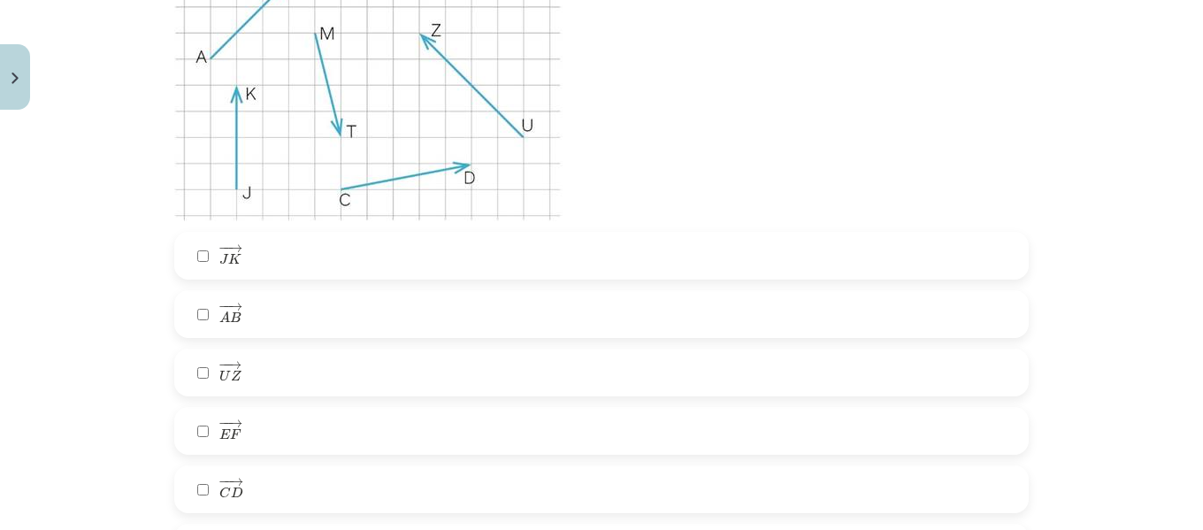
scroll to position [5080, 0]
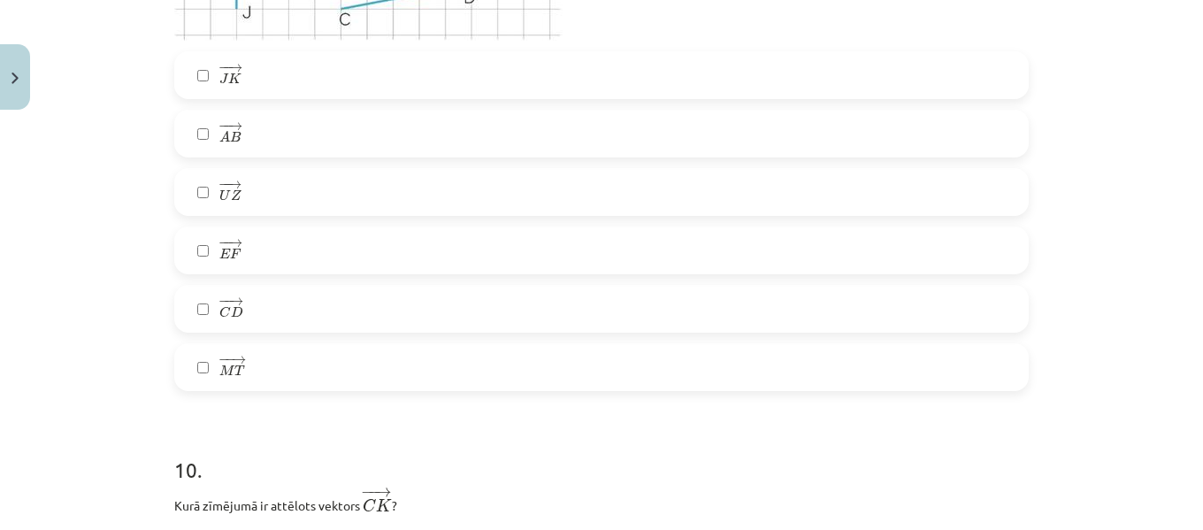
click at [256, 307] on label "− − → C D C D →" at bounding box center [601, 309] width 851 height 44
click at [251, 361] on label "− − → M T M T →" at bounding box center [601, 367] width 851 height 44
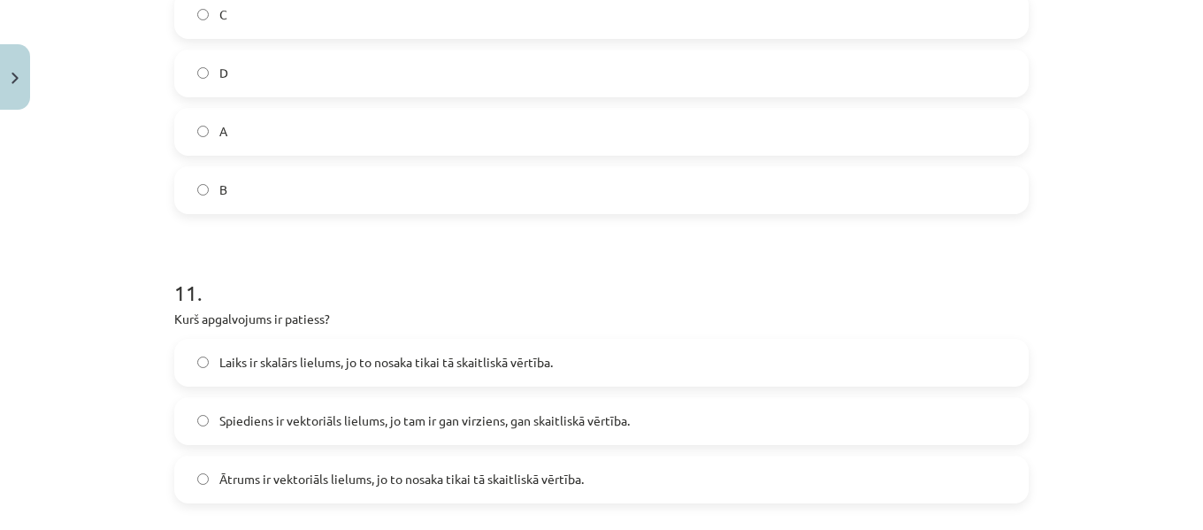
scroll to position [5765, 0]
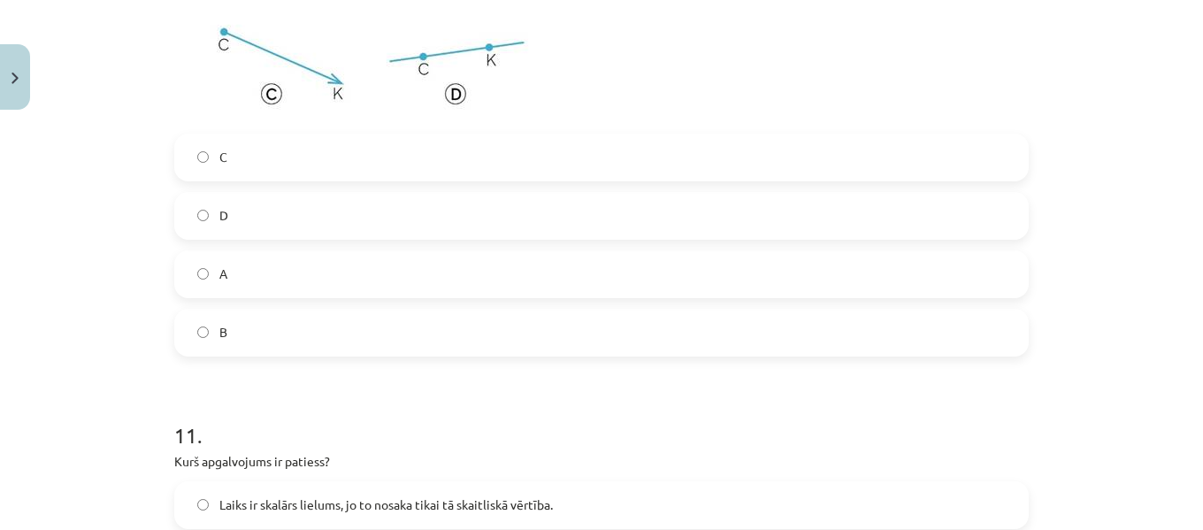
click at [222, 173] on label "C" at bounding box center [601, 157] width 851 height 44
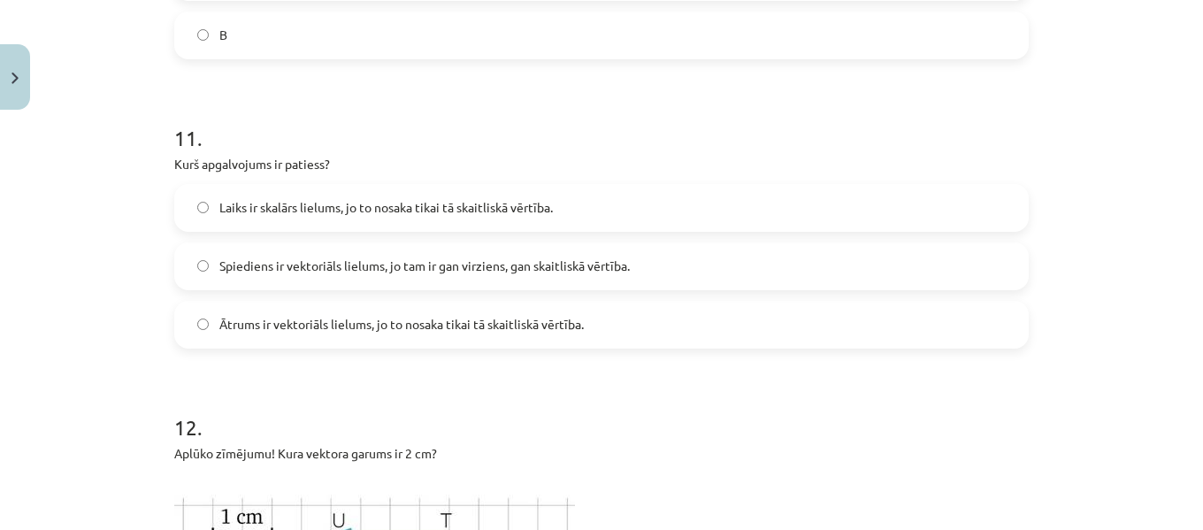
scroll to position [6076, 0]
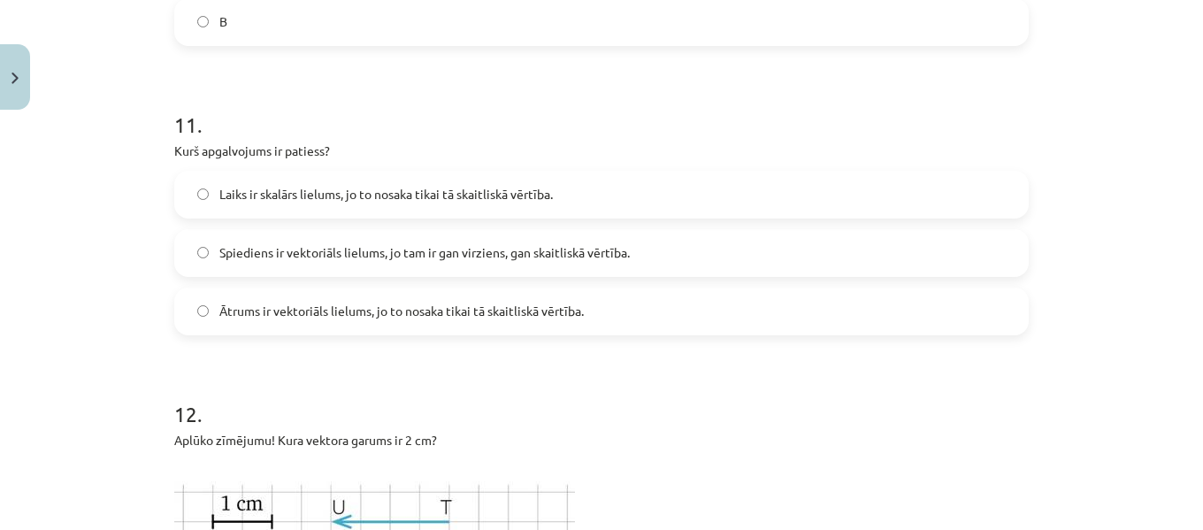
click at [324, 200] on span "Laiks ir skalārs lielums, jo to nosaka tikai tā skaitliskā vērtība." at bounding box center [385, 194] width 333 height 19
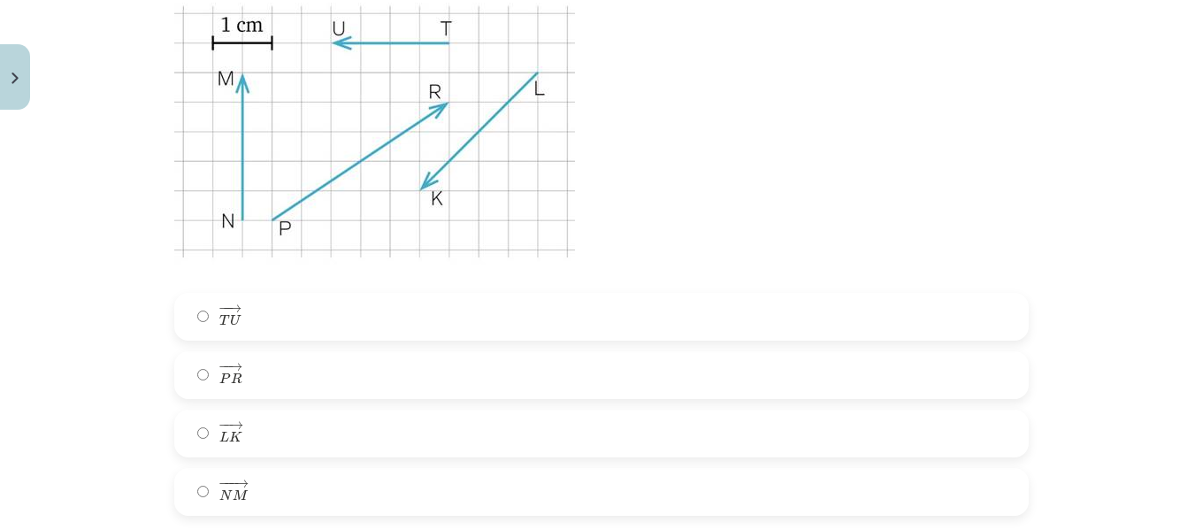
scroll to position [6683, 0]
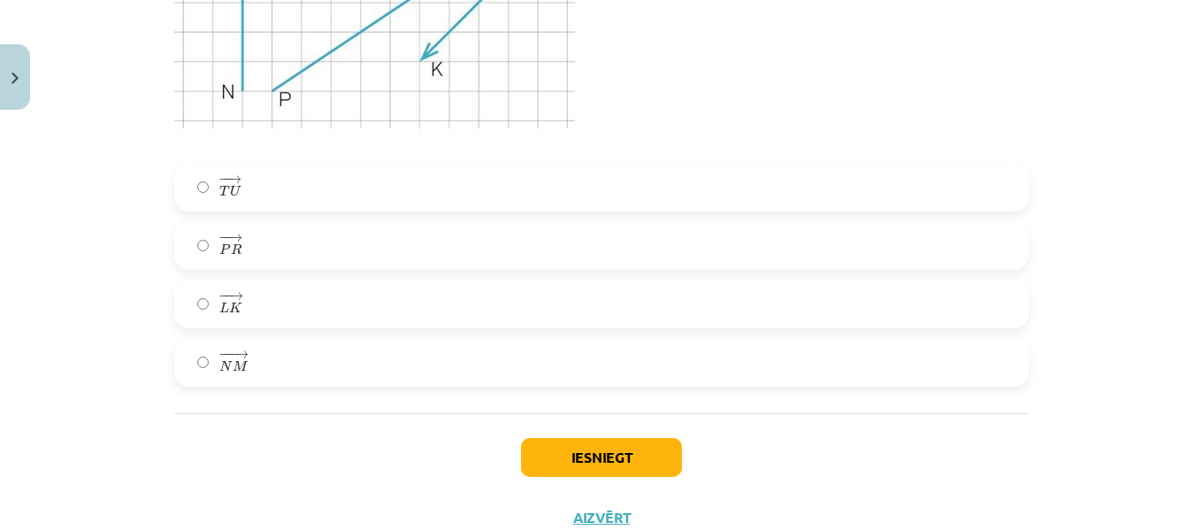
click at [252, 250] on label "− − → P R P R →" at bounding box center [601, 246] width 851 height 44
click at [633, 455] on button "Iesniegt" at bounding box center [601, 457] width 161 height 39
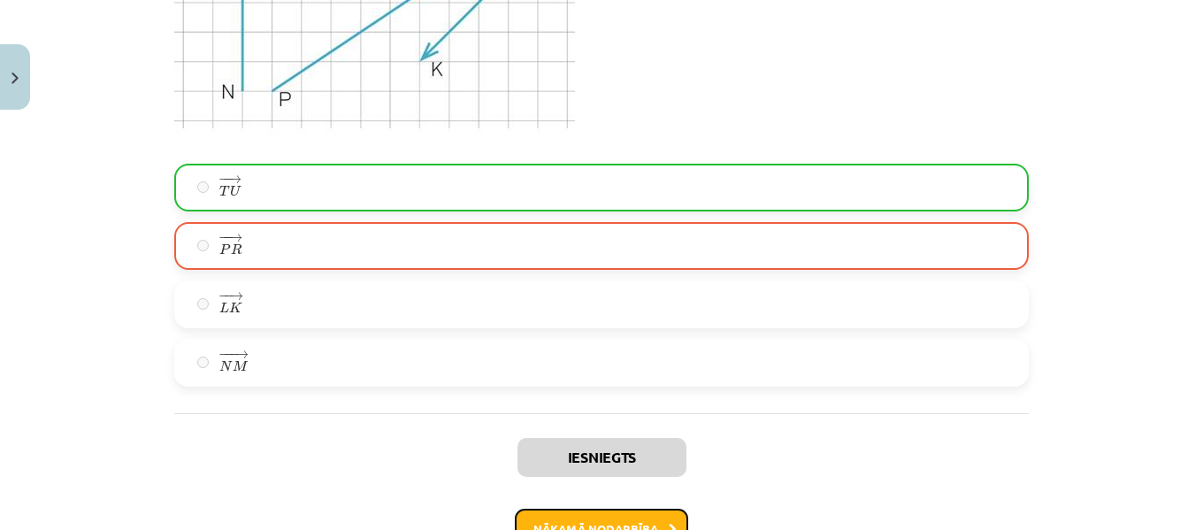
click at [610, 516] on button "Nākamā nodarbība" at bounding box center [601, 528] width 173 height 41
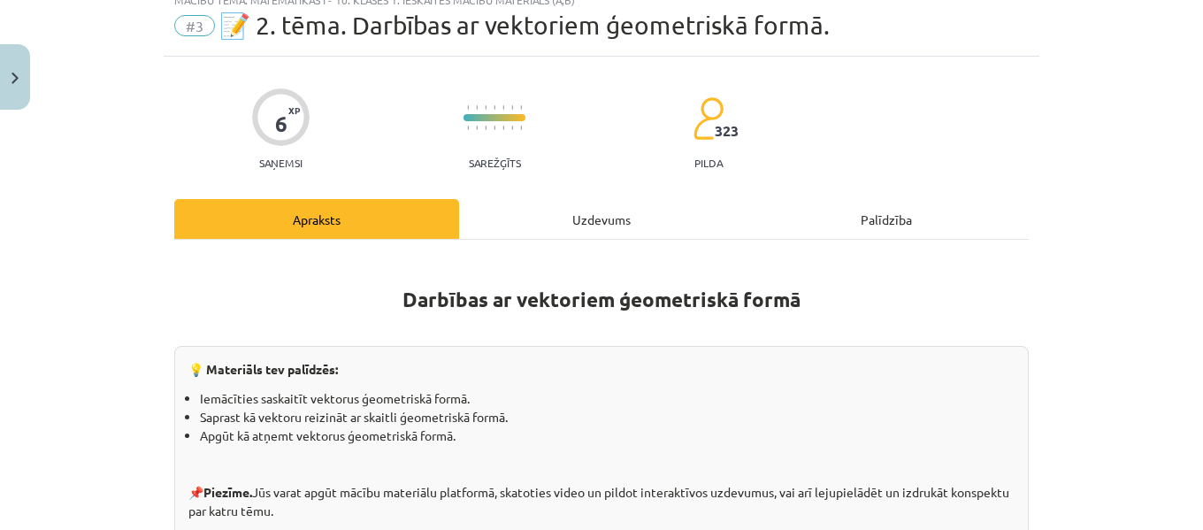
scroll to position [44, 0]
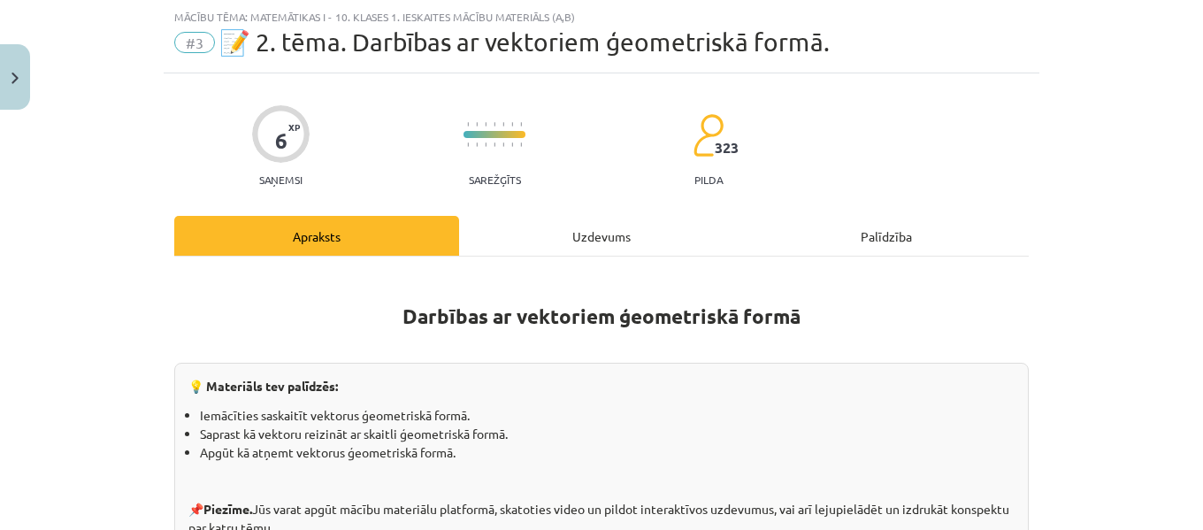
click at [589, 230] on div "Uzdevums" at bounding box center [601, 236] width 285 height 40
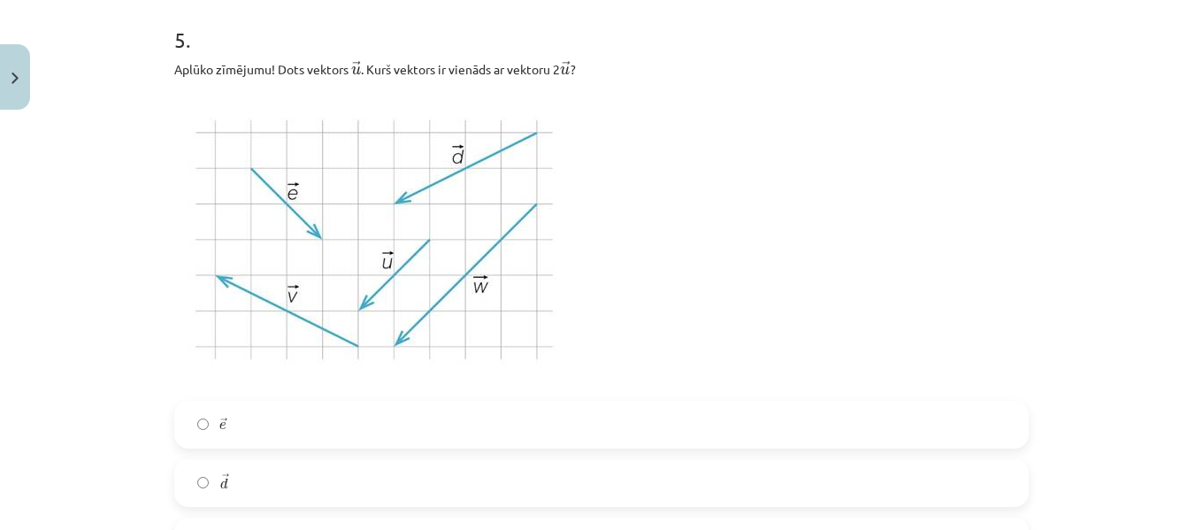
scroll to position [3174, 0]
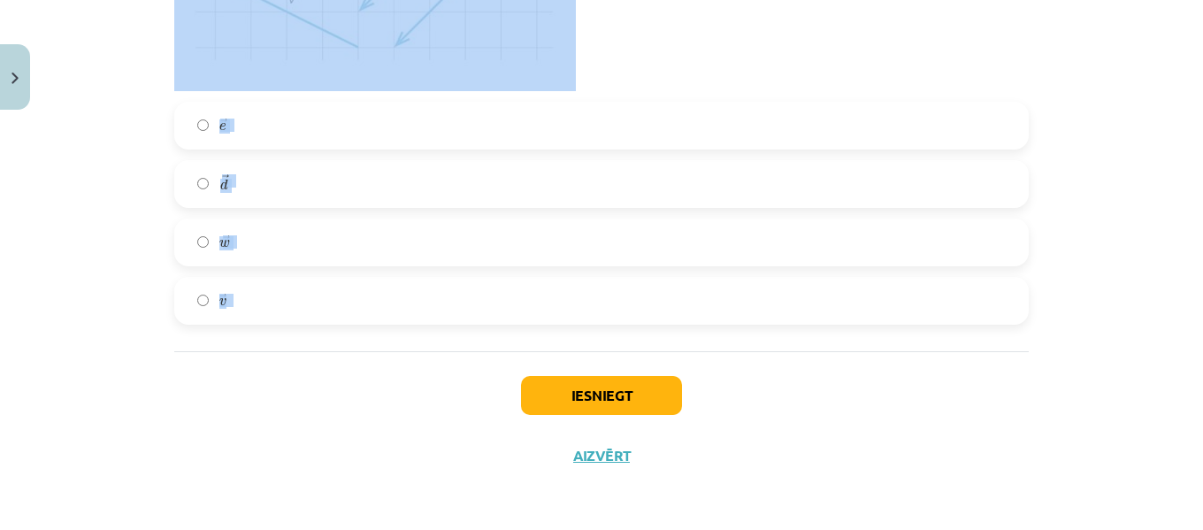
drag, startPoint x: 165, startPoint y: 348, endPoint x: 301, endPoint y: 299, distance: 144.1
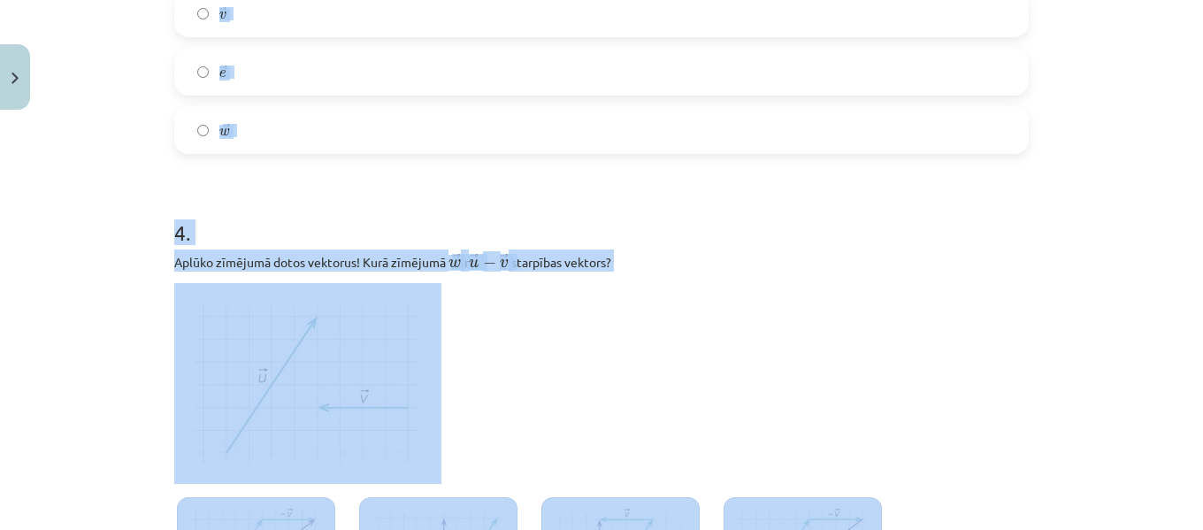
scroll to position [2456, 0]
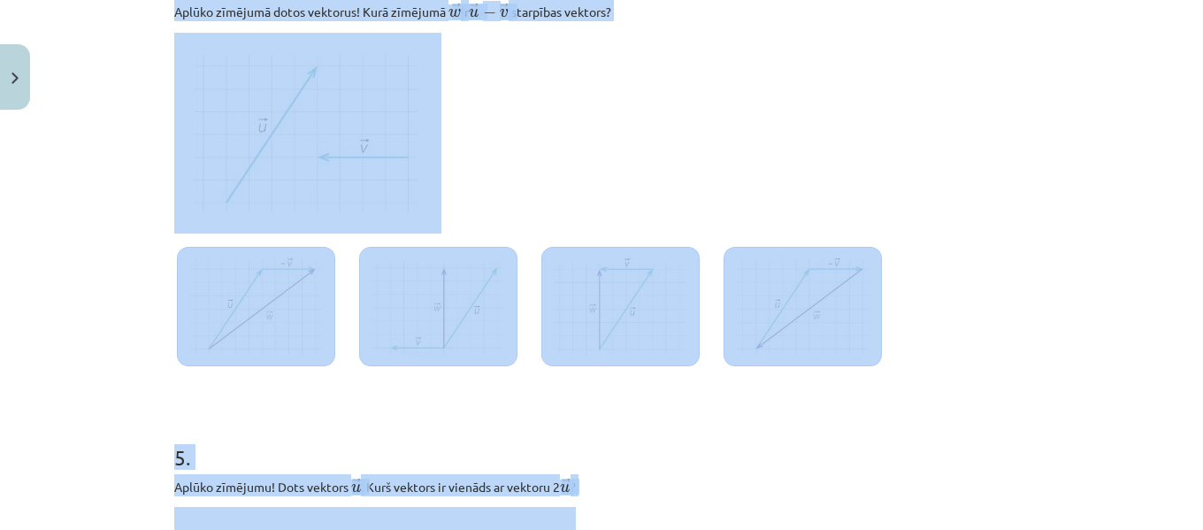
copy form "1 . Kuras vienādības atbilst dotajam zīmējumam? − − → A F + − − → D F = − − → D…"
click at [660, 126] on p at bounding box center [601, 133] width 854 height 201
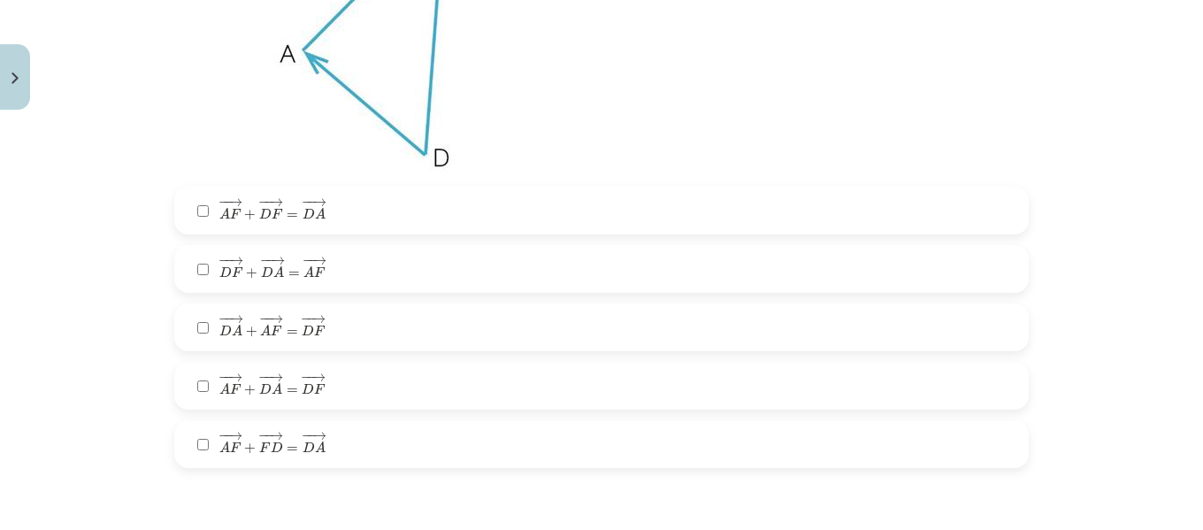
scroll to position [638, 0]
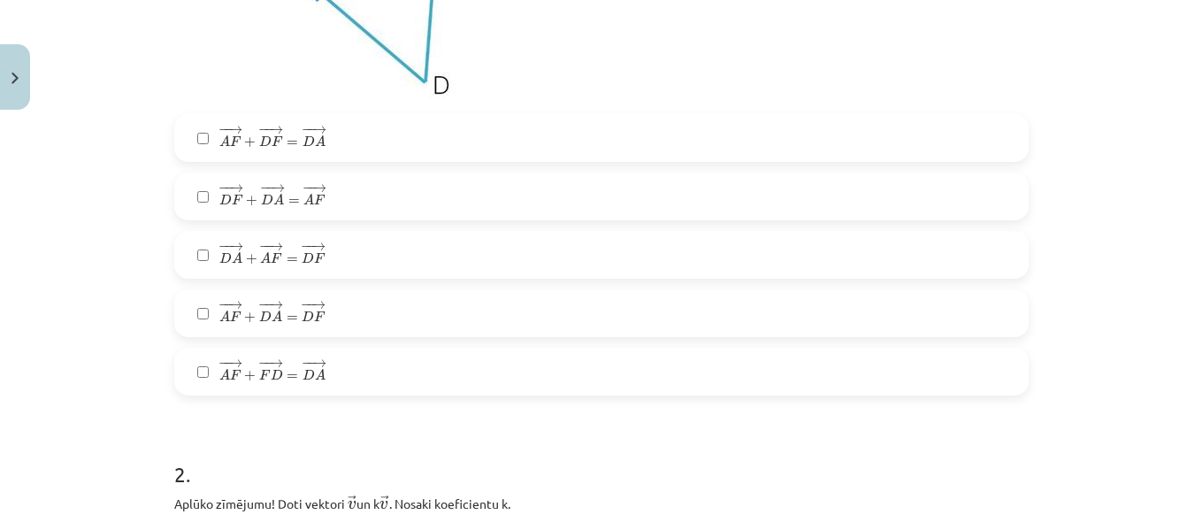
click at [301, 235] on label "− − → D A + − − → A F = − − → D F D A → + A F → = D F →" at bounding box center [601, 255] width 851 height 44
click at [287, 374] on span "=" at bounding box center [292, 376] width 11 height 5
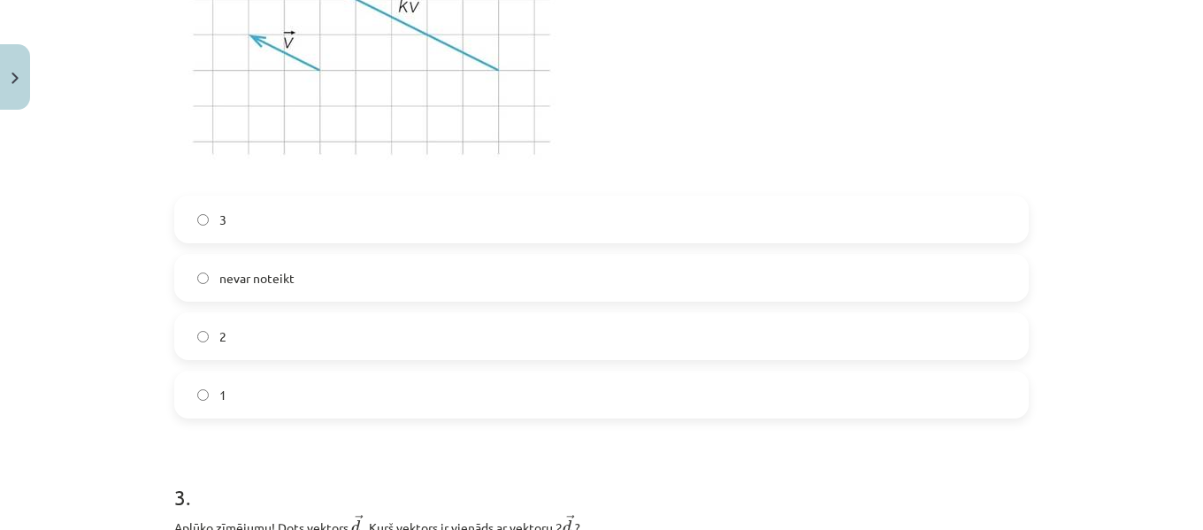
scroll to position [1303, 0]
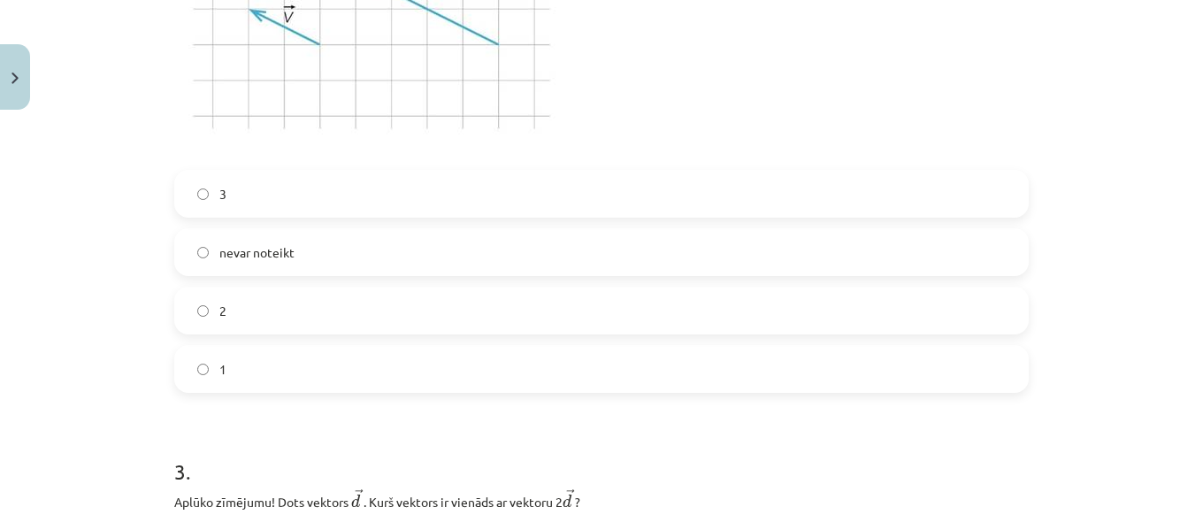
click at [369, 198] on label "3" at bounding box center [601, 194] width 851 height 44
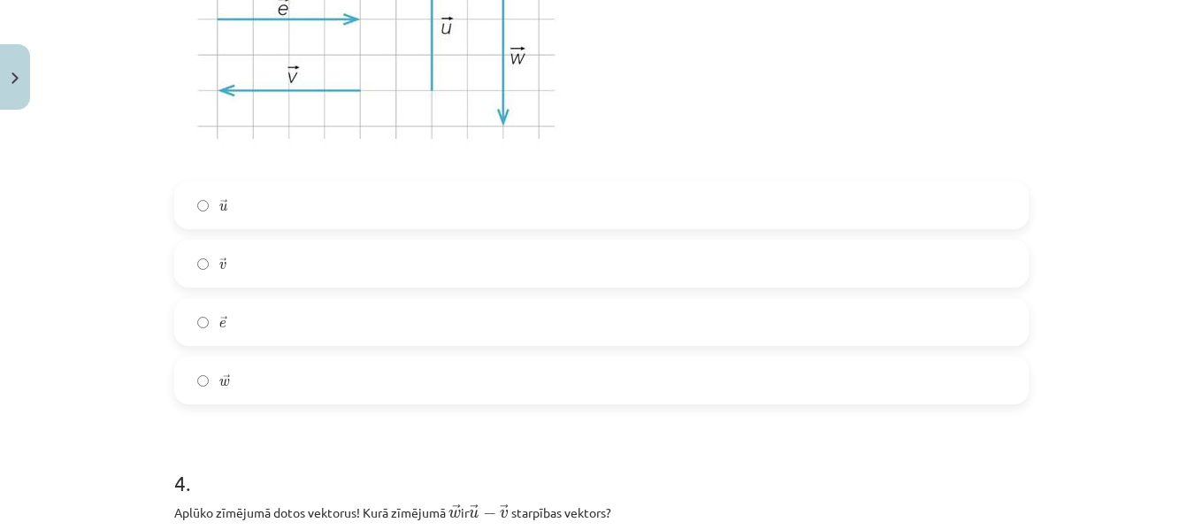
scroll to position [1989, 0]
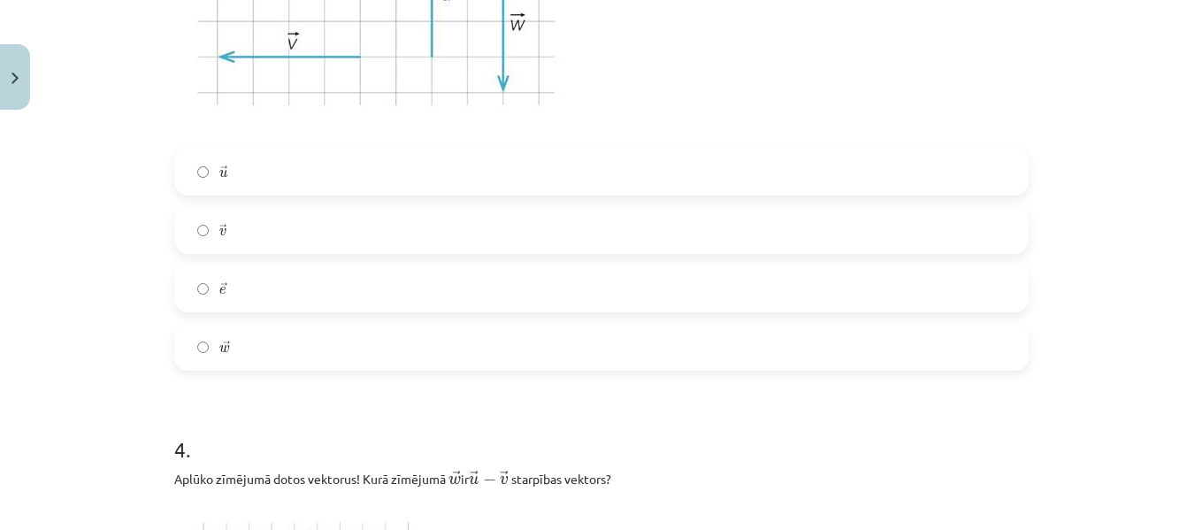
click at [270, 224] on label "→ v v →" at bounding box center [601, 230] width 851 height 44
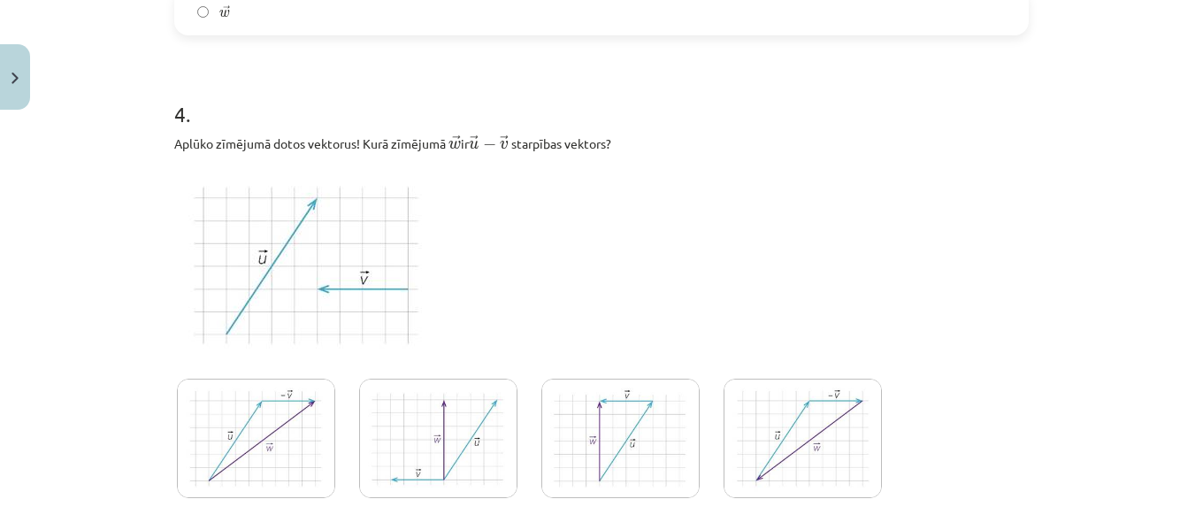
scroll to position [2371, 0]
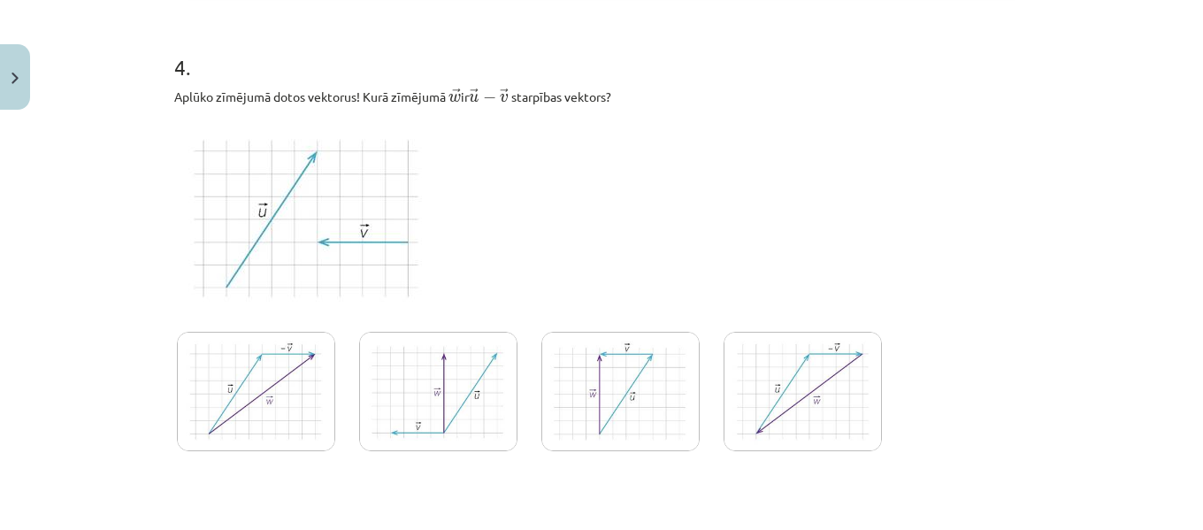
click at [274, 385] on img at bounding box center [256, 391] width 158 height 119
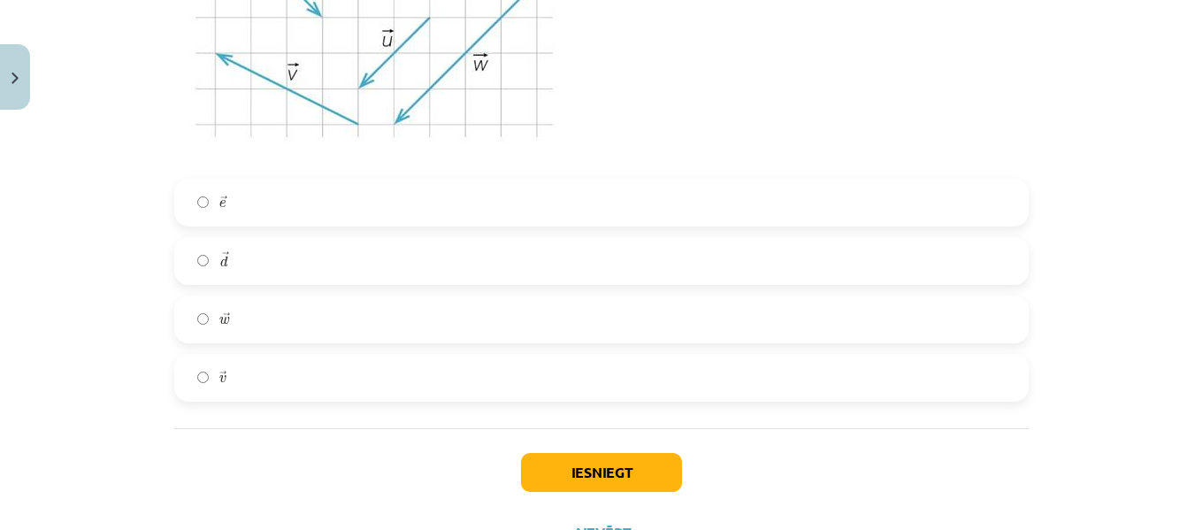
scroll to position [3108, 0]
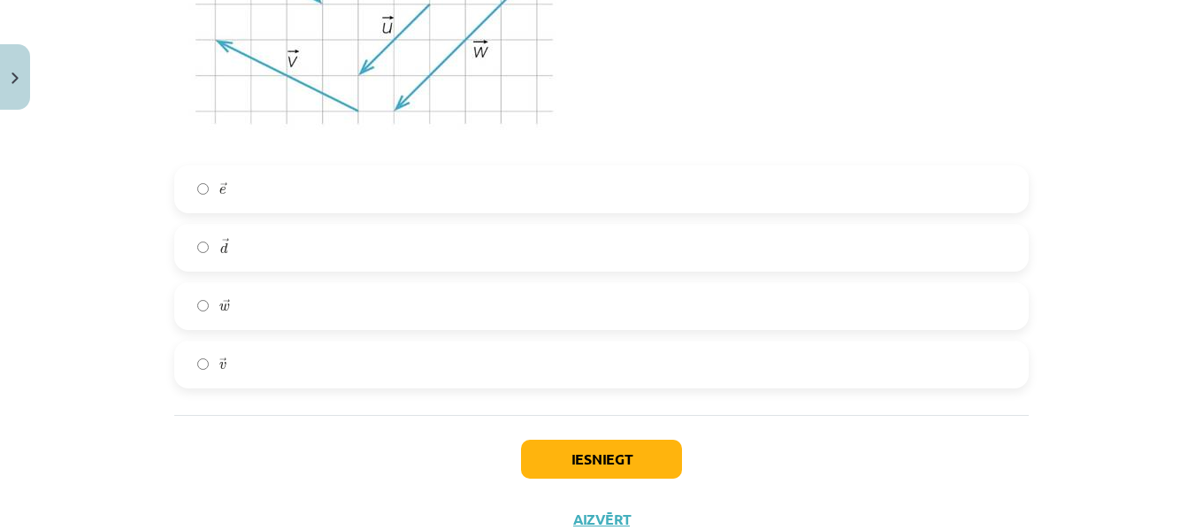
click at [268, 314] on label "→ w w →" at bounding box center [601, 306] width 851 height 44
click at [580, 447] on button "Iesniegt" at bounding box center [601, 458] width 161 height 39
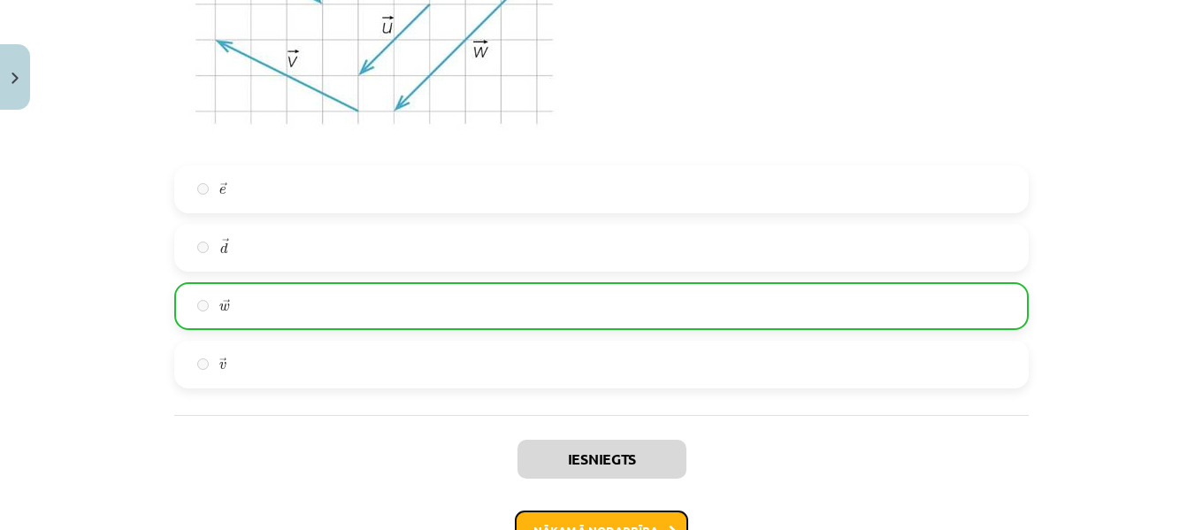
click at [617, 513] on button "Nākamā nodarbība" at bounding box center [601, 530] width 173 height 41
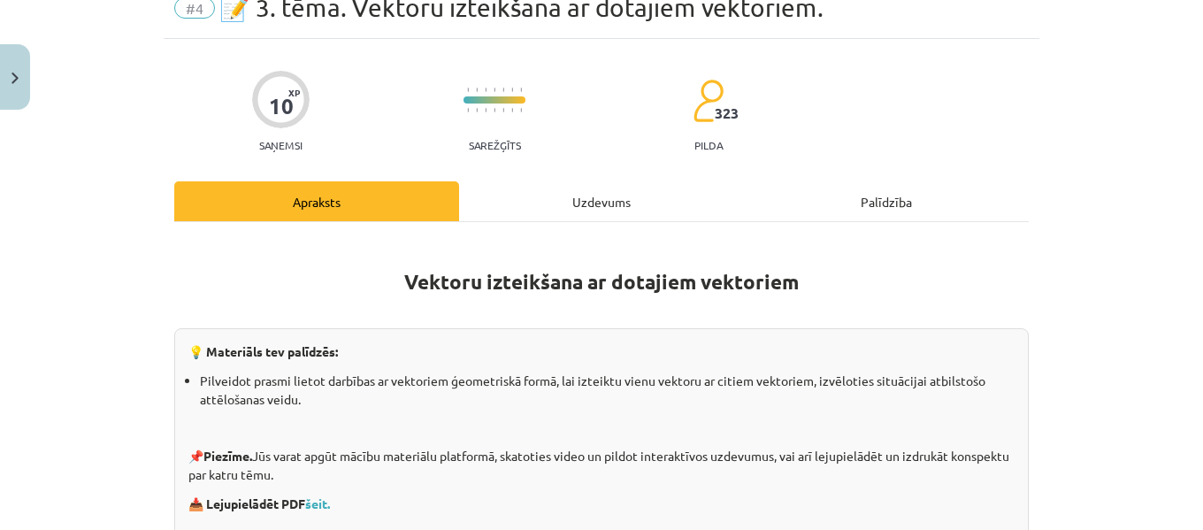
scroll to position [44, 0]
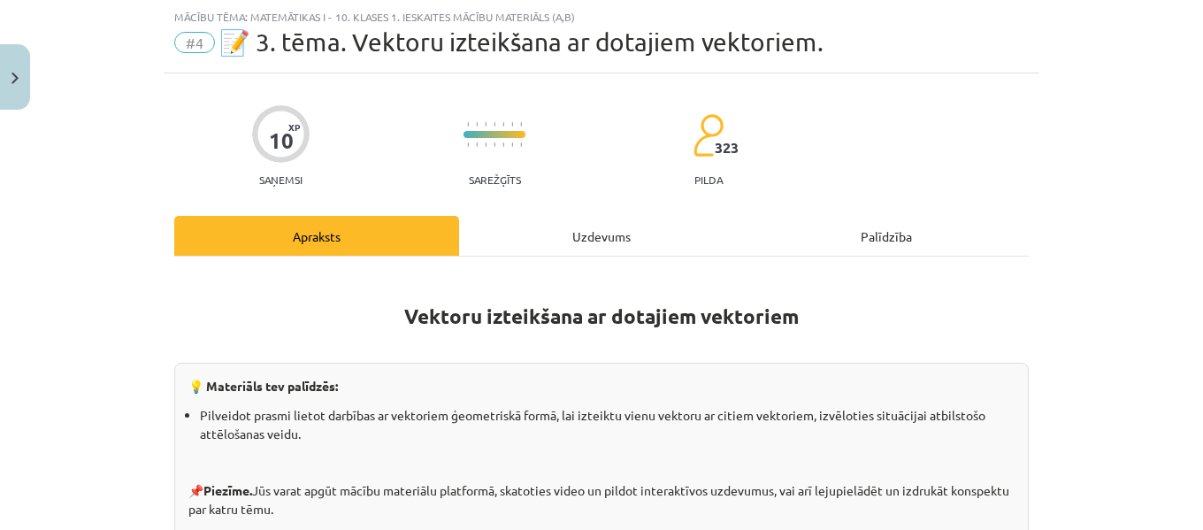
click at [606, 221] on div "Uzdevums" at bounding box center [601, 236] width 285 height 40
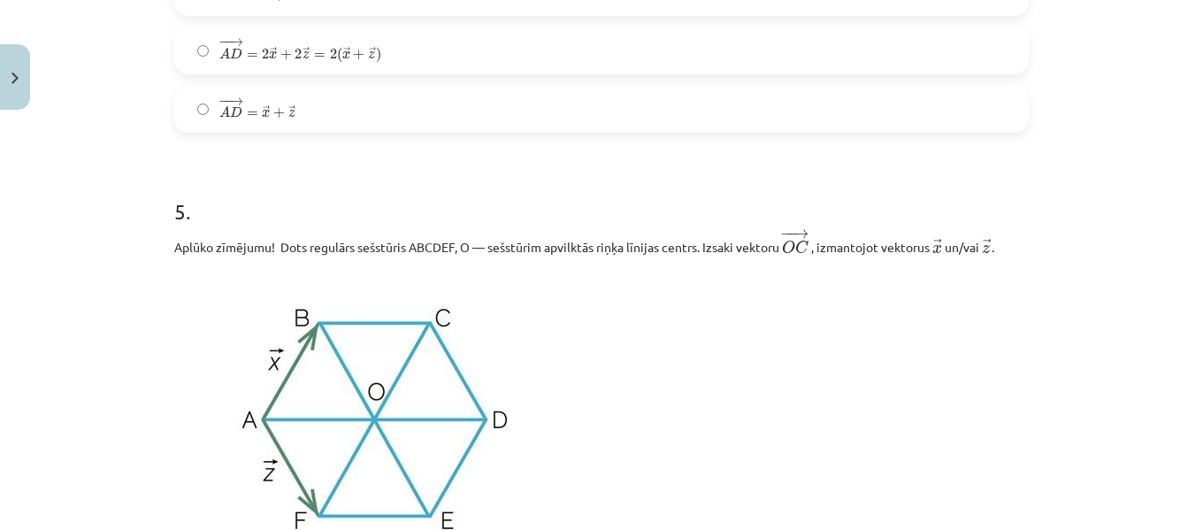
scroll to position [3394, 0]
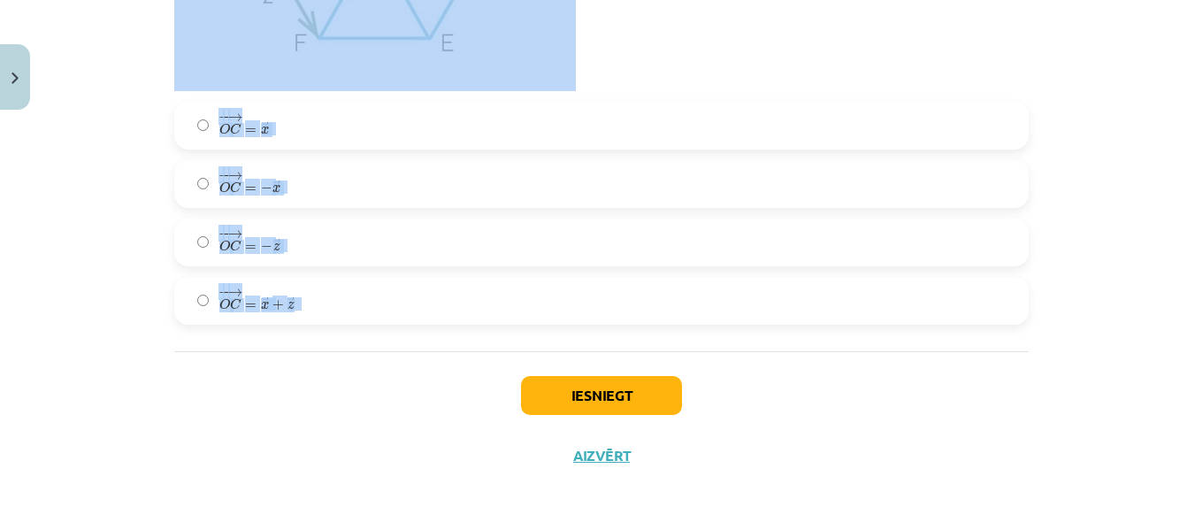
drag, startPoint x: 162, startPoint y: 347, endPoint x: 371, endPoint y: 282, distance: 218.4
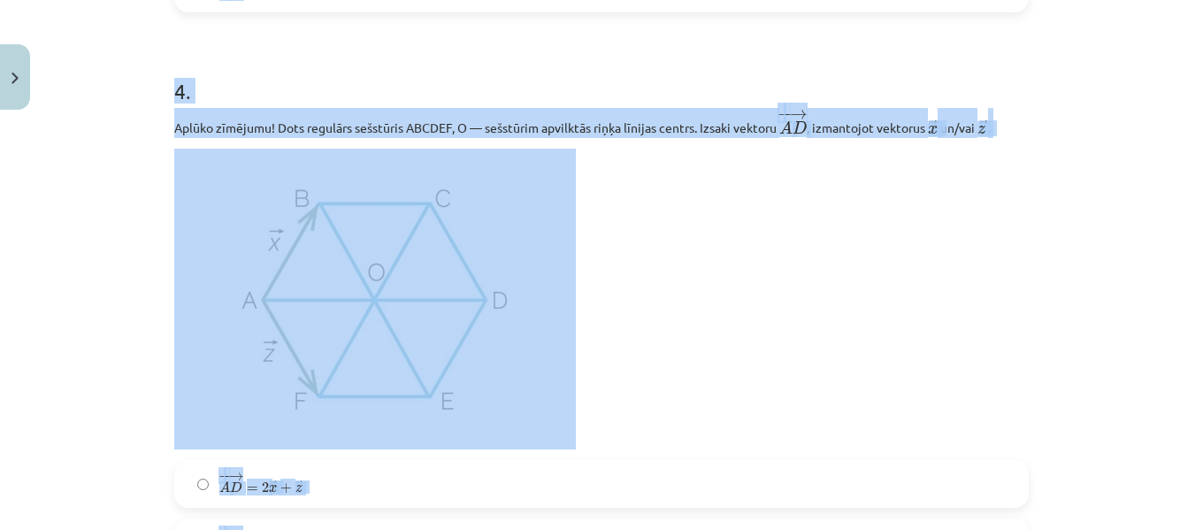
scroll to position [2426, 0]
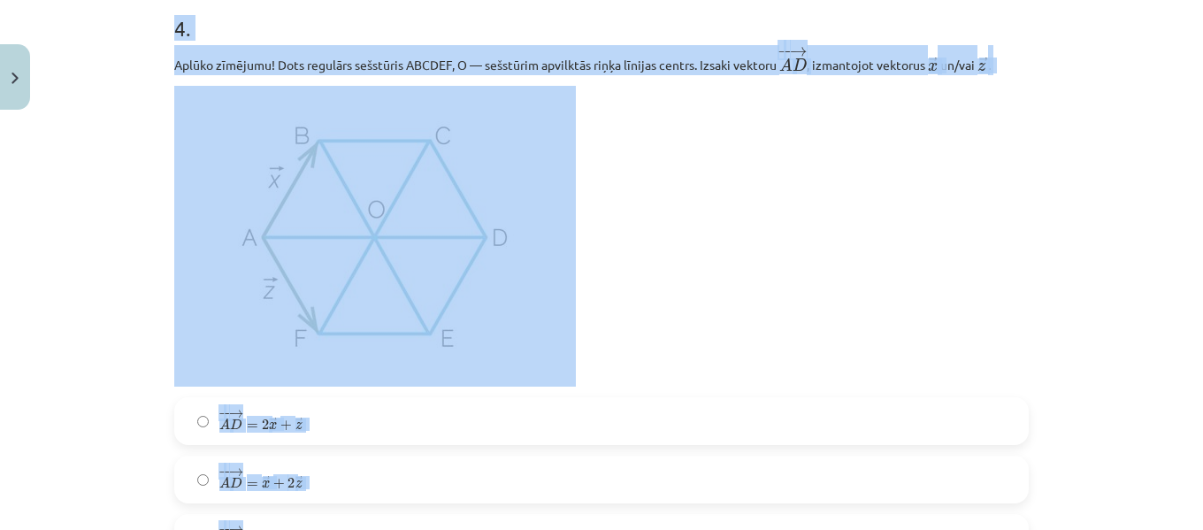
copy form "1 . Aplūko zīmējumu! Dots regulārs sešstūris ABCDEF, O — sešstūrim apvilktās ri…"
click at [832, 141] on p at bounding box center [601, 236] width 854 height 301
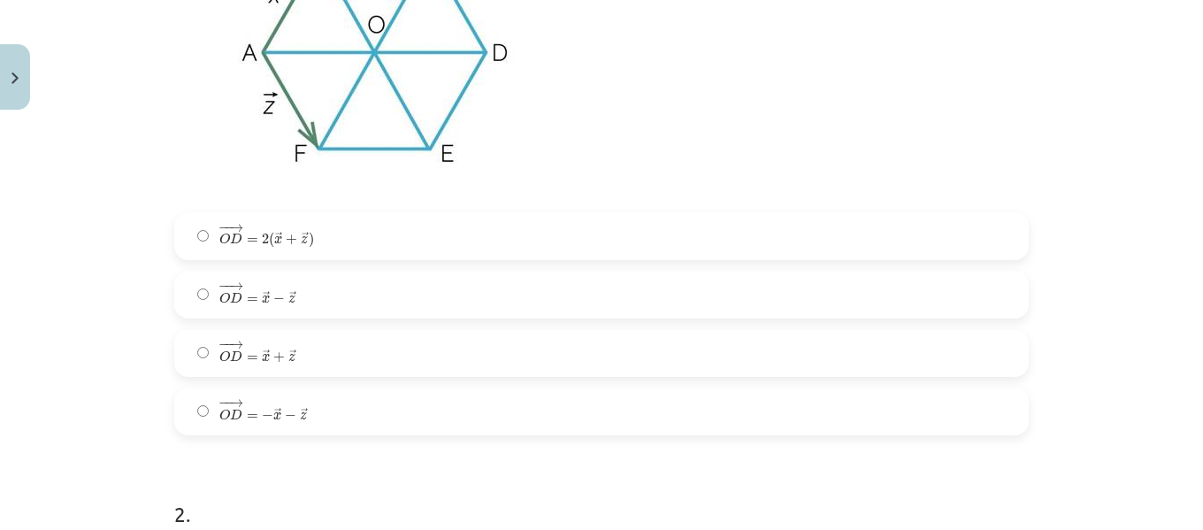
scroll to position [557, 0]
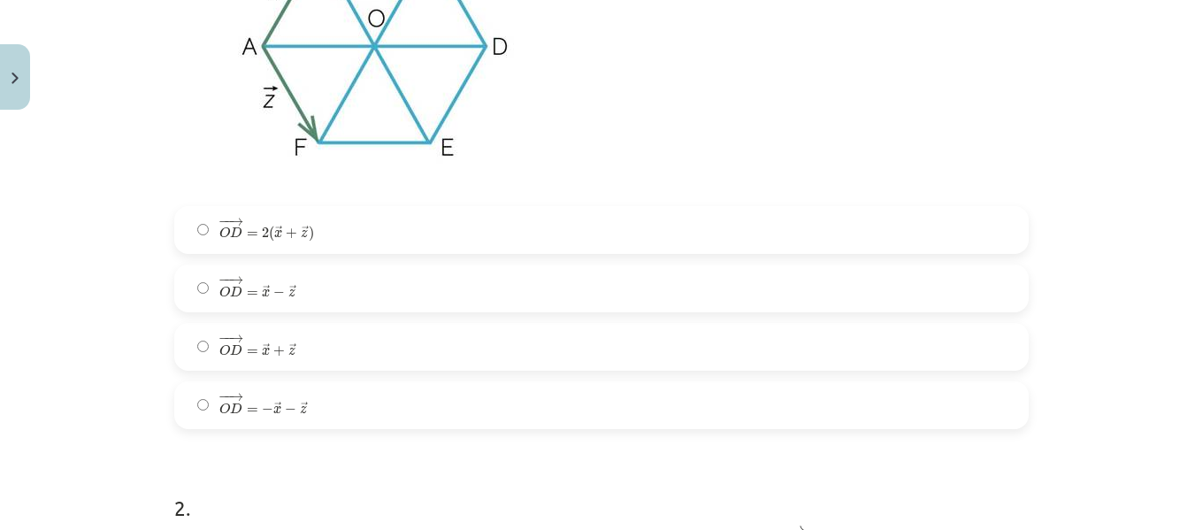
click at [286, 404] on span "−" at bounding box center [290, 409] width 11 height 11
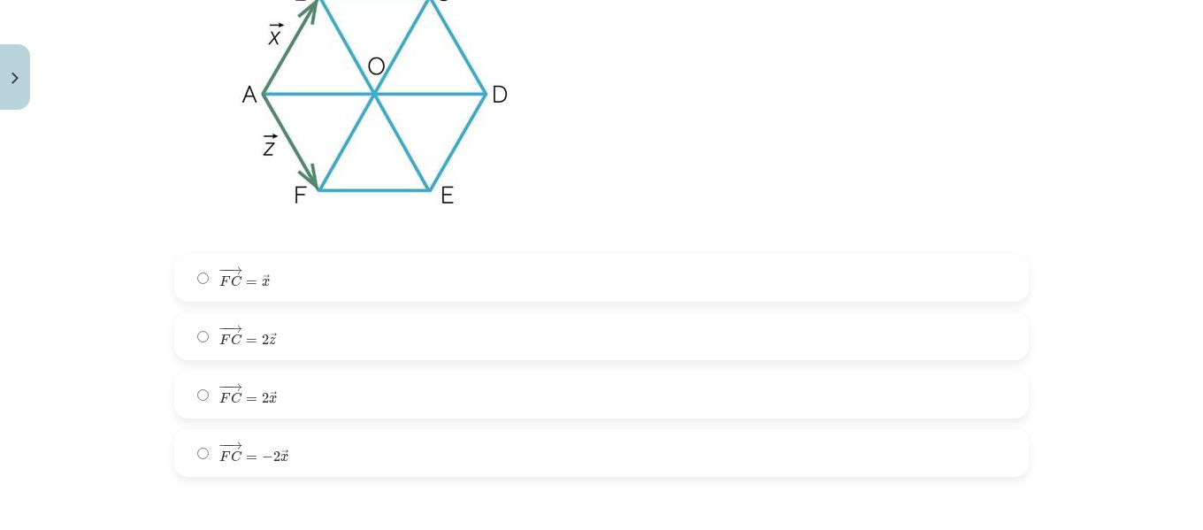
scroll to position [1219, 0]
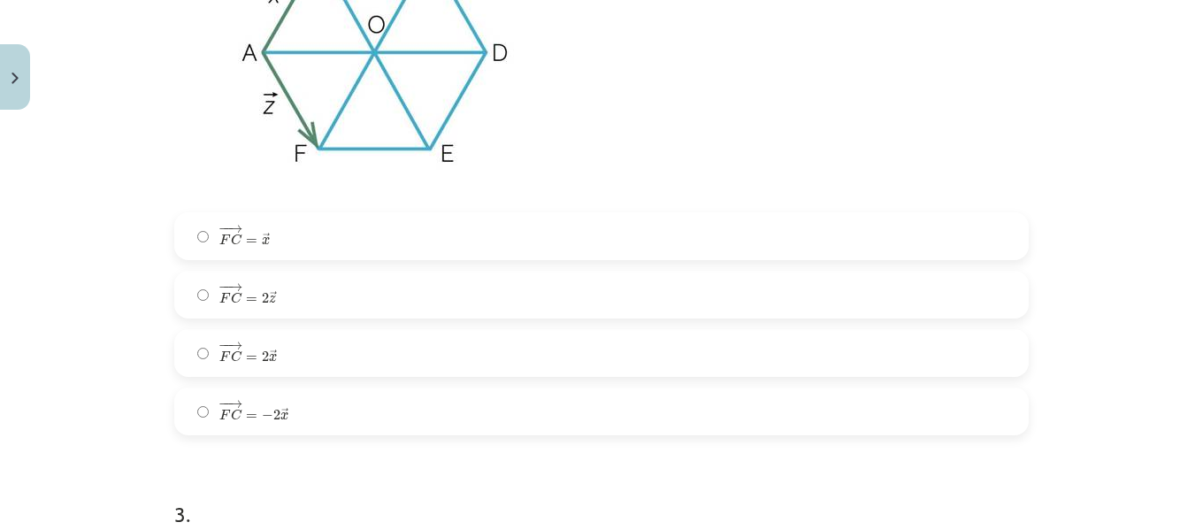
click at [331, 345] on label "− − → F C = 2 → x F C → = 2 x →" at bounding box center [601, 353] width 851 height 44
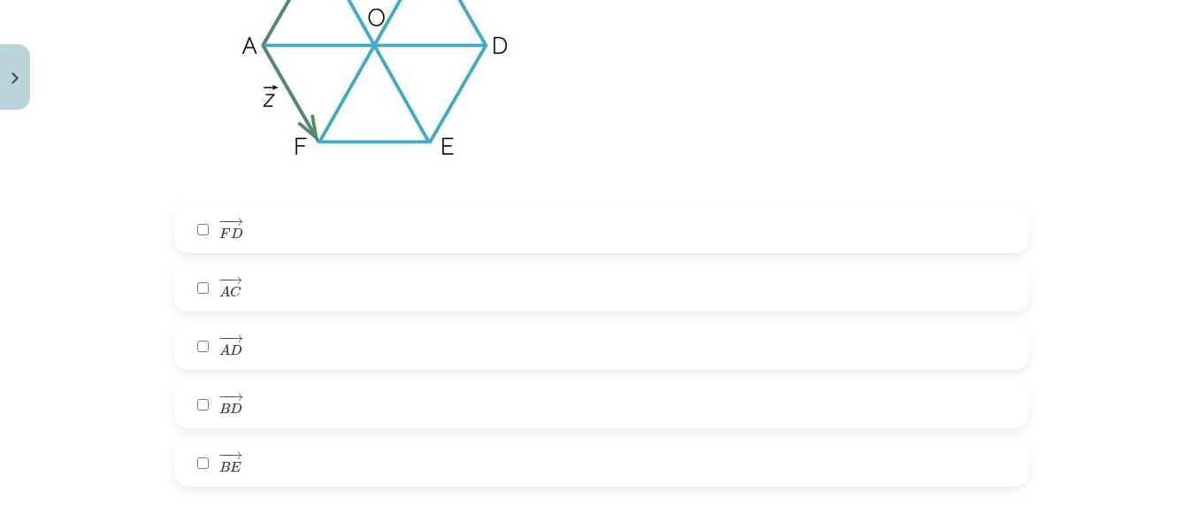
scroll to position [1937, 0]
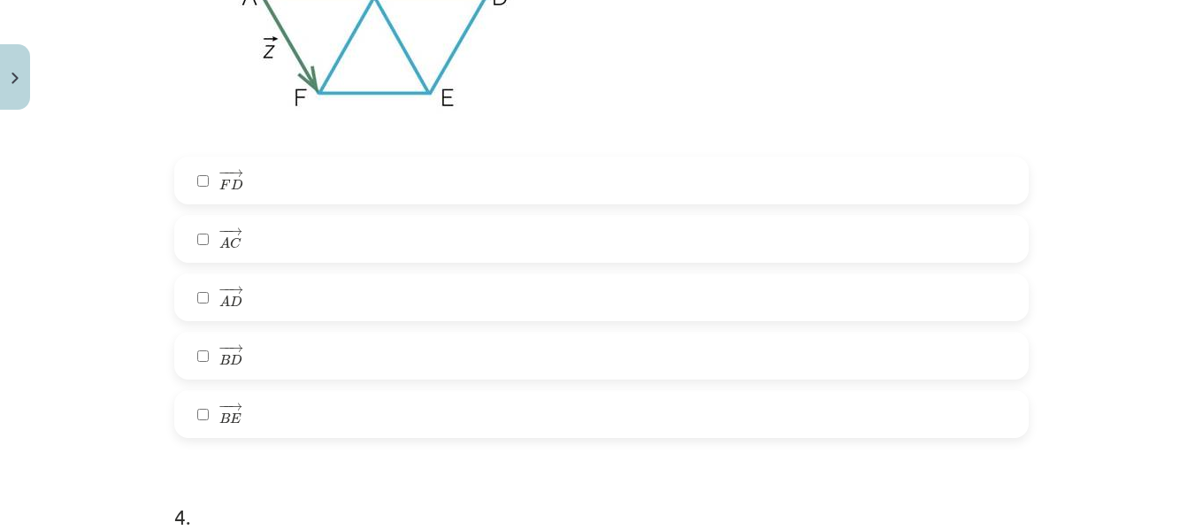
click at [270, 294] on label "− − → A D A D →" at bounding box center [601, 297] width 851 height 44
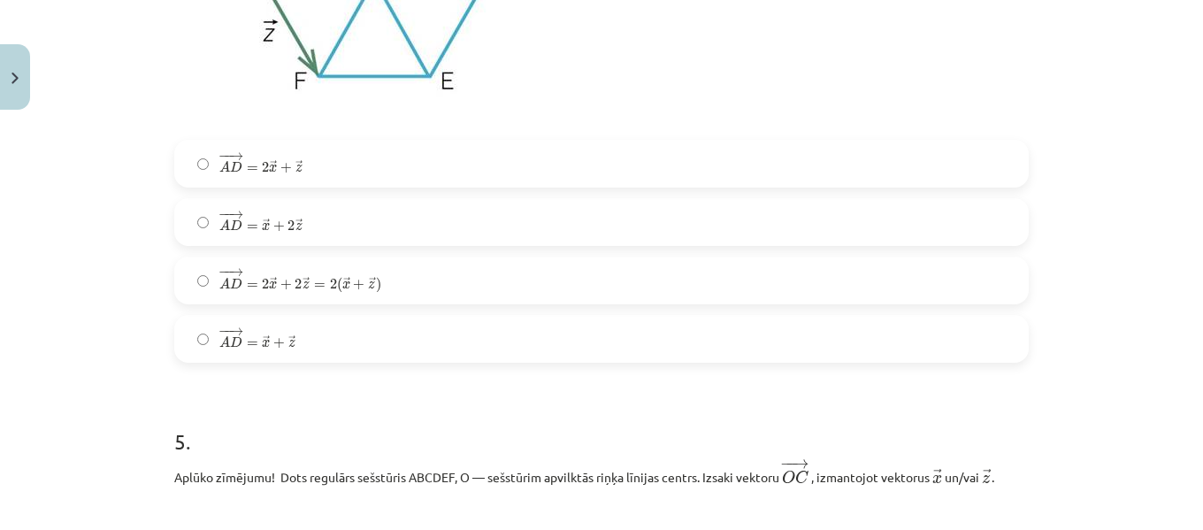
scroll to position [2718, 0]
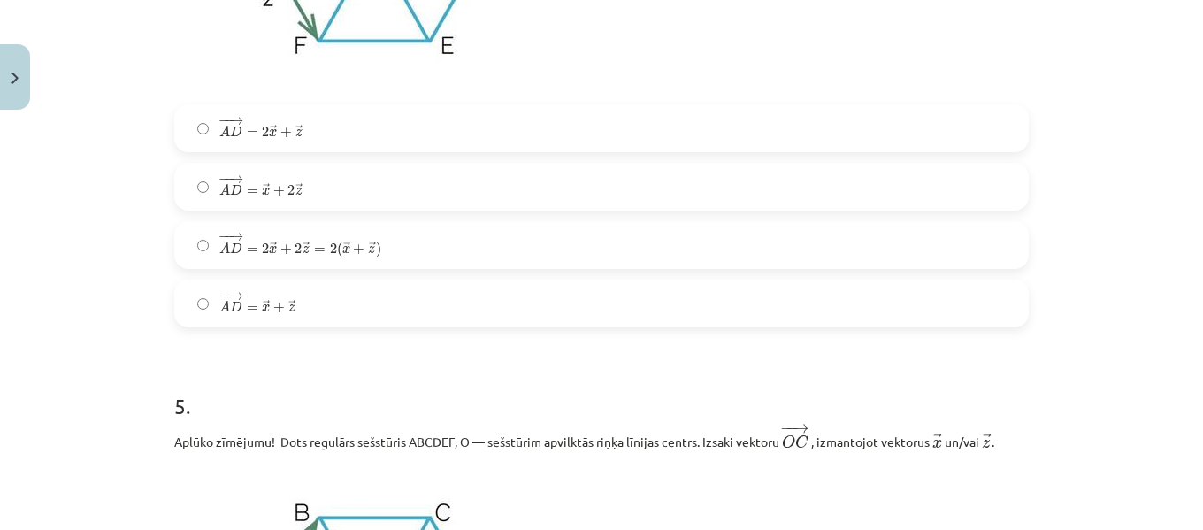
click at [295, 137] on span "z" at bounding box center [298, 133] width 7 height 8
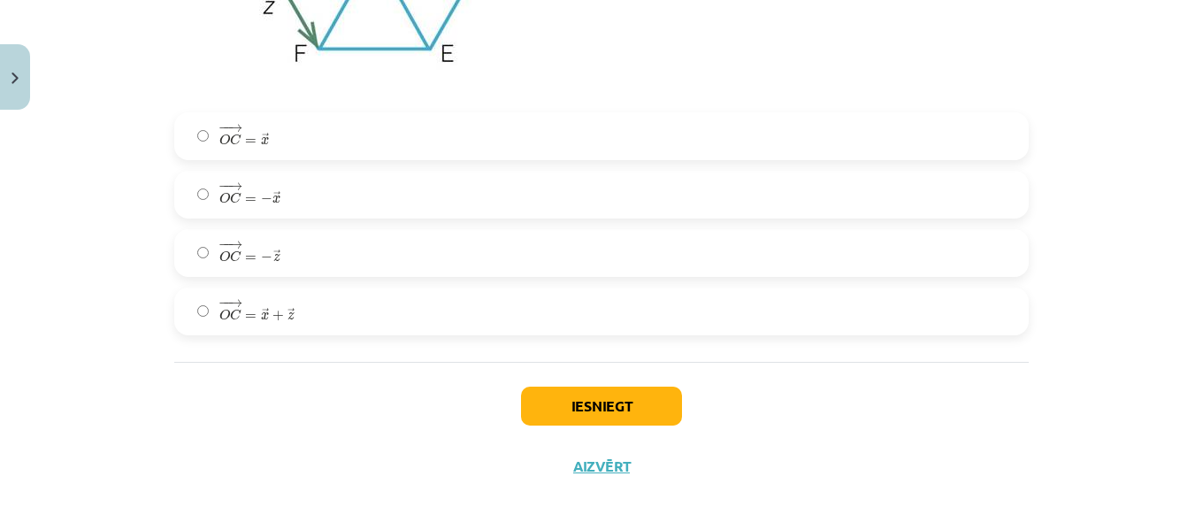
scroll to position [3394, 0]
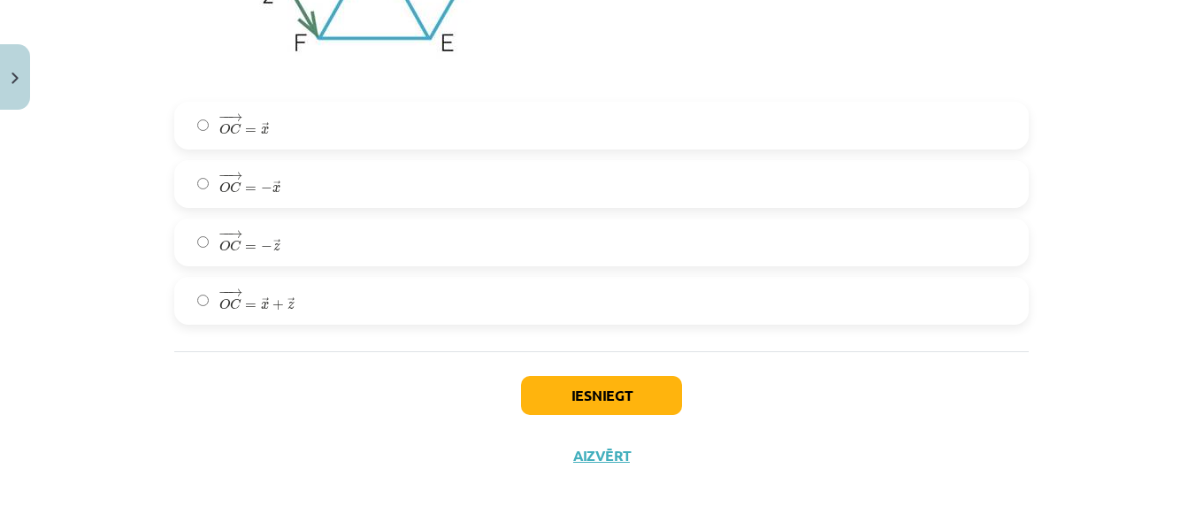
click at [277, 284] on label "− − → O C = → x + → z O C → = x → + z →" at bounding box center [601, 301] width 851 height 44
click at [611, 396] on button "Iesniegt" at bounding box center [601, 395] width 161 height 39
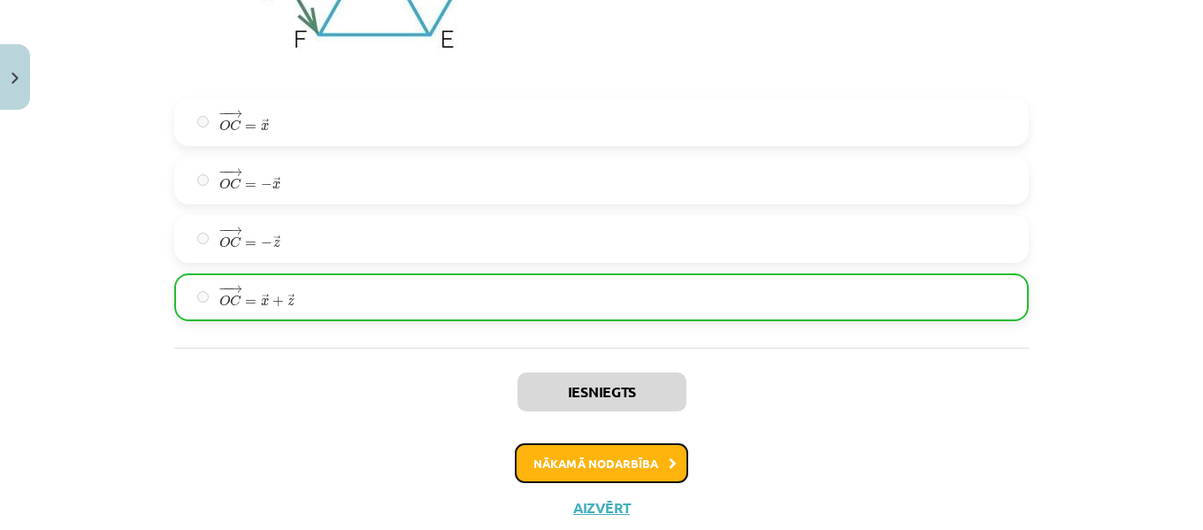
click at [637, 469] on button "Nākamā nodarbība" at bounding box center [601, 463] width 173 height 41
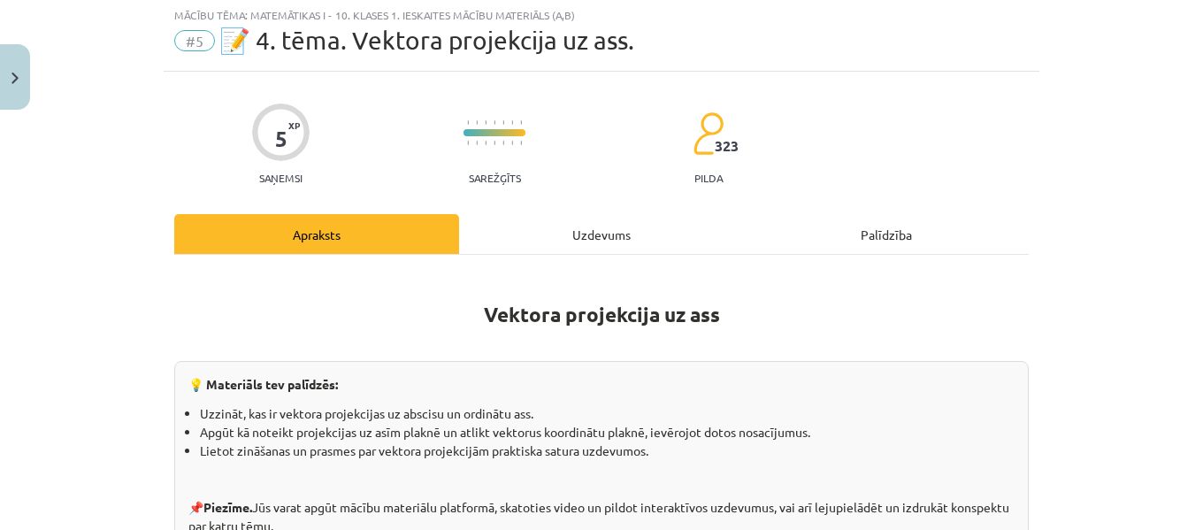
scroll to position [44, 0]
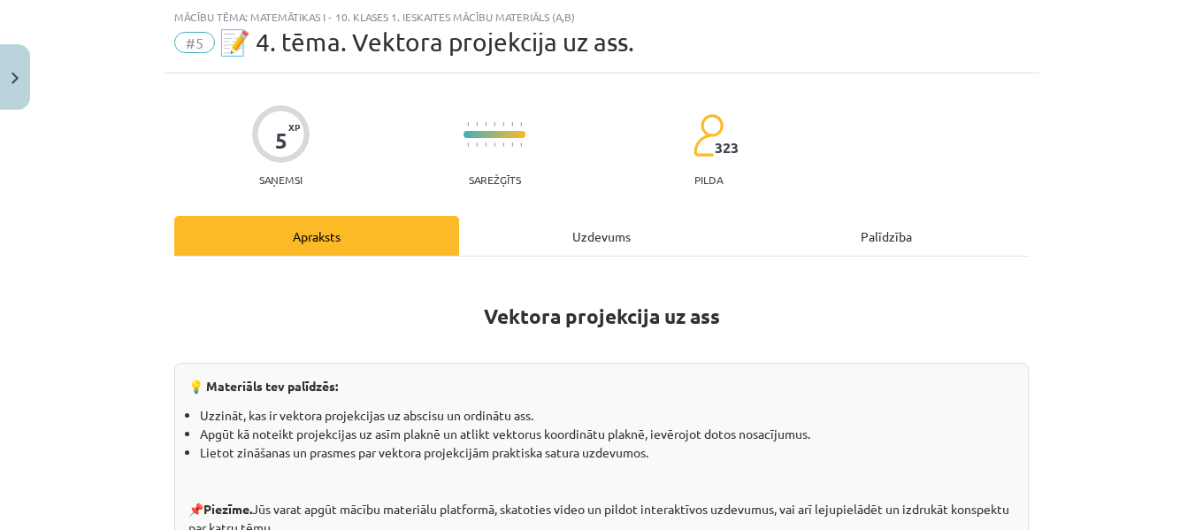
click at [595, 237] on div "Uzdevums" at bounding box center [601, 236] width 285 height 40
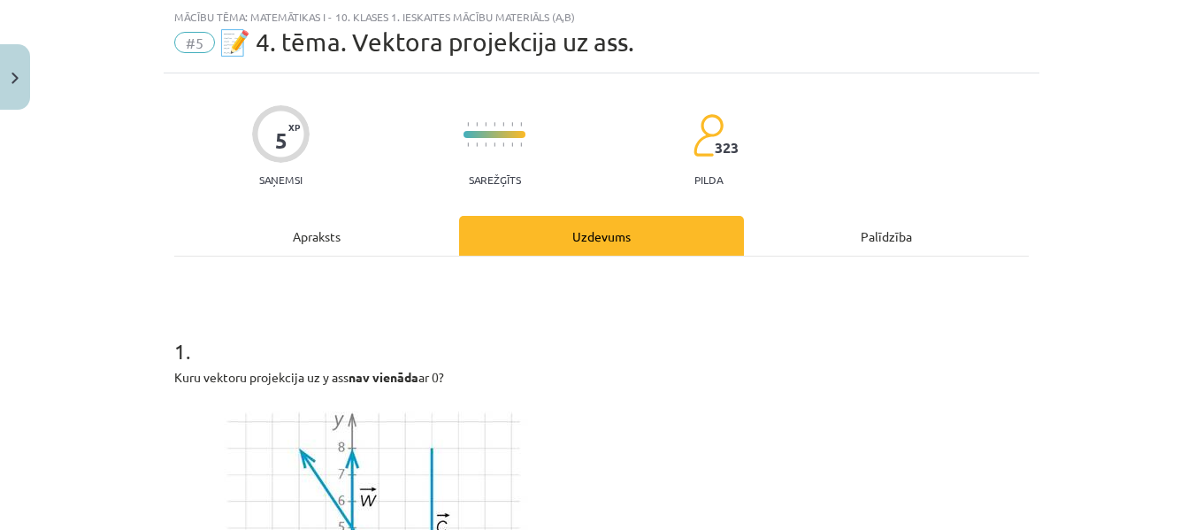
click at [886, 245] on div "Palīdzība" at bounding box center [886, 236] width 285 height 40
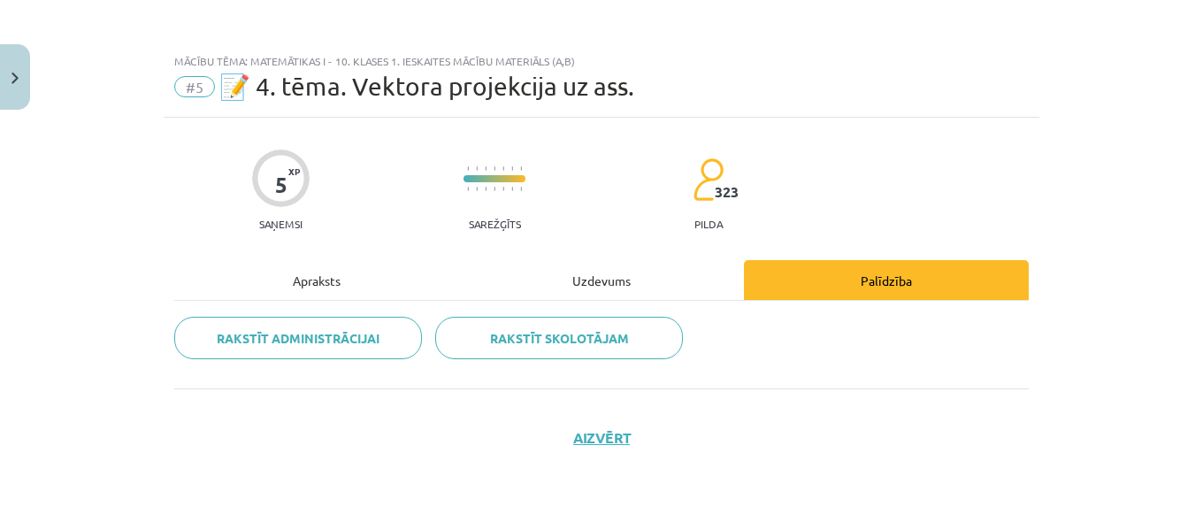
scroll to position [0, 0]
click at [610, 291] on div "Uzdevums" at bounding box center [601, 280] width 285 height 40
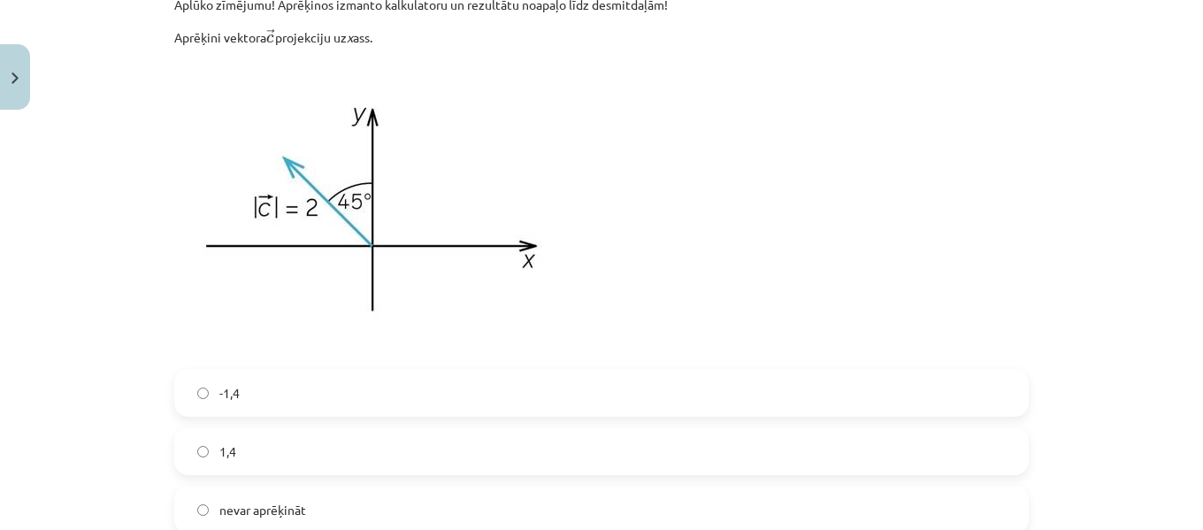
scroll to position [1977, 0]
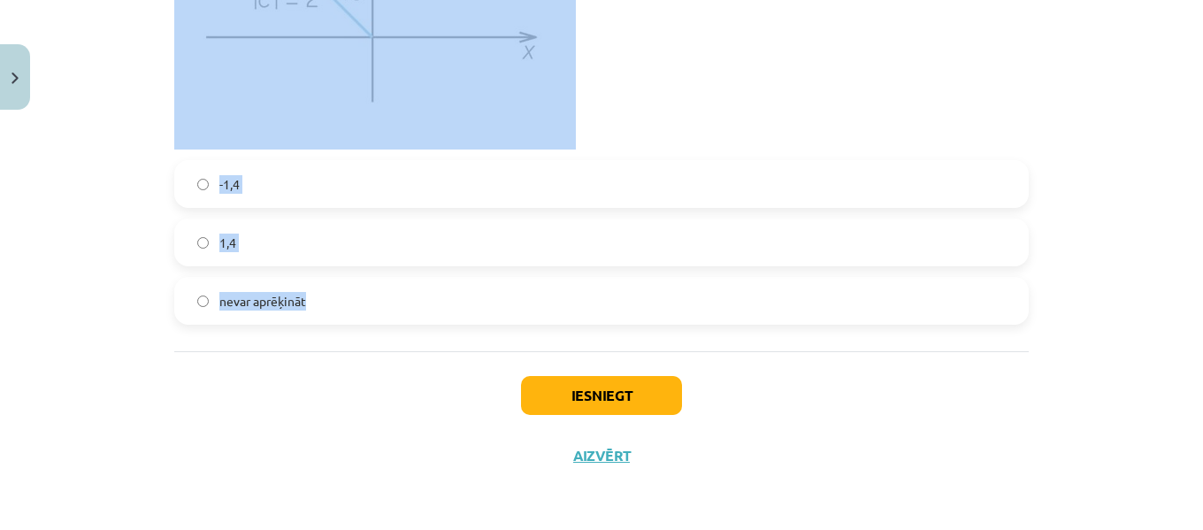
drag, startPoint x: 172, startPoint y: 402, endPoint x: 314, endPoint y: 302, distance: 173.9
copy form "1 . Kuru vektoru projekcija uz y ass nav vienāda ar 0? → c c → → a a → → b b → …"
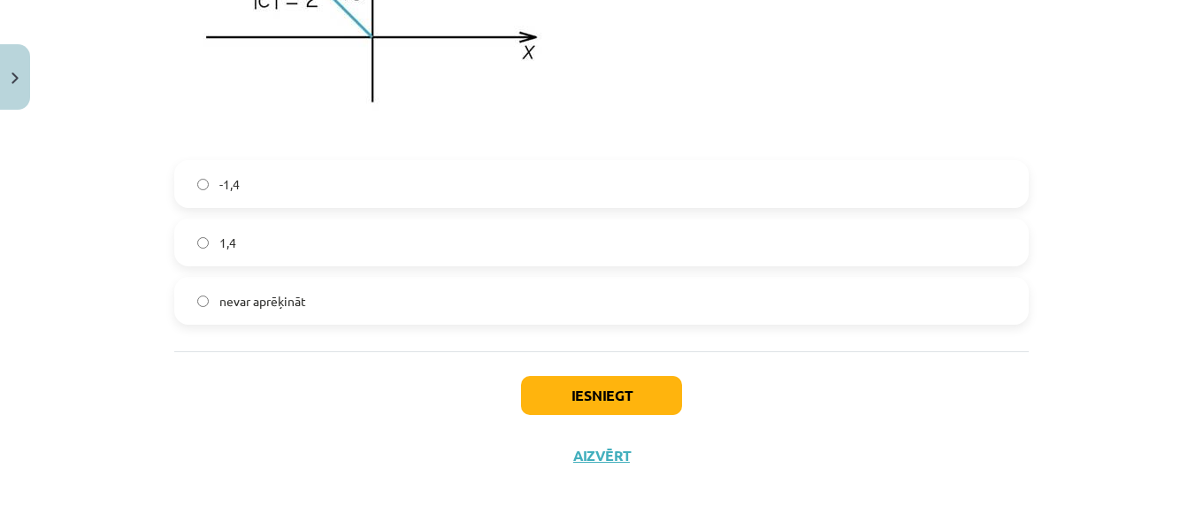
click at [255, 439] on div "Iesniegt Aizvērt" at bounding box center [601, 413] width 854 height 124
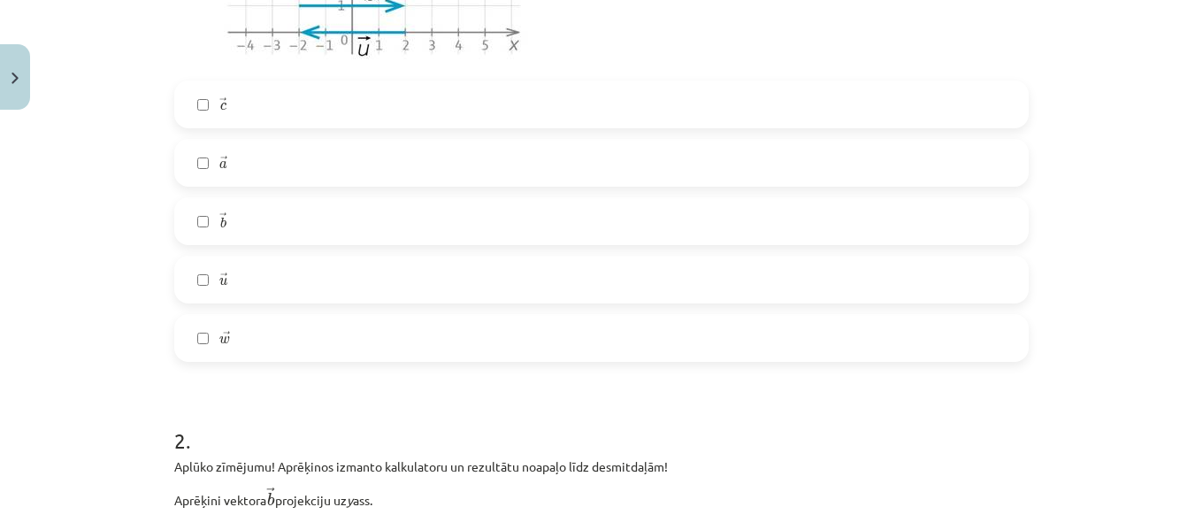
scroll to position [704, 0]
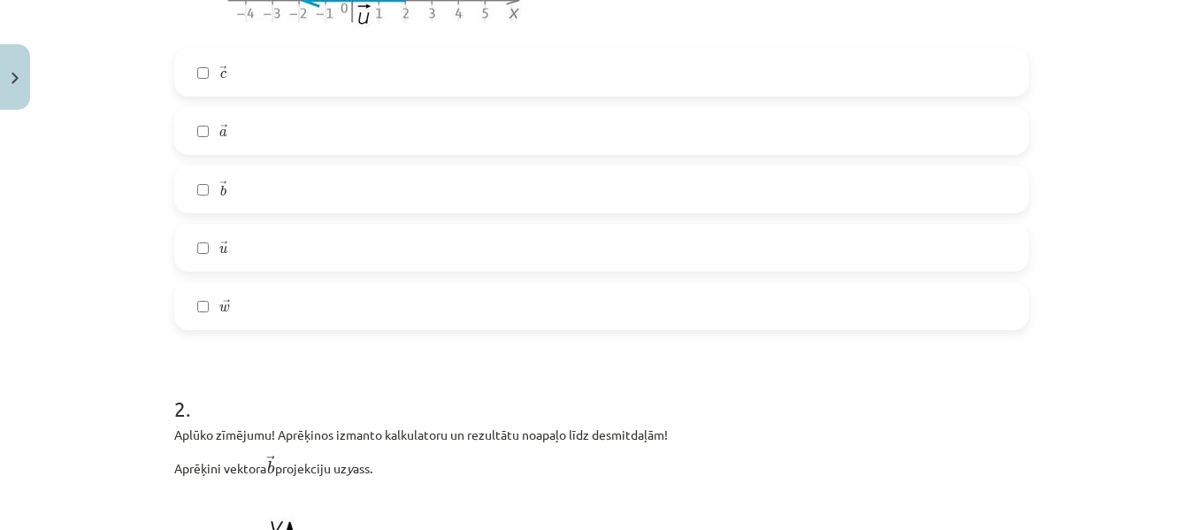
click at [235, 82] on label "→ c c →" at bounding box center [601, 72] width 851 height 44
click at [225, 180] on label "→ b b →" at bounding box center [601, 189] width 851 height 44
click at [233, 300] on label "→ w w →" at bounding box center [601, 306] width 851 height 44
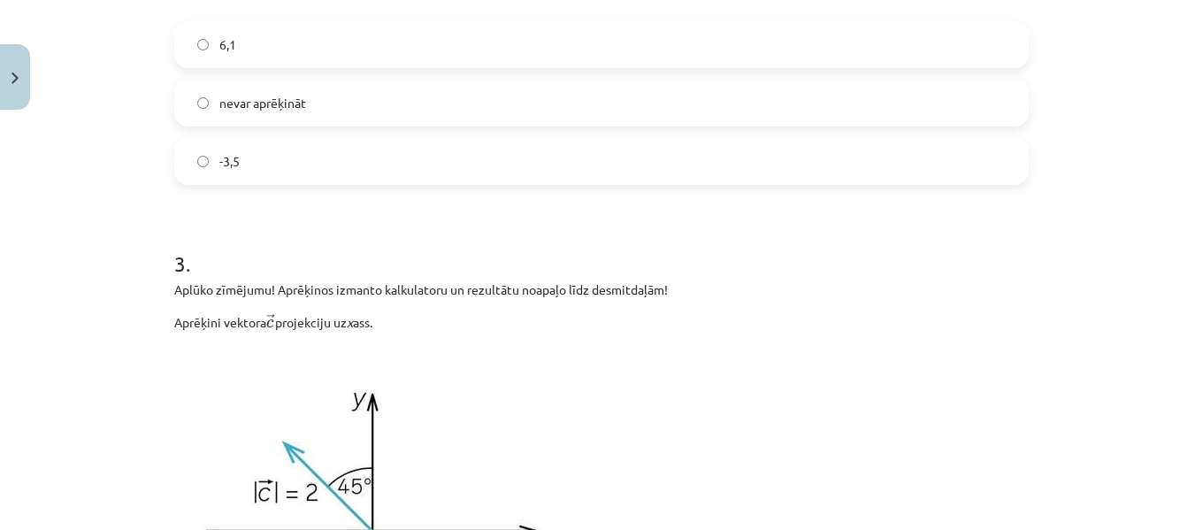
scroll to position [1439, 0]
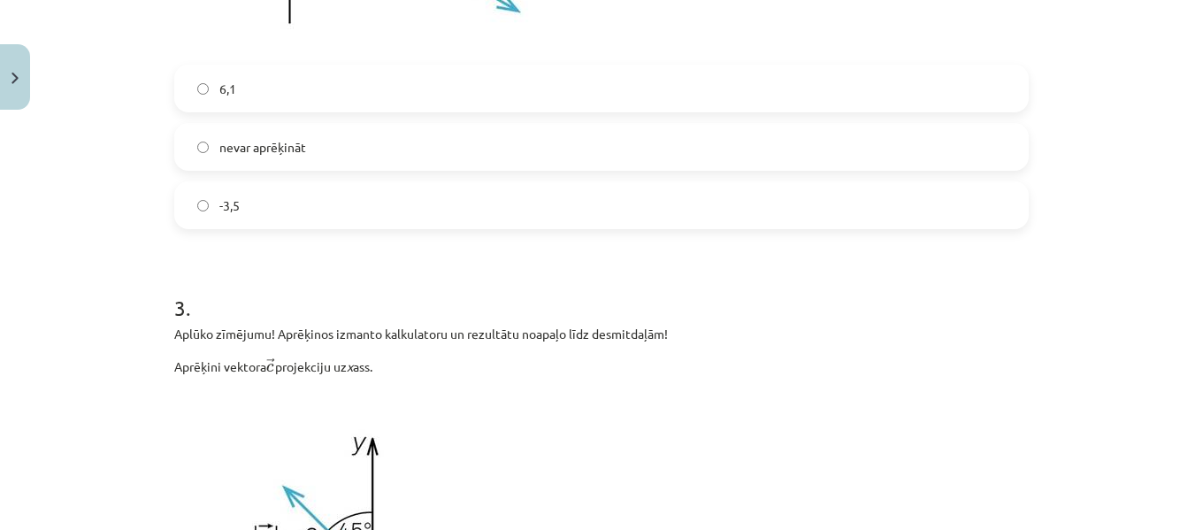
click at [307, 205] on label "-3,5" at bounding box center [601, 205] width 851 height 44
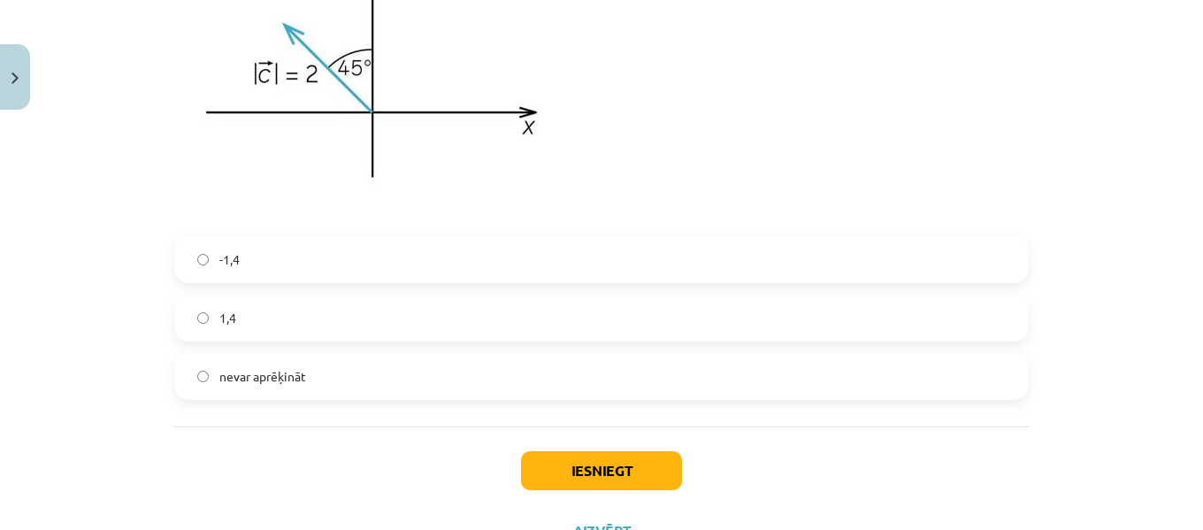
scroll to position [1977, 0]
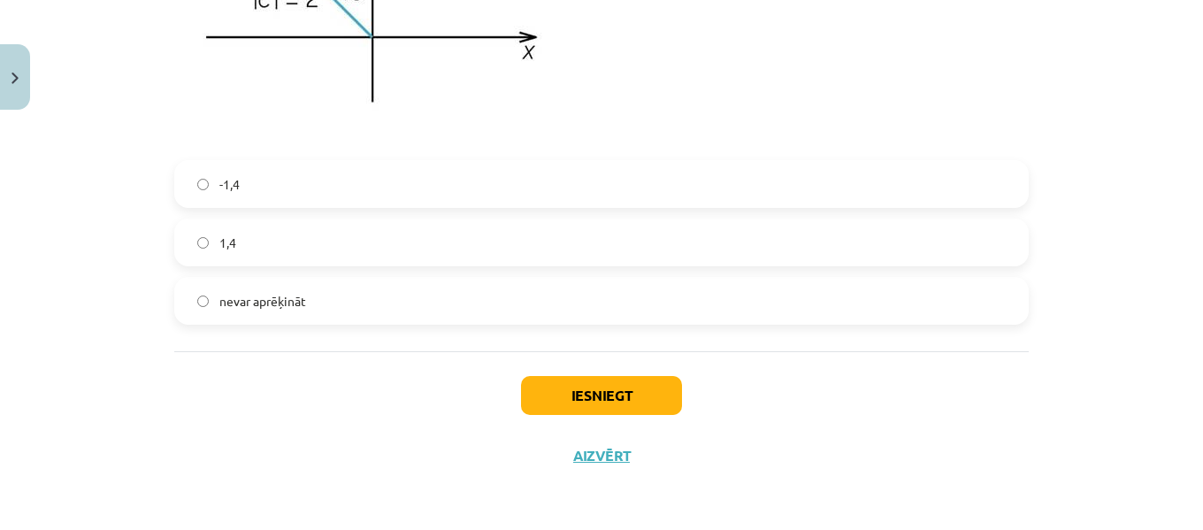
click at [298, 174] on label "-1,4" at bounding box center [601, 184] width 851 height 44
click at [591, 406] on button "Iesniegt" at bounding box center [601, 395] width 161 height 39
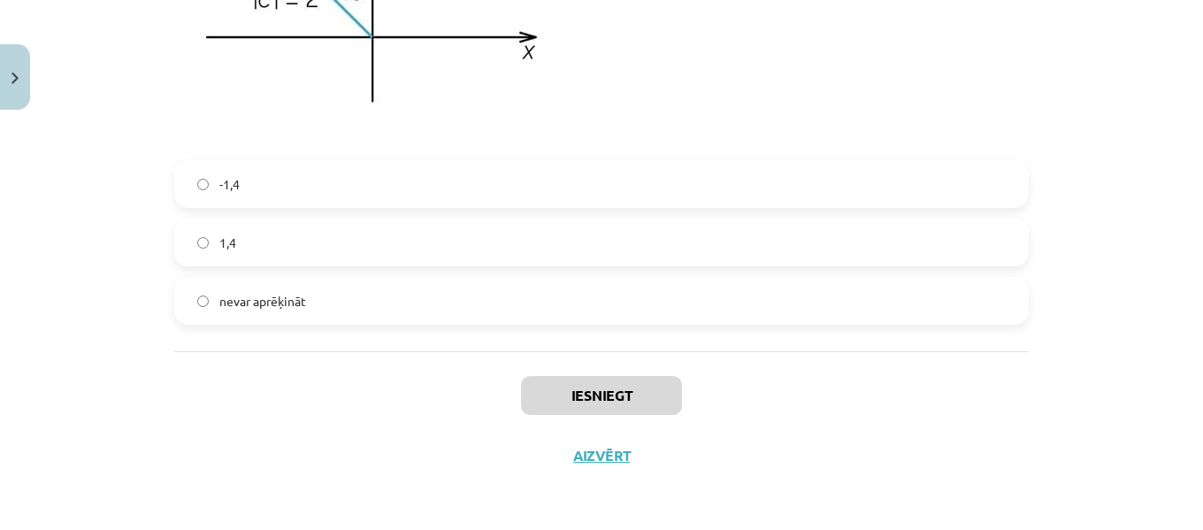
click at [277, 289] on label "nevar aprēķināt" at bounding box center [601, 301] width 851 height 44
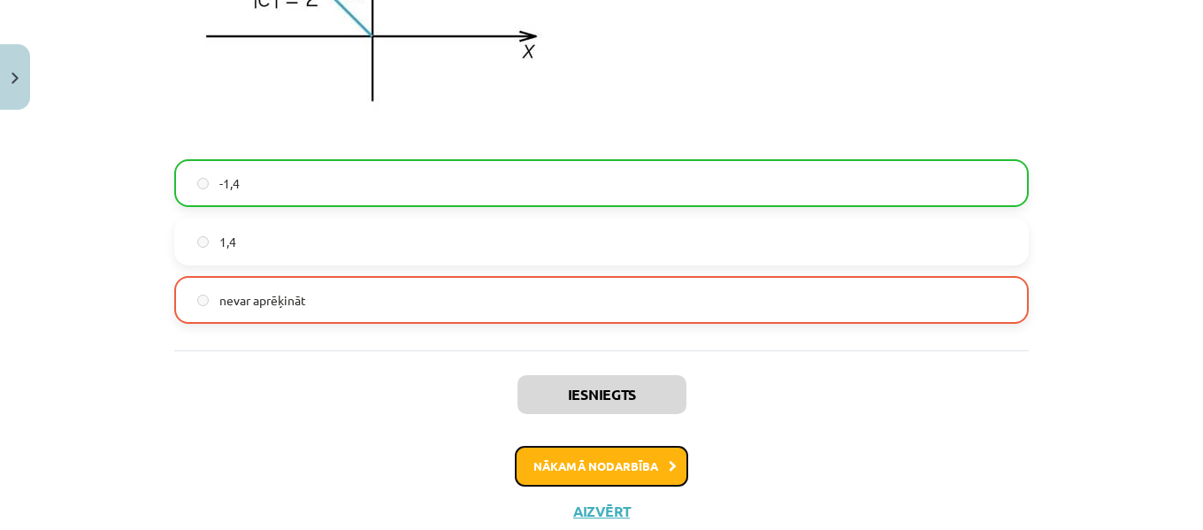
click at [580, 457] on button "Nākamā nodarbība" at bounding box center [601, 466] width 173 height 41
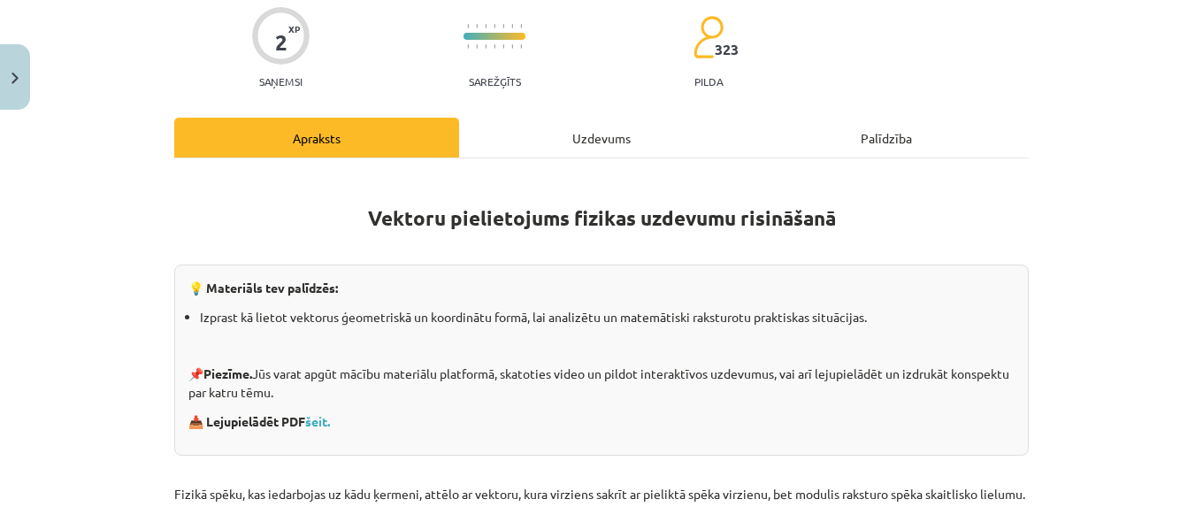
scroll to position [44, 0]
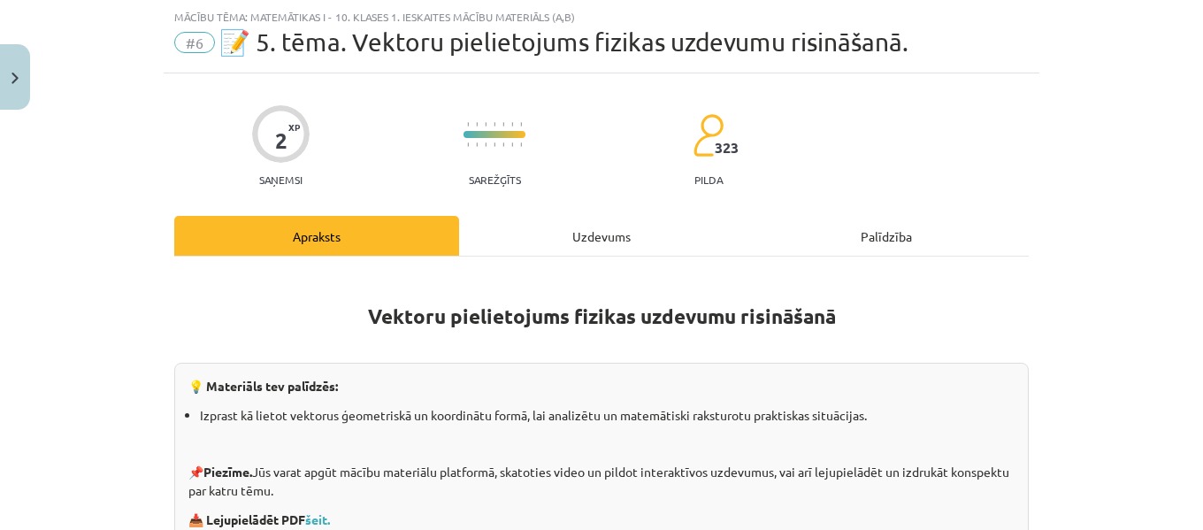
click at [584, 238] on div "Uzdevums" at bounding box center [601, 236] width 285 height 40
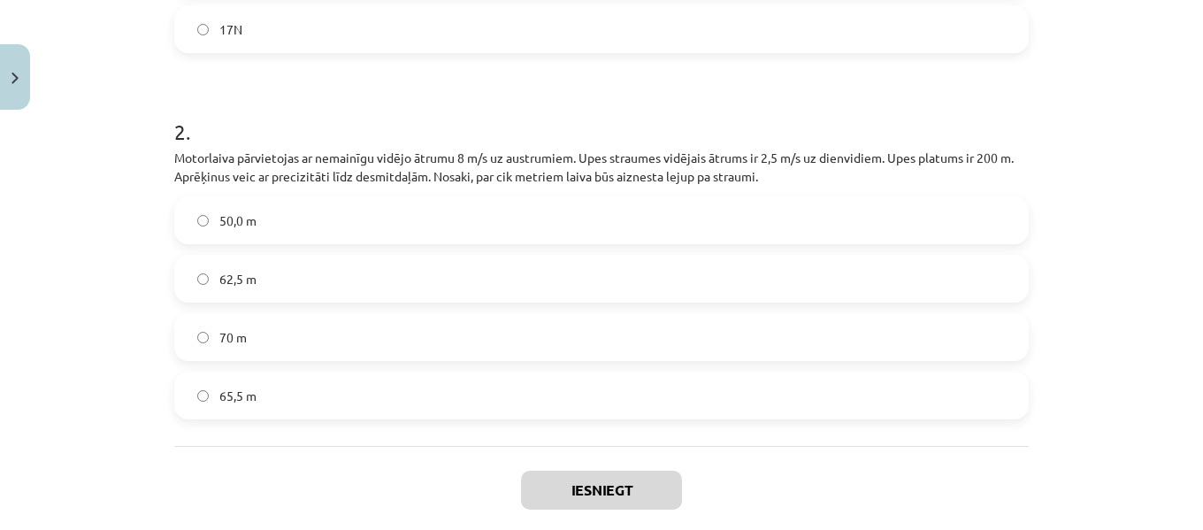
scroll to position [1008, 0]
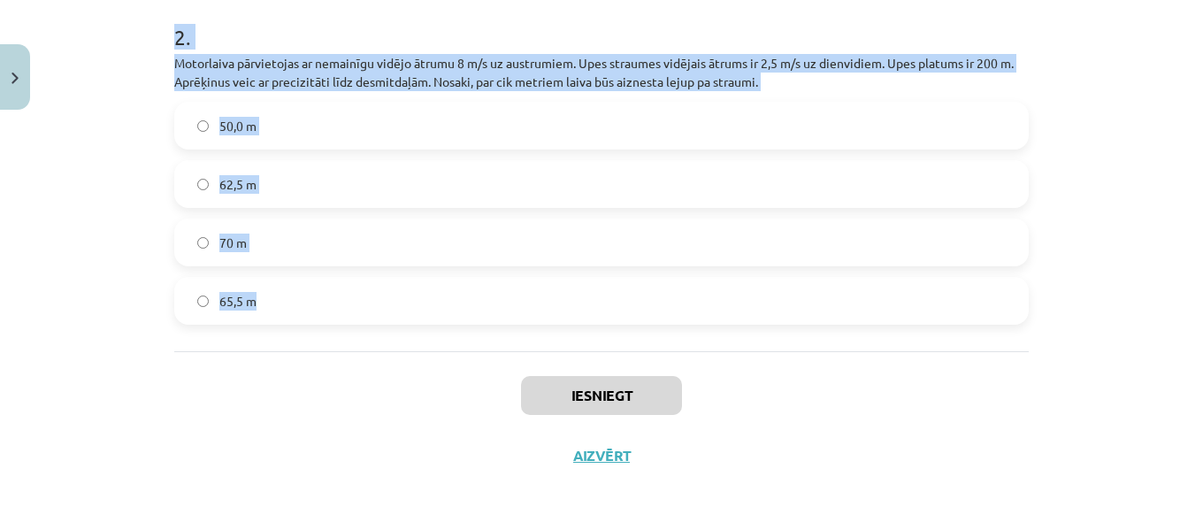
drag, startPoint x: 167, startPoint y: 347, endPoint x: 315, endPoint y: 302, distance: 154.1
copy form "1 . Uz ķermeni darbojas trīs spēki (sk.zīm.), kuru skaitliskās vērtības ir šāda…"
click at [1135, 185] on div "Mācību tēma: Matemātikas i - 10. klases 1. ieskaites mācību materiāls (a,b) #6 …" at bounding box center [601, 265] width 1203 height 530
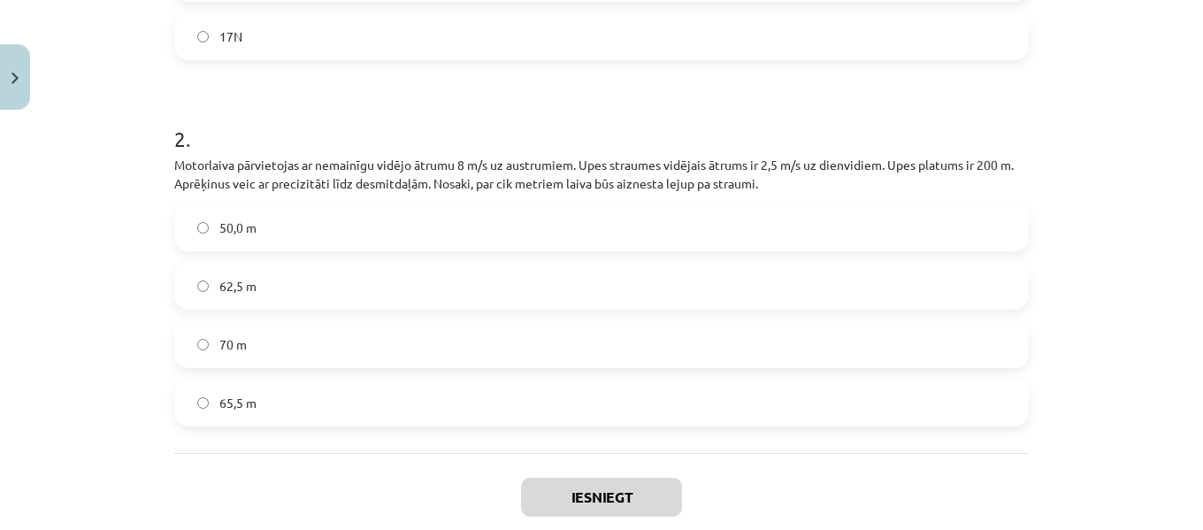
scroll to position [910, 0]
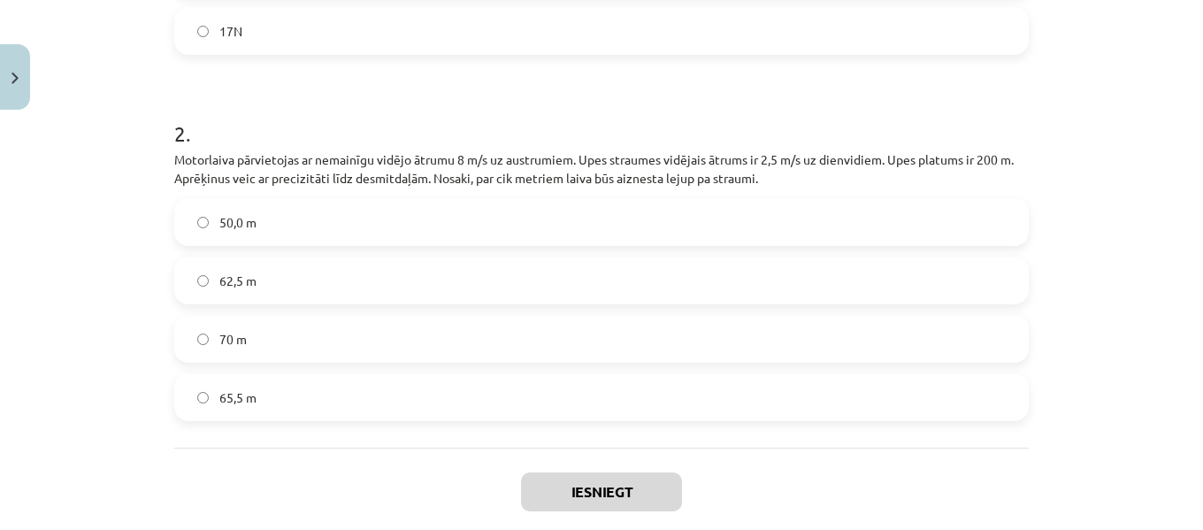
click at [332, 293] on label "62,5 m" at bounding box center [601, 280] width 851 height 44
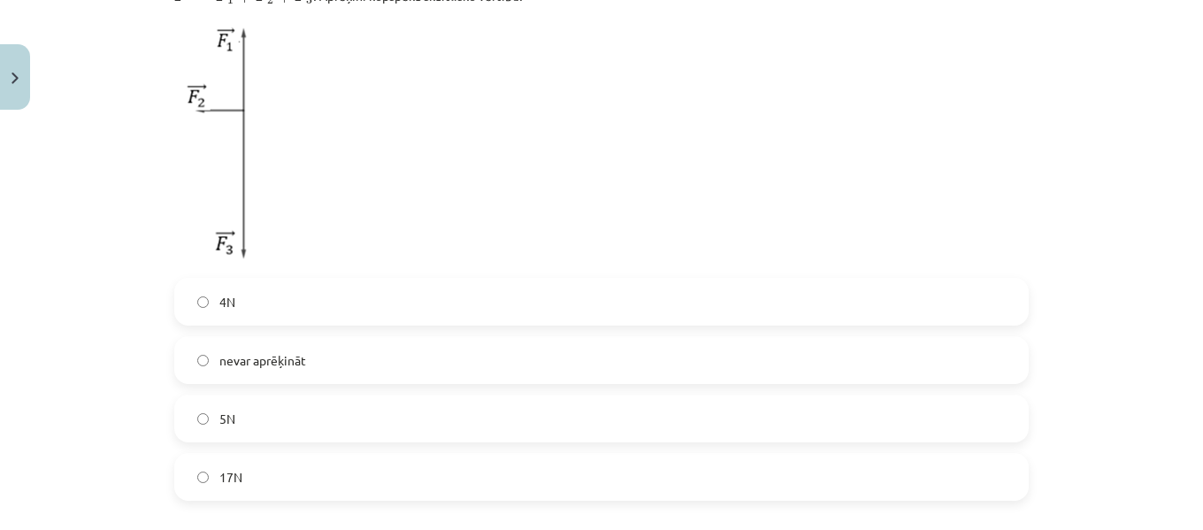
scroll to position [486, 0]
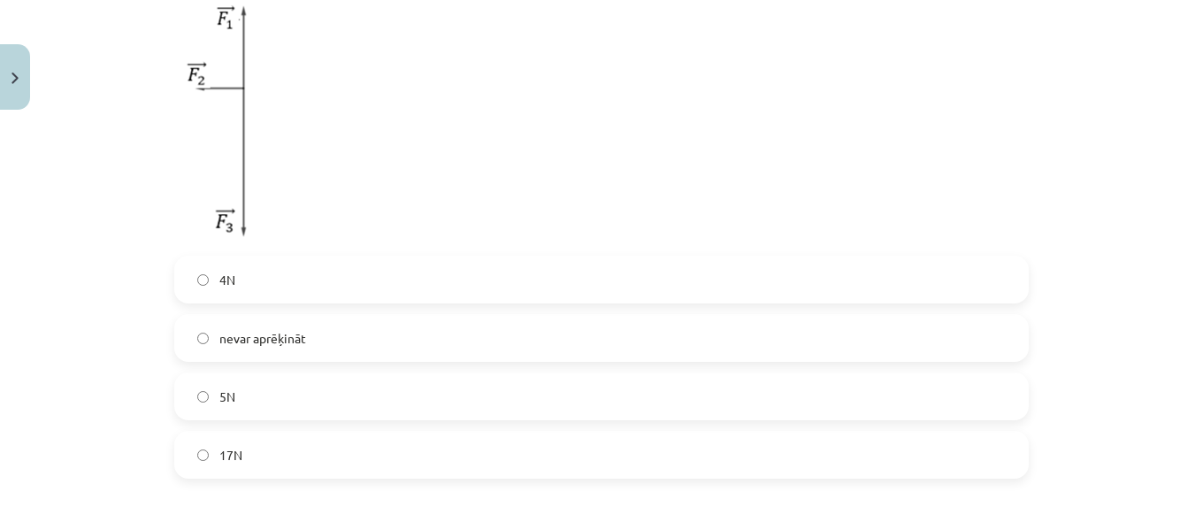
click at [247, 287] on label "4N" at bounding box center [601, 279] width 851 height 44
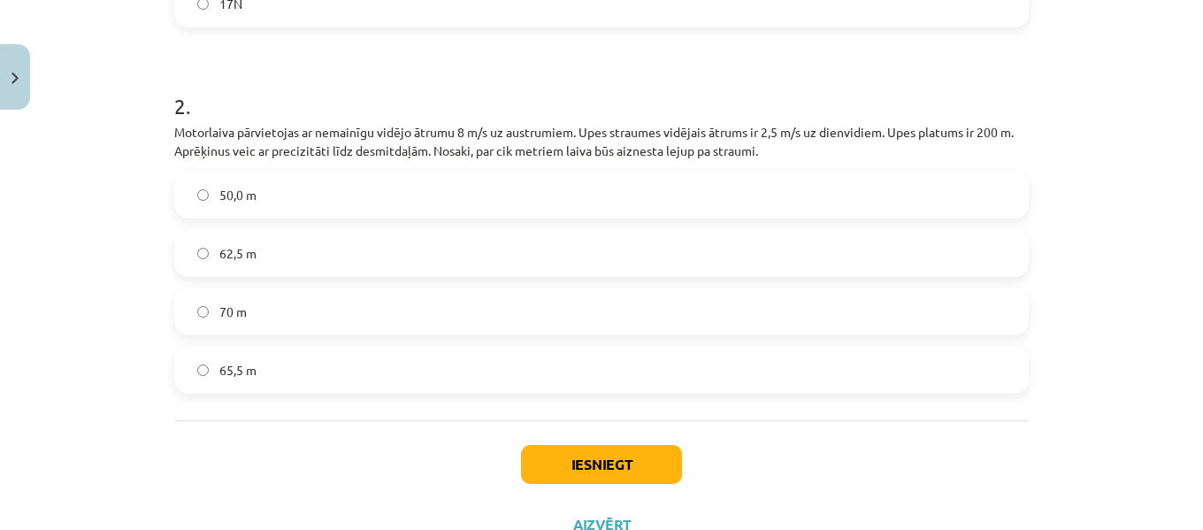
scroll to position [967, 0]
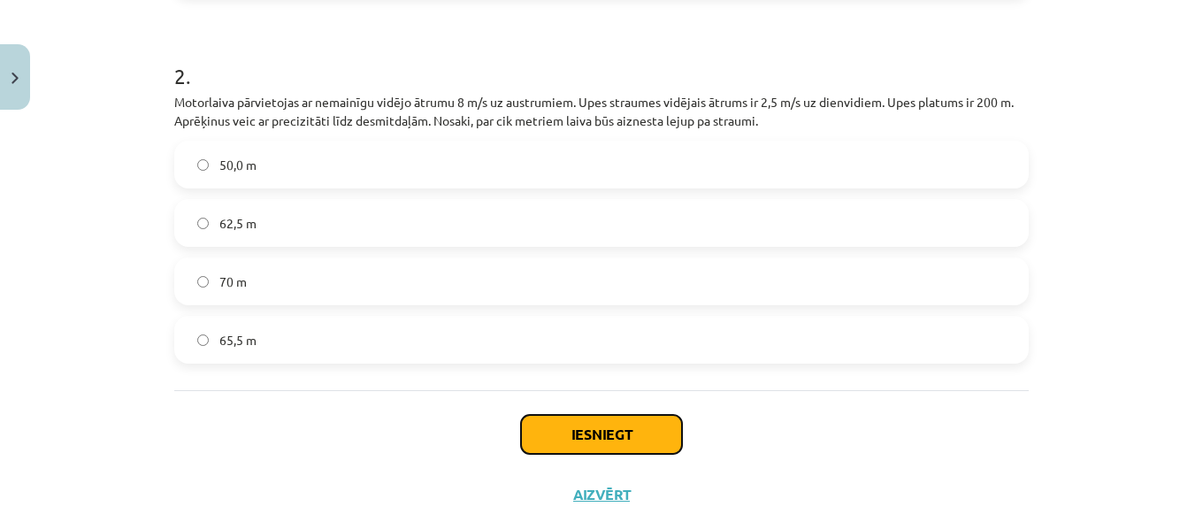
click at [580, 433] on button "Iesniegt" at bounding box center [601, 434] width 161 height 39
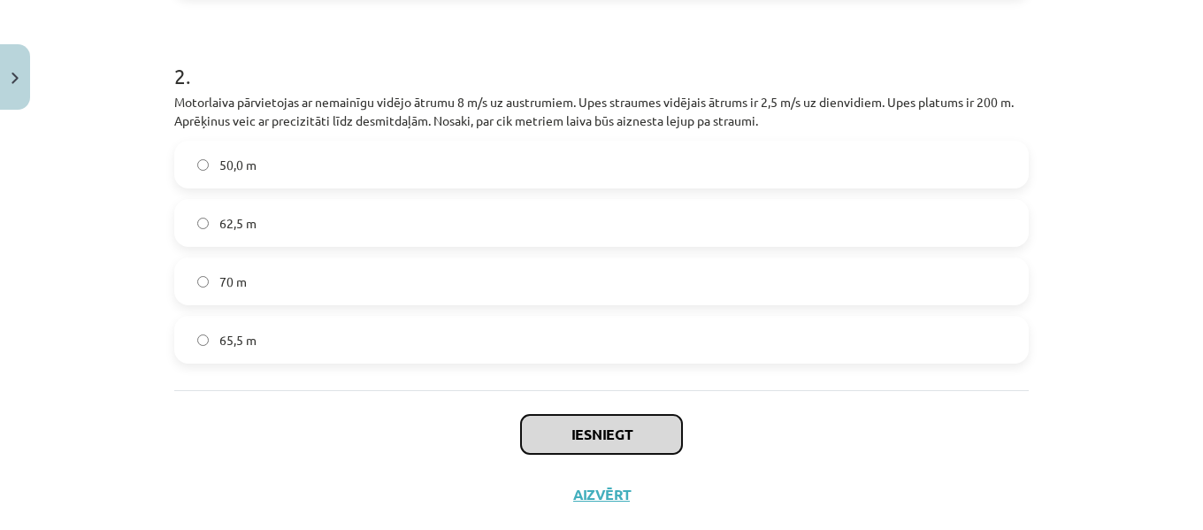
click at [579, 435] on button "Iesniegt" at bounding box center [601, 434] width 161 height 39
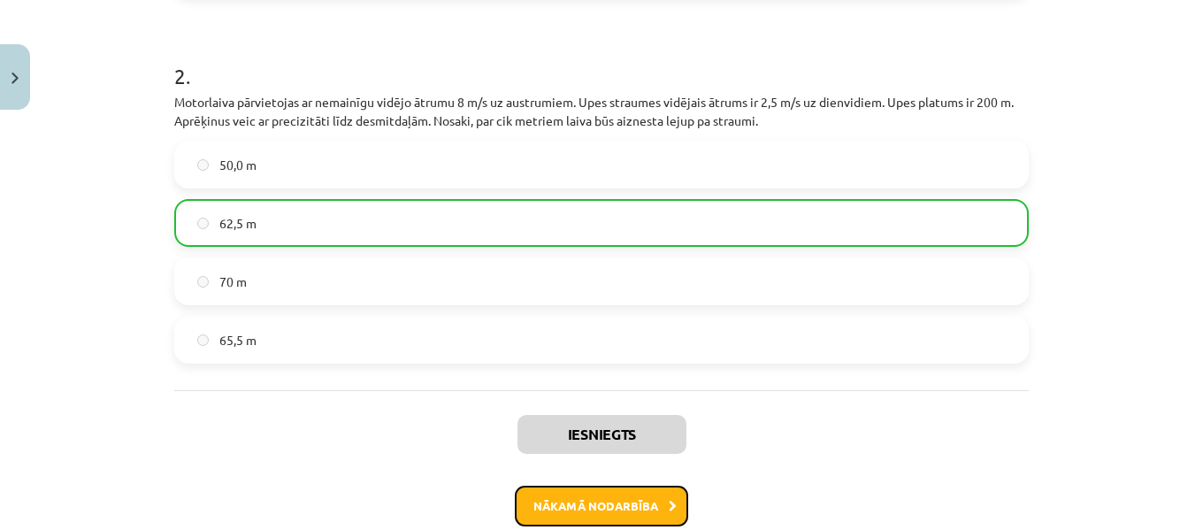
click at [657, 512] on button "Nākamā nodarbība" at bounding box center [601, 505] width 173 height 41
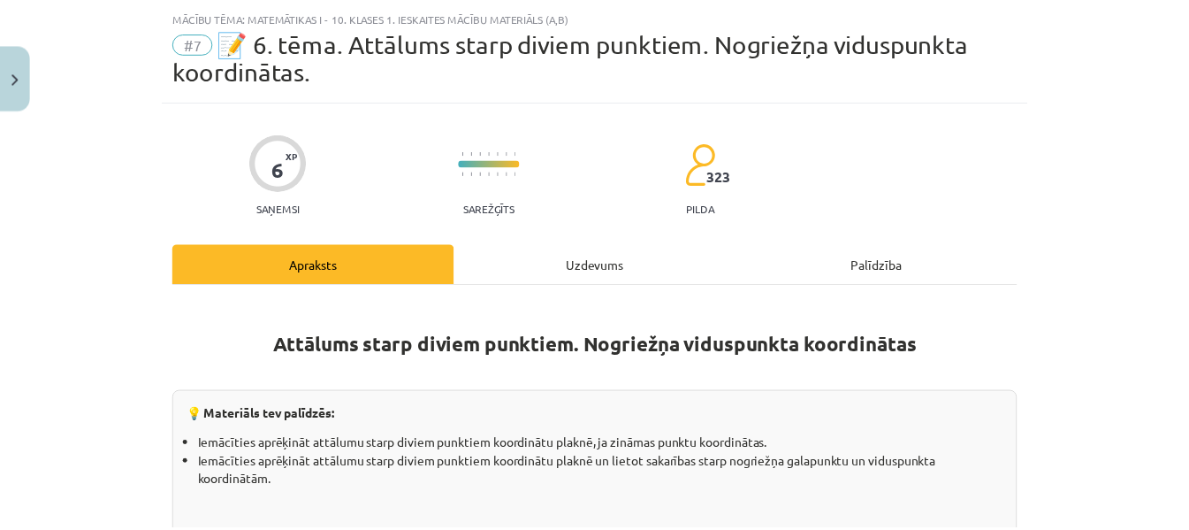
scroll to position [0, 0]
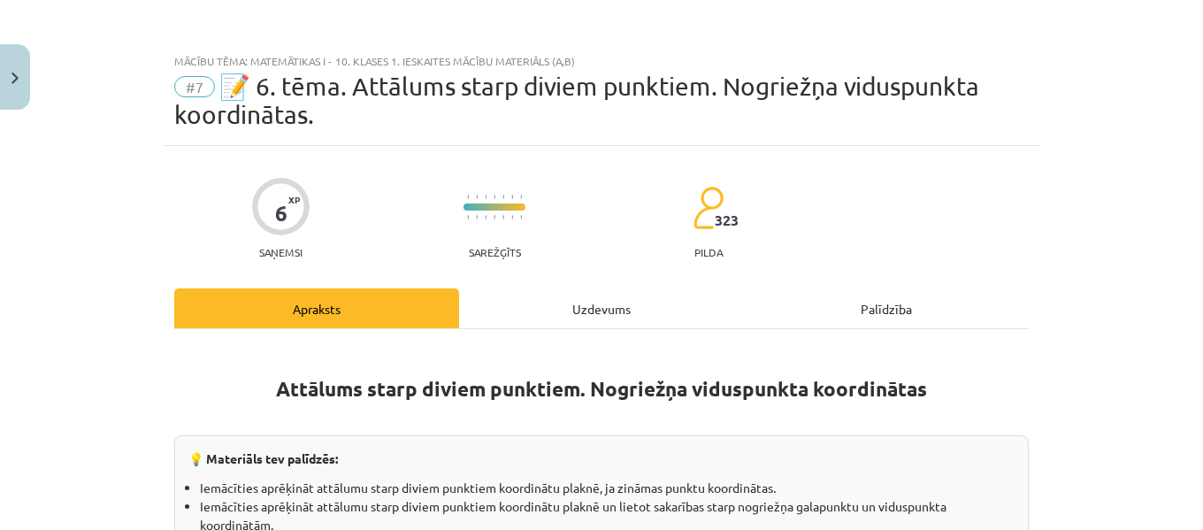
click at [185, 88] on span "#7" at bounding box center [194, 86] width 41 height 21
click at [226, 82] on span "📝 6. tēma. Attālums starp diviem punktiem. Nogriežņa viduspunkta koordinātas." at bounding box center [576, 100] width 805 height 57
click at [313, 94] on span "📝 6. tēma. Attālums starp diviem punktiem. Nogriežņa viduspunkta koordinātas." at bounding box center [576, 100] width 805 height 57
click at [154, 50] on div "Mācību tēma: Matemātikas i - 10. klases 1. ieskaites mācību materiāls (a,b) #7 …" at bounding box center [601, 265] width 1203 height 530
click at [256, 107] on span "📝 6. tēma. Attālums starp diviem punktiem. Nogriežņa viduspunkta koordinātas." at bounding box center [576, 100] width 805 height 57
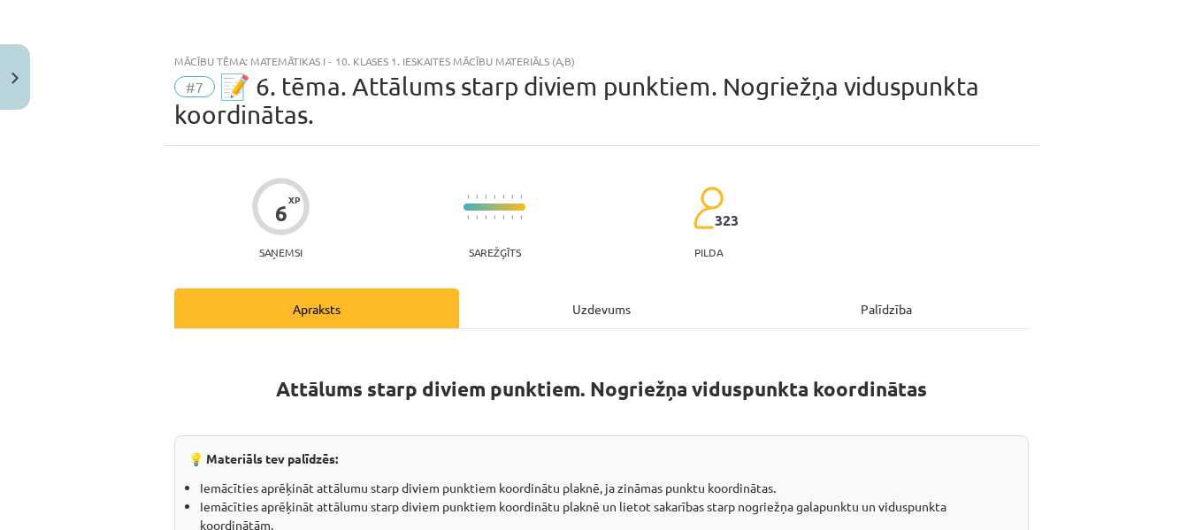
click at [517, 210] on div at bounding box center [494, 216] width 62 height 13
click at [714, 222] on span "323" at bounding box center [726, 220] width 24 height 16
click at [292, 211] on div at bounding box center [280, 206] width 57 height 57
click at [4, 72] on button "Close" at bounding box center [15, 76] width 30 height 65
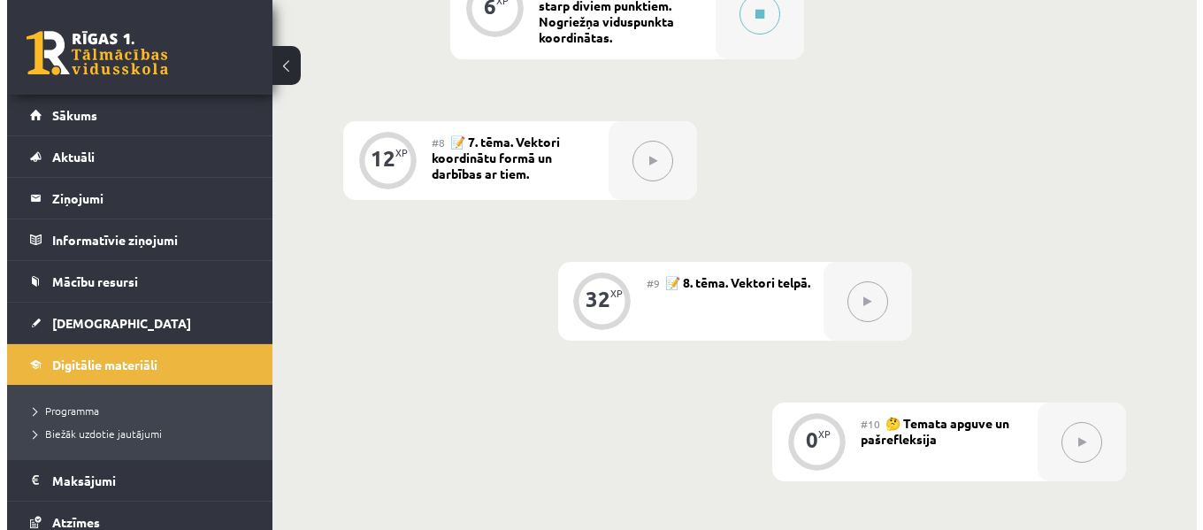
scroll to position [1174, 0]
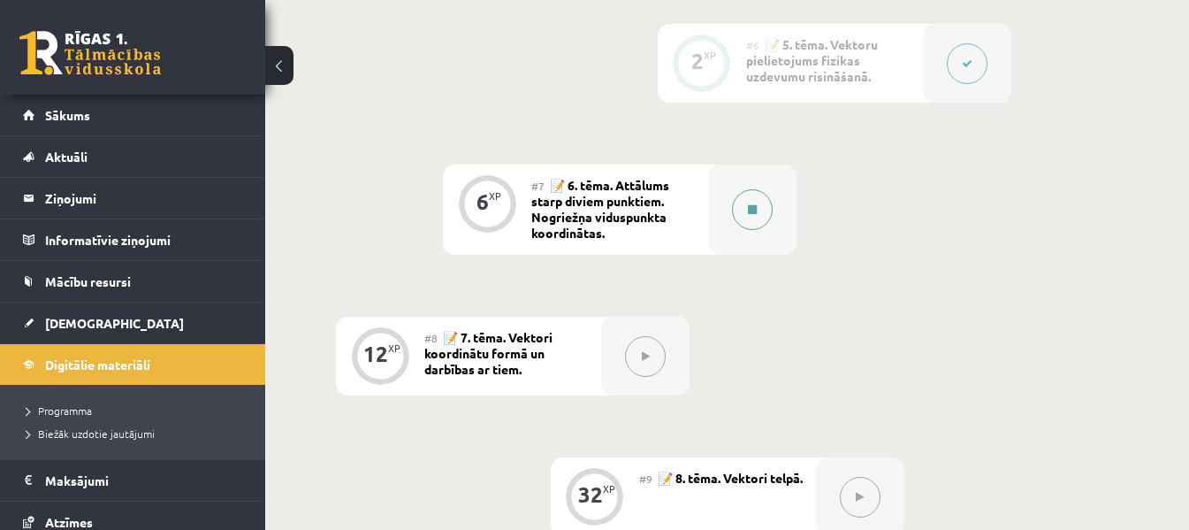
click at [744, 213] on button at bounding box center [752, 209] width 41 height 41
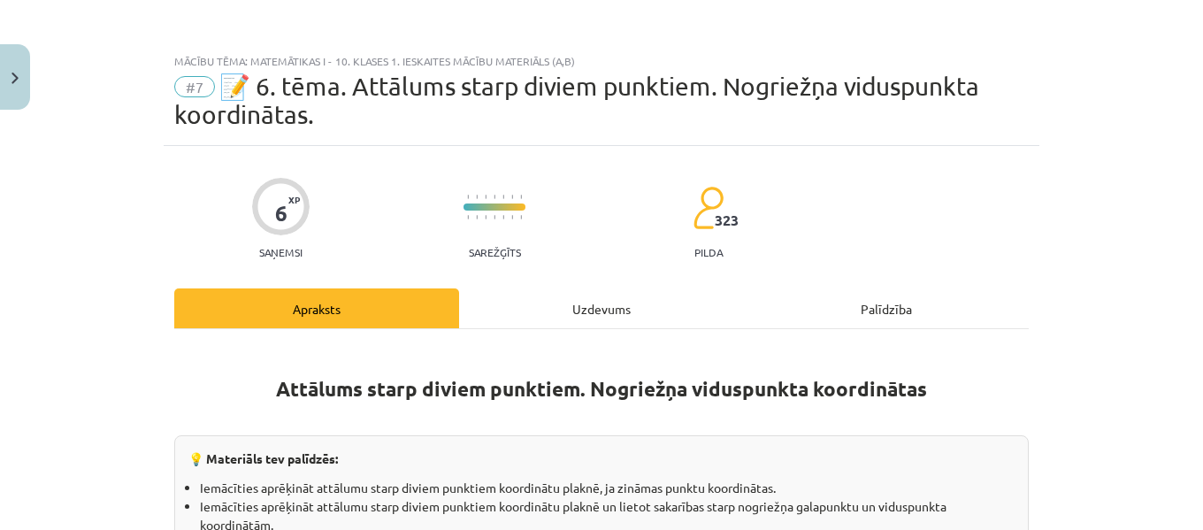
click at [569, 301] on div "Uzdevums" at bounding box center [601, 308] width 285 height 40
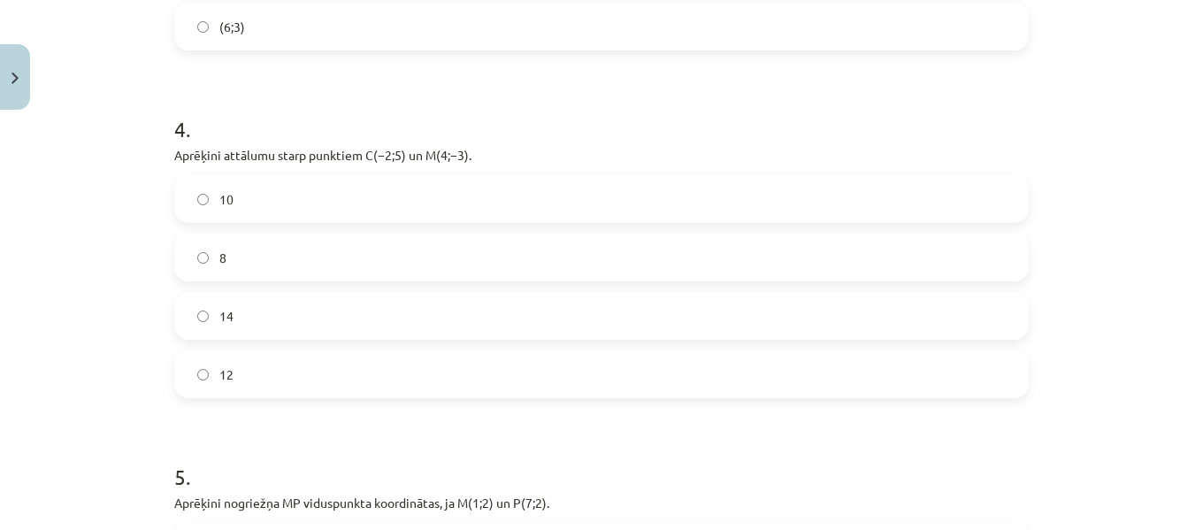
scroll to position [2417, 0]
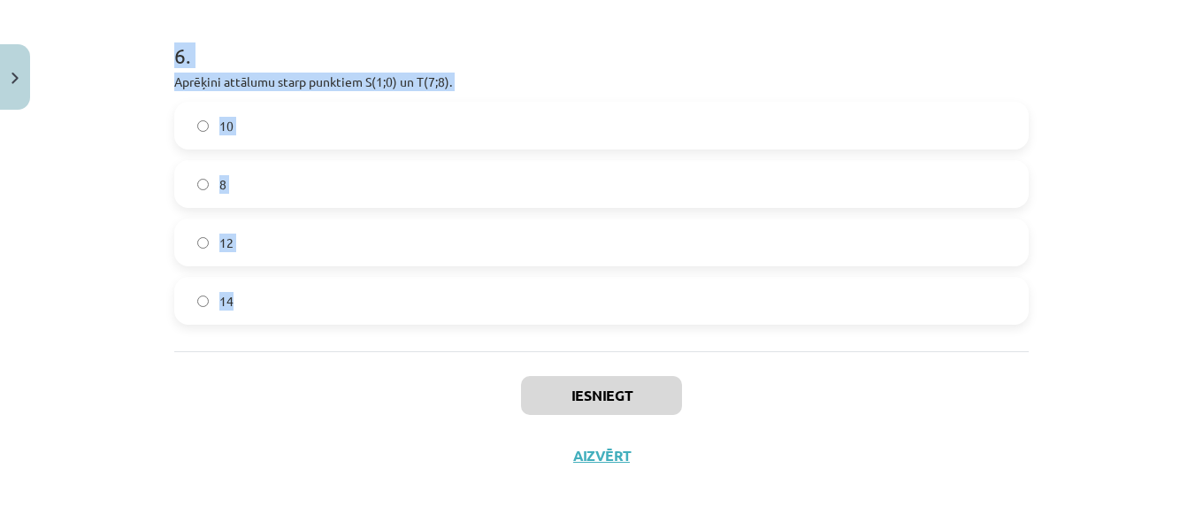
drag, startPoint x: 165, startPoint y: 376, endPoint x: 318, endPoint y: 295, distance: 172.9
copy form "1 . Aprēķini attālumu starp punktiem, kuru koordinātas ir ﻿(−1;3) un ﻿(0;4). Ku…"
click at [560, 64] on h1 "6 ." at bounding box center [601, 39] width 854 height 55
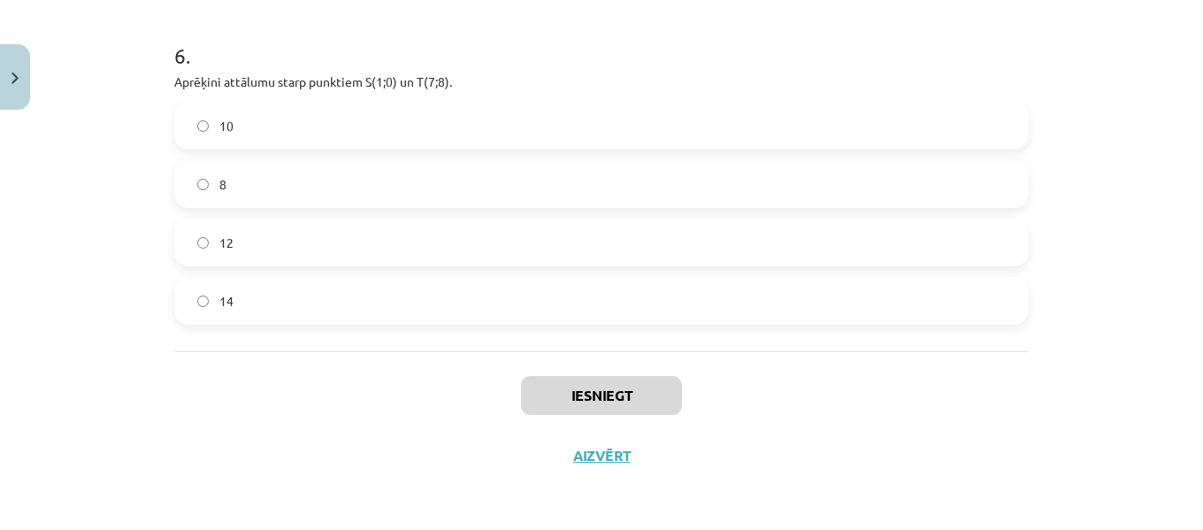
click at [340, 139] on label "10" at bounding box center [601, 125] width 851 height 44
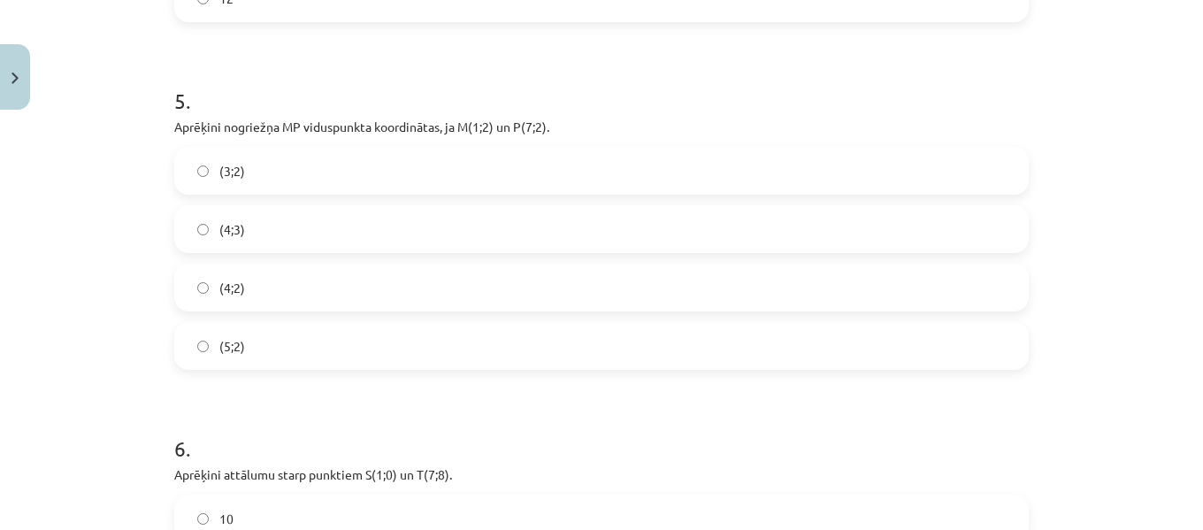
scroll to position [1977, 0]
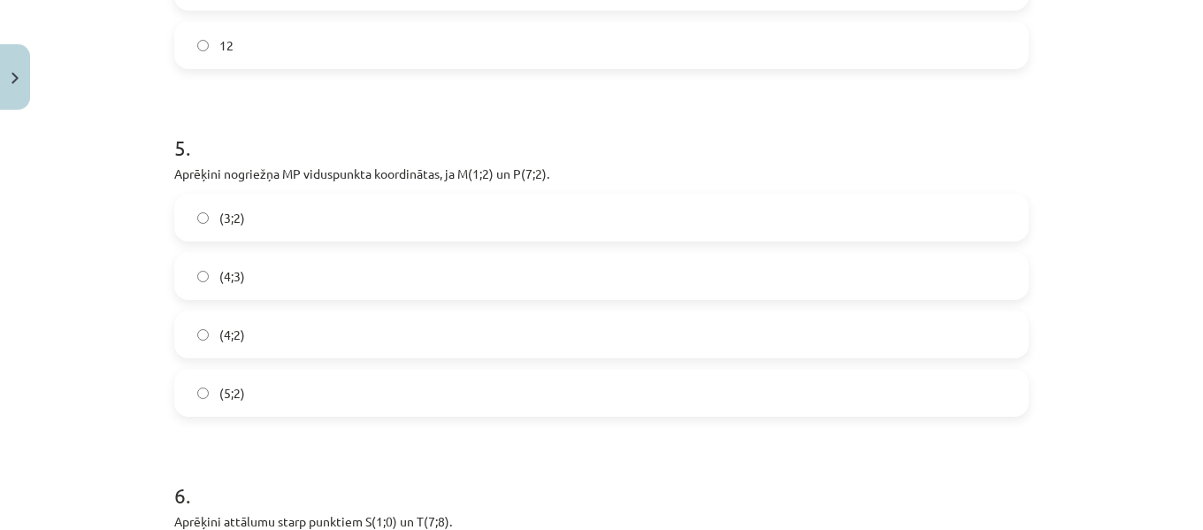
click at [284, 331] on label "(4;2)" at bounding box center [601, 334] width 851 height 44
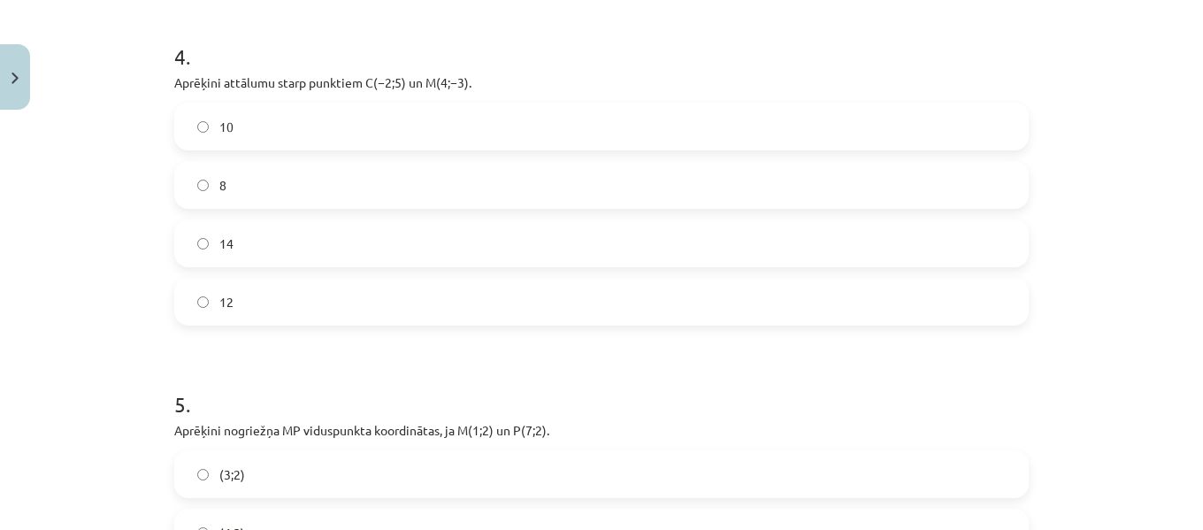
scroll to position [1642, 0]
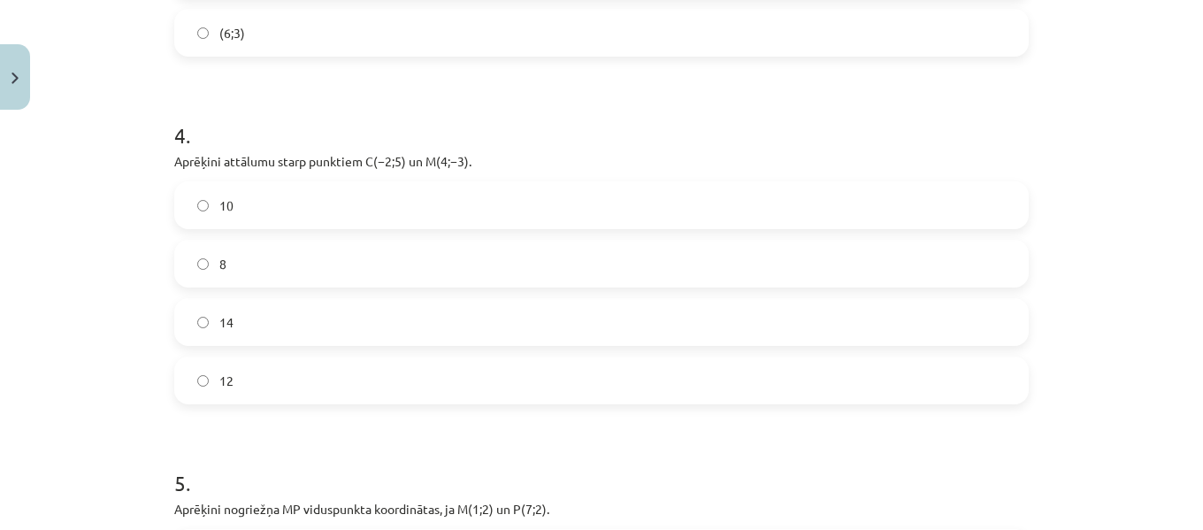
click at [330, 210] on label "10" at bounding box center [601, 205] width 851 height 44
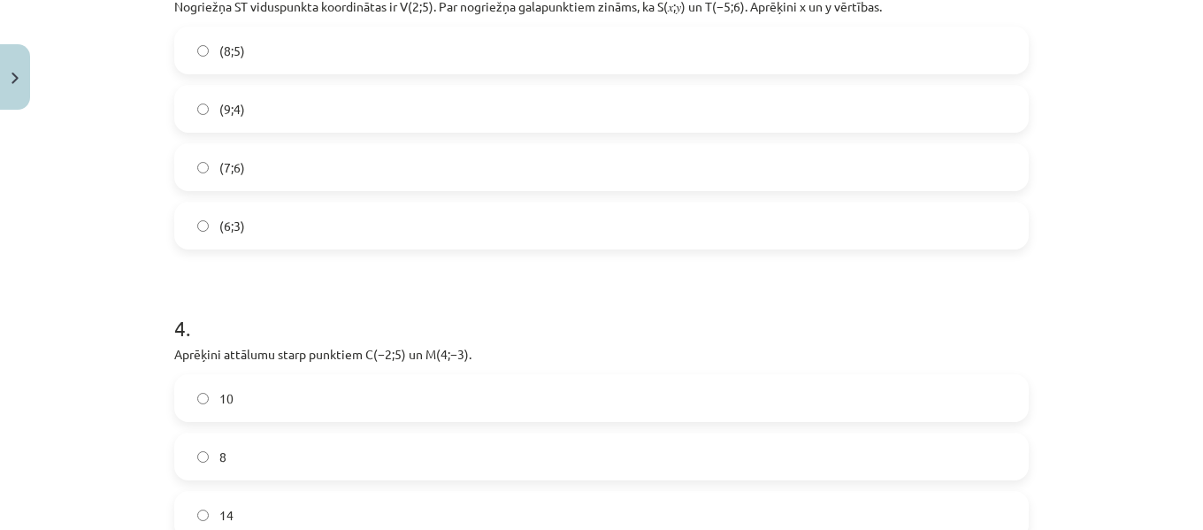
scroll to position [1412, 0]
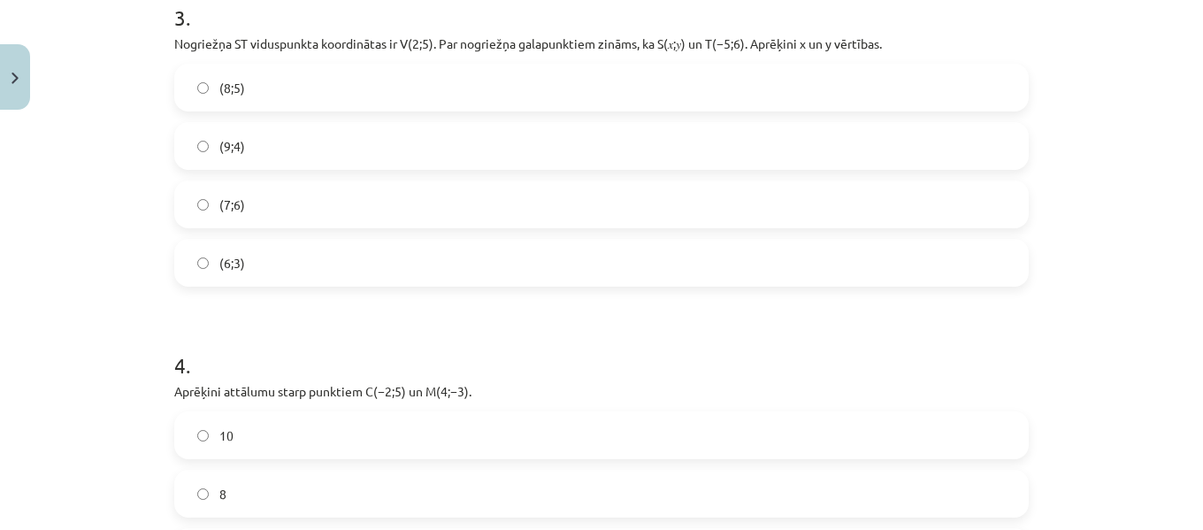
click at [456, 164] on label "(9;4)" at bounding box center [601, 146] width 851 height 44
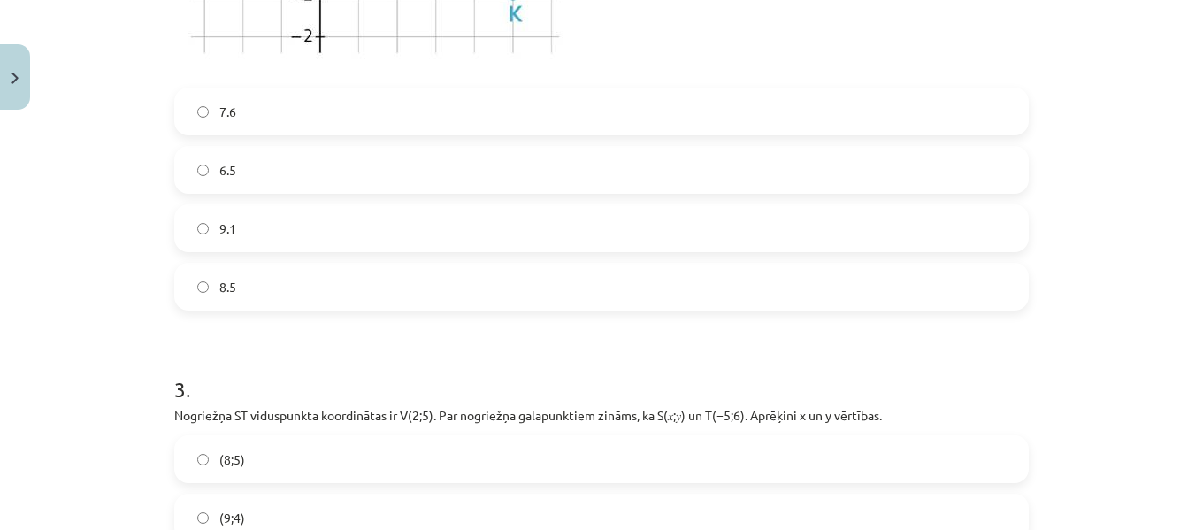
scroll to position [931, 0]
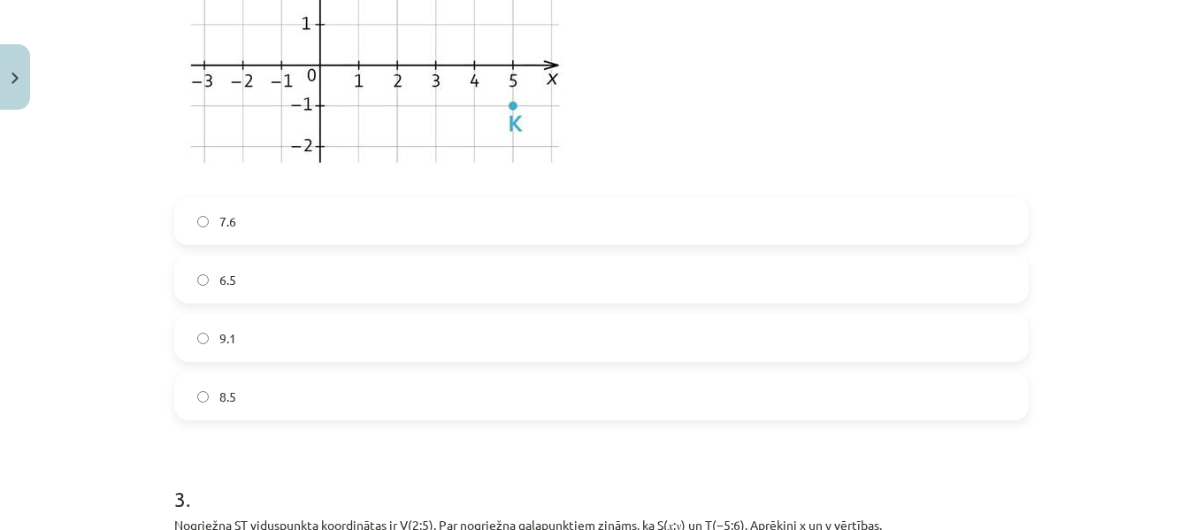
click at [313, 391] on label "8.5" at bounding box center [601, 396] width 851 height 44
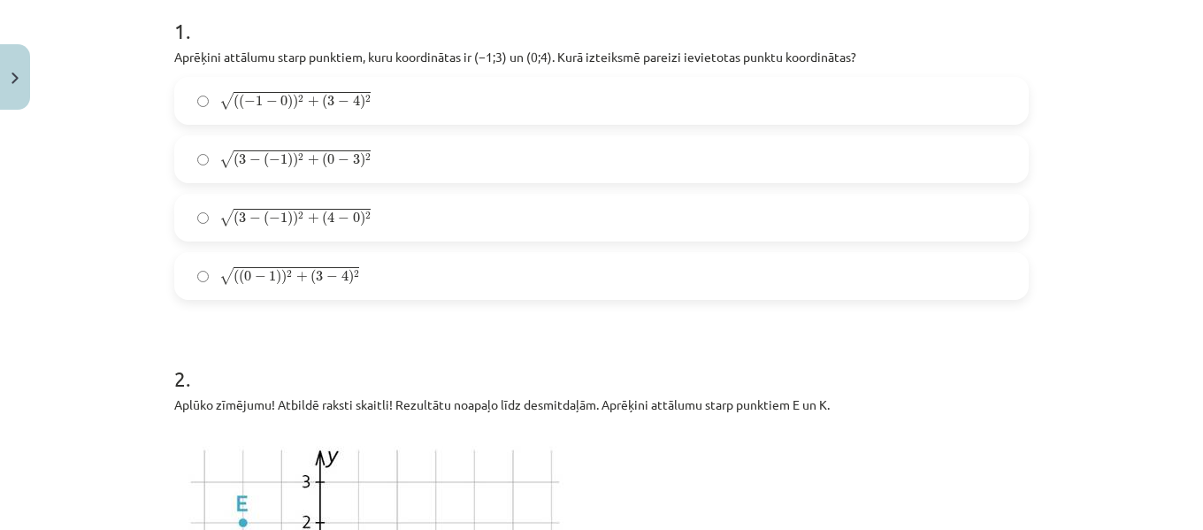
scroll to position [282, 0]
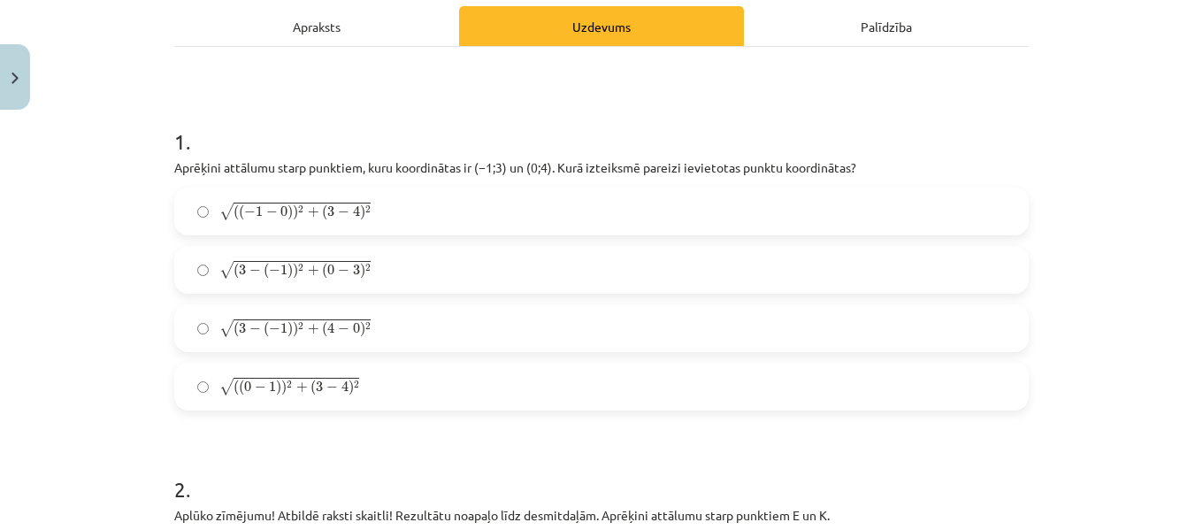
click at [308, 218] on span "+" at bounding box center [313, 212] width 11 height 11
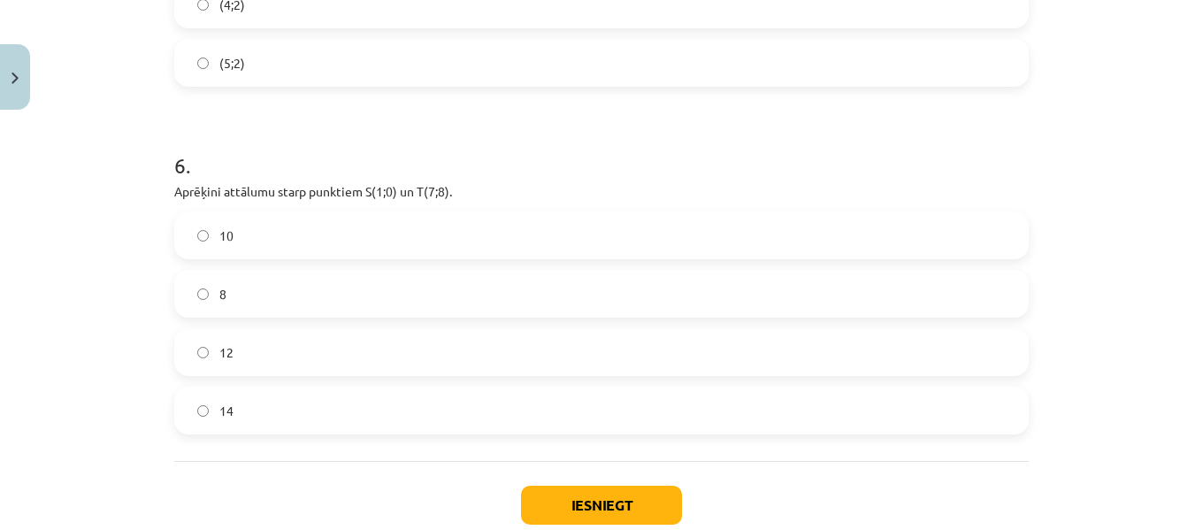
scroll to position [2417, 0]
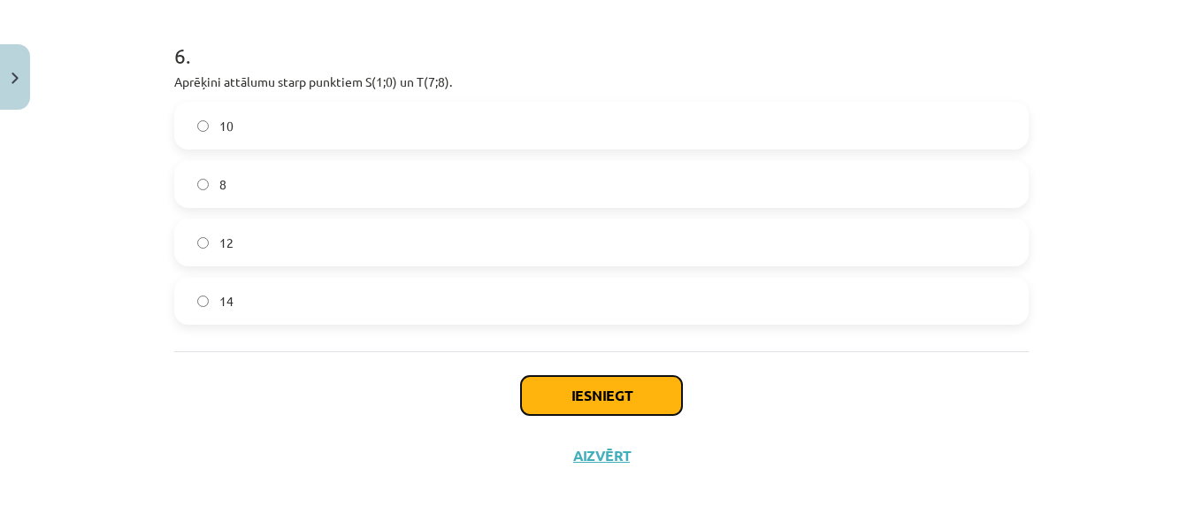
click at [619, 396] on button "Iesniegt" at bounding box center [601, 395] width 161 height 39
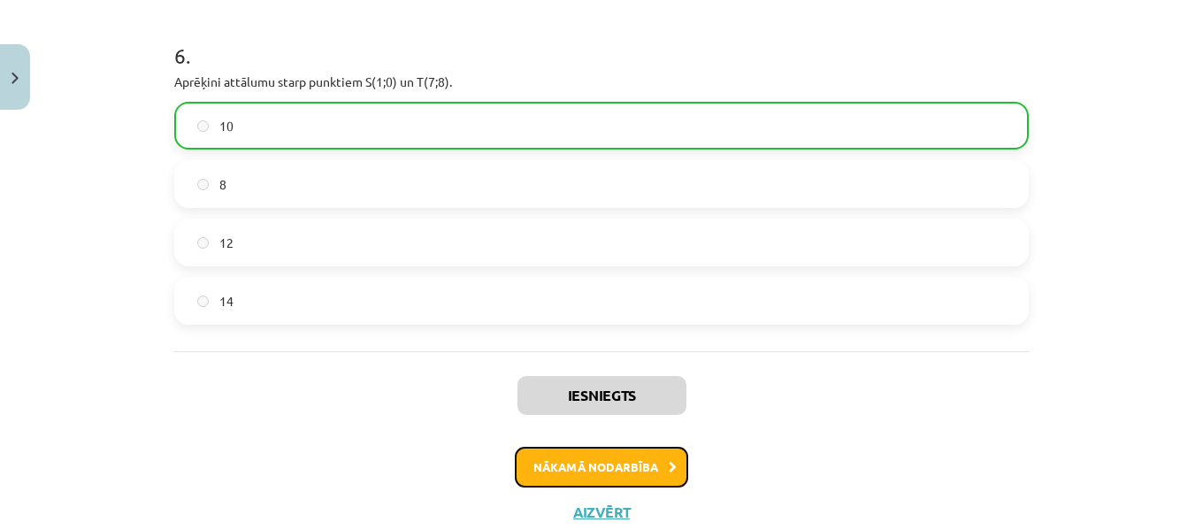
click at [653, 455] on button "Nākamā nodarbība" at bounding box center [601, 467] width 173 height 41
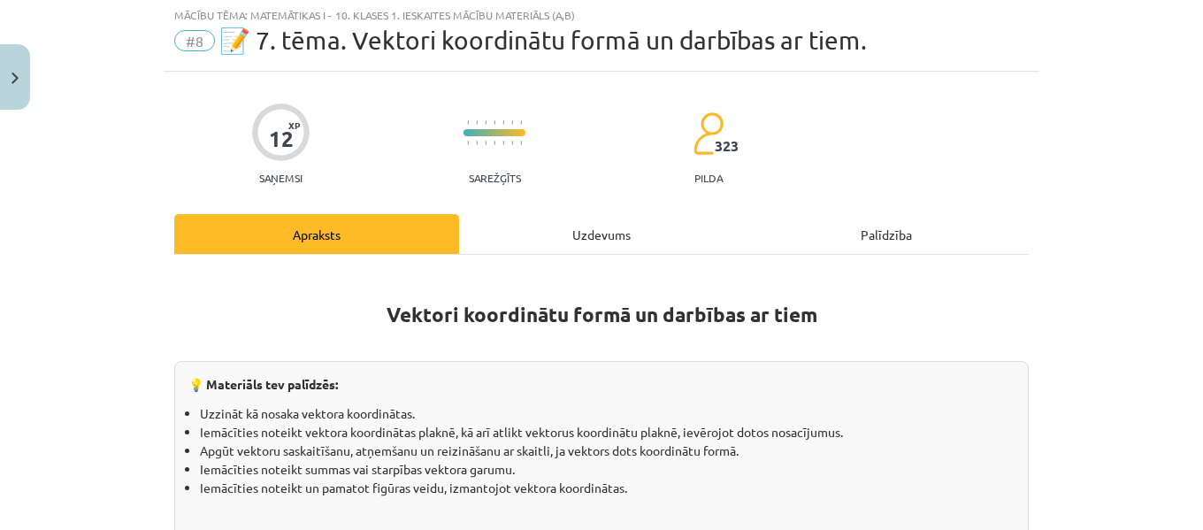
scroll to position [44, 0]
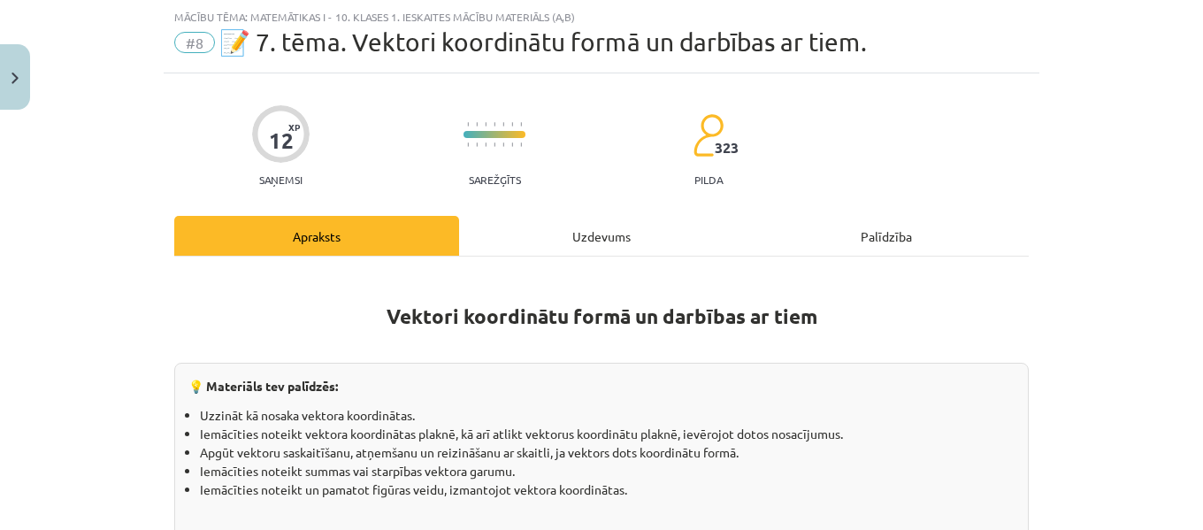
click at [577, 233] on div "Uzdevums" at bounding box center [601, 236] width 285 height 40
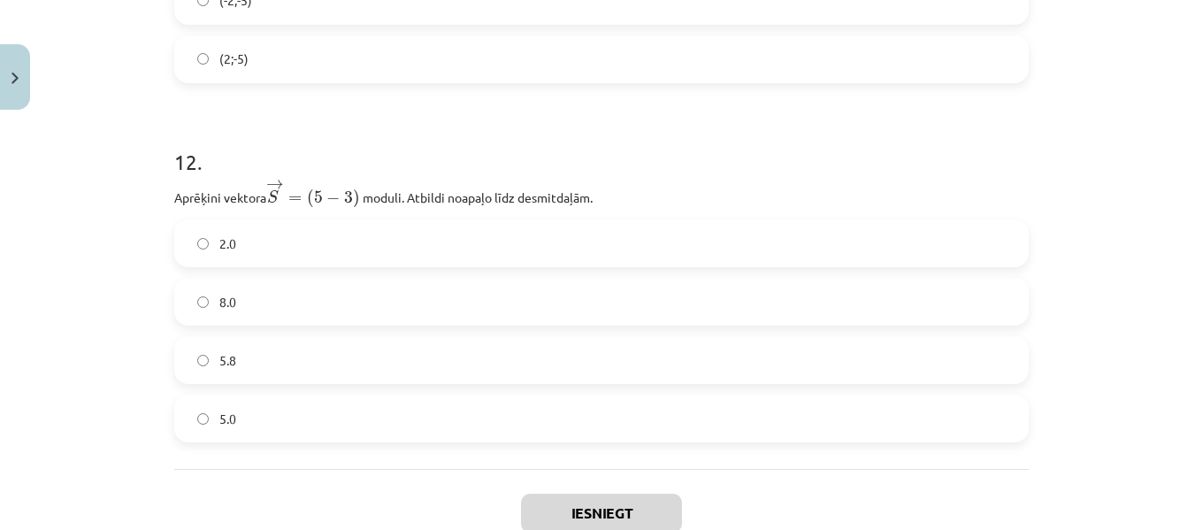
scroll to position [6383, 0]
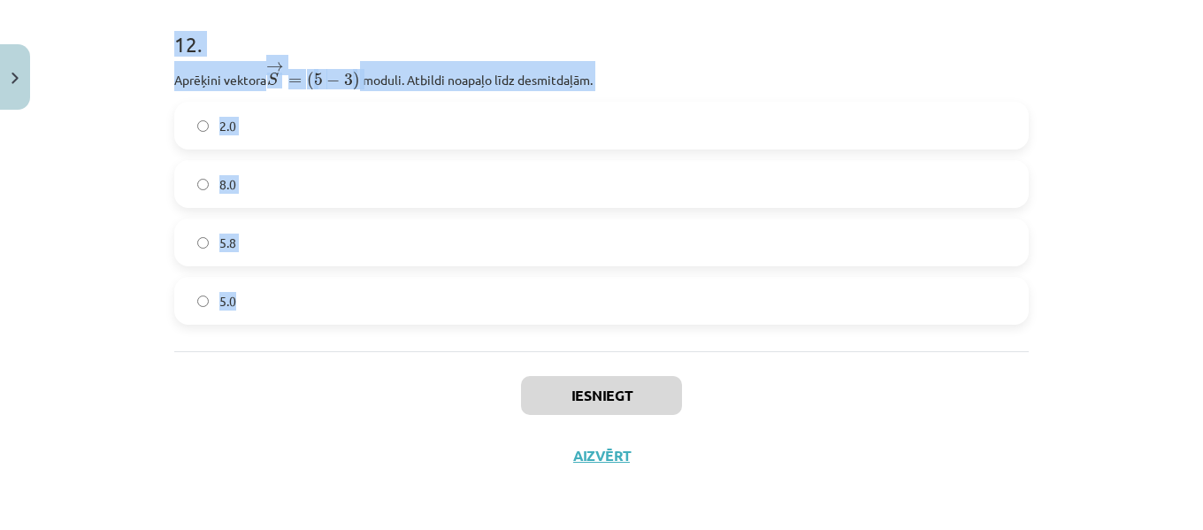
drag, startPoint x: 172, startPoint y: 352, endPoint x: 258, endPoint y: 281, distance: 111.9
copy form "1 . Dots ﻿ → k = ( − 2 , 5 ; 6 ) k → = ( − 2 , 5 ; 6 ) un ﻿﻿ → m = ( 4 , 5 ; − …"
click at [546, 22] on h1 "12 ." at bounding box center [601, 28] width 854 height 55
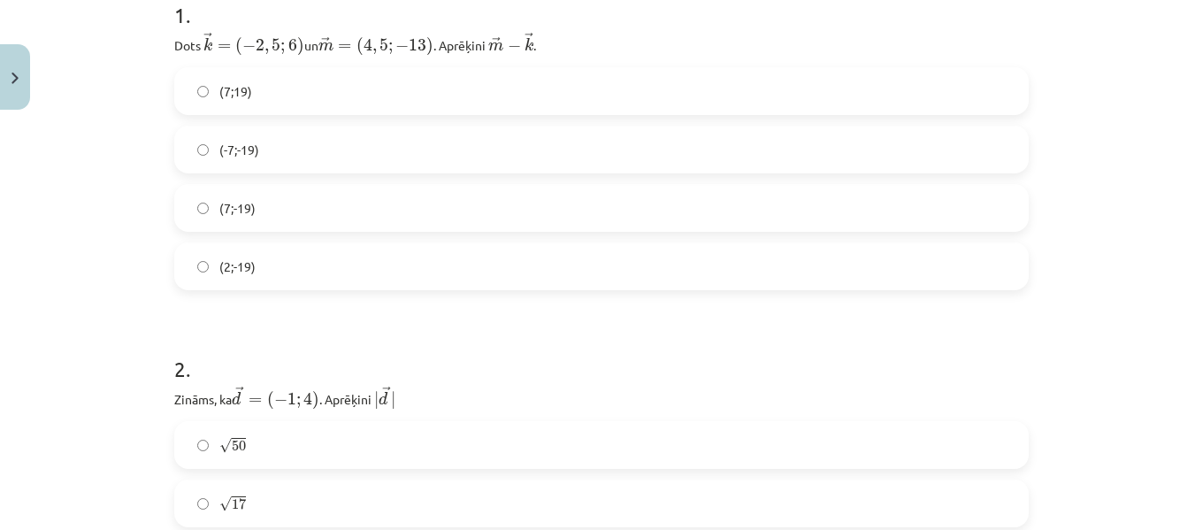
scroll to position [332, 0]
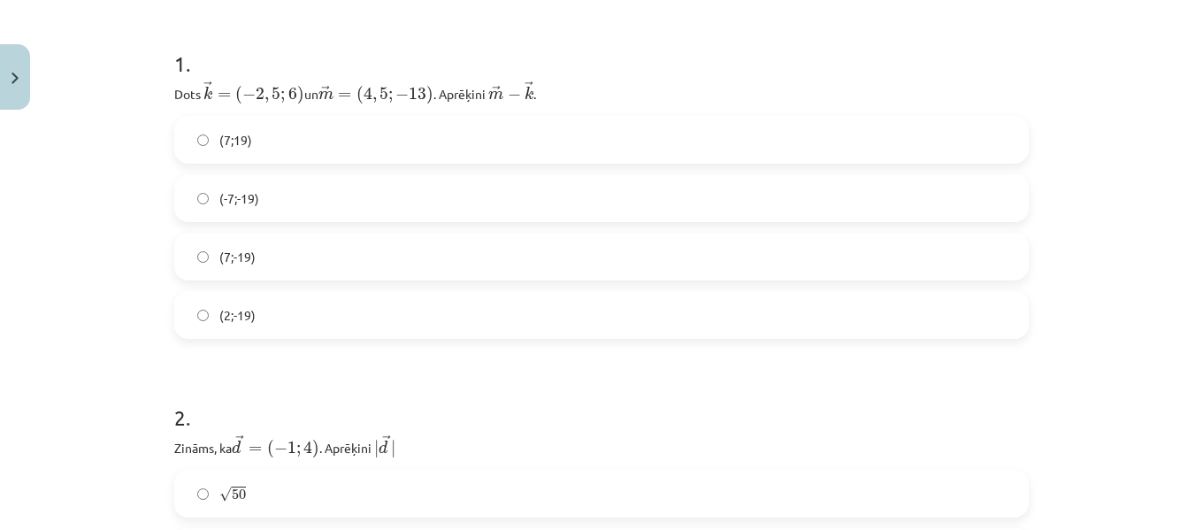
click at [278, 241] on label "(7;-19)" at bounding box center [601, 256] width 851 height 44
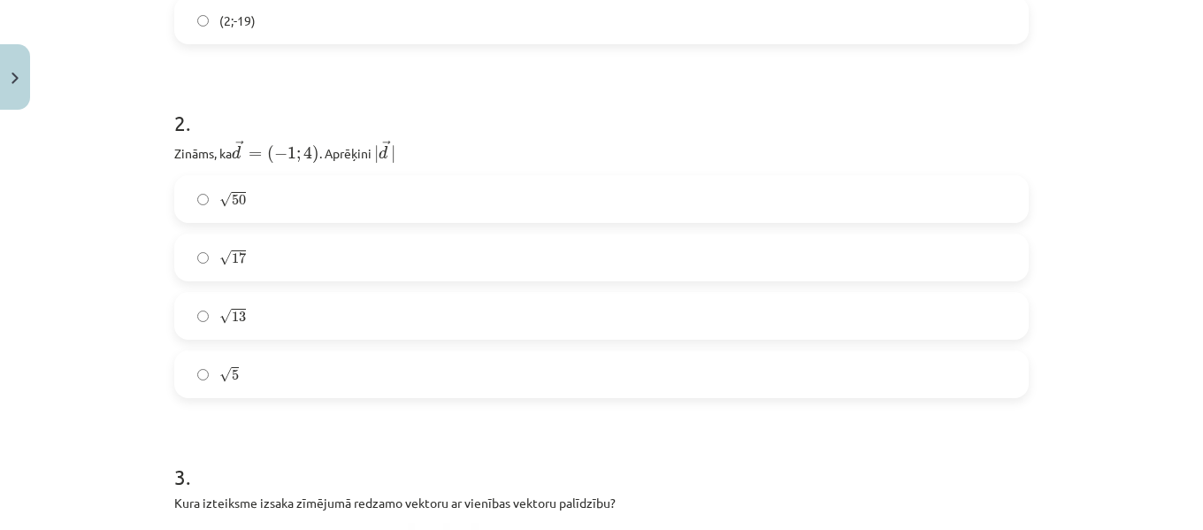
scroll to position [687, 0]
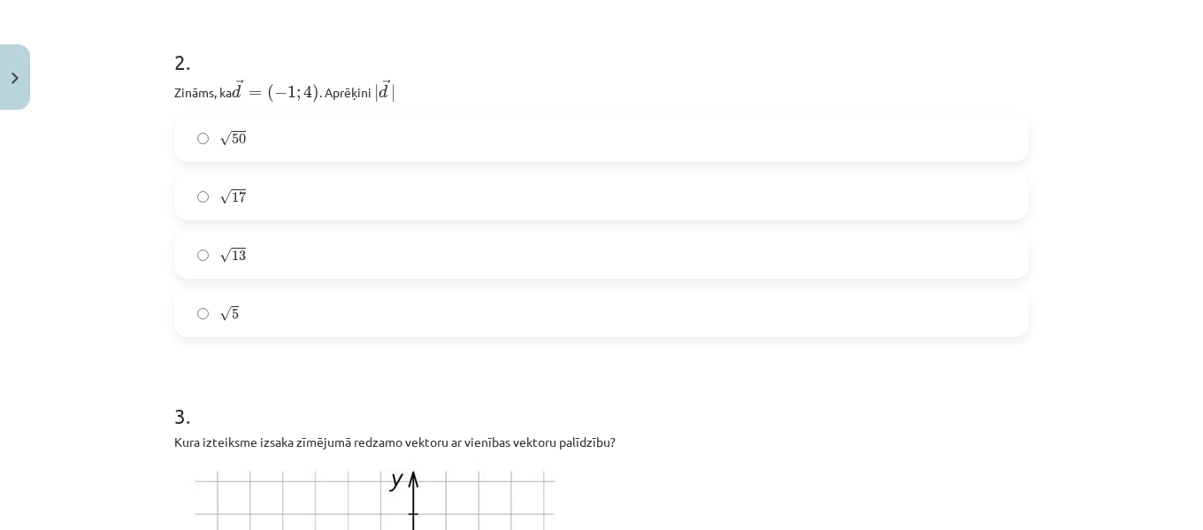
click at [284, 192] on label "√ 17 17" at bounding box center [601, 196] width 851 height 44
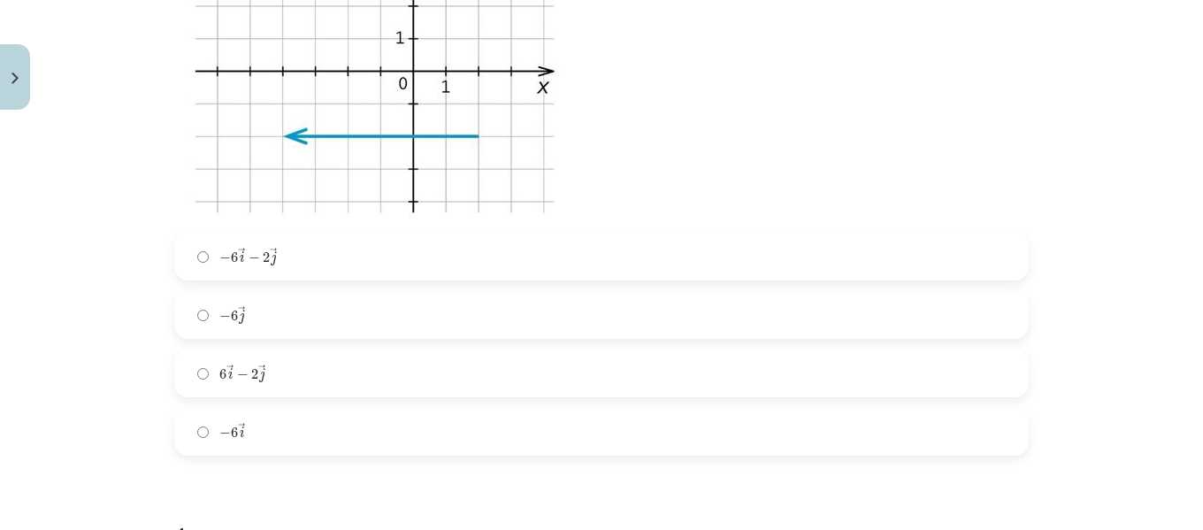
scroll to position [1375, 0]
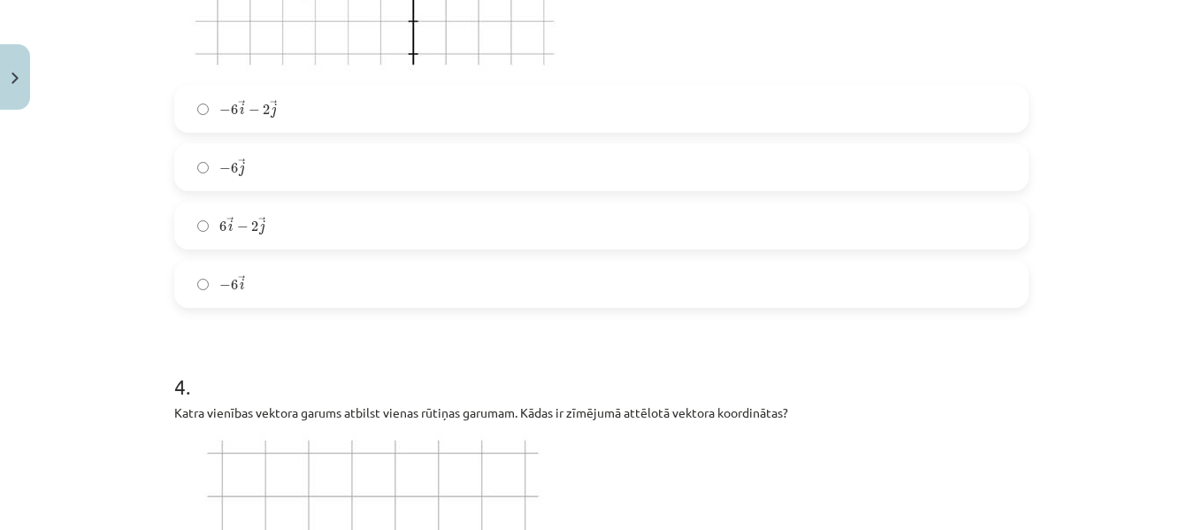
click at [306, 104] on label "− 6 → i − 2 → j − 6 i → − 2 j →" at bounding box center [601, 109] width 851 height 44
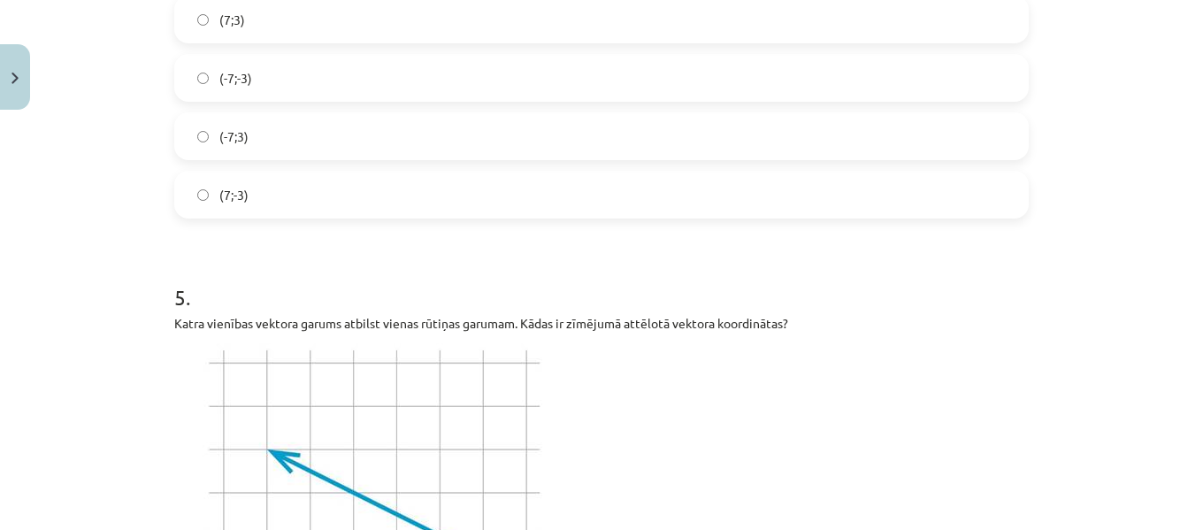
scroll to position [2013, 0]
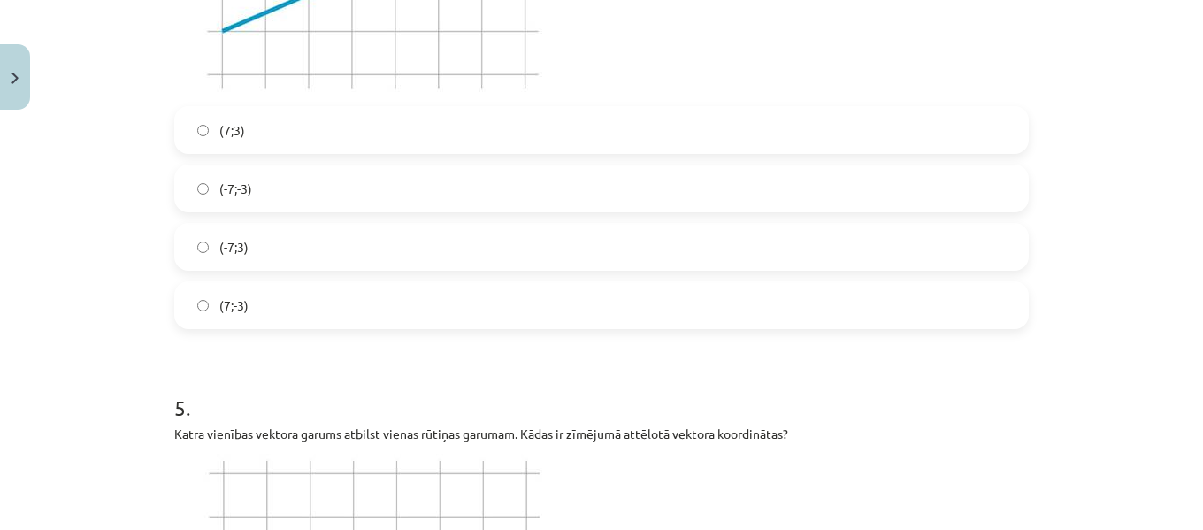
click at [262, 307] on label "(7;-3)" at bounding box center [601, 305] width 851 height 44
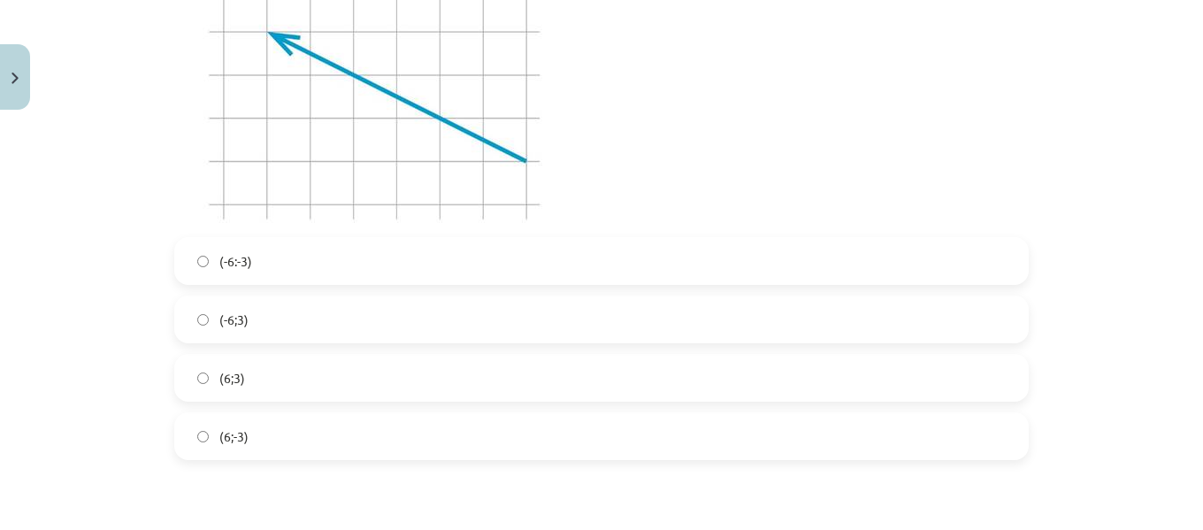
scroll to position [2602, 0]
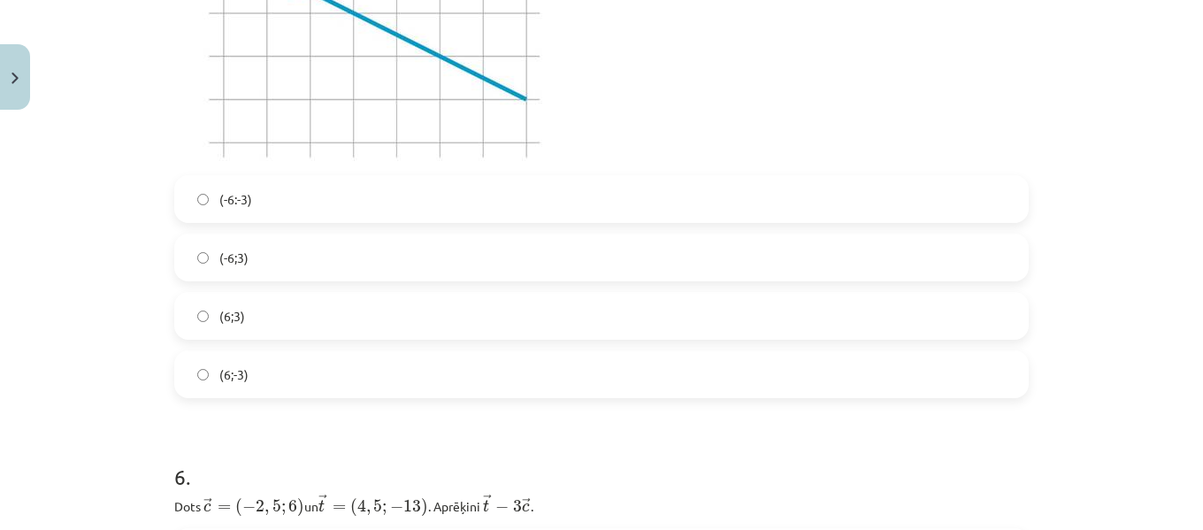
click at [284, 299] on label "(6;3)" at bounding box center [601, 316] width 851 height 44
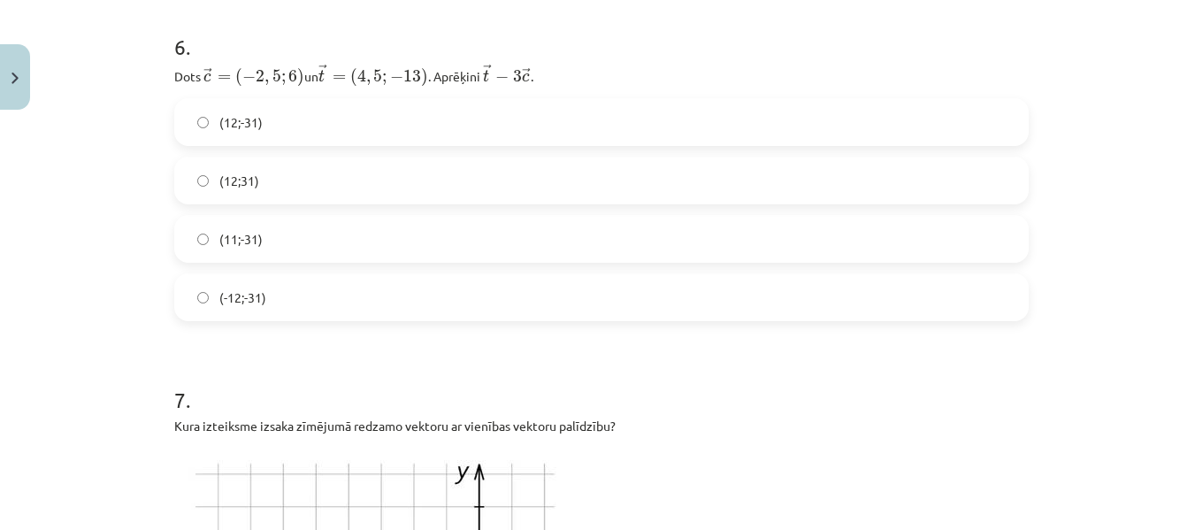
scroll to position [3056, 0]
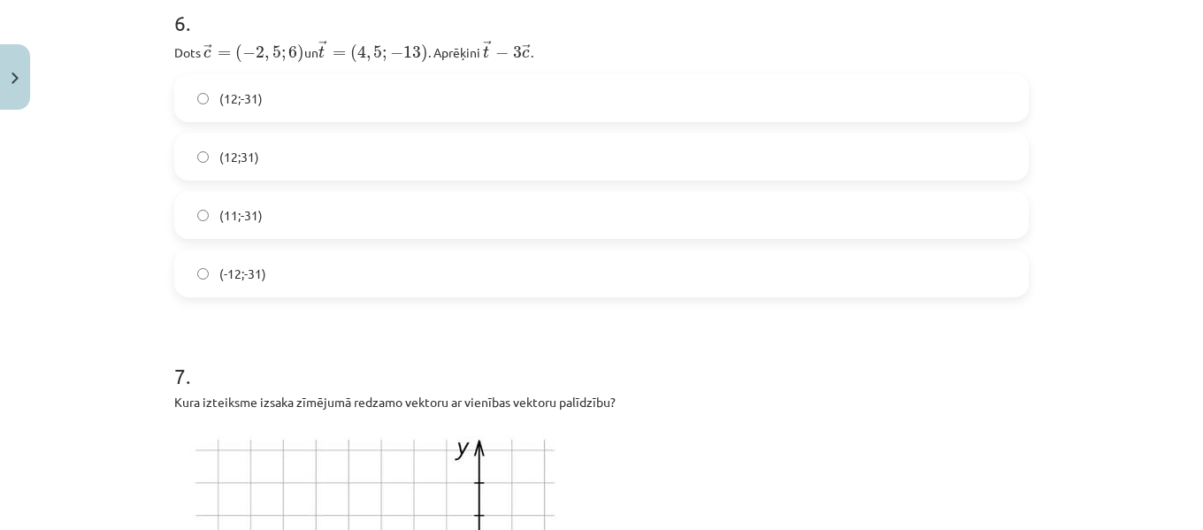
click at [263, 100] on label "(12;-31)" at bounding box center [601, 98] width 851 height 44
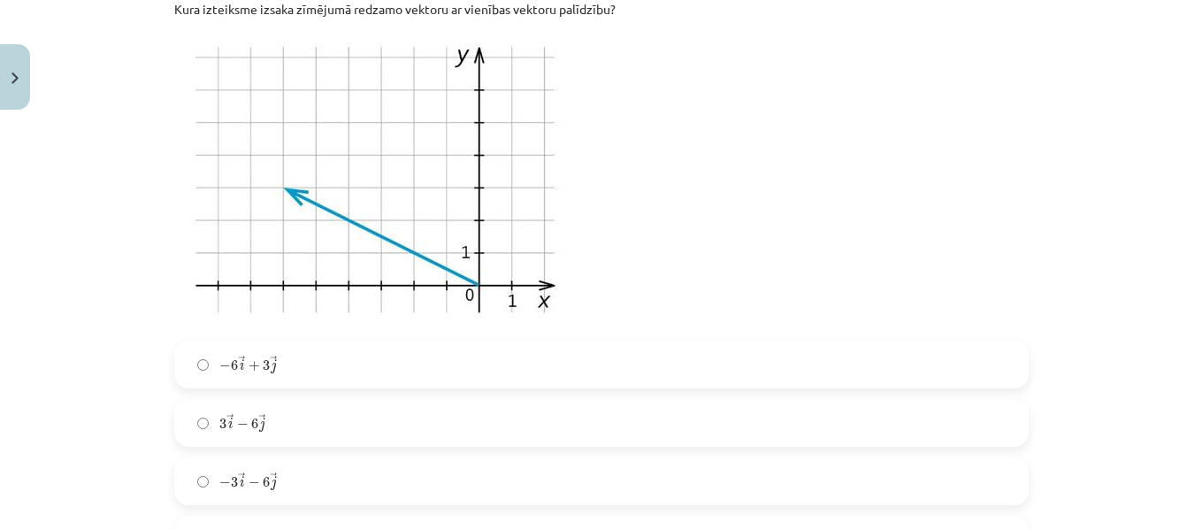
scroll to position [3621, 0]
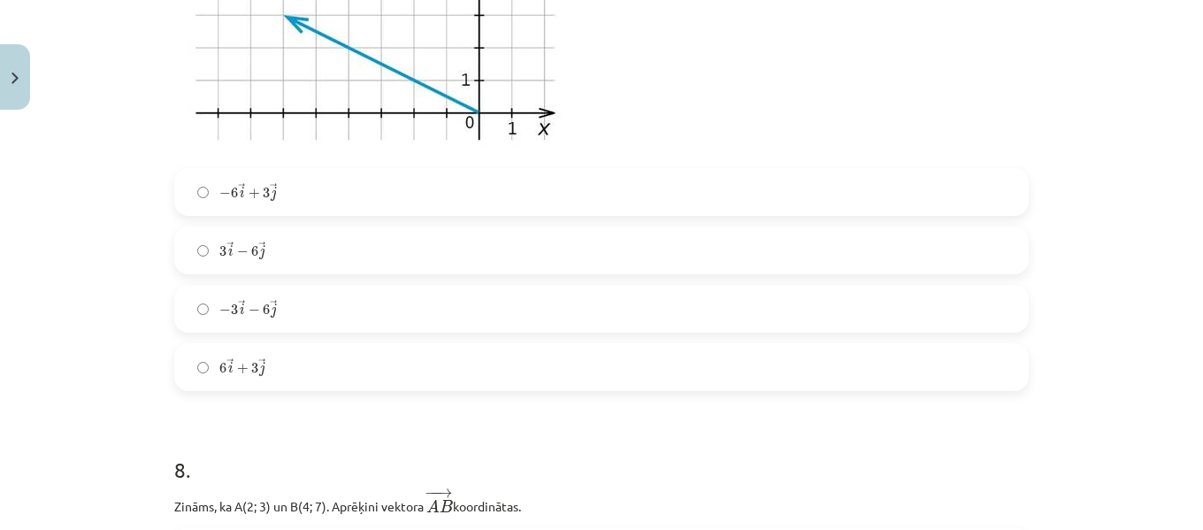
click at [346, 361] on label "6 → i + 3 → j 6 i → + 3 j →" at bounding box center [601, 367] width 851 height 44
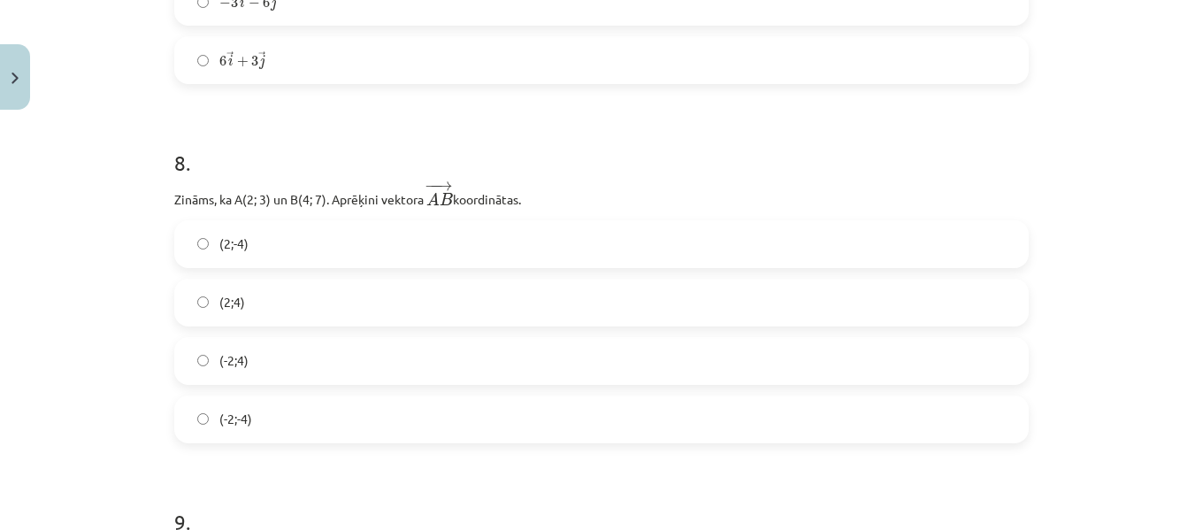
scroll to position [4038, 0]
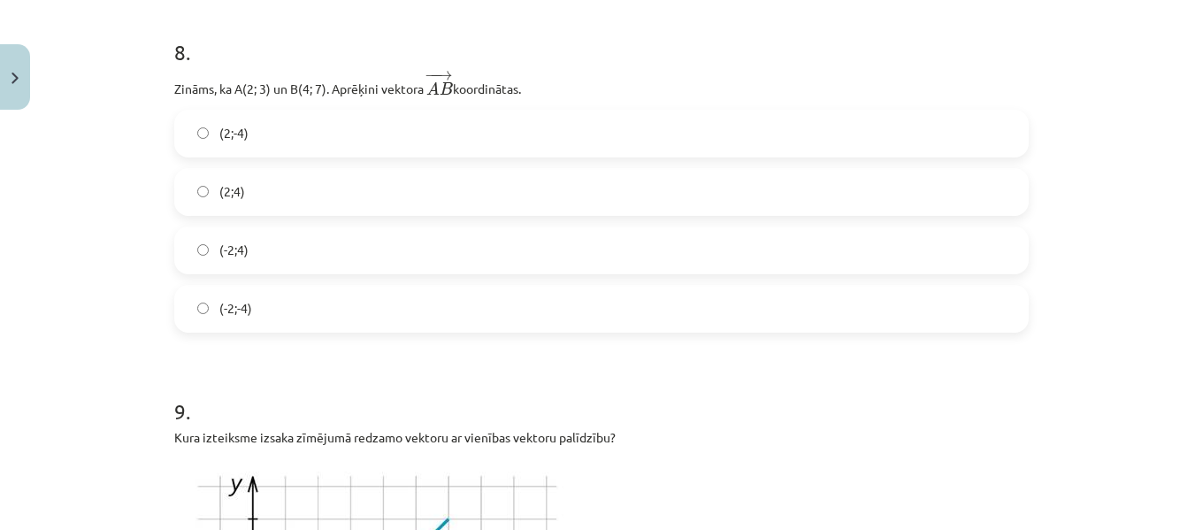
click at [298, 180] on label "(2;4)" at bounding box center [601, 192] width 851 height 44
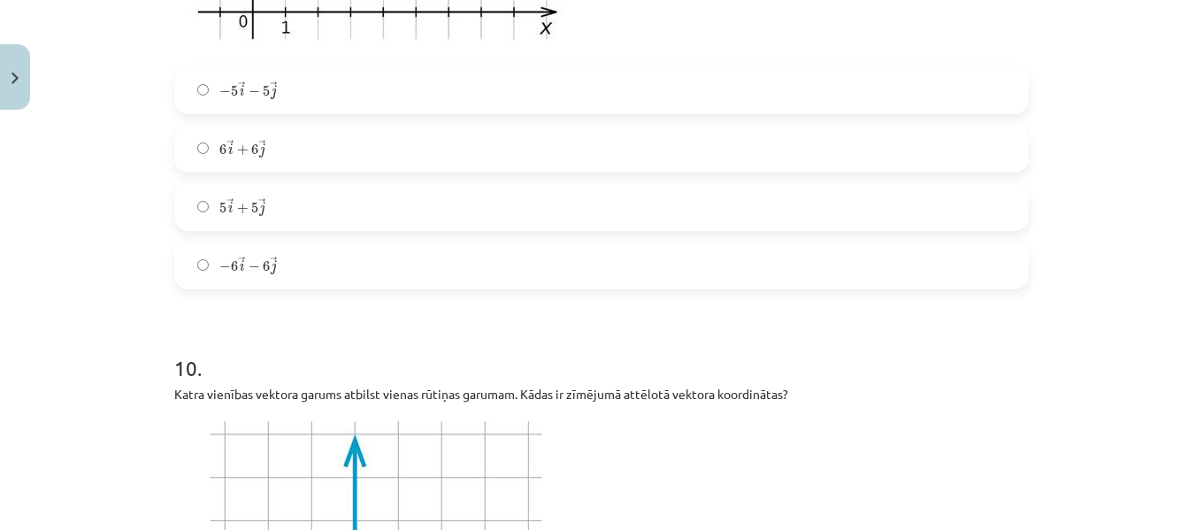
scroll to position [4729, 0]
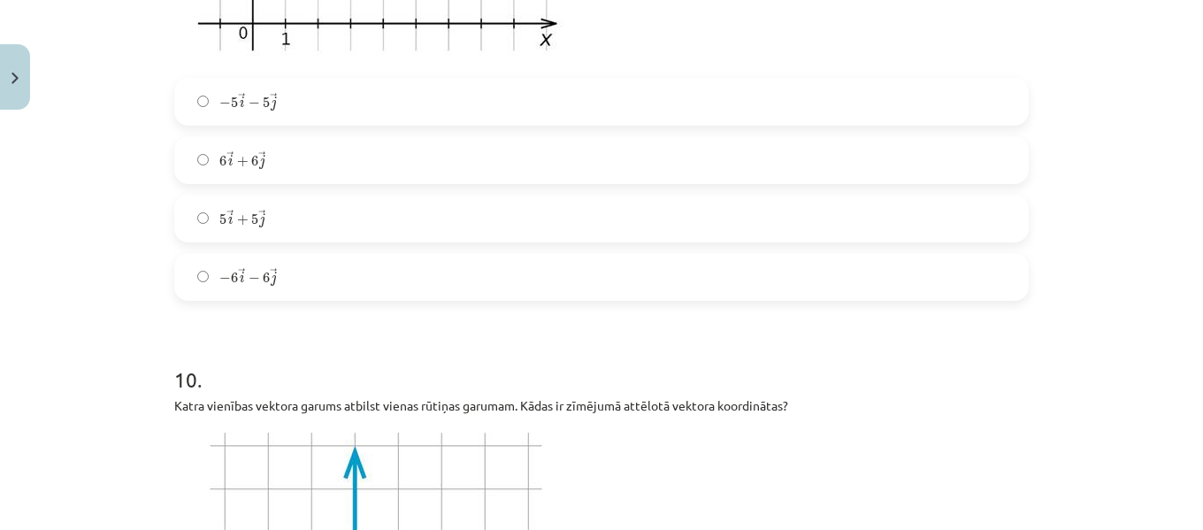
click at [314, 213] on label "5 → i + 5 → j 5 i → + 5 j →" at bounding box center [601, 218] width 851 height 44
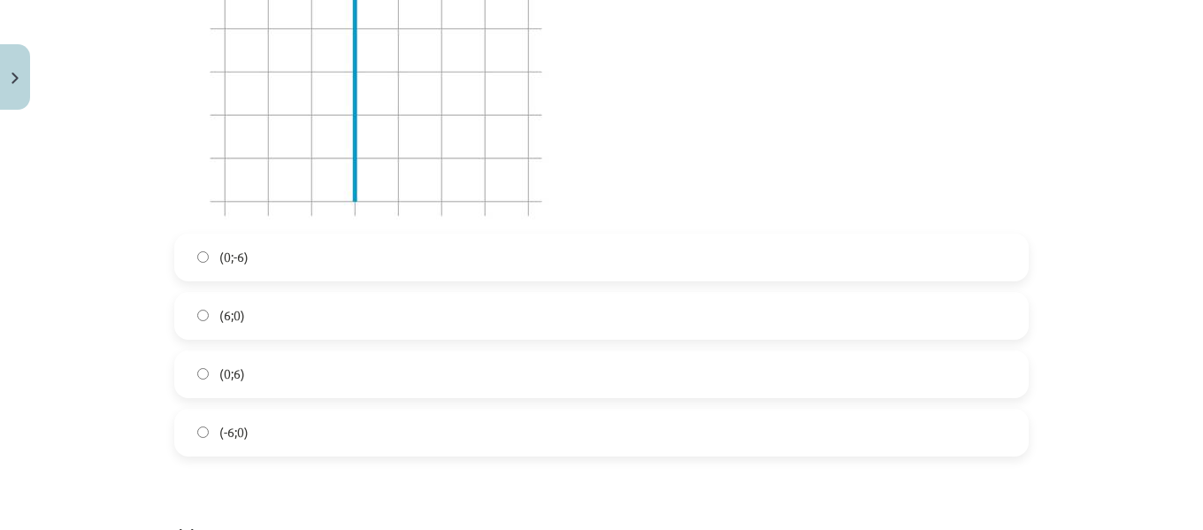
scroll to position [5343, 0]
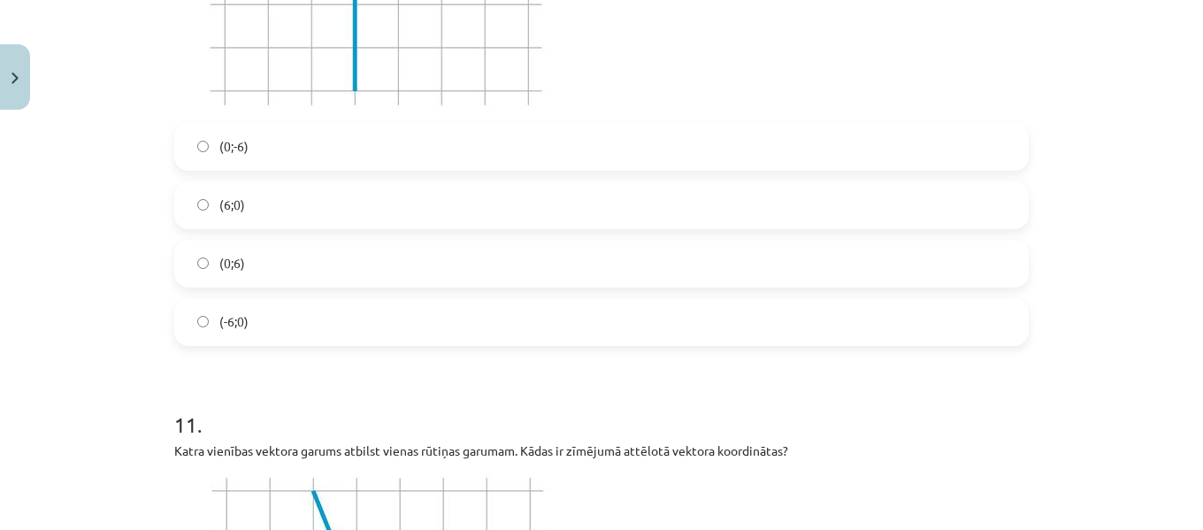
click at [293, 306] on label "(-6;0)" at bounding box center [601, 322] width 851 height 44
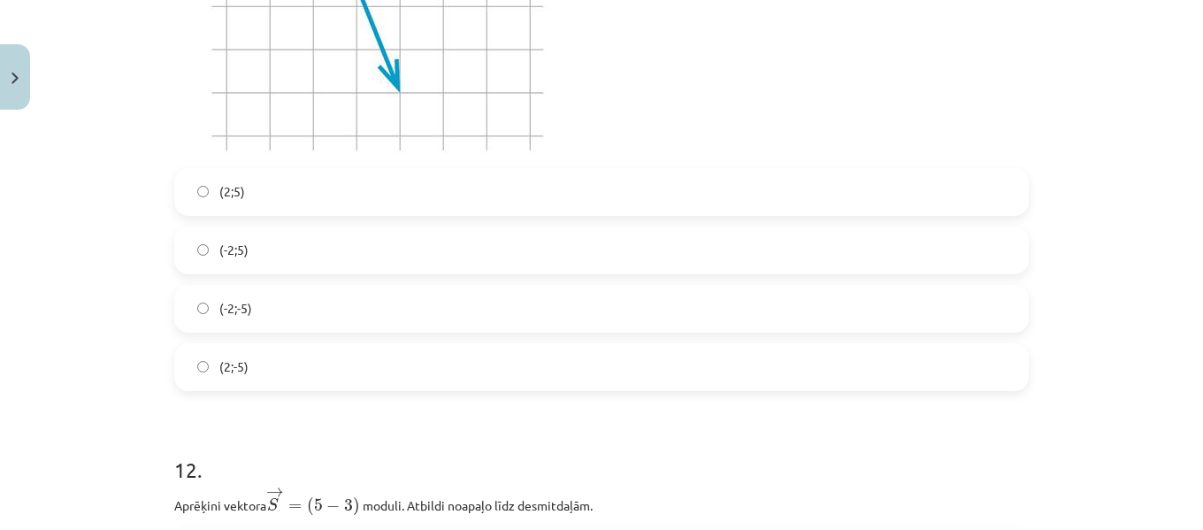
scroll to position [6042, 0]
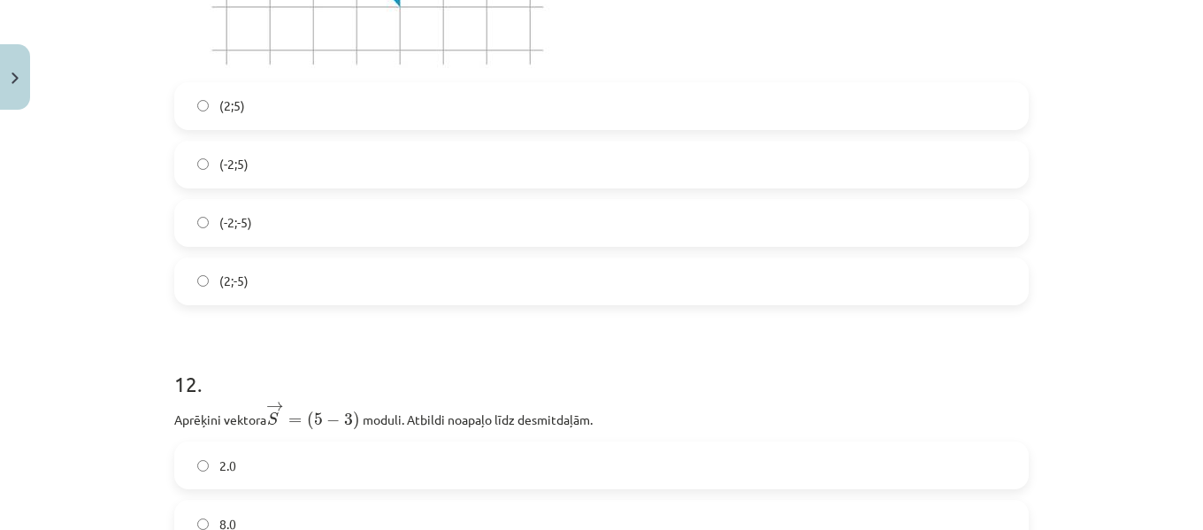
click at [264, 279] on label "(2;-5)" at bounding box center [601, 281] width 851 height 44
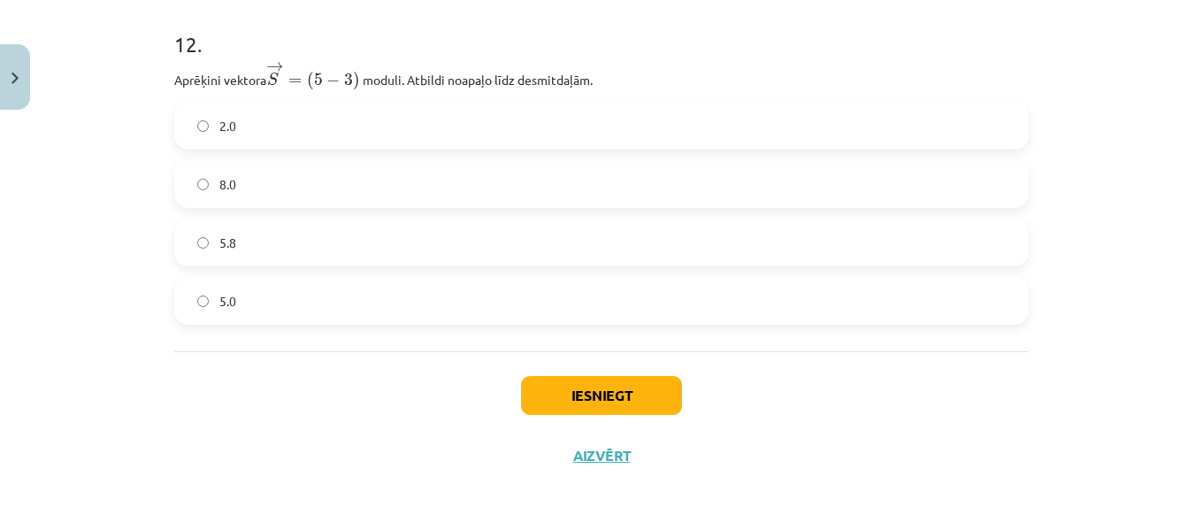
click at [292, 289] on label "5.0" at bounding box center [601, 301] width 851 height 44
click at [584, 386] on button "Iesniegt" at bounding box center [601, 395] width 161 height 39
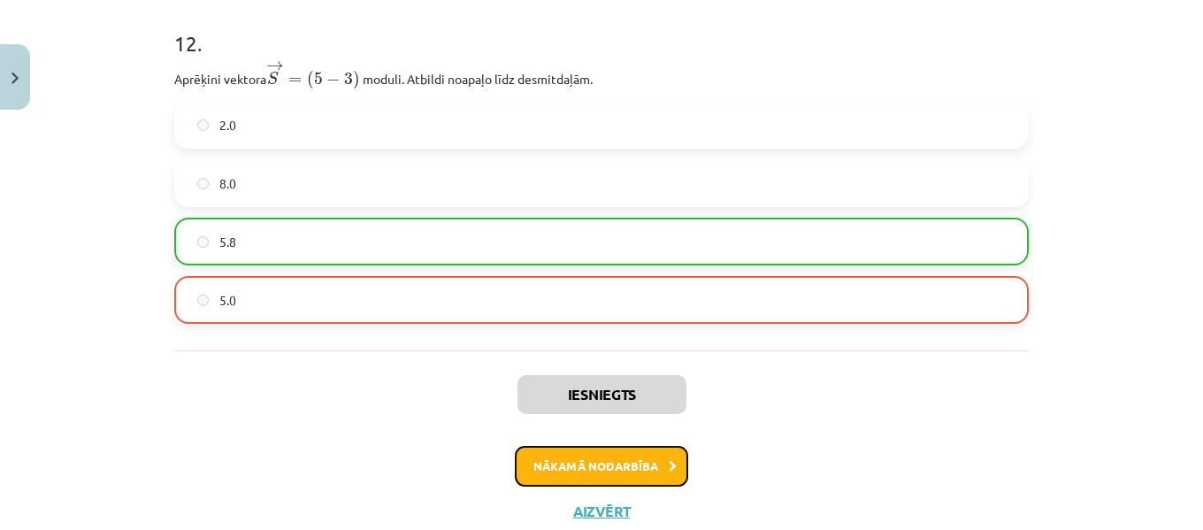
click at [581, 459] on button "Nākamā nodarbība" at bounding box center [601, 466] width 173 height 41
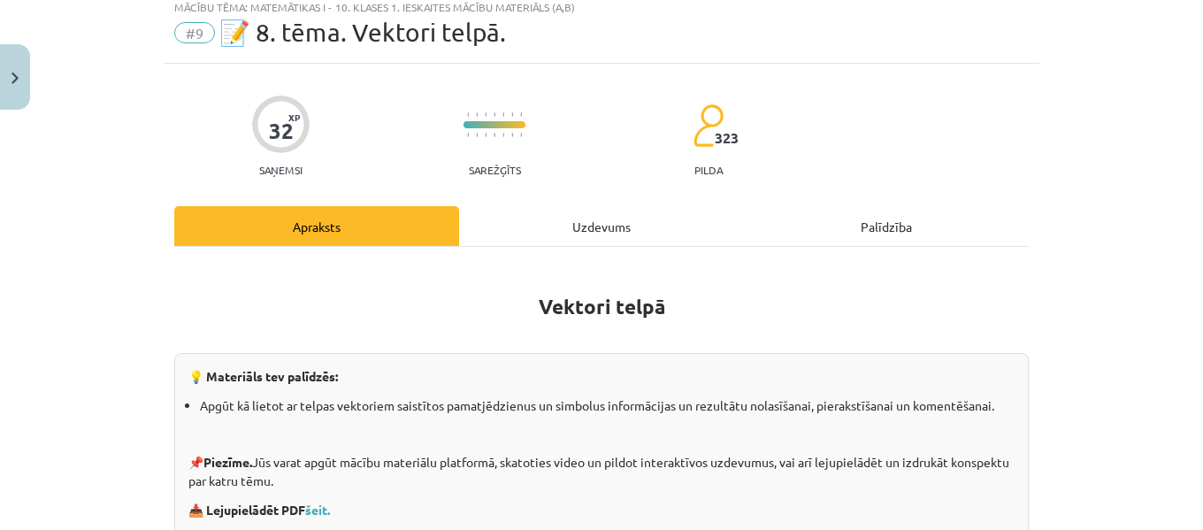
scroll to position [44, 0]
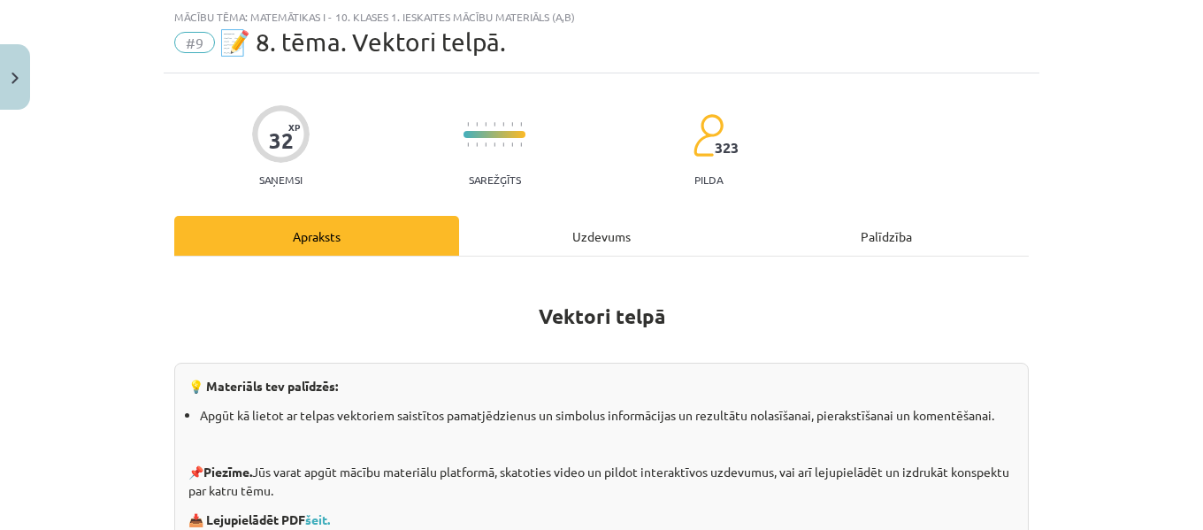
click at [597, 226] on div "Uzdevums" at bounding box center [601, 236] width 285 height 40
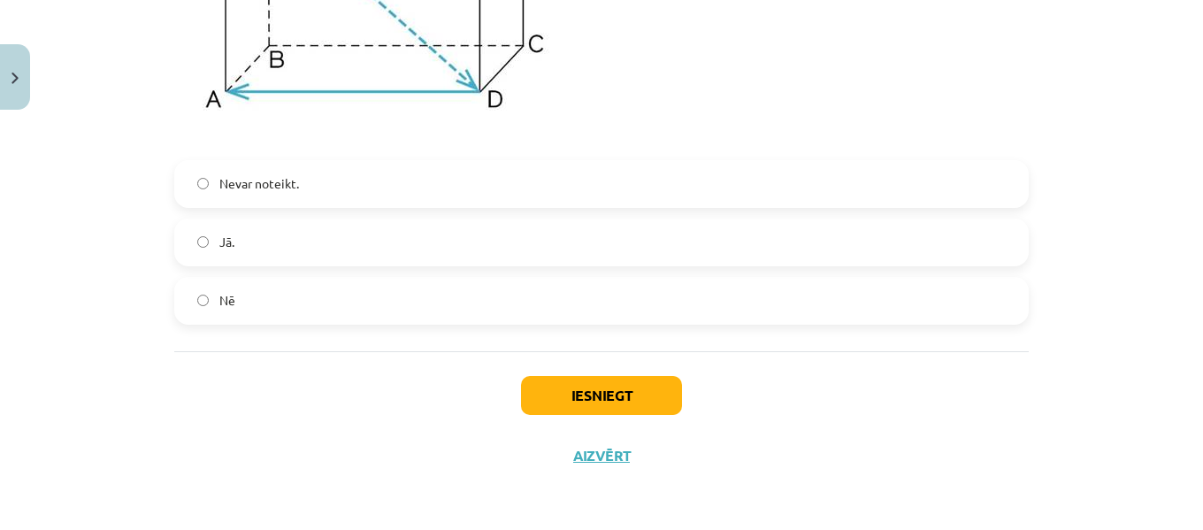
scroll to position [8642, 0]
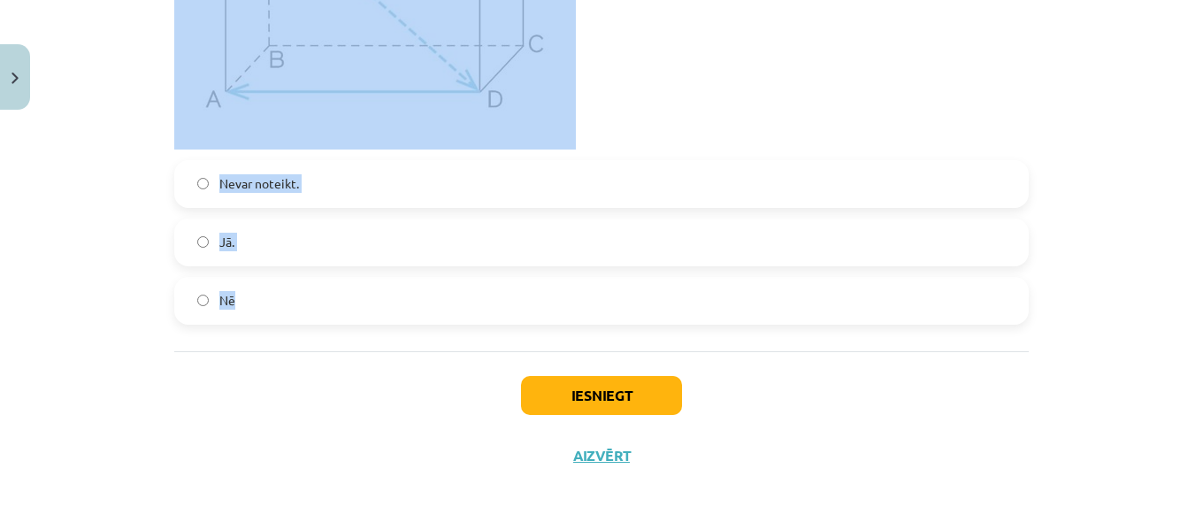
drag, startPoint x: 166, startPoint y: 349, endPoint x: 308, endPoint y: 311, distance: 146.5
copy form "1 . Atzīmē izlaistos vārdus! Divi vektori ir kolineāri, ja tie atrodas uz ... v…"
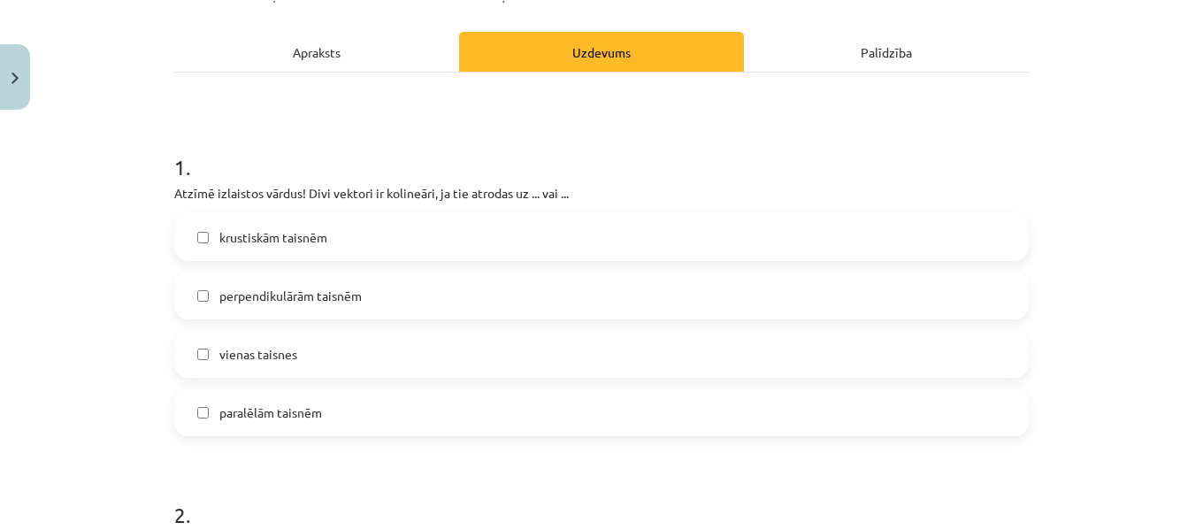
scroll to position [212, 0]
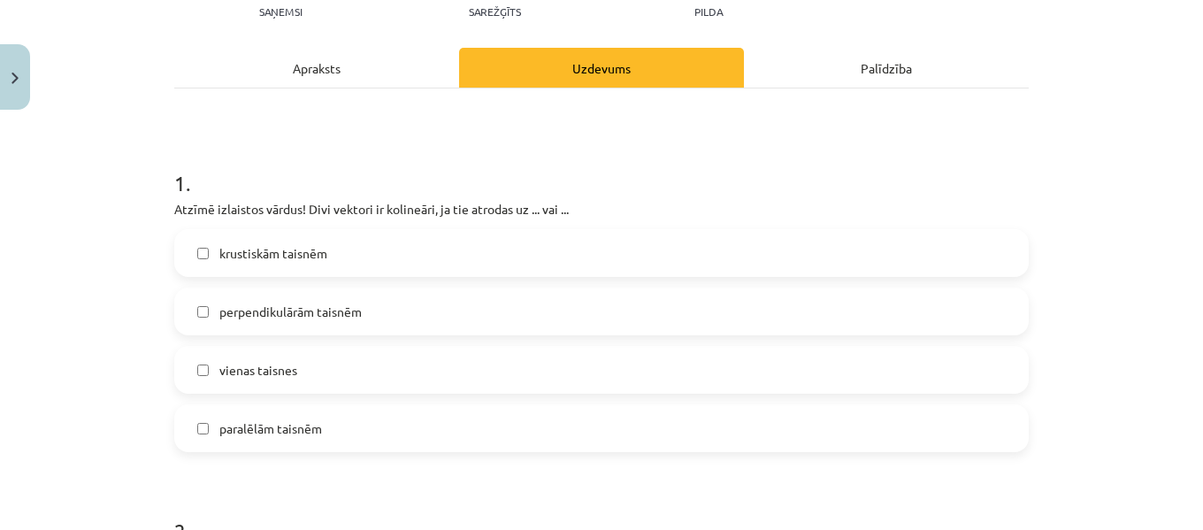
click at [346, 366] on label "vienas taisnes" at bounding box center [601, 370] width 851 height 44
click at [308, 422] on span "paralēlām taisnēm" at bounding box center [270, 428] width 103 height 19
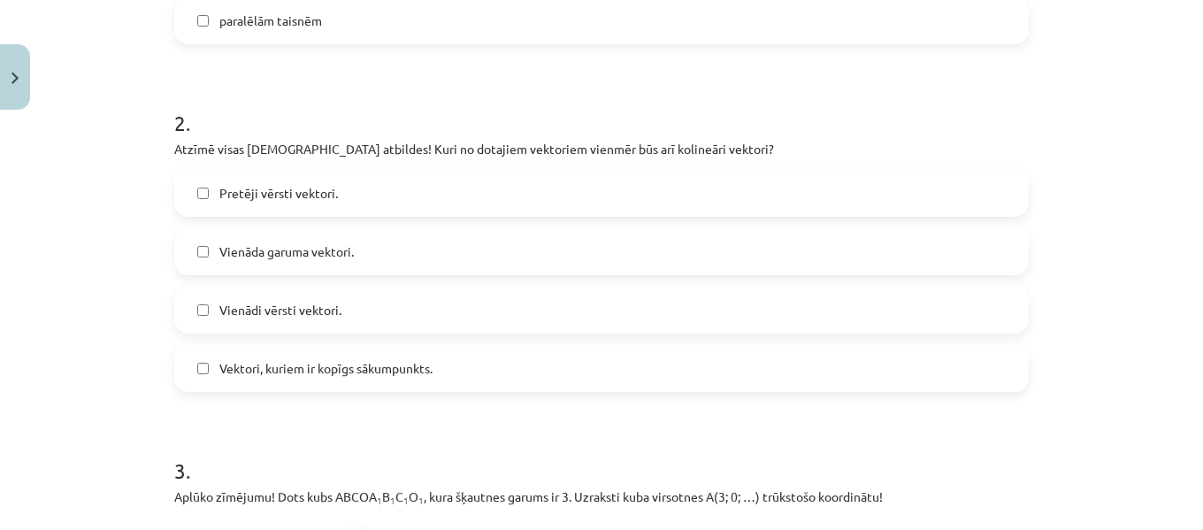
scroll to position [717, 0]
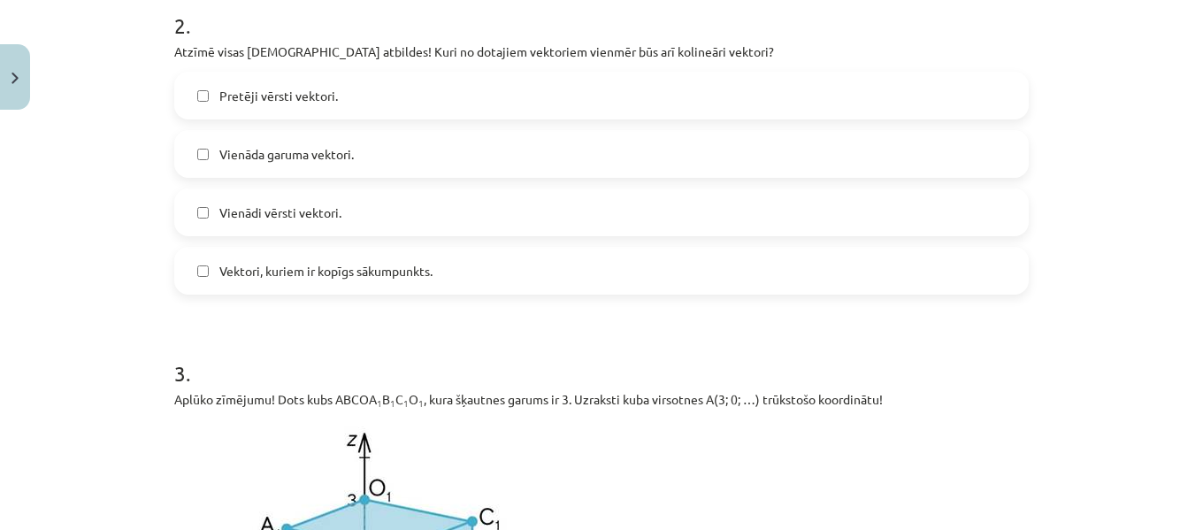
click at [259, 106] on label "Pretēji vērsti vektori." at bounding box center [601, 95] width 851 height 44
click at [287, 205] on span "Vienādi vērsti vektori." at bounding box center [280, 212] width 122 height 19
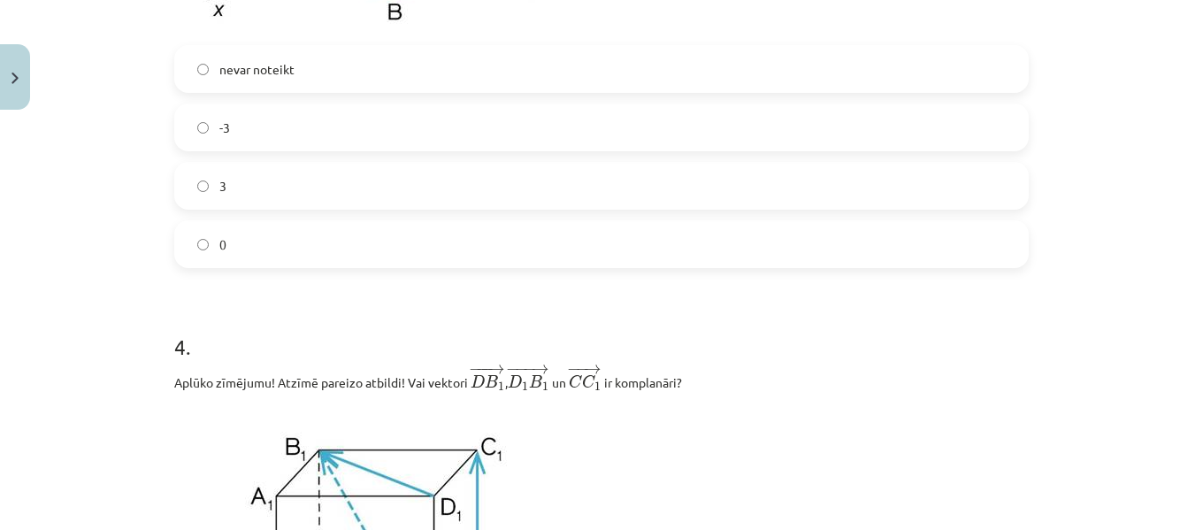
scroll to position [1435, 0]
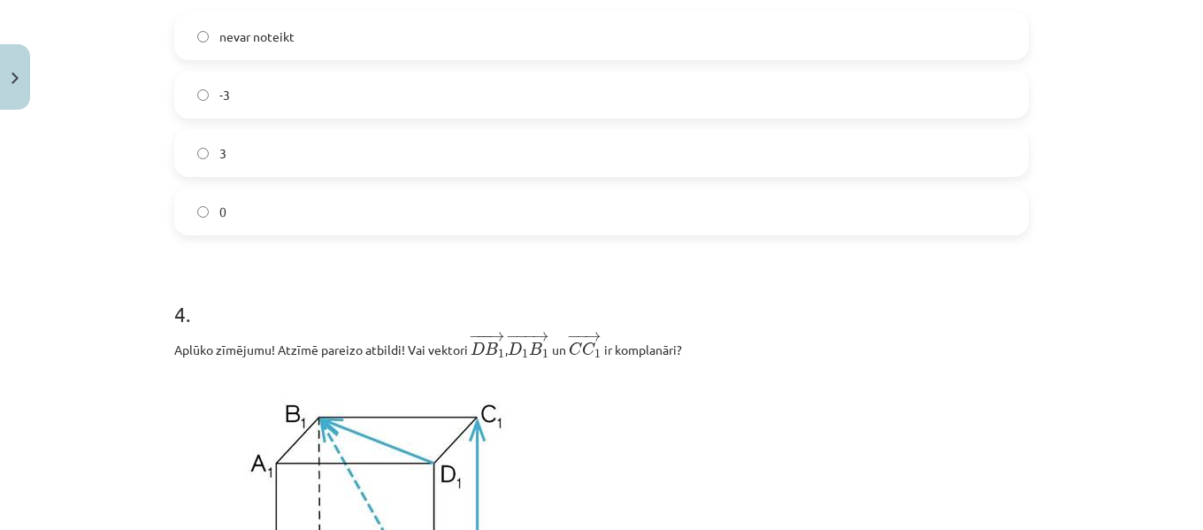
click at [280, 202] on label "0" at bounding box center [601, 211] width 851 height 44
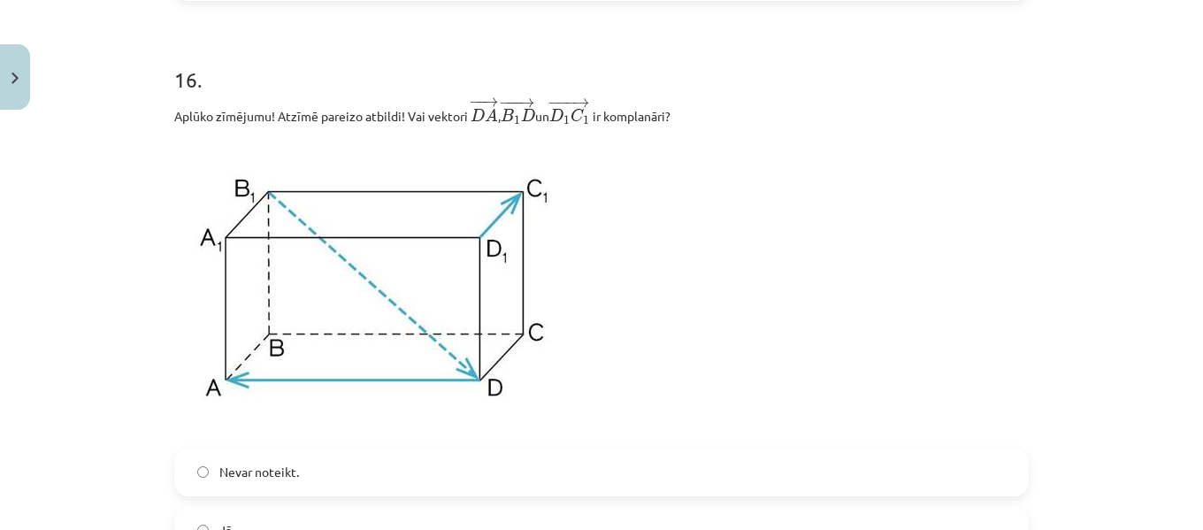
scroll to position [8642, 0]
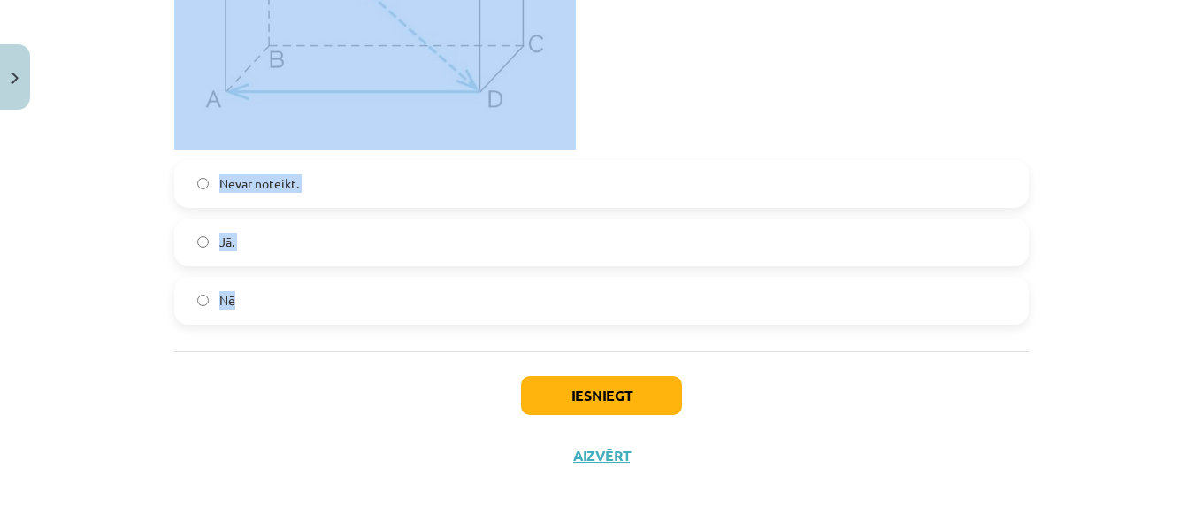
drag, startPoint x: 164, startPoint y: 5, endPoint x: 487, endPoint y: 290, distance: 430.4
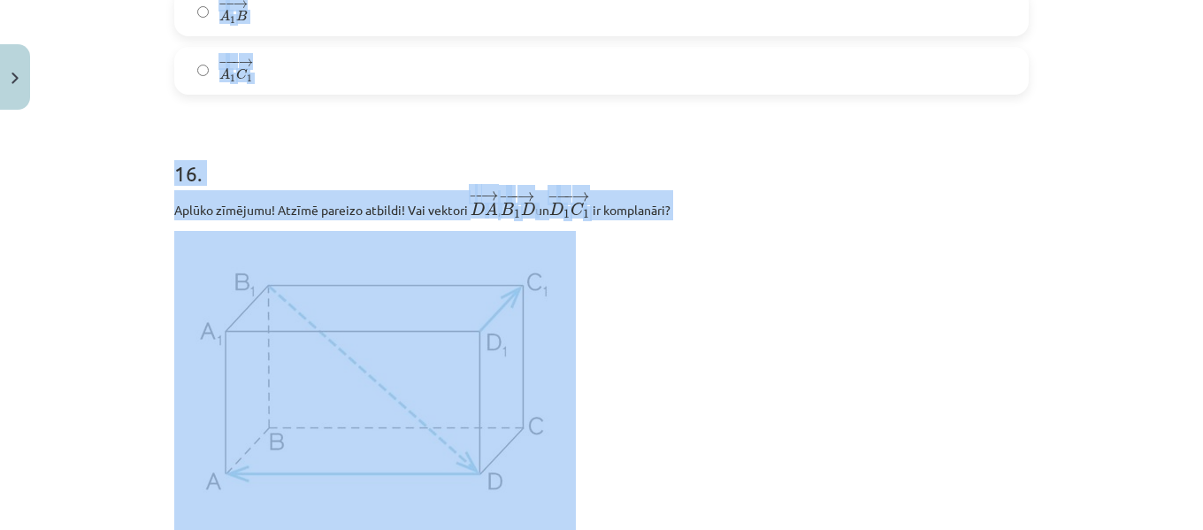
scroll to position [8136, 0]
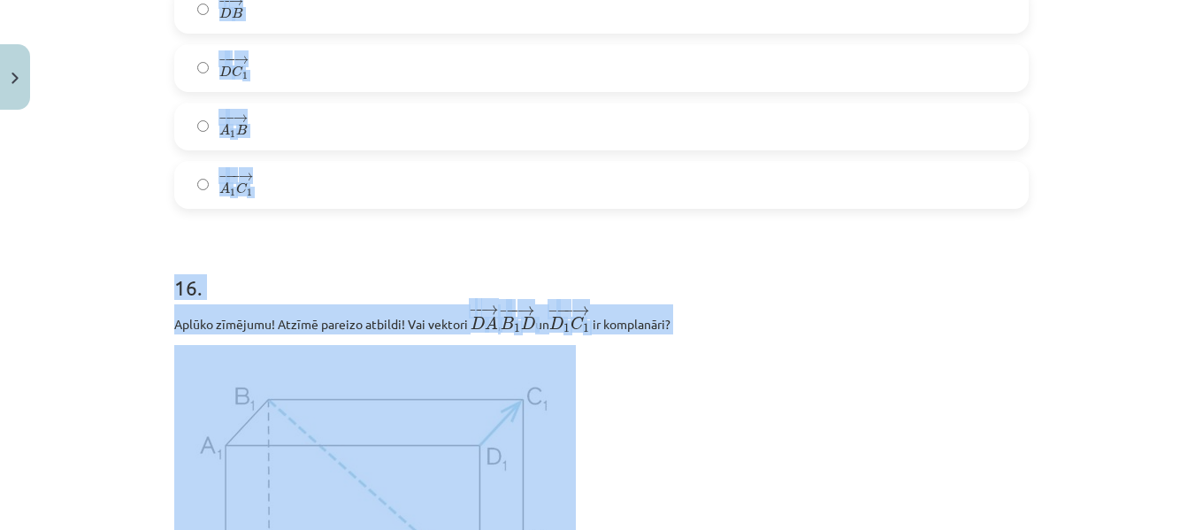
copy form "4 . Aplūko zīmējumu! Atzīmē pareizo atbildi! Vai vektori ﻿ − −− → D B 1 D B 1 →…"
click at [1098, 379] on div "Mācību tēma: Matemātikas i - 10. klases 1. ieskaites mācību materiāls (a,b) #9 …" at bounding box center [601, 265] width 1203 height 530
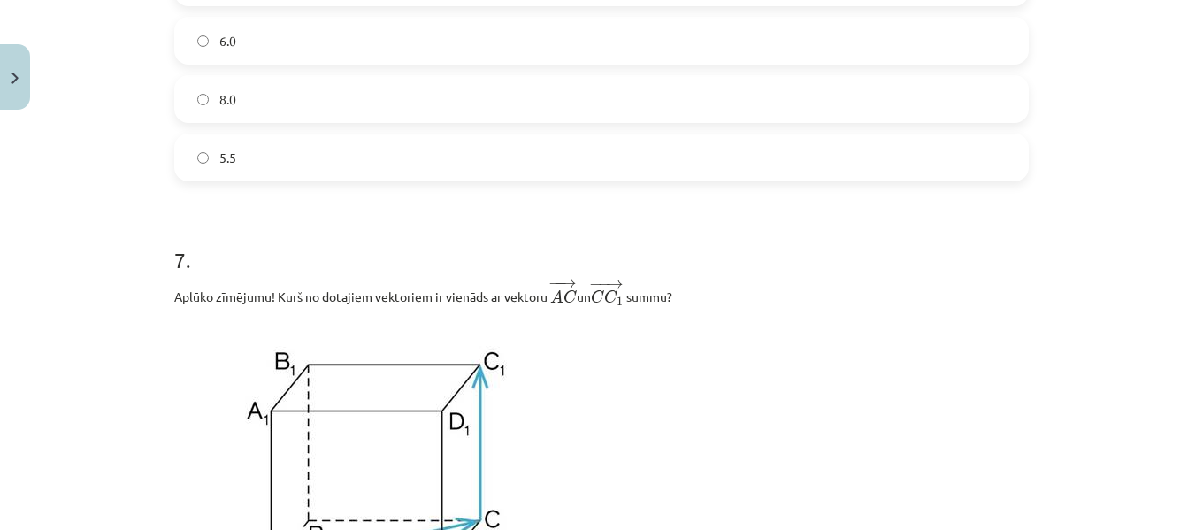
scroll to position [2577, 0]
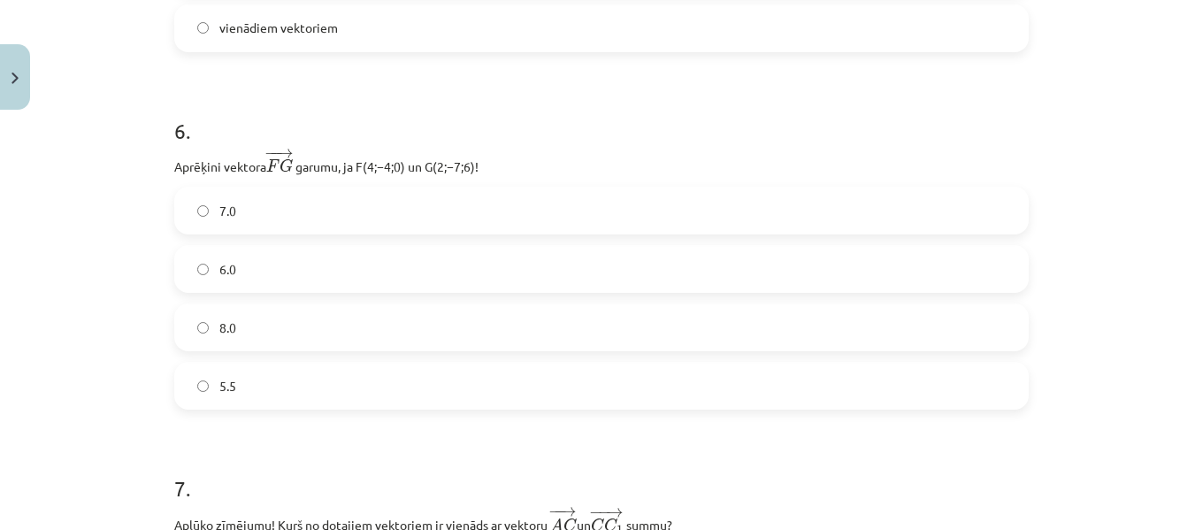
click at [321, 205] on label "7.0" at bounding box center [601, 210] width 851 height 44
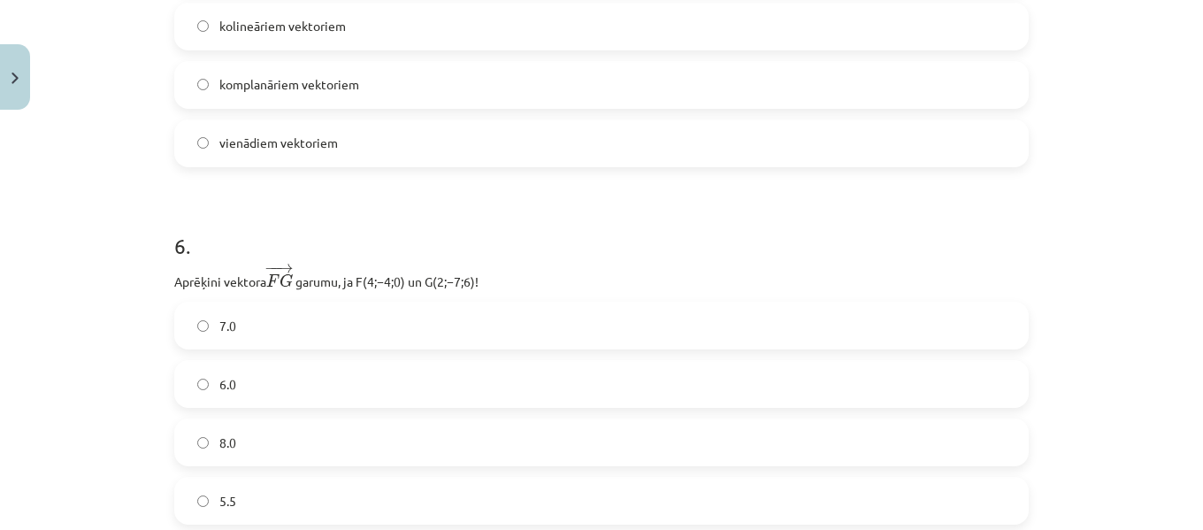
scroll to position [2365, 0]
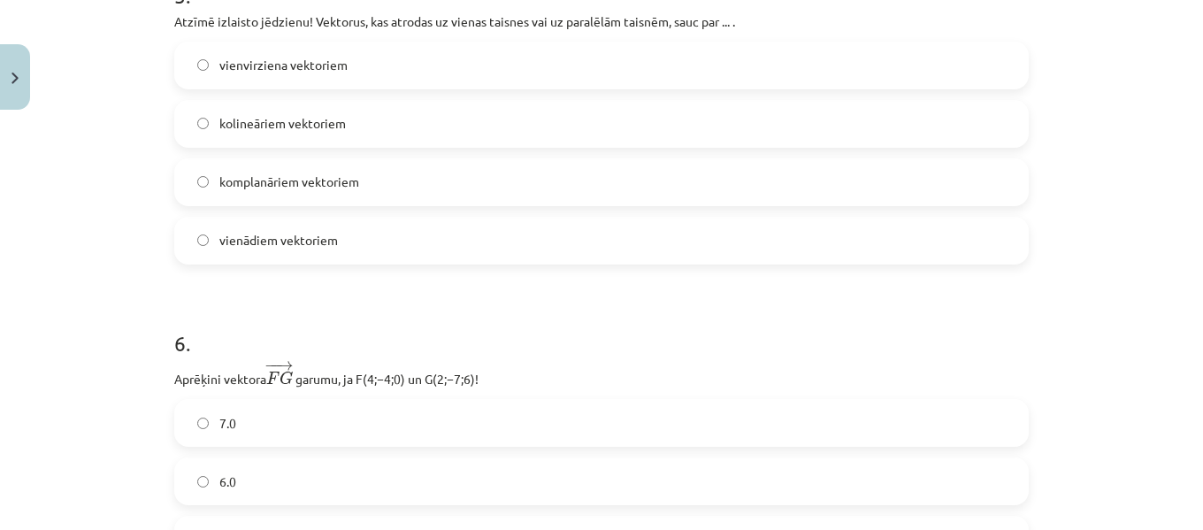
click at [310, 116] on span "kolineāriem vektoriem" at bounding box center [282, 123] width 126 height 19
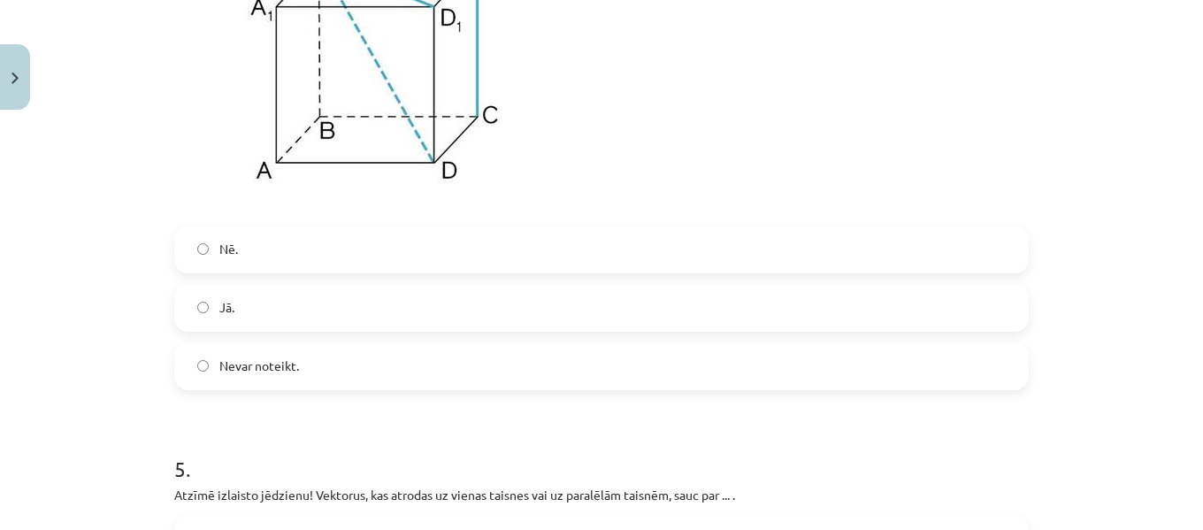
scroll to position [1907, 0]
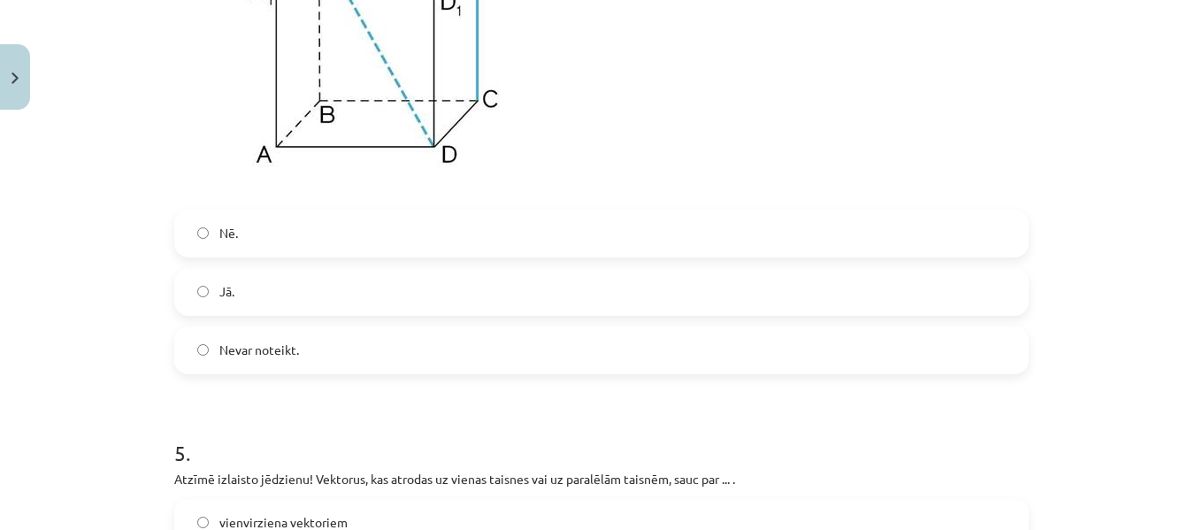
click at [376, 233] on label "Nē." at bounding box center [601, 233] width 851 height 44
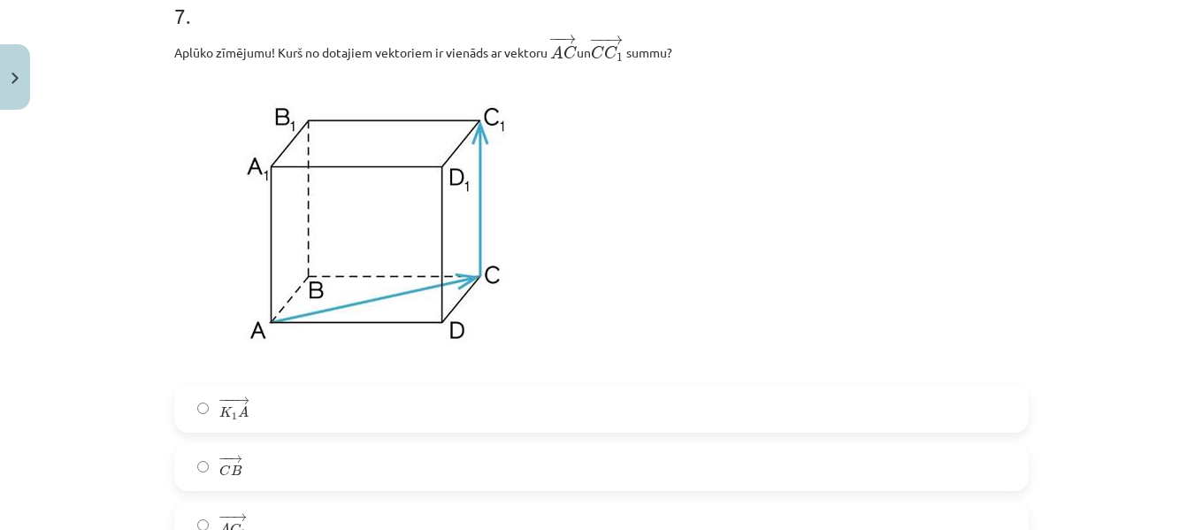
scroll to position [3245, 0]
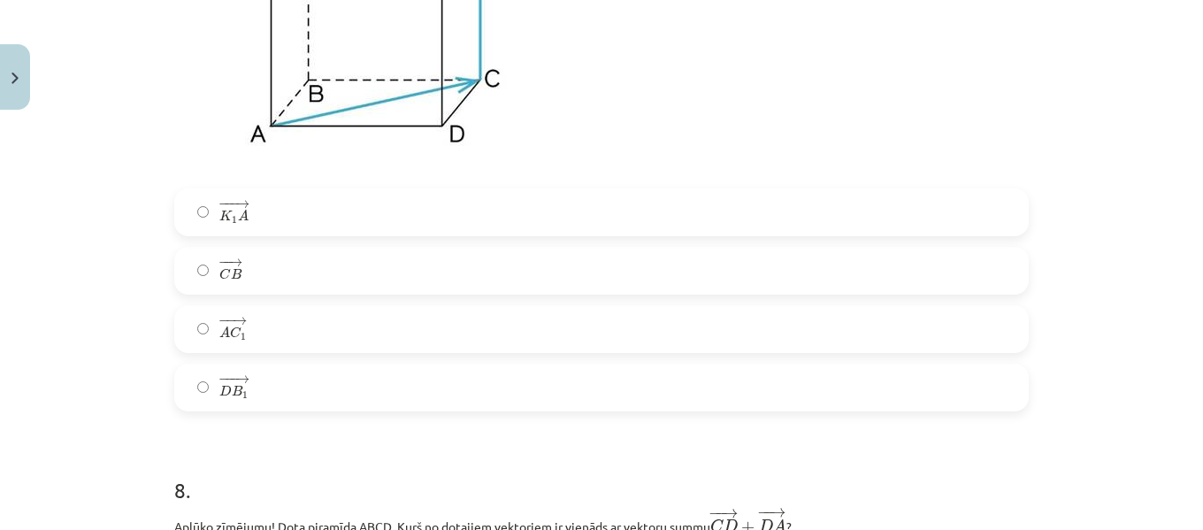
click at [393, 324] on label "− − → A C 1 A C 1 →" at bounding box center [601, 329] width 851 height 44
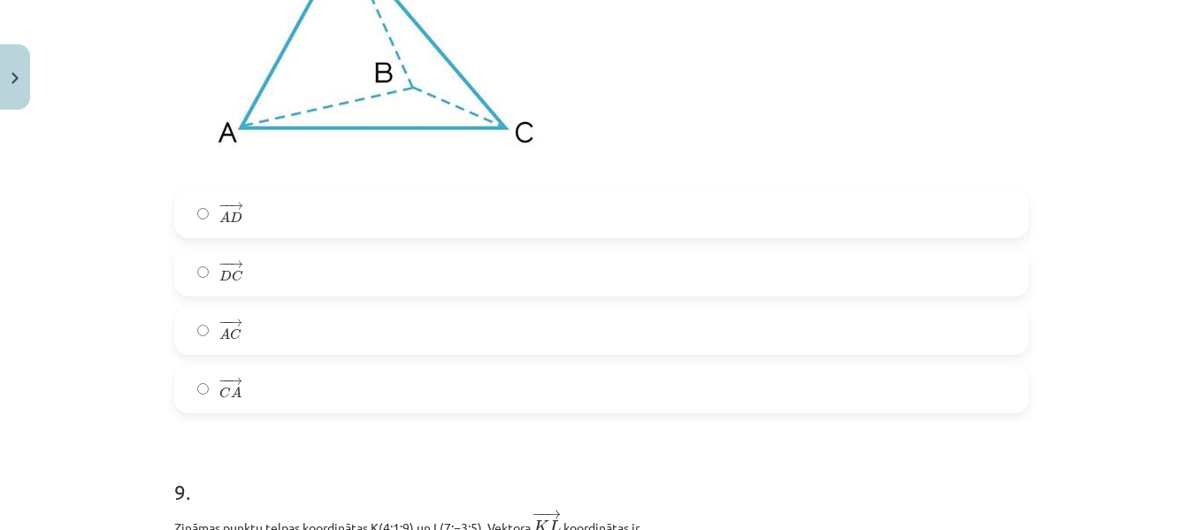
scroll to position [3978, 0]
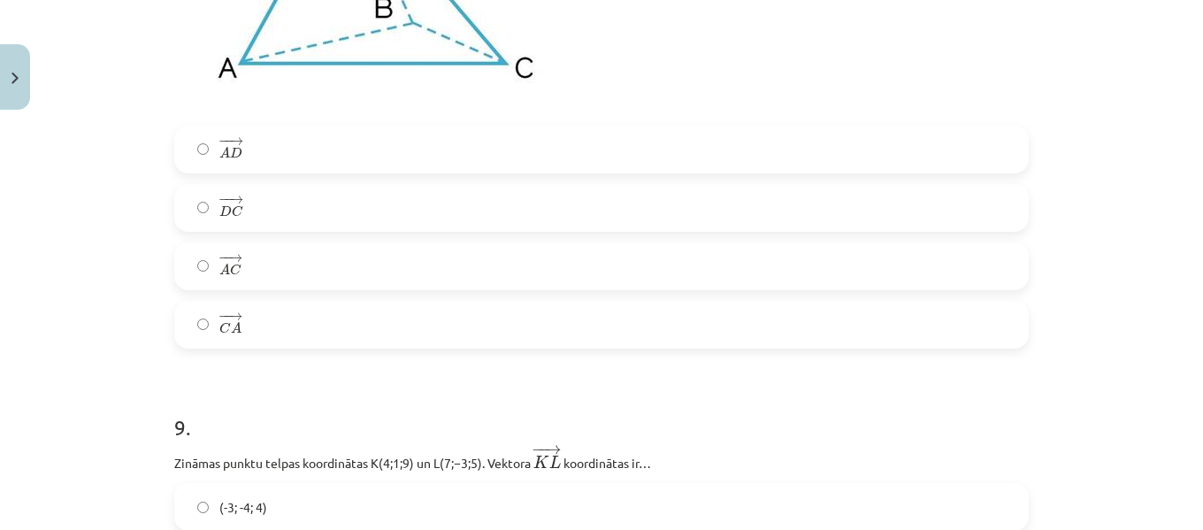
click at [309, 325] on label "− − → C A C A →" at bounding box center [601, 324] width 851 height 44
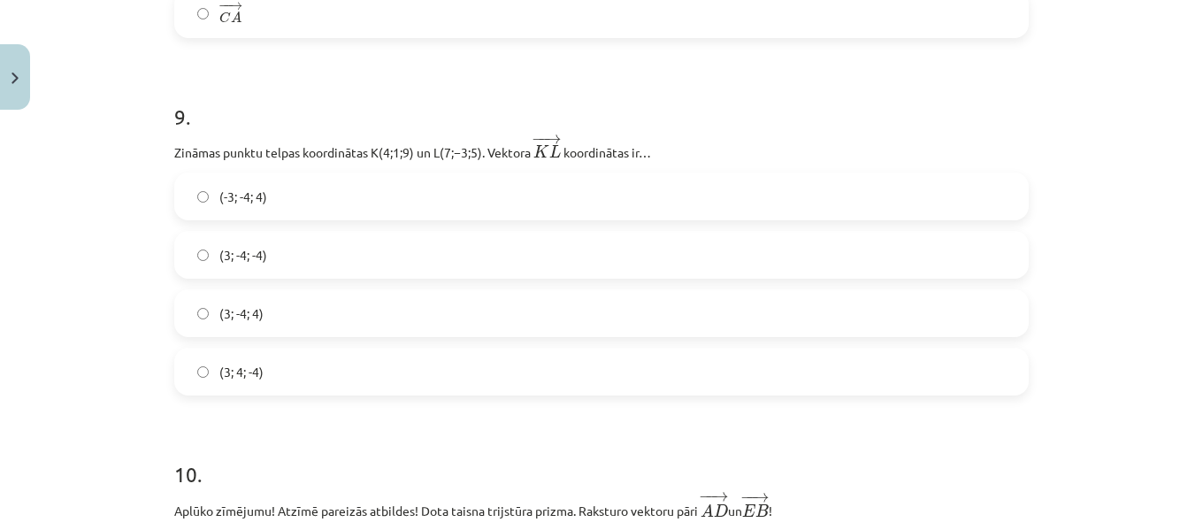
scroll to position [4305, 0]
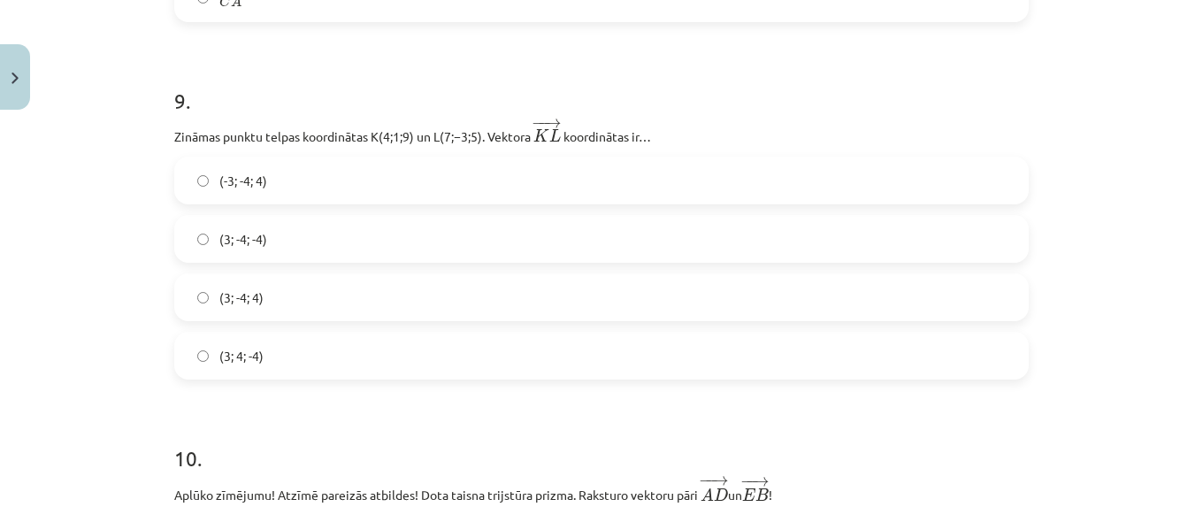
click at [284, 254] on label "(3; -4; -4)" at bounding box center [601, 239] width 851 height 44
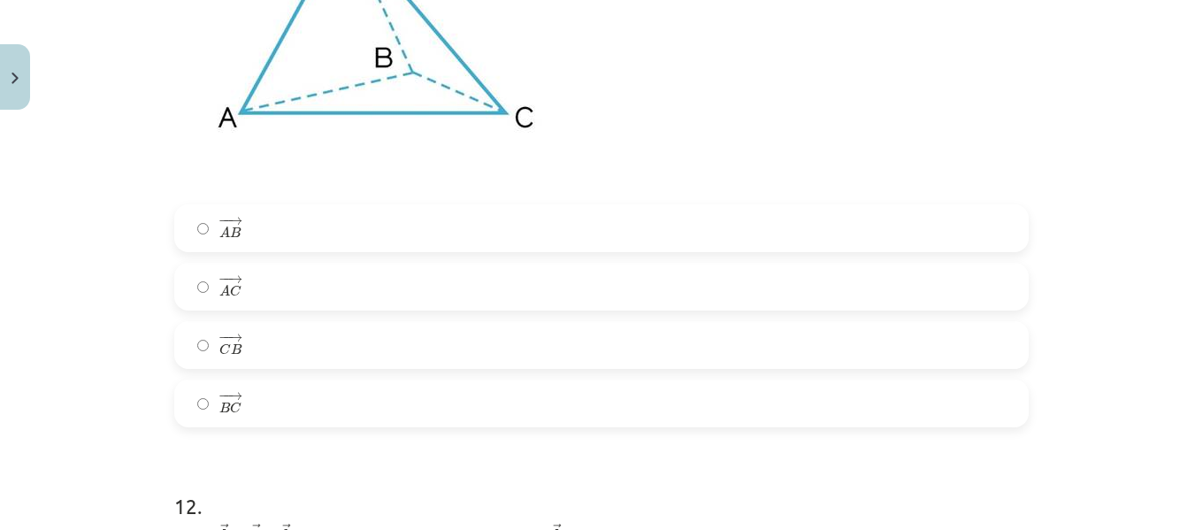
scroll to position [5690, 0]
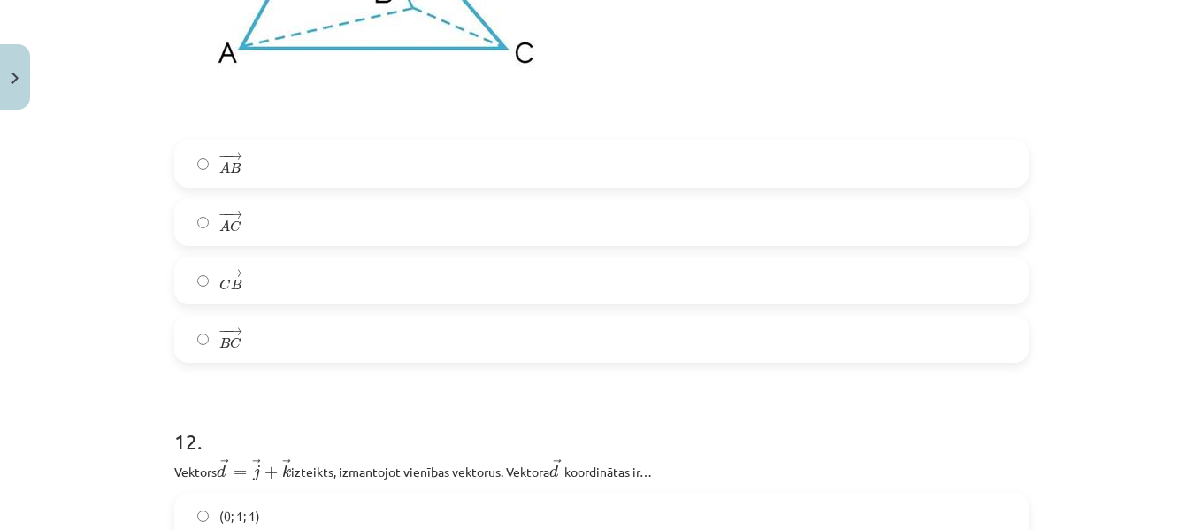
click at [291, 282] on label "− − → C B C B →" at bounding box center [601, 280] width 851 height 44
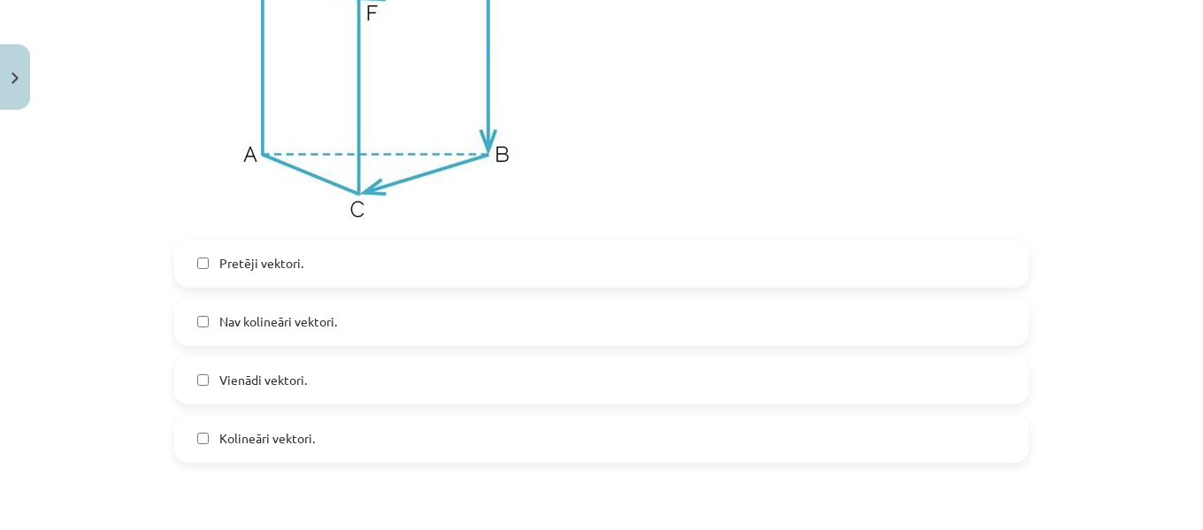
scroll to position [4957, 0]
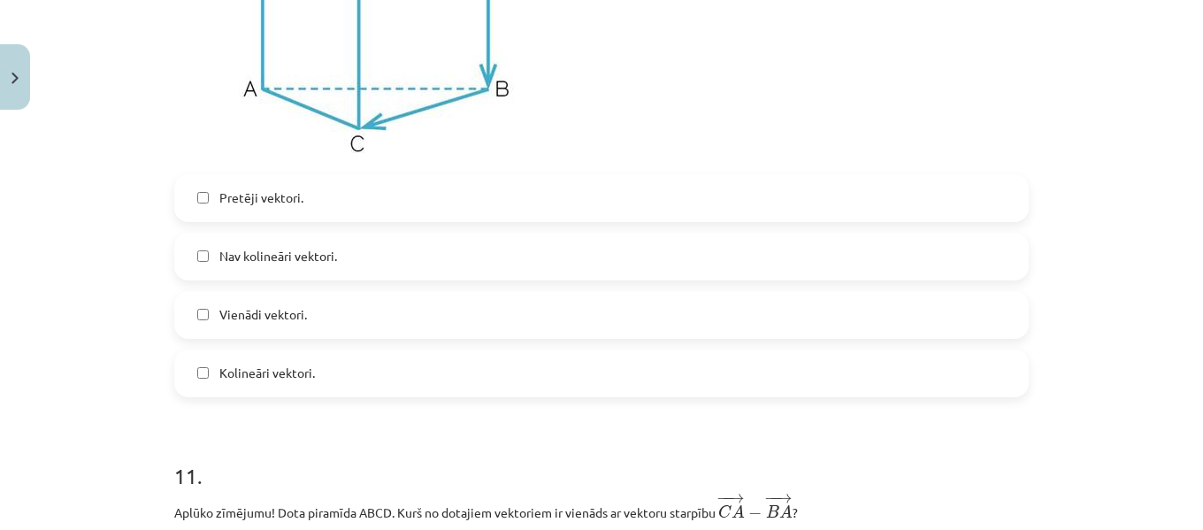
click at [376, 219] on label "Pretēji vektori." at bounding box center [601, 198] width 851 height 44
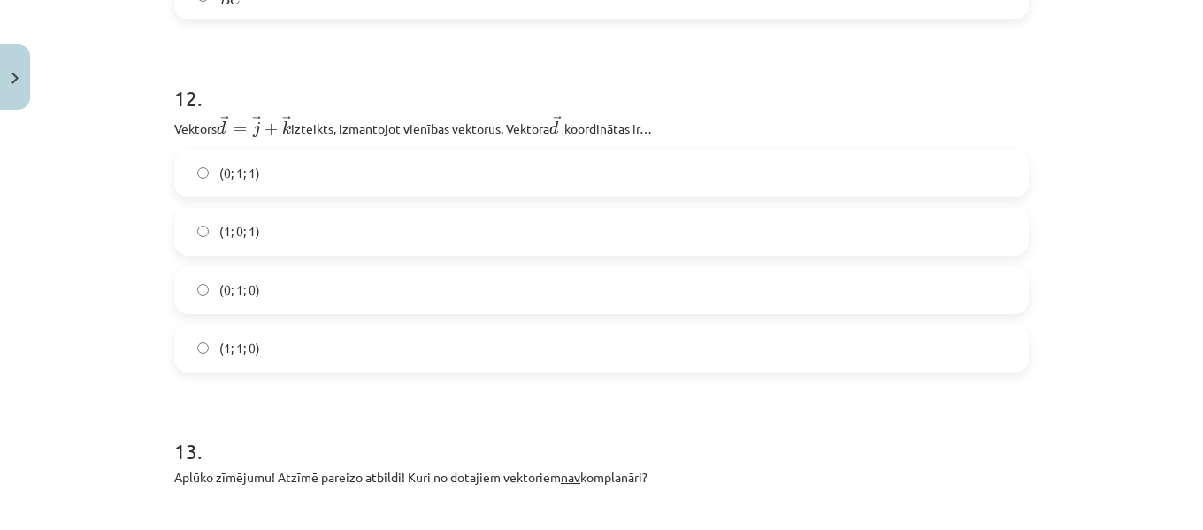
scroll to position [6049, 0]
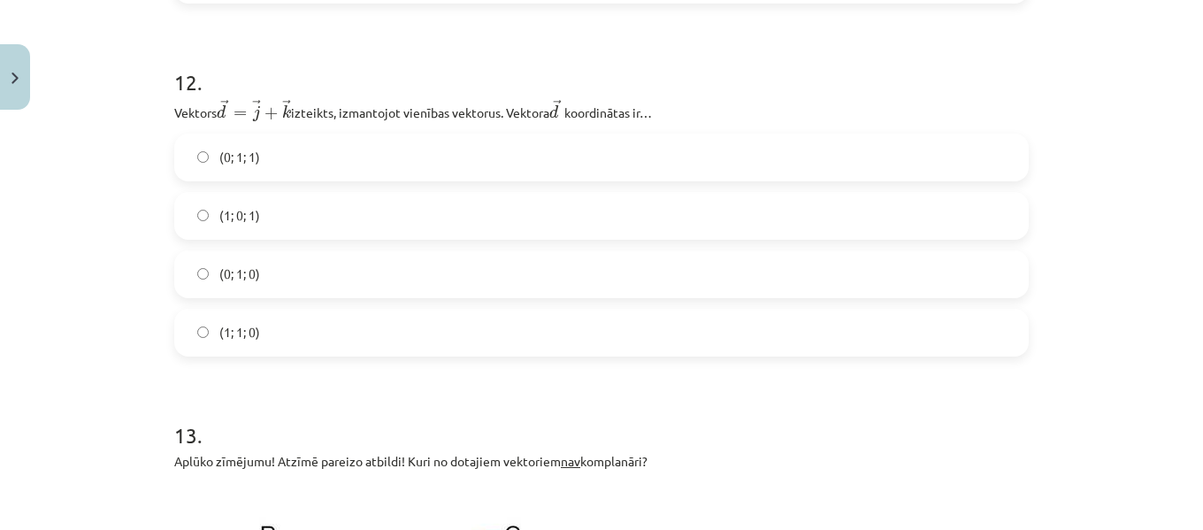
click at [294, 150] on label "(0; 1; 1)" at bounding box center [601, 157] width 851 height 44
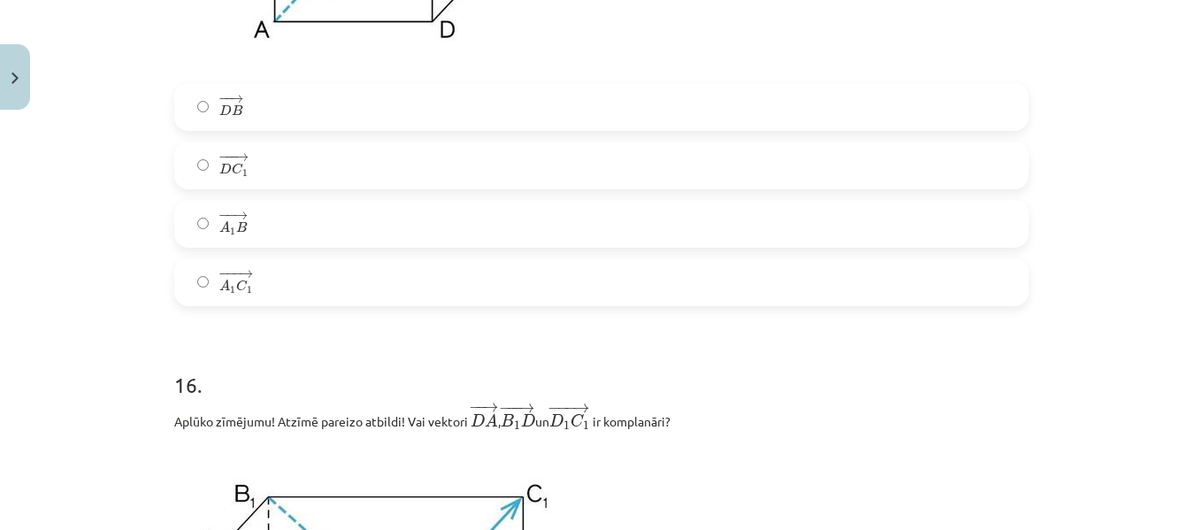
scroll to position [8136, 0]
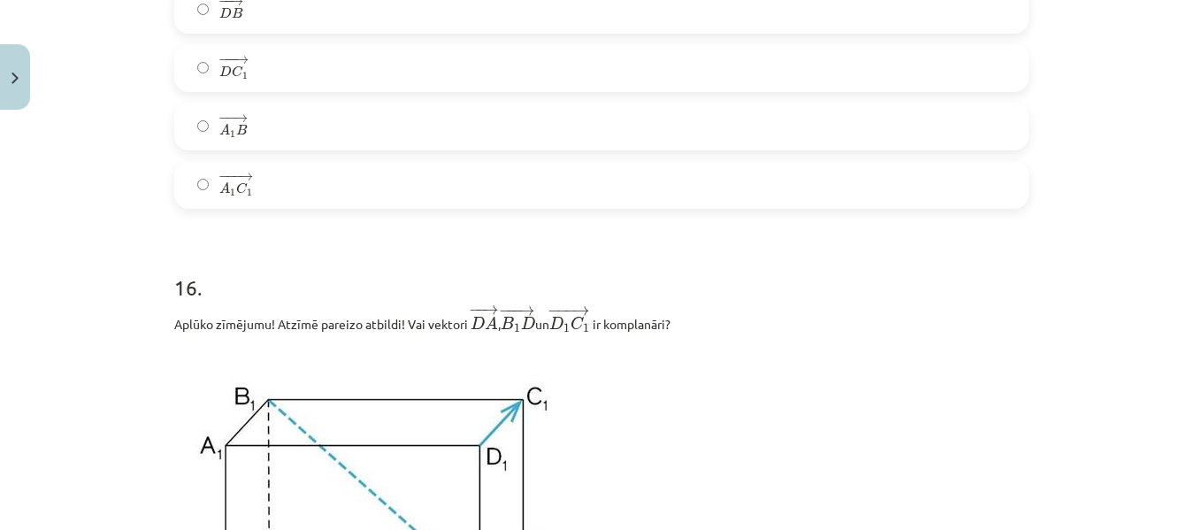
click at [270, 203] on label "− −− → A 1 C 1 A 1 C 1 →" at bounding box center [601, 185] width 851 height 44
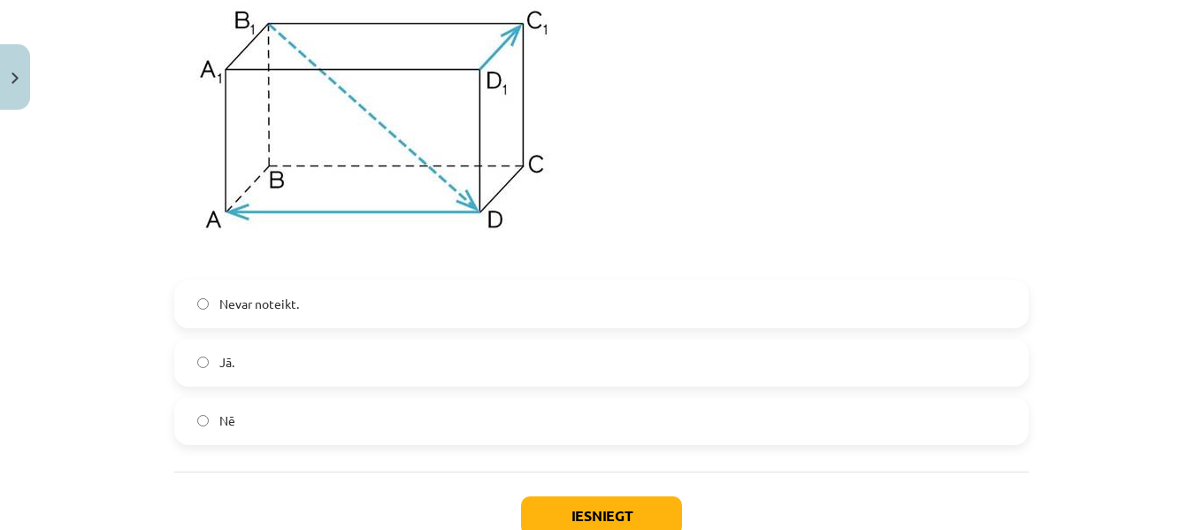
scroll to position [8544, 0]
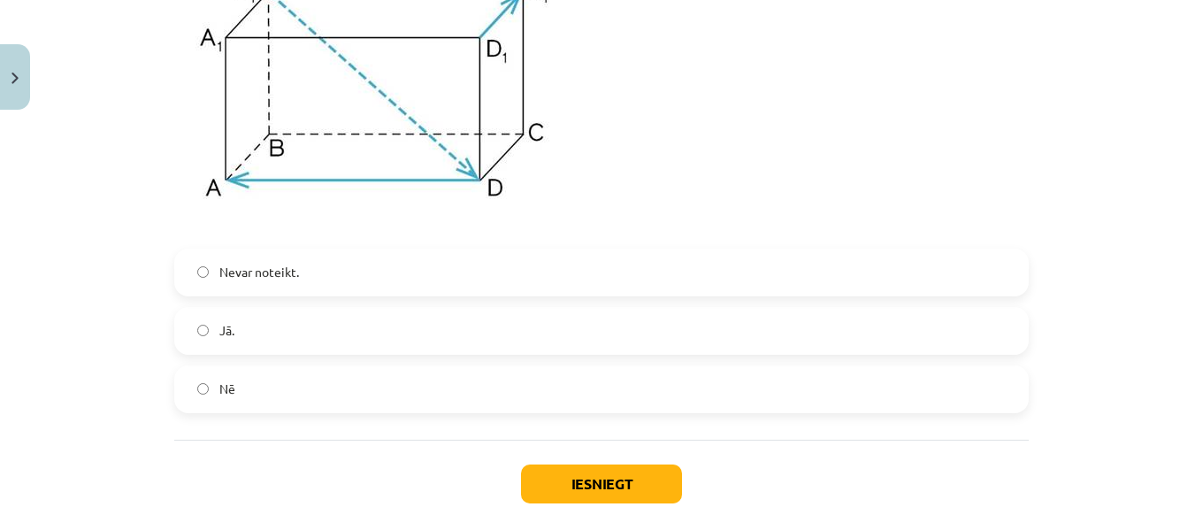
click at [273, 387] on label "Nē" at bounding box center [601, 389] width 851 height 44
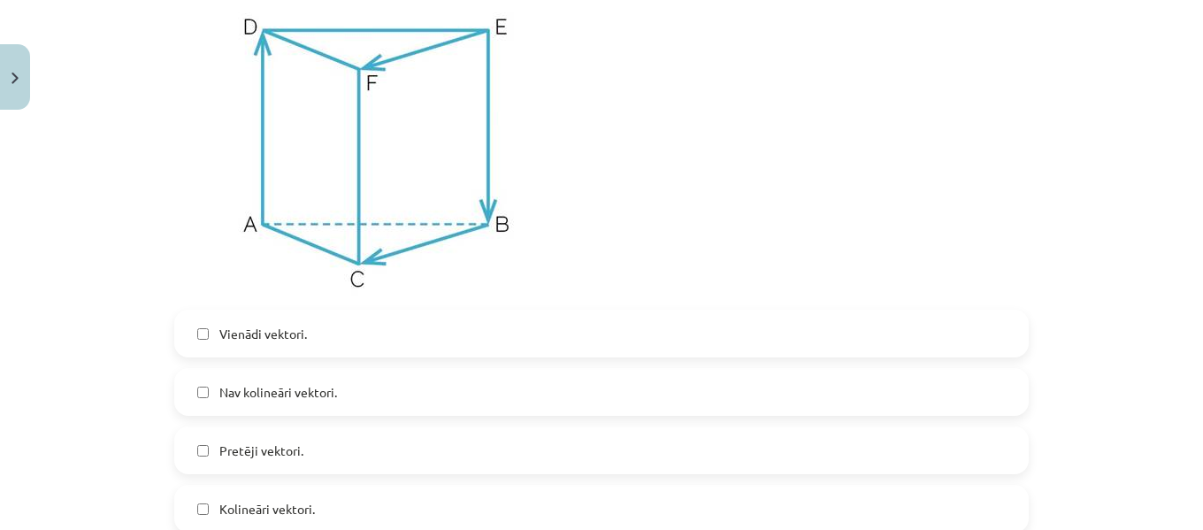
scroll to position [7207, 0]
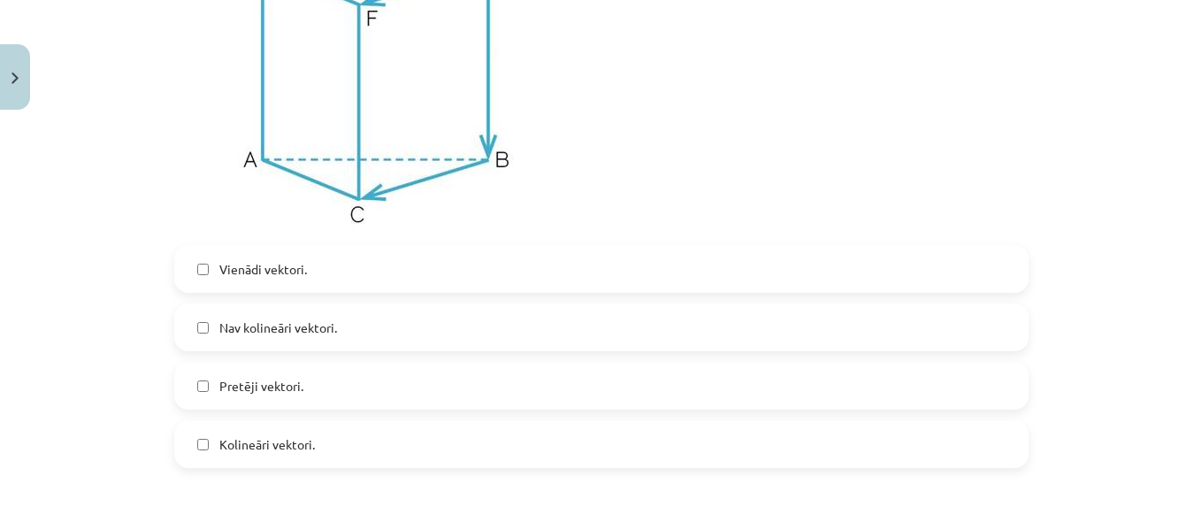
click at [292, 274] on span "Vienādi vektori." at bounding box center [263, 269] width 88 height 19
click at [298, 454] on span "Kolineāri vektori." at bounding box center [267, 444] width 96 height 19
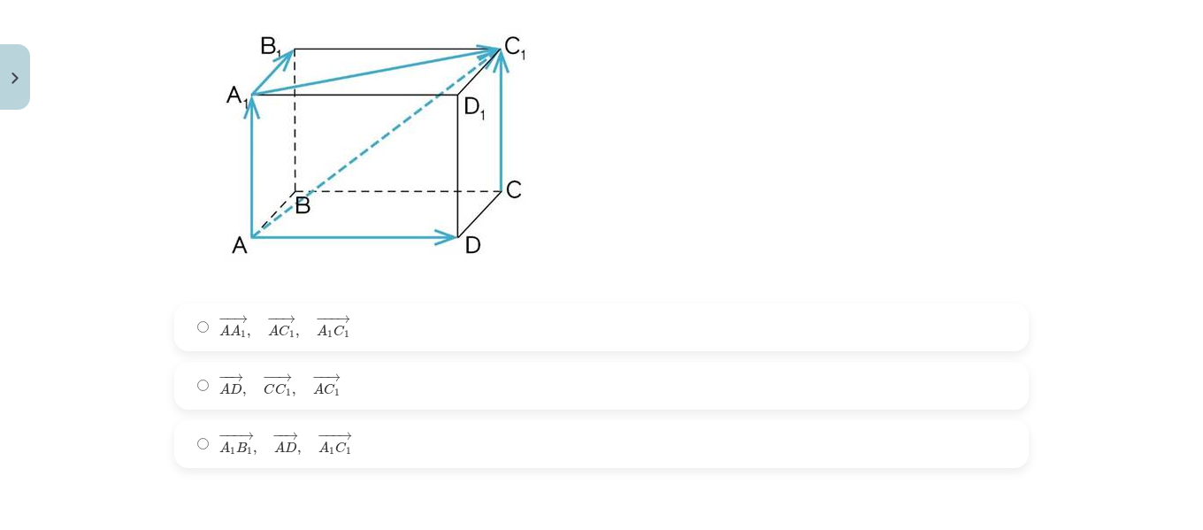
scroll to position [6474, 0]
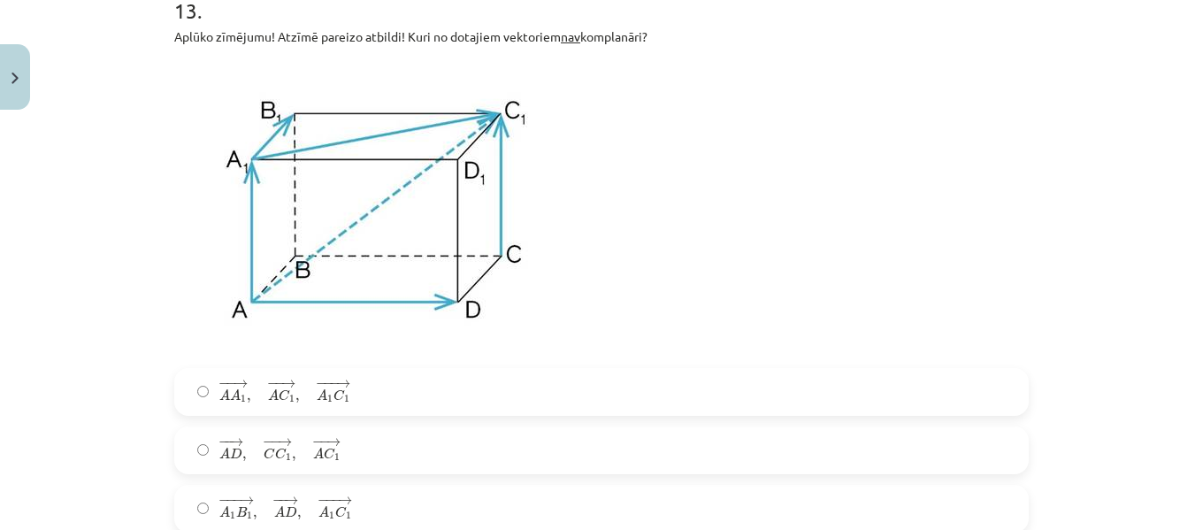
click at [334, 460] on span "1" at bounding box center [337, 458] width 6 height 8
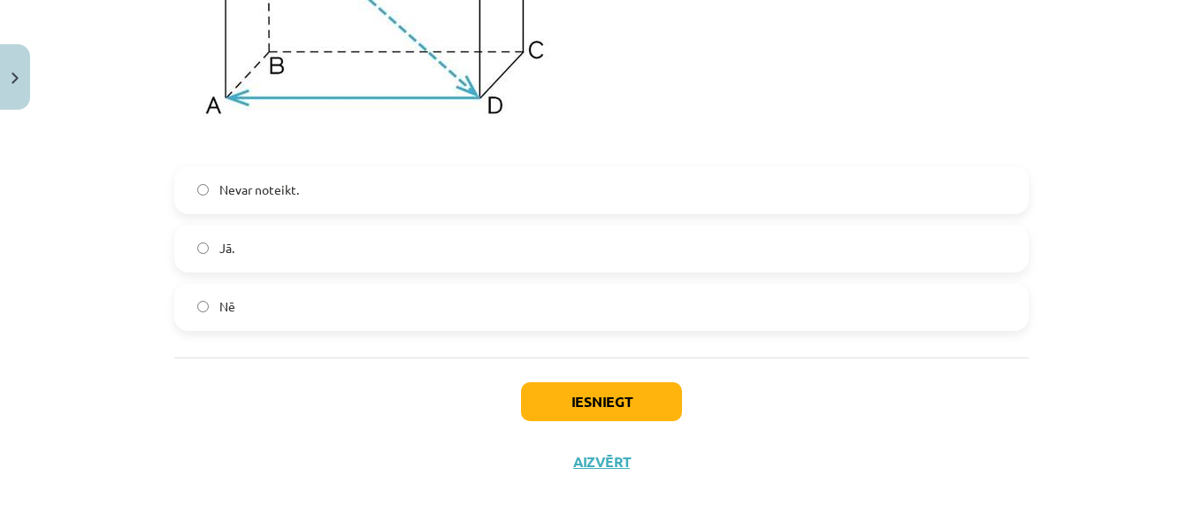
scroll to position [8642, 0]
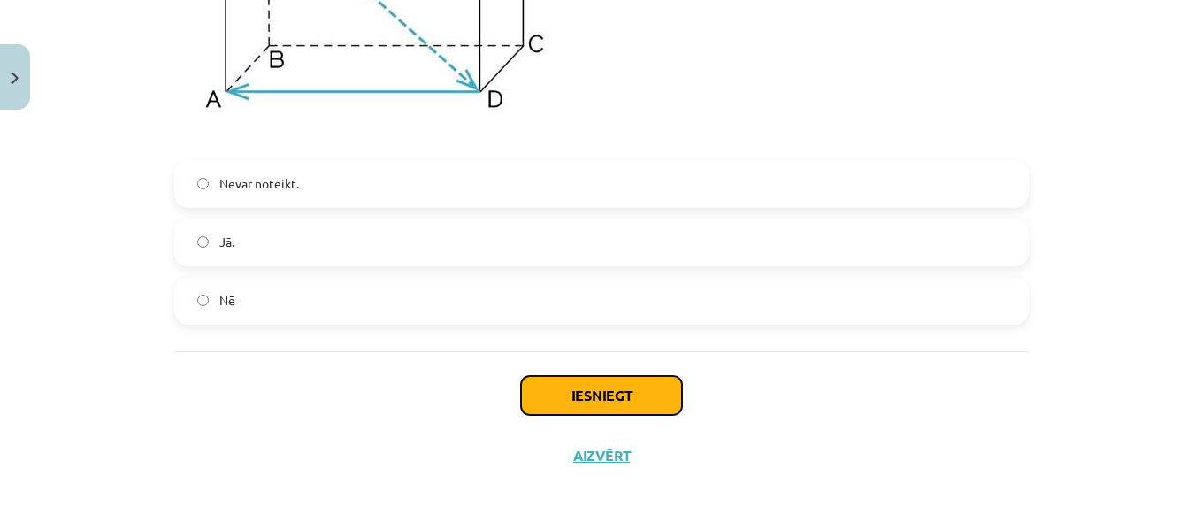
click at [574, 394] on button "Iesniegt" at bounding box center [601, 395] width 161 height 39
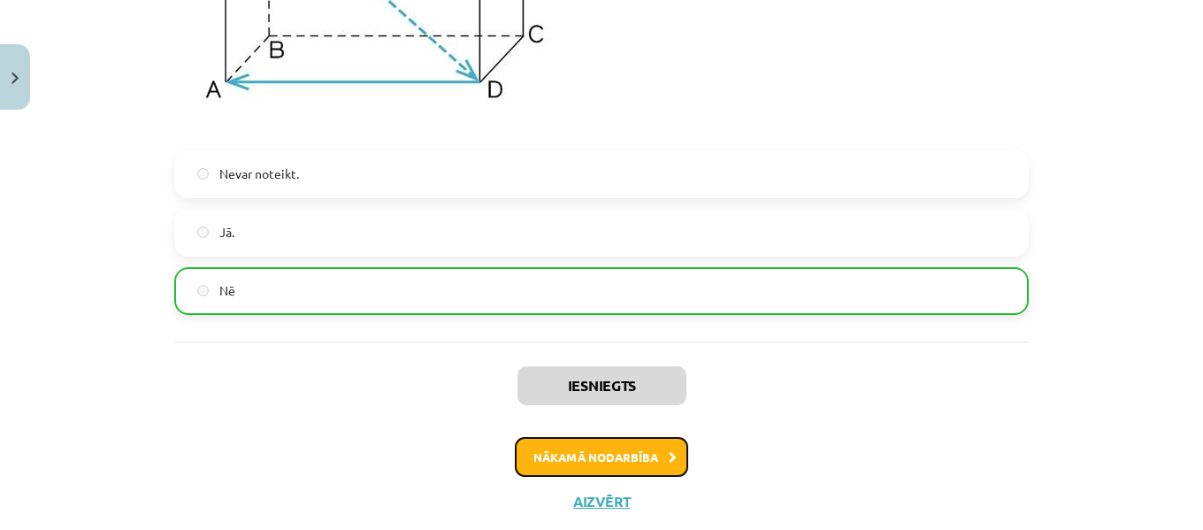
click at [607, 478] on button "Nākamā nodarbība" at bounding box center [601, 457] width 173 height 41
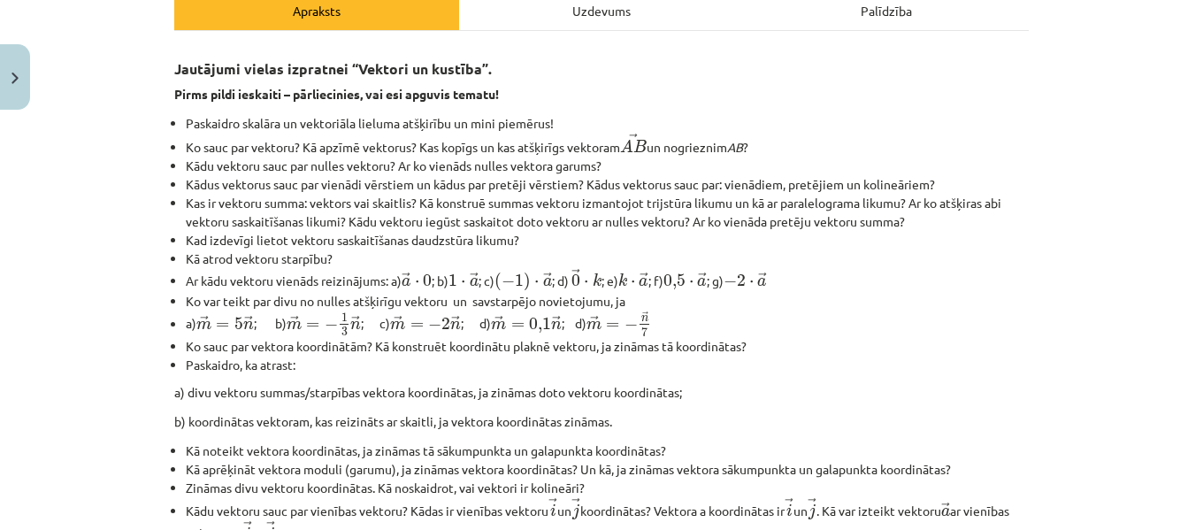
scroll to position [44, 0]
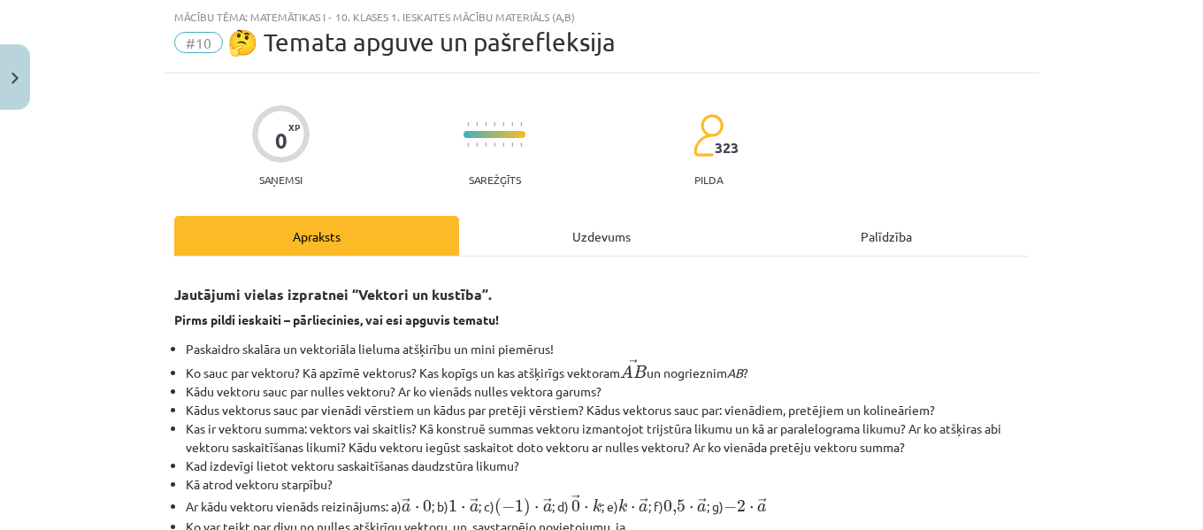
click at [593, 234] on div "Uzdevums" at bounding box center [601, 236] width 285 height 40
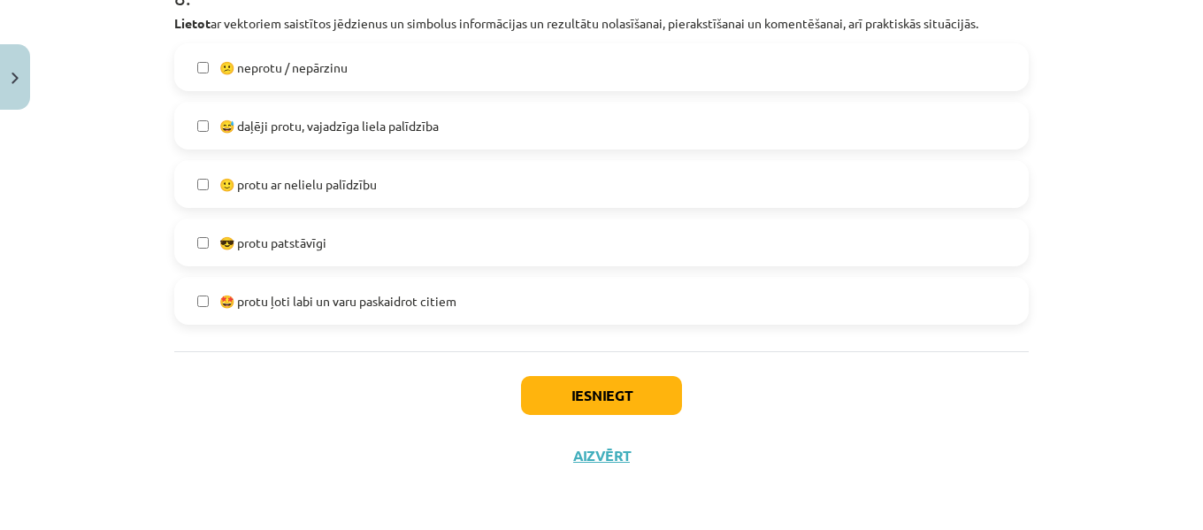
scroll to position [3394, 0]
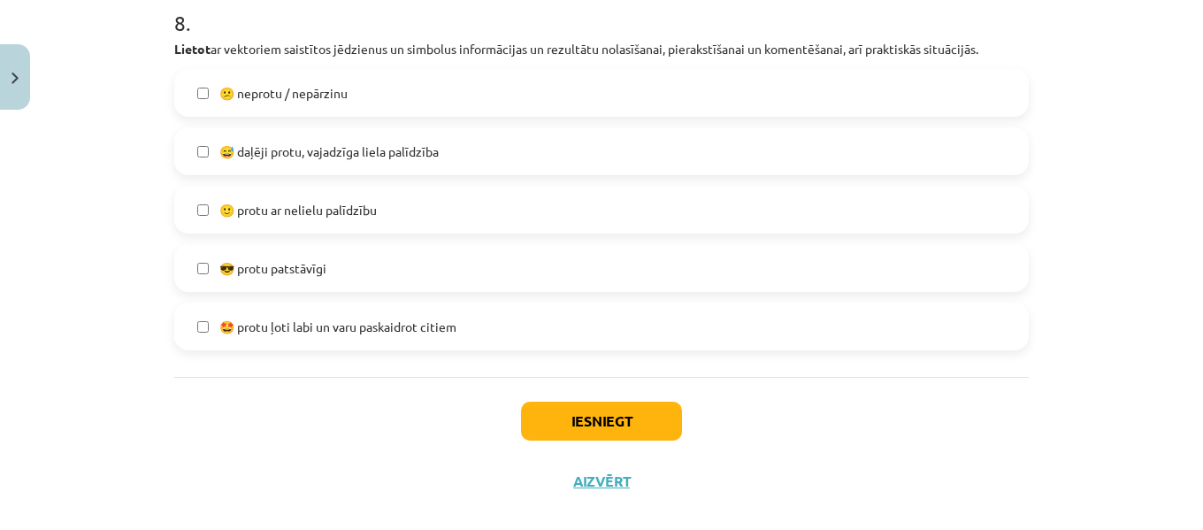
click at [351, 214] on span "🙂 protu ar nelielu palīdzību" at bounding box center [297, 210] width 157 height 19
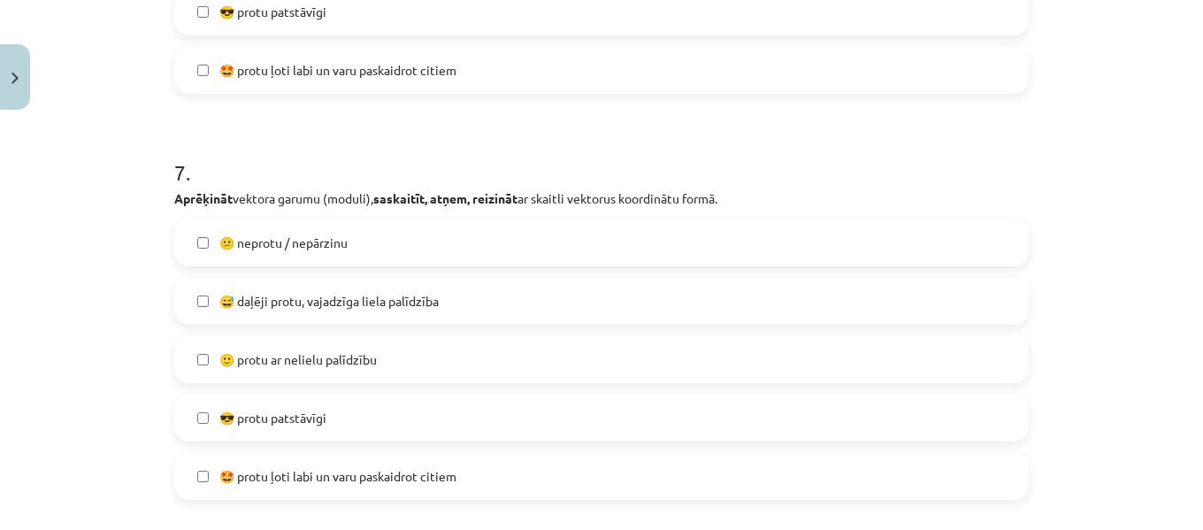
scroll to position [2846, 0]
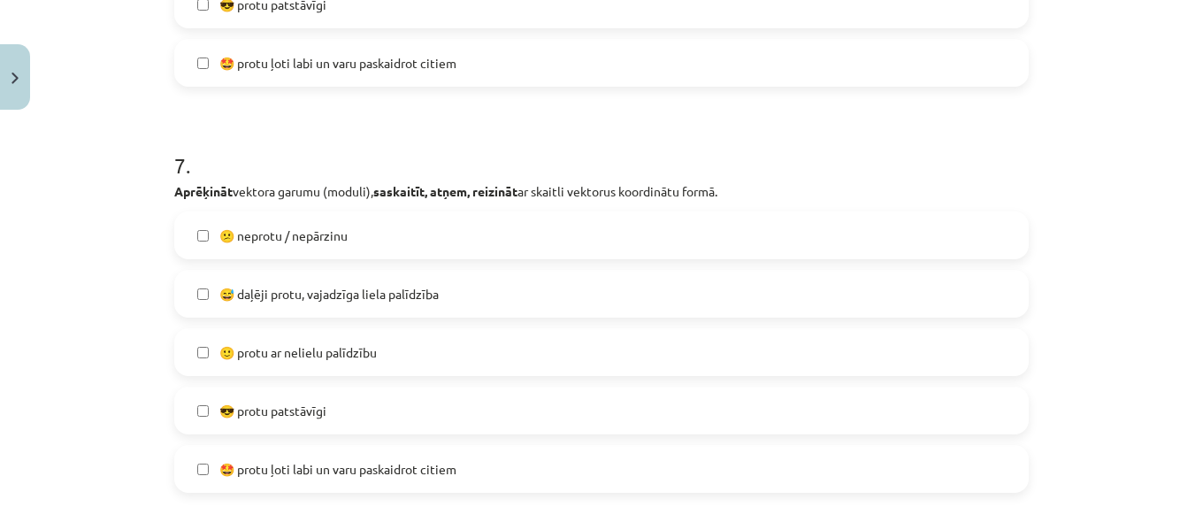
click at [363, 328] on div "🙂 protu ar nelielu palīdzību" at bounding box center [601, 352] width 854 height 48
click at [392, 348] on label "🙂 protu ar nelielu palīdzību" at bounding box center [601, 352] width 851 height 44
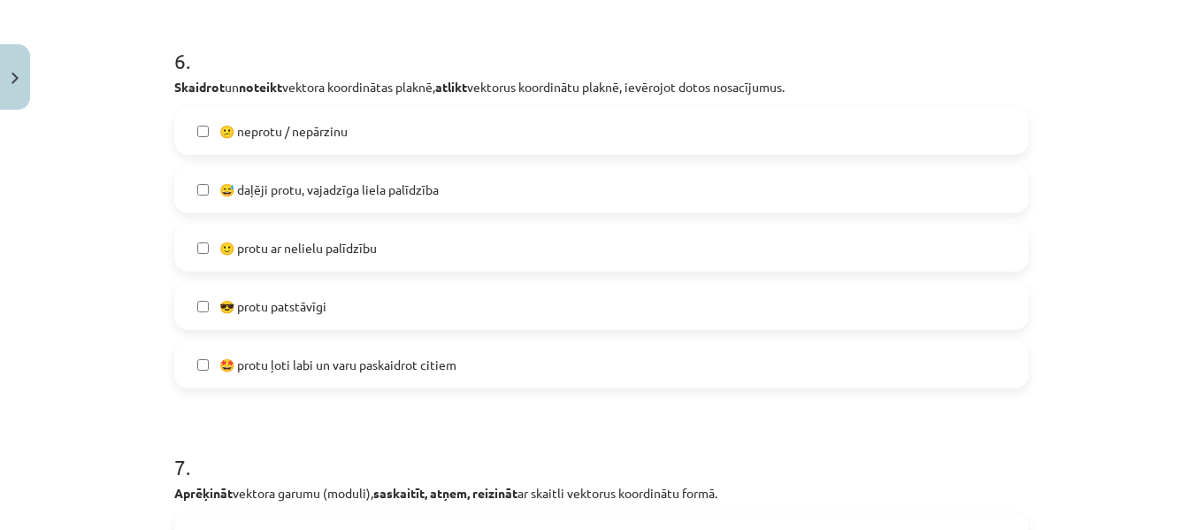
scroll to position [2523, 0]
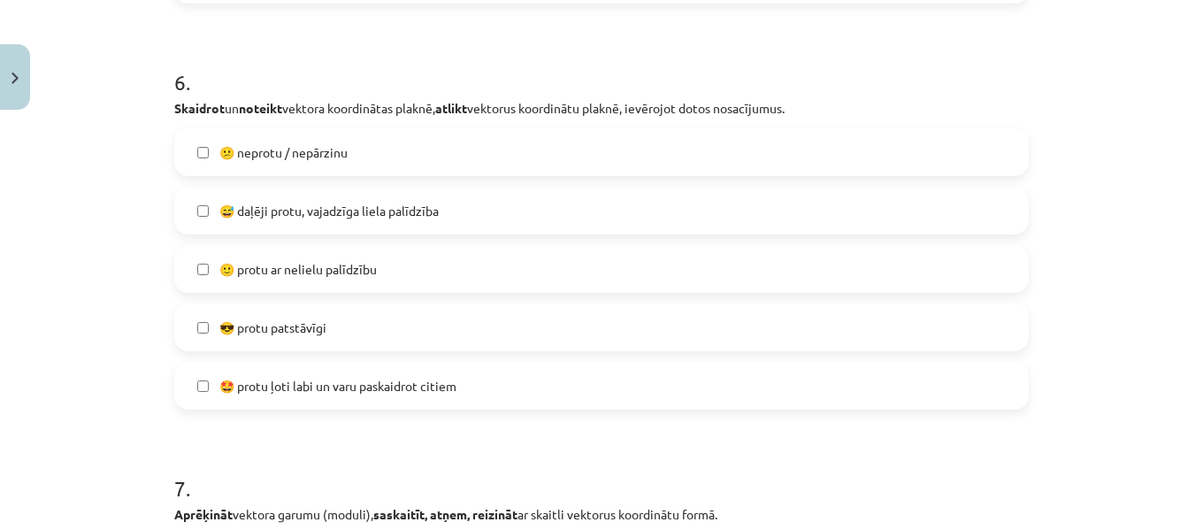
click at [324, 327] on span "😎 protu patstāvīgi" at bounding box center [272, 327] width 107 height 19
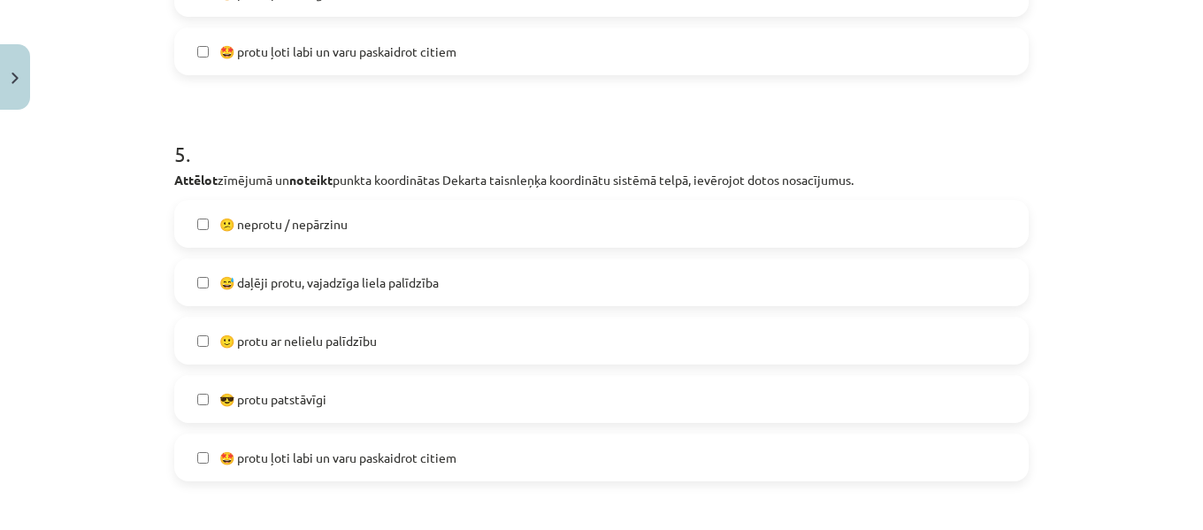
scroll to position [2038, 0]
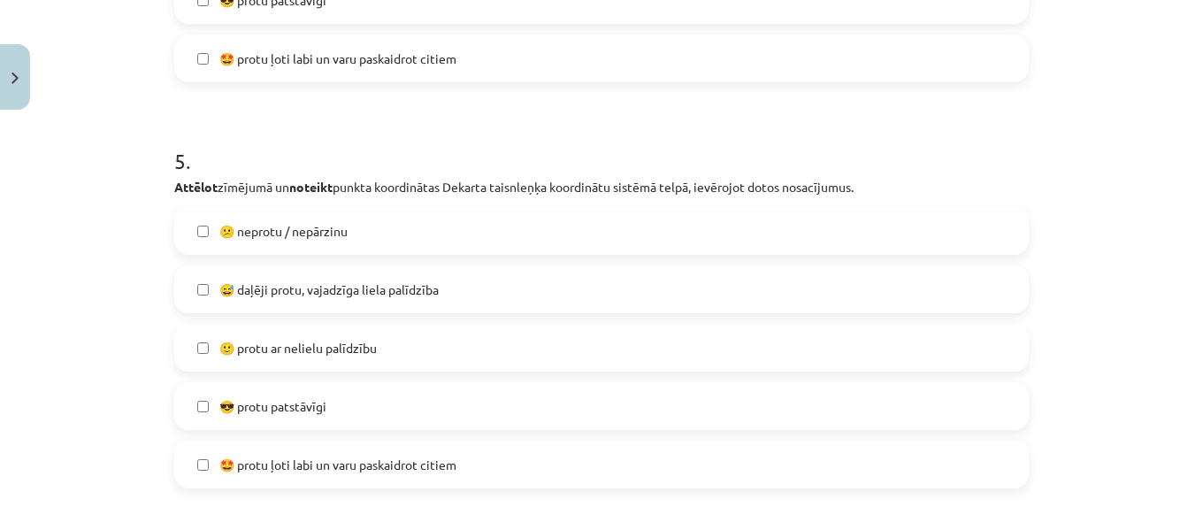
click at [418, 344] on label "🙂 protu ar nelielu palīdzību" at bounding box center [601, 347] width 851 height 44
click at [402, 411] on label "😎 protu patstāvīgi" at bounding box center [601, 406] width 851 height 44
click at [425, 341] on label "🙂 protu ar nelielu palīdzību" at bounding box center [601, 347] width 851 height 44
click at [425, 345] on label "🙂 protu ar nelielu palīdzību" at bounding box center [601, 347] width 851 height 44
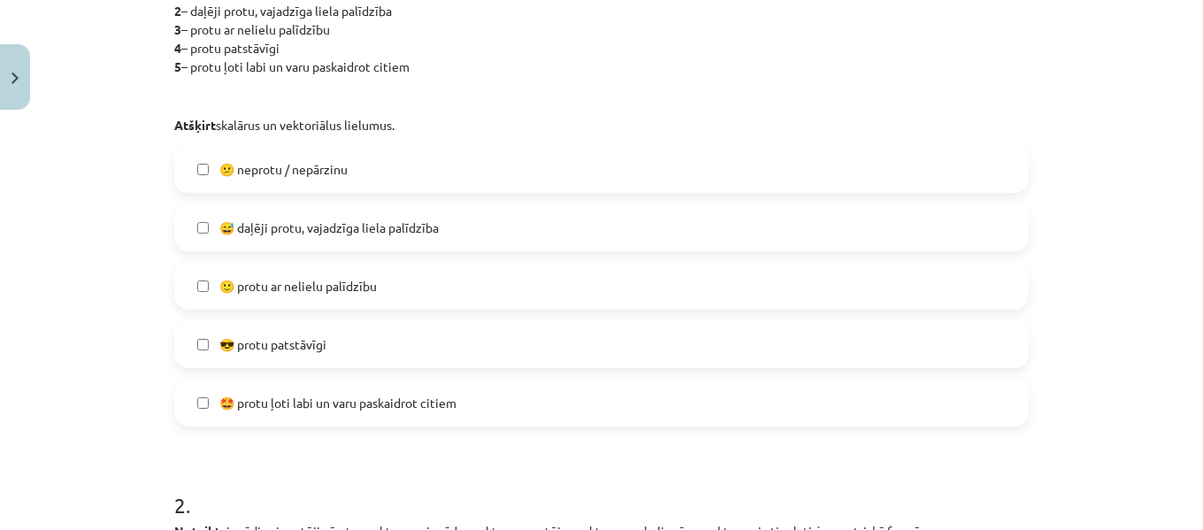
scroll to position [409, 0]
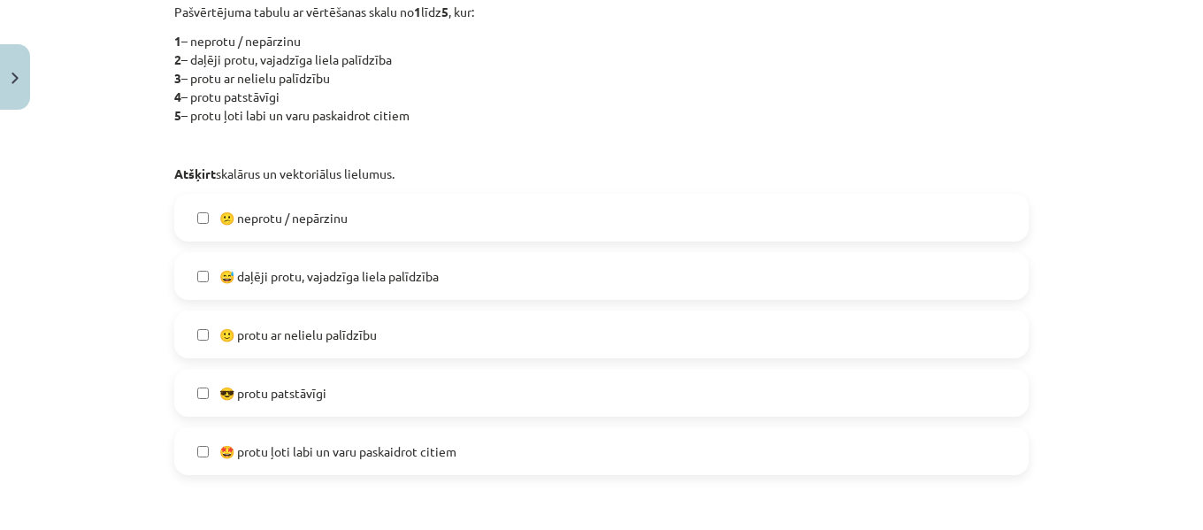
click at [271, 325] on span "🙂 protu ar nelielu palīdzību" at bounding box center [297, 334] width 157 height 19
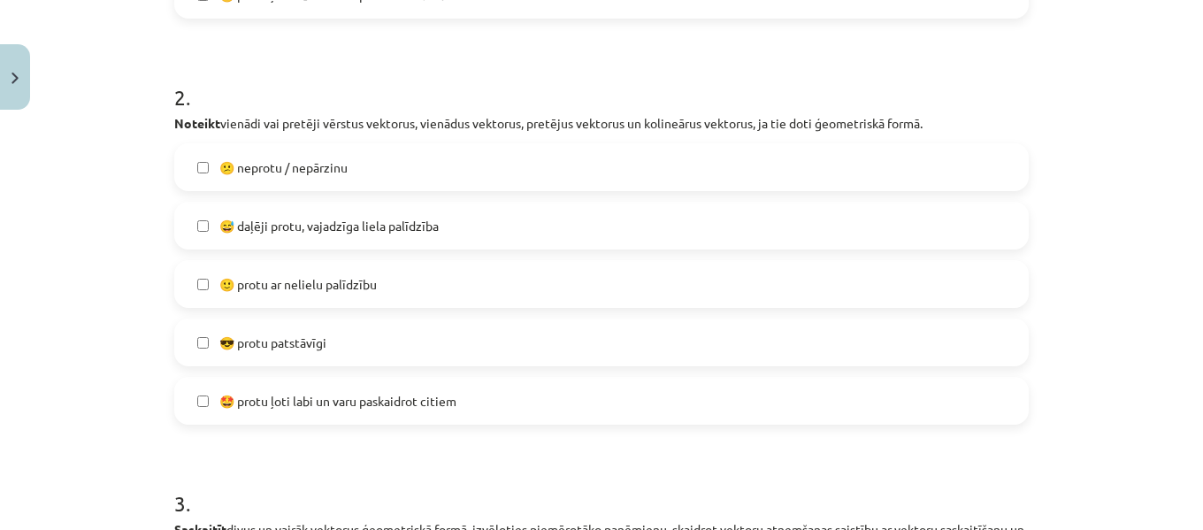
scroll to position [887, 0]
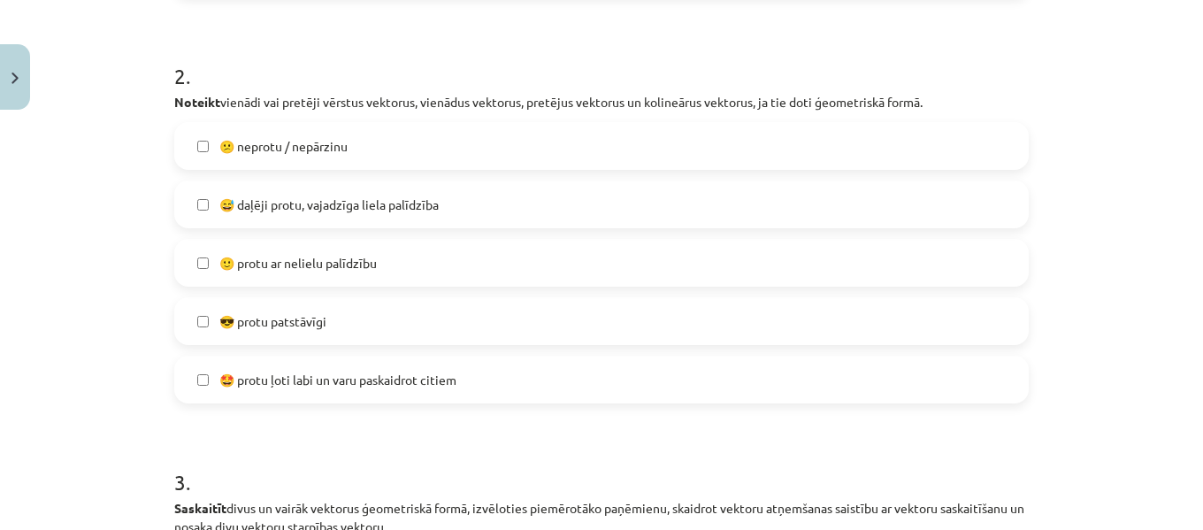
click at [353, 263] on span "🙂 protu ar nelielu palīdzību" at bounding box center [297, 263] width 157 height 19
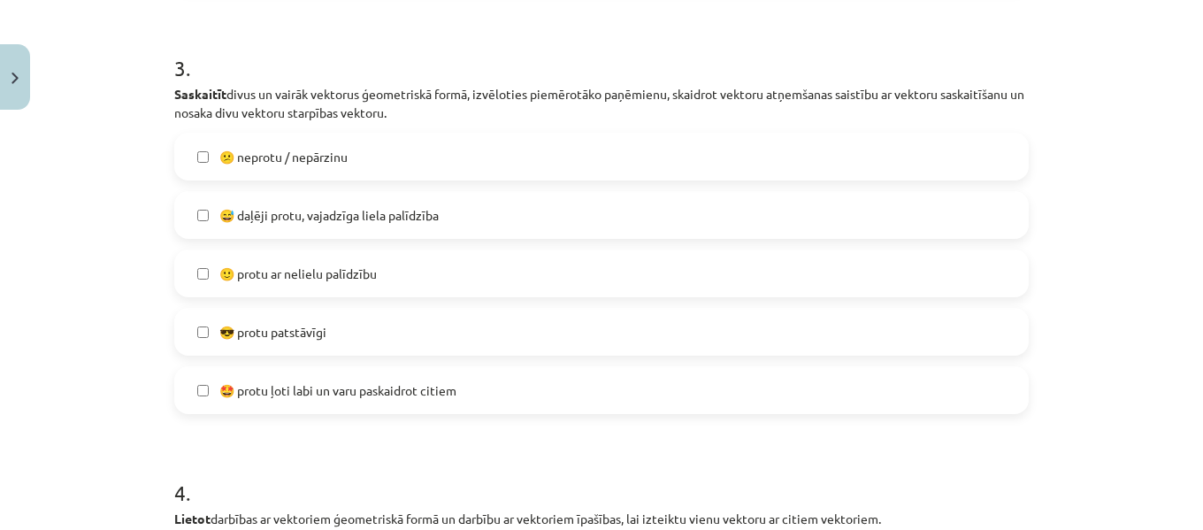
scroll to position [1364, 0]
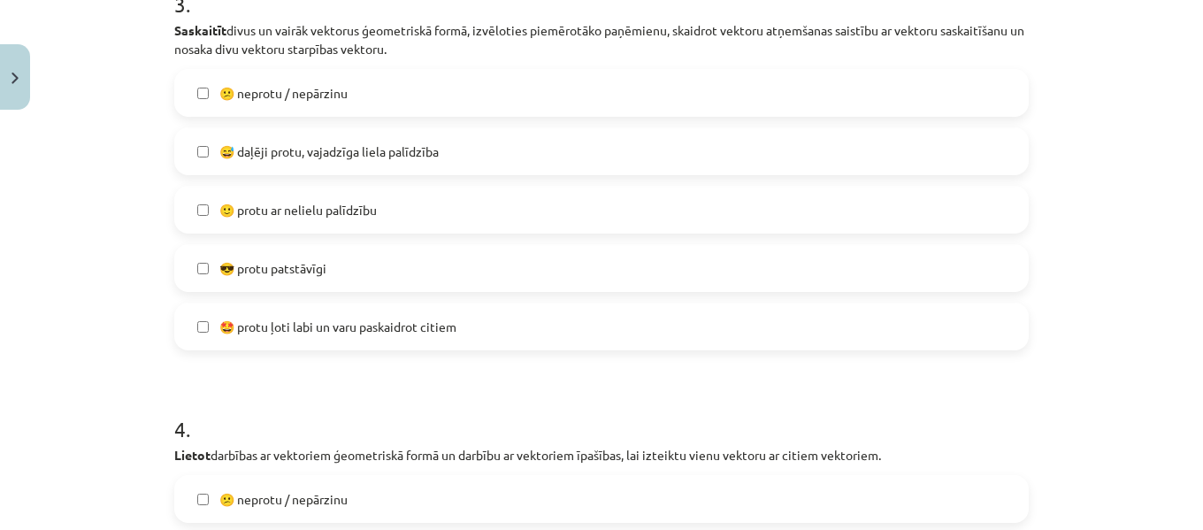
click at [323, 207] on span "🙂 protu ar nelielu palīdzību" at bounding box center [297, 210] width 157 height 19
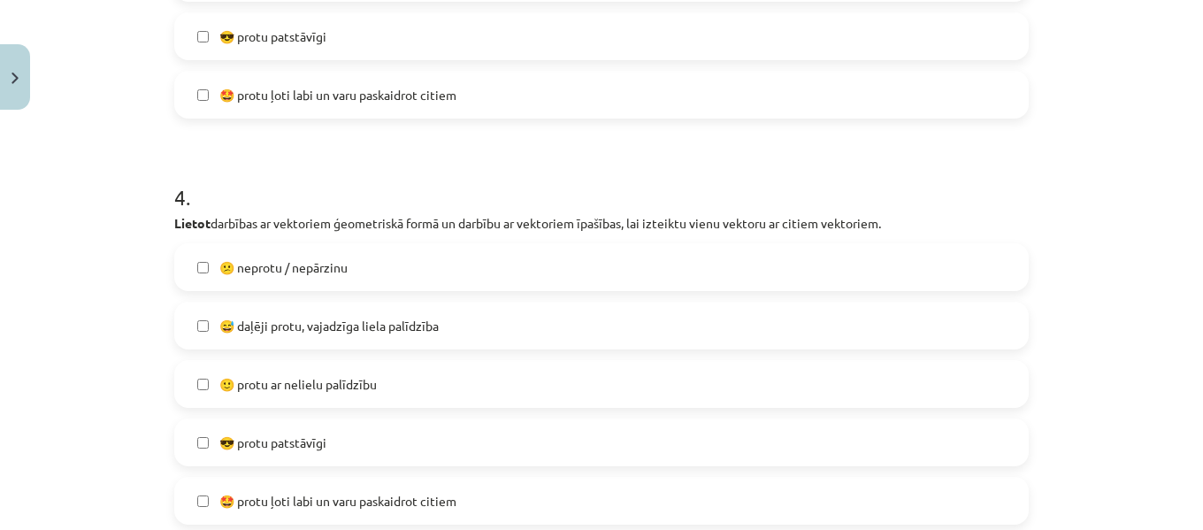
scroll to position [1737, 0]
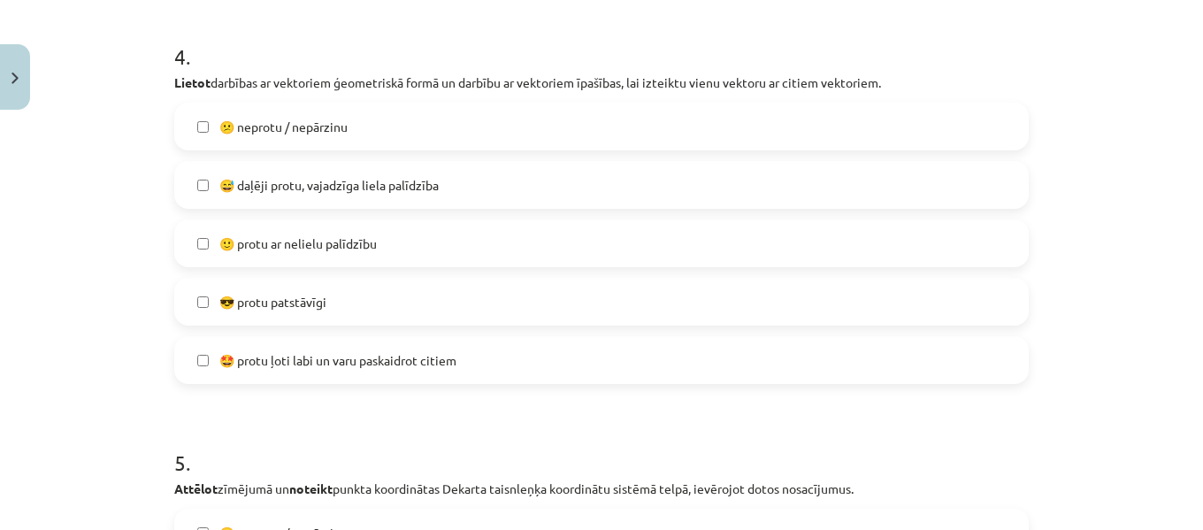
click at [345, 240] on span "🙂 protu ar nelielu palīdzību" at bounding box center [297, 243] width 157 height 19
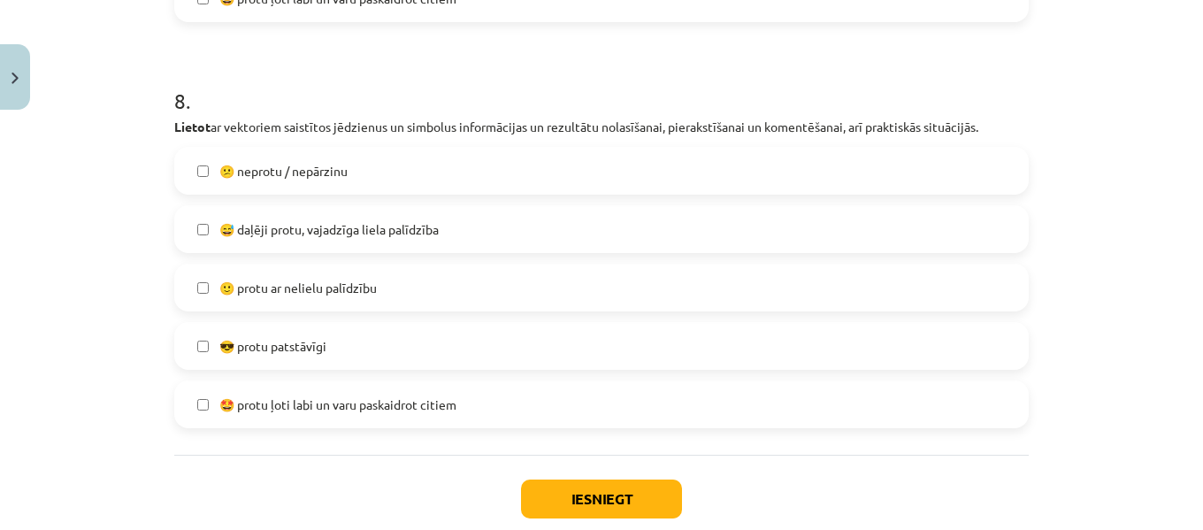
scroll to position [3419, 0]
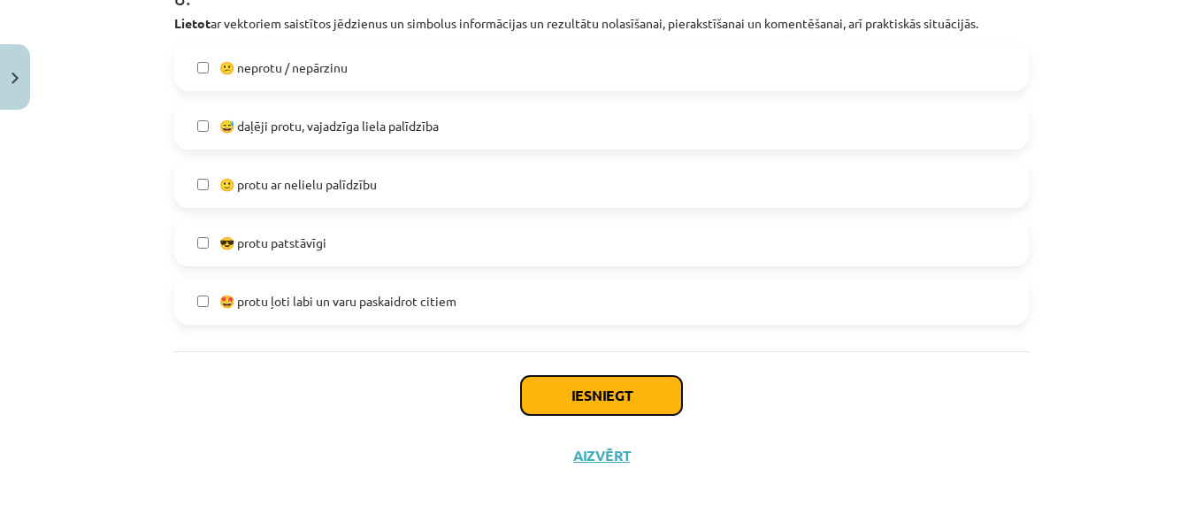
click at [615, 397] on button "Iesniegt" at bounding box center [601, 395] width 161 height 39
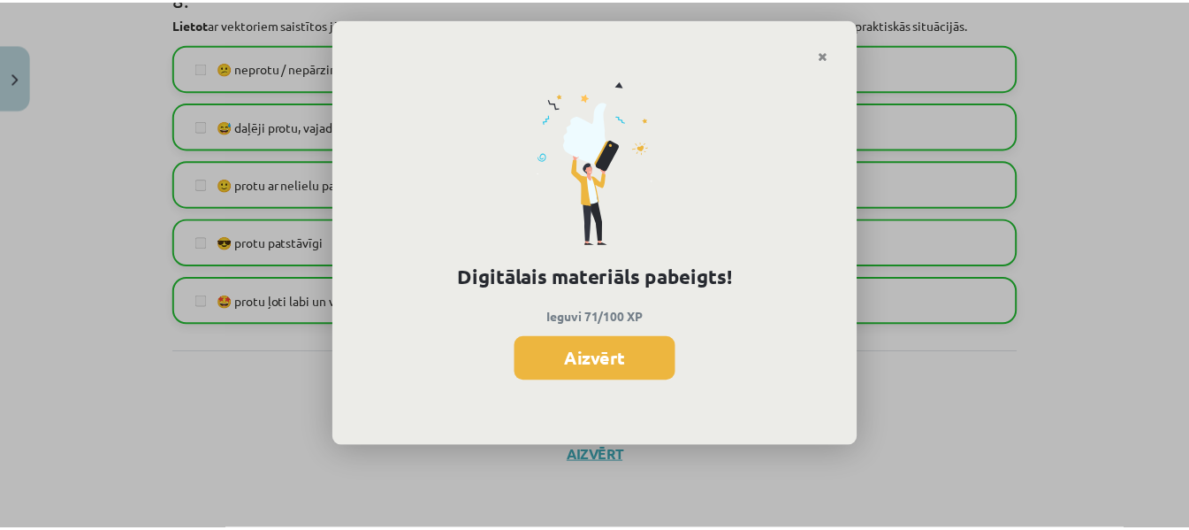
scroll to position [1156, 0]
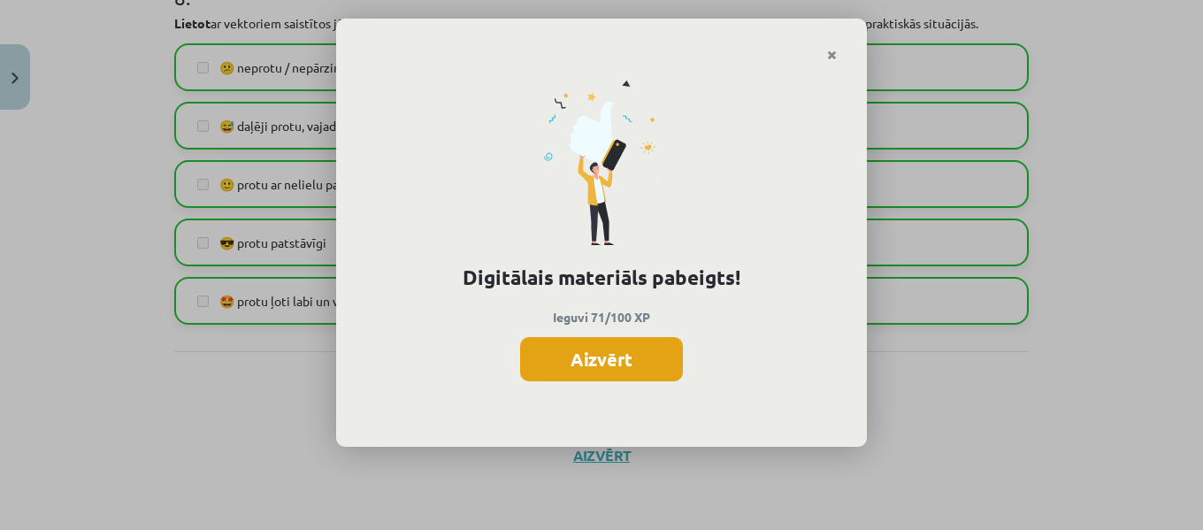
click at [661, 340] on button "Aizvērt" at bounding box center [601, 359] width 163 height 44
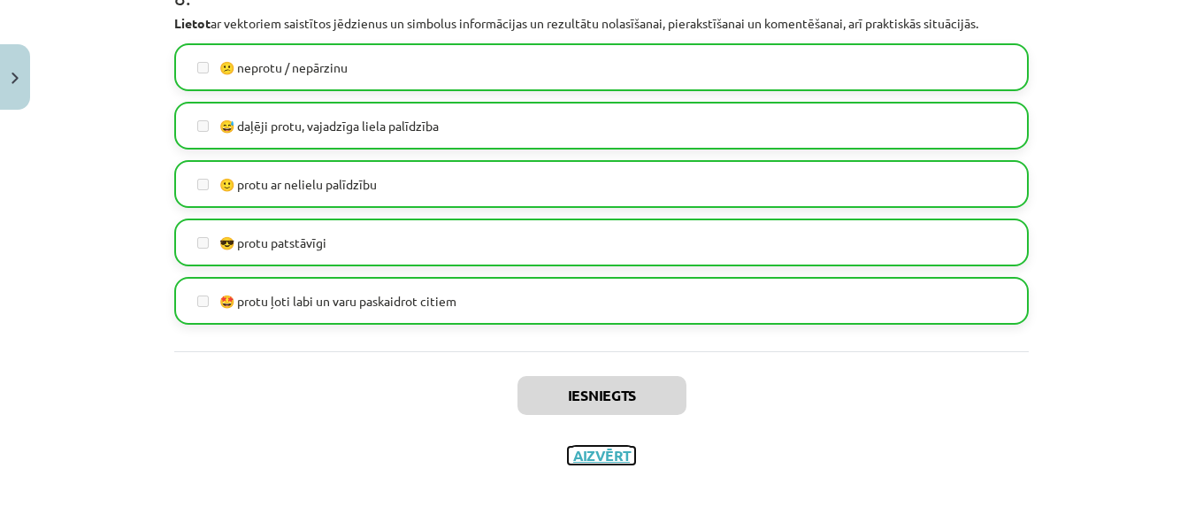
click at [584, 447] on button "Aizvērt" at bounding box center [601, 456] width 67 height 18
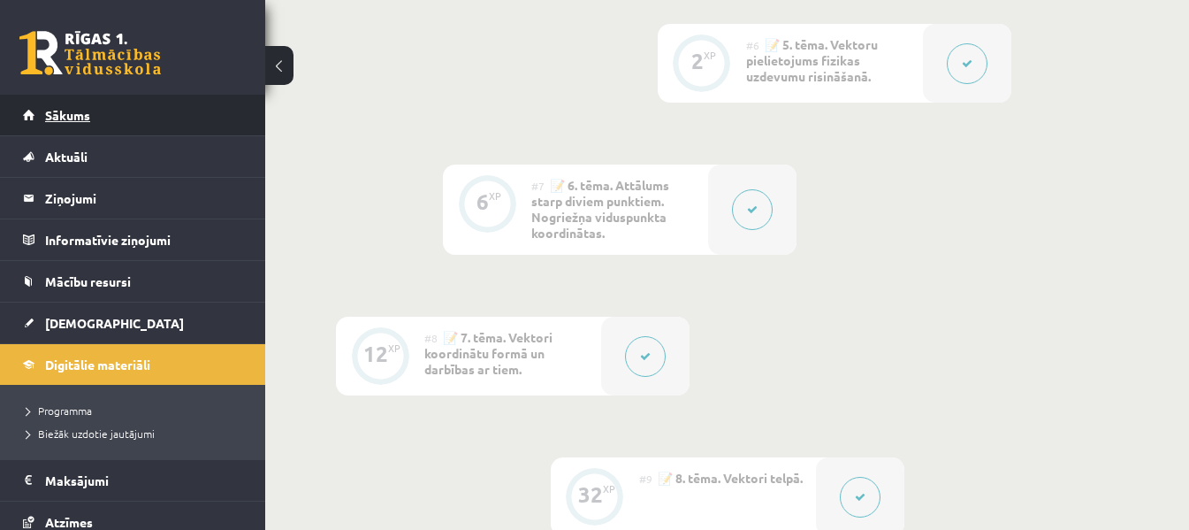
click at [61, 117] on span "Sākums" at bounding box center [67, 115] width 45 height 16
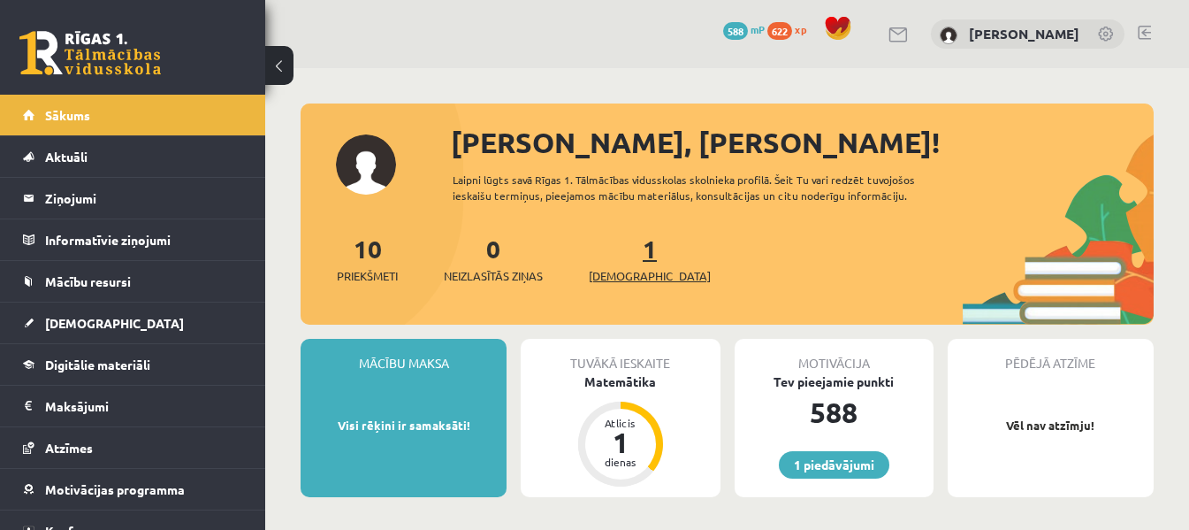
click at [625, 250] on link "1 Ieskaites" at bounding box center [650, 259] width 122 height 52
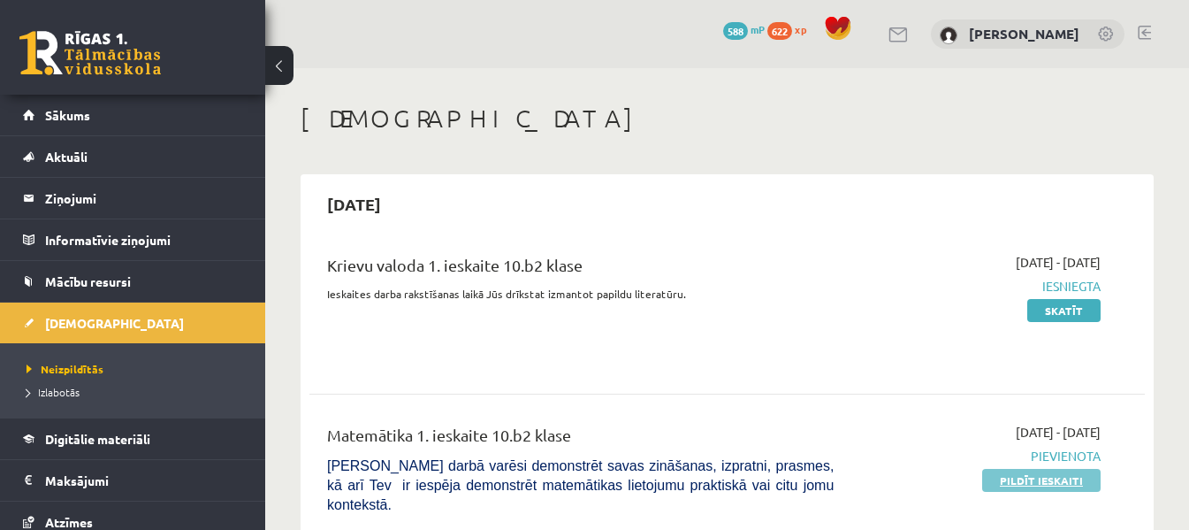
click at [1068, 473] on link "Pildīt ieskaiti" at bounding box center [1041, 480] width 118 height 23
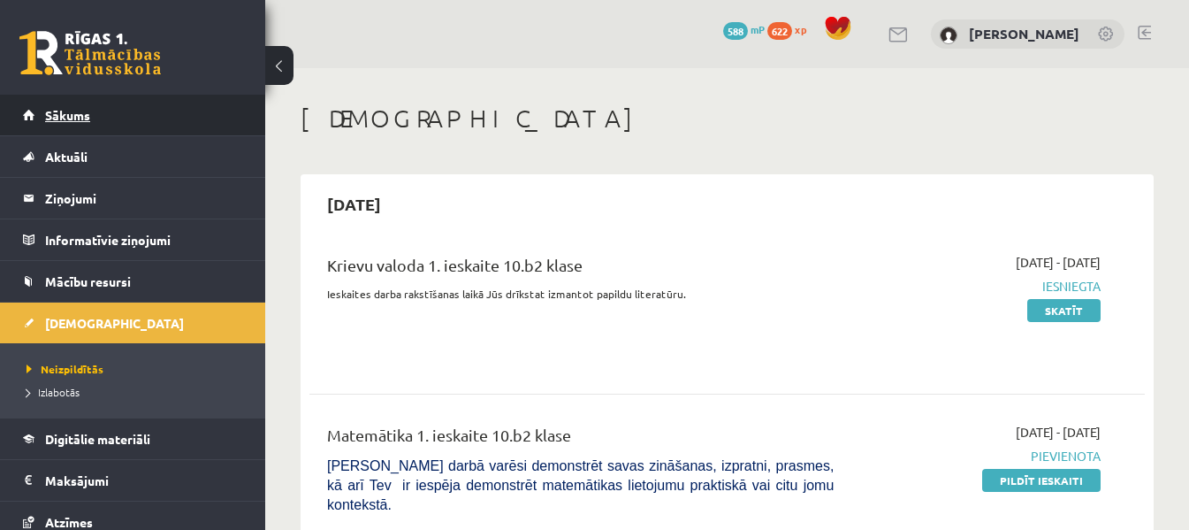
click at [59, 111] on span "Sākums" at bounding box center [67, 115] width 45 height 16
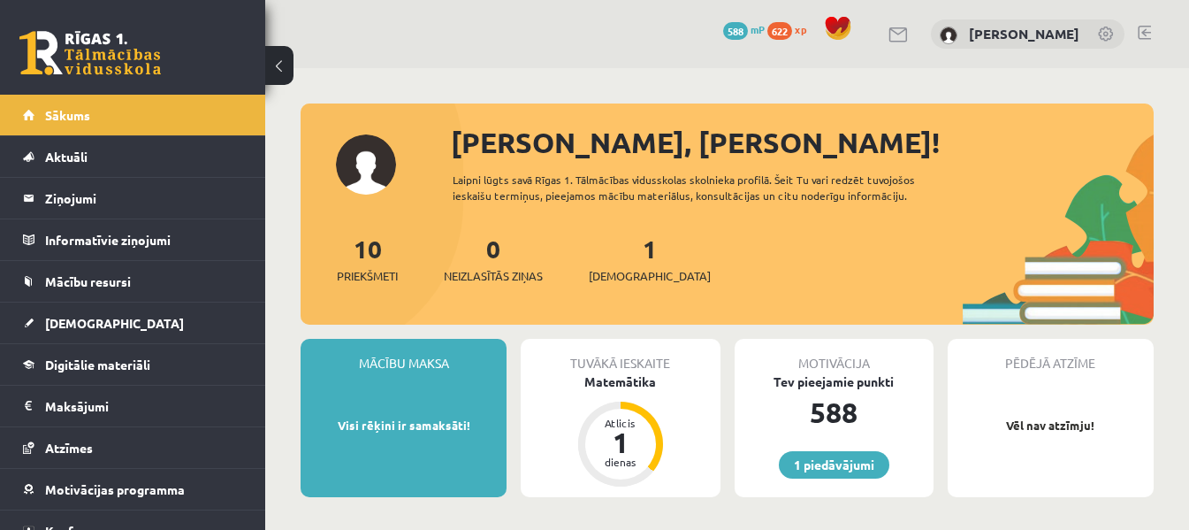
click at [1141, 36] on link at bounding box center [1144, 33] width 13 height 14
